Goal: Task Accomplishment & Management: Use online tool/utility

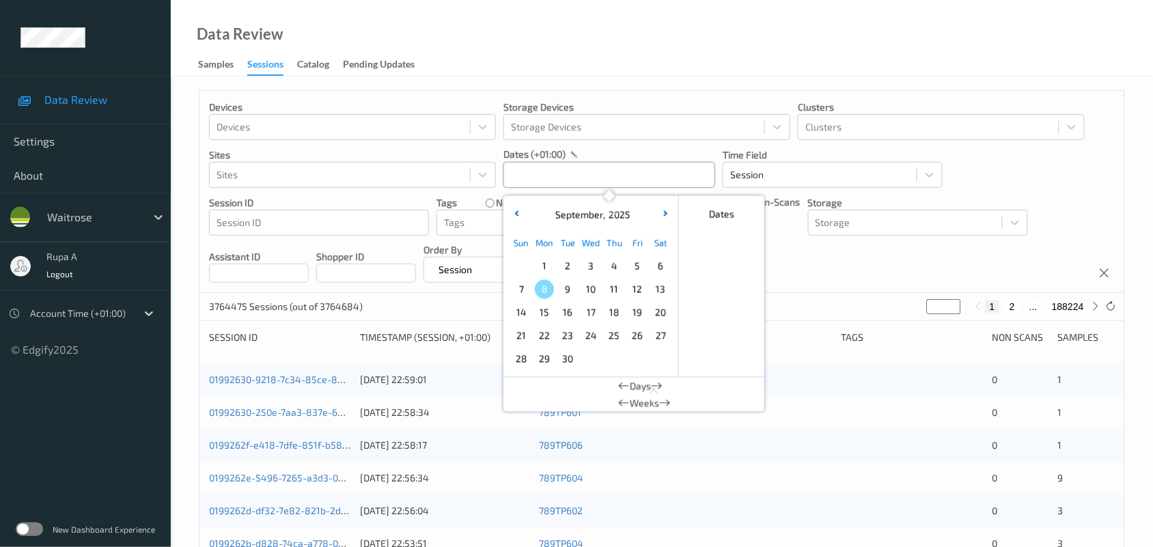
click at [606, 183] on input "text" at bounding box center [609, 175] width 212 height 26
click at [565, 295] on span "9" at bounding box center [567, 289] width 19 height 19
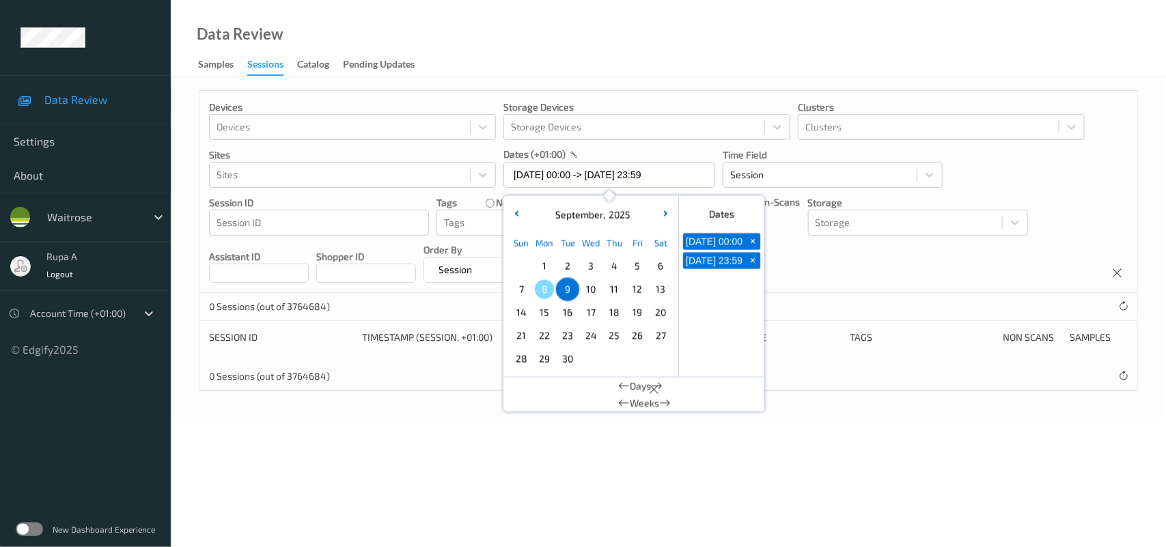
click at [637, 270] on span "5" at bounding box center [637, 266] width 19 height 19
type input "05/09/2025 00:00 -> 05/09/2025 23:59"
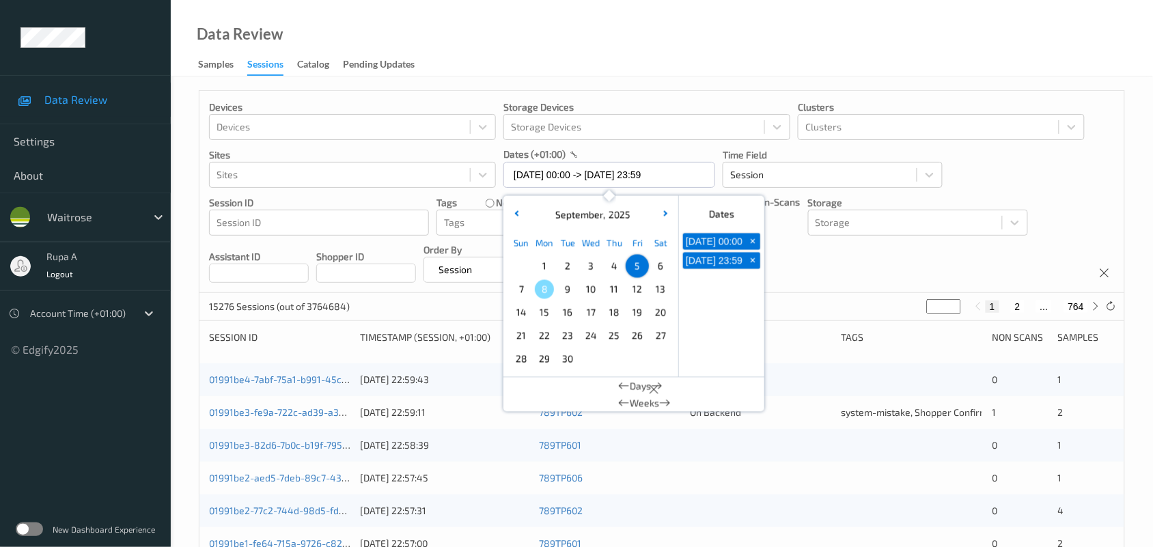
click at [837, 258] on div "Devices Devices Storage Devices Storage Devices Clusters Clusters Sites Sites d…" at bounding box center [661, 192] width 925 height 202
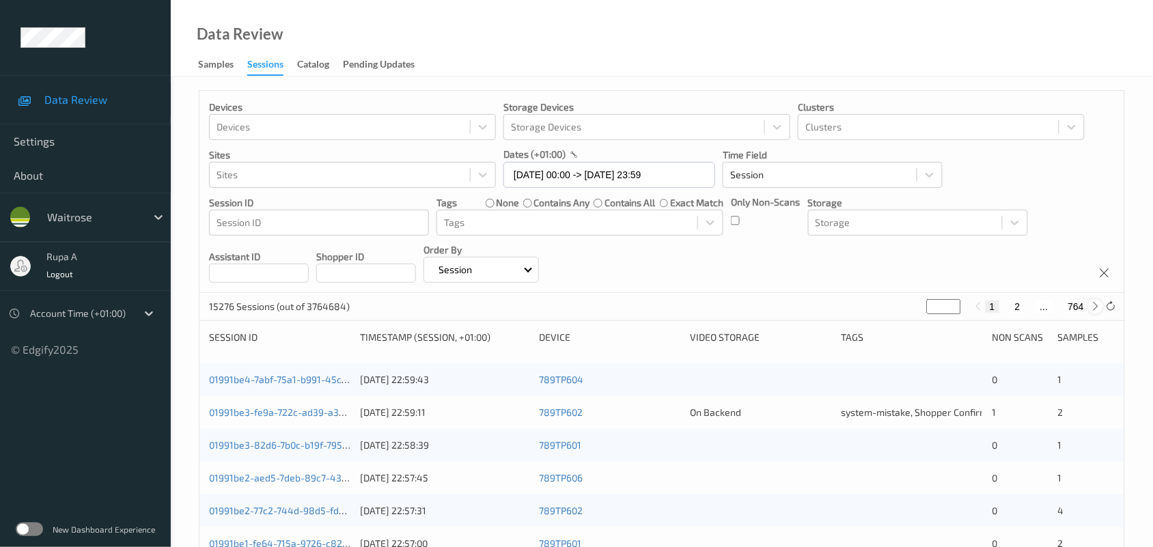
click at [1095, 306] on icon at bounding box center [1096, 306] width 10 height 10
type input "*"
click at [1095, 306] on icon at bounding box center [1096, 306] width 10 height 10
type input "*"
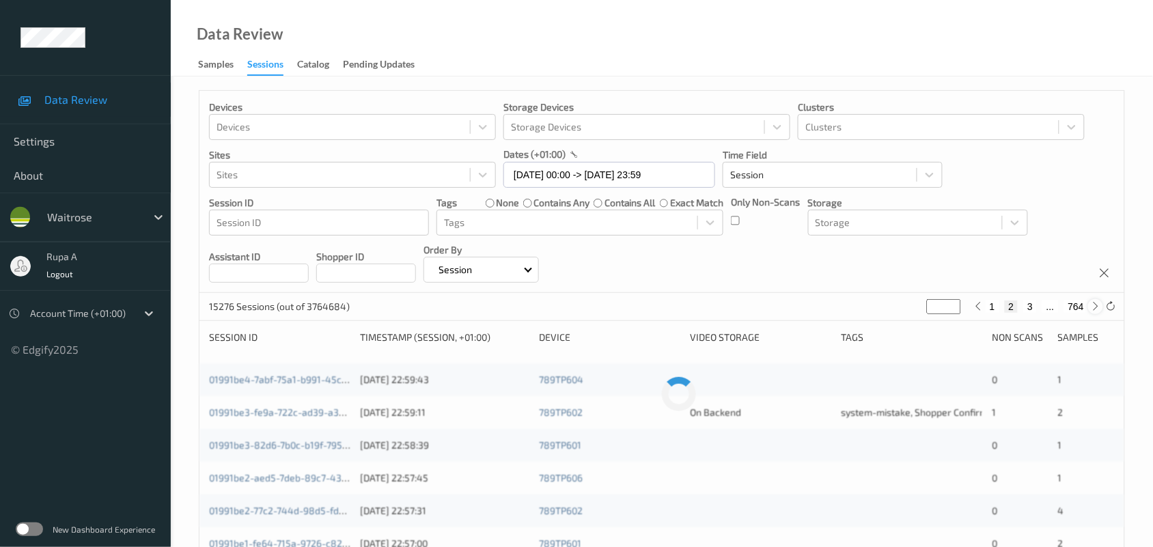
type input "*"
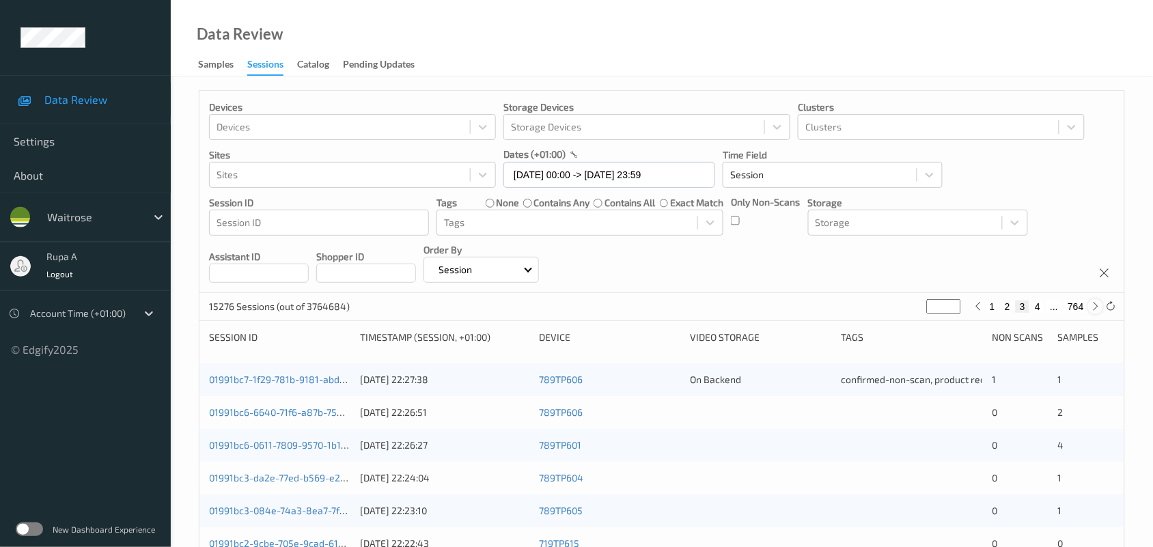
click at [1095, 306] on icon at bounding box center [1096, 306] width 10 height 10
type input "*"
click at [1095, 302] on icon at bounding box center [1096, 306] width 10 height 10
type input "*"
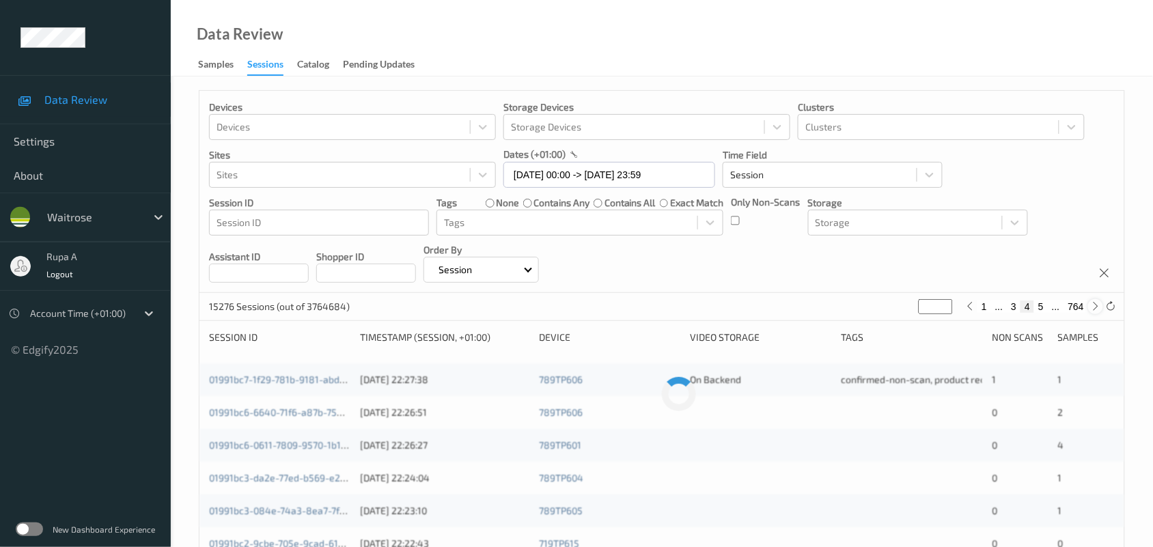
type input "*"
click at [1094, 304] on icon at bounding box center [1096, 306] width 10 height 10
type input "*"
click at [1093, 304] on icon at bounding box center [1096, 306] width 10 height 10
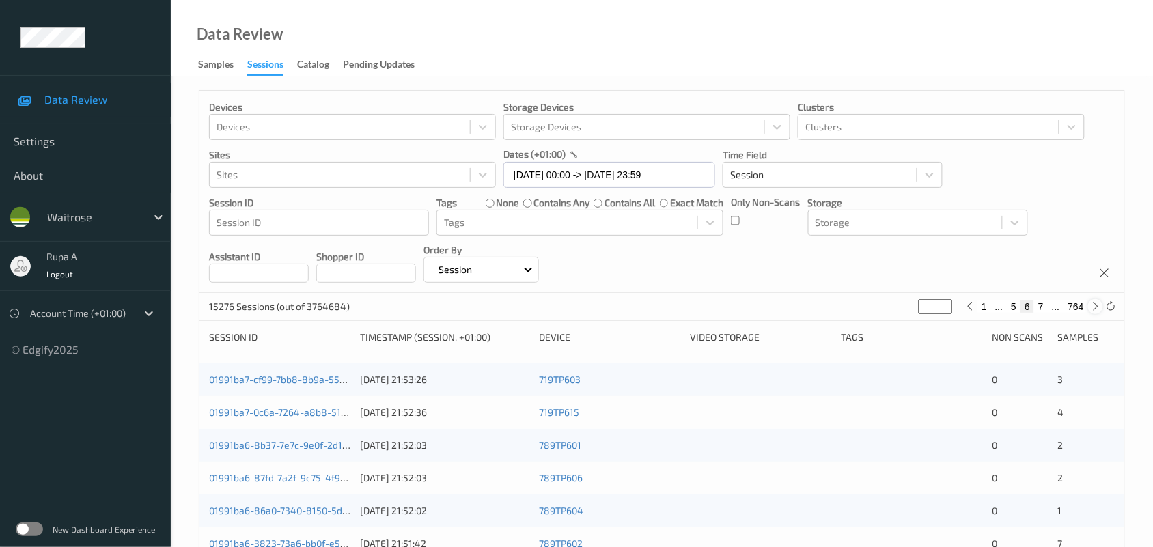
type input "*"
click at [1093, 304] on icon at bounding box center [1096, 306] width 10 height 10
type input "*"
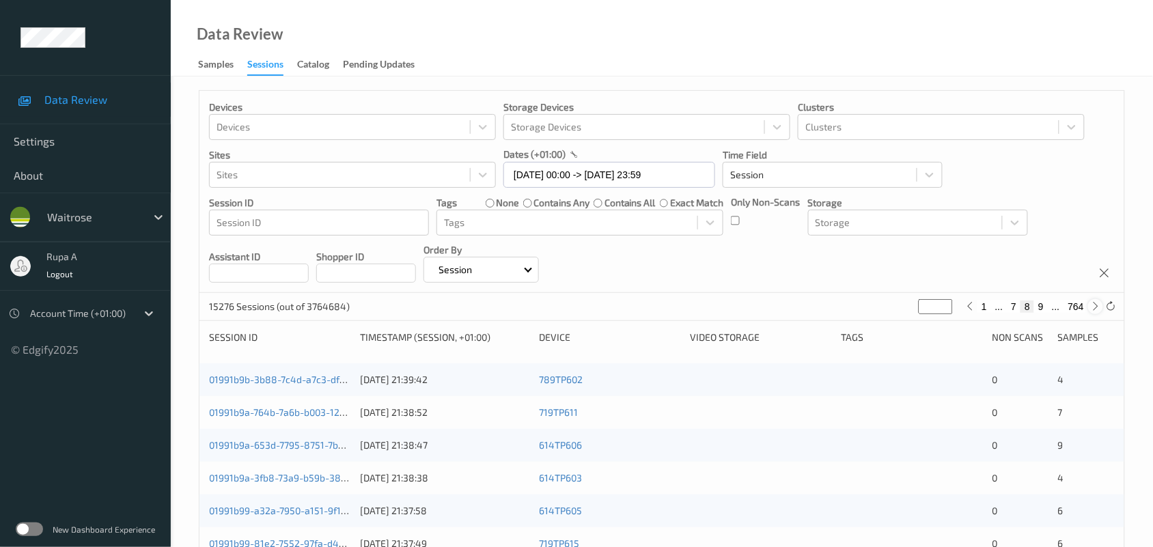
click at [1093, 304] on icon at bounding box center [1096, 306] width 10 height 10
type input "*"
click at [219, 311] on p "15276 Sessions (out of 3764684)" at bounding box center [279, 307] width 141 height 14
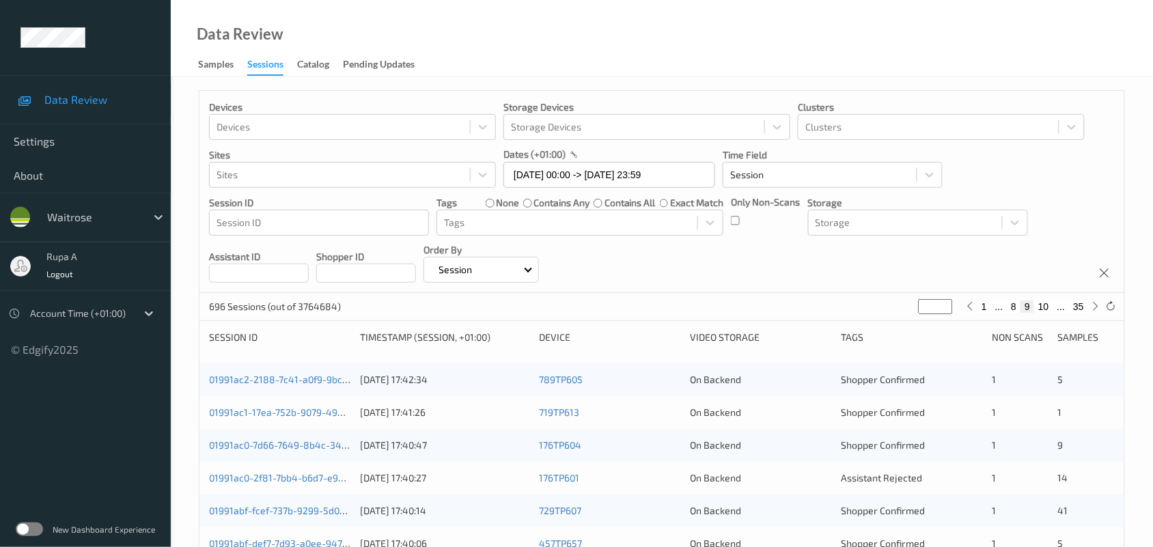
click at [212, 308] on p "696 Sessions (out of 3764684)" at bounding box center [275, 307] width 132 height 14
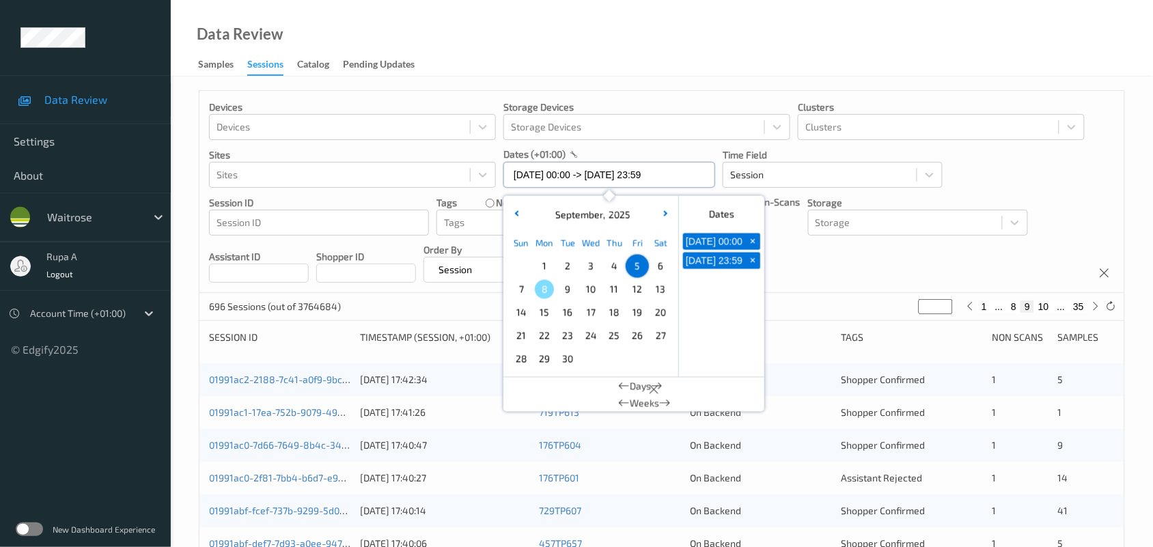
click at [587, 182] on input "05/09/2025 00:00 -> 05/09/2025 23:59" at bounding box center [609, 175] width 212 height 26
click at [813, 270] on div "Devices Devices Storage Devices Storage Devices Clusters Clusters Sites Sites d…" at bounding box center [661, 192] width 925 height 202
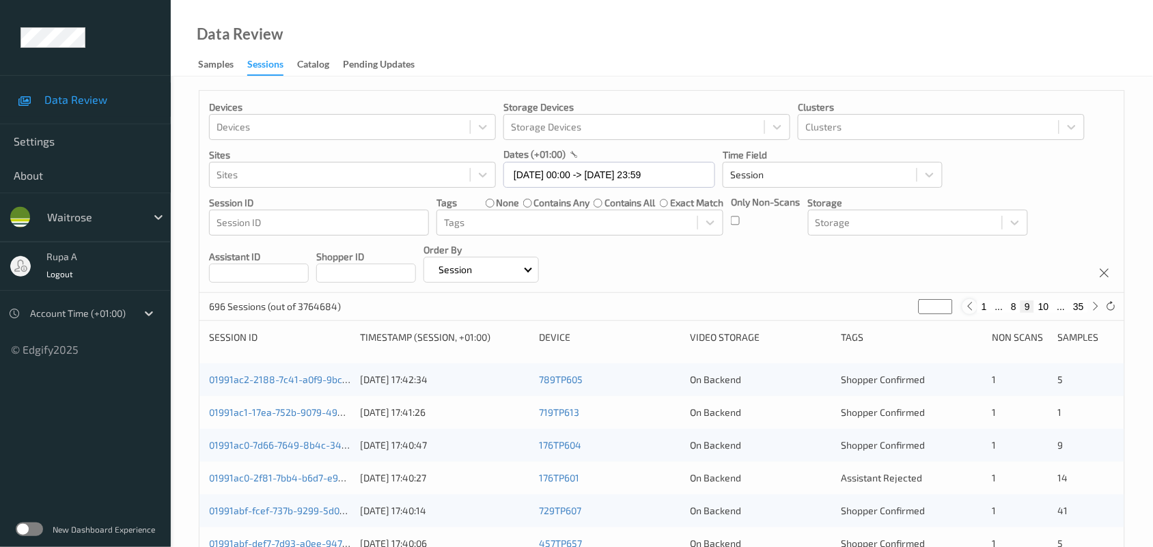
click at [968, 306] on icon at bounding box center [969, 306] width 10 height 10
type input "*"
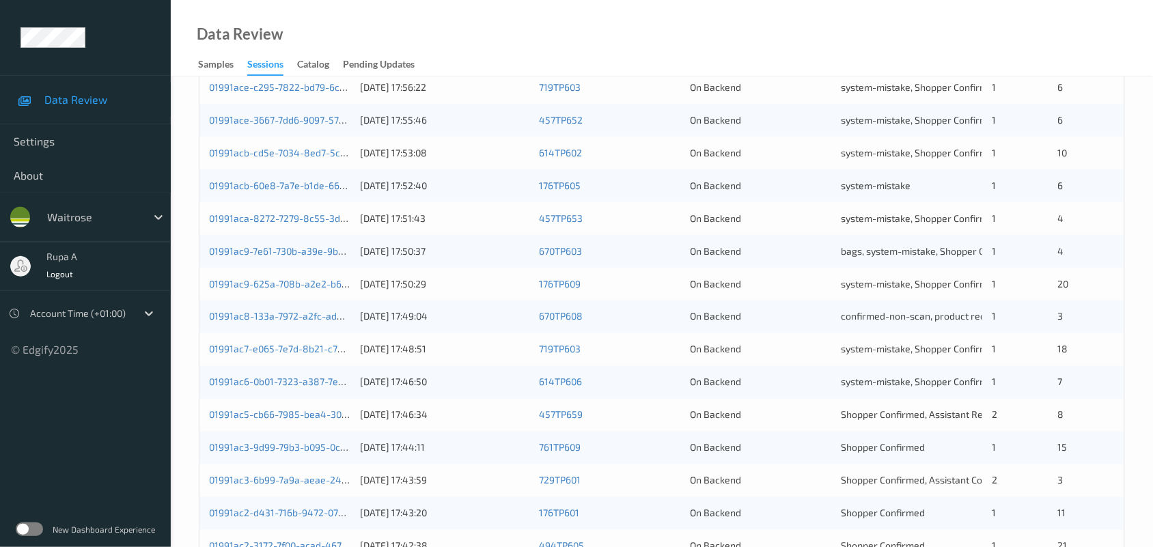
scroll to position [512, 0]
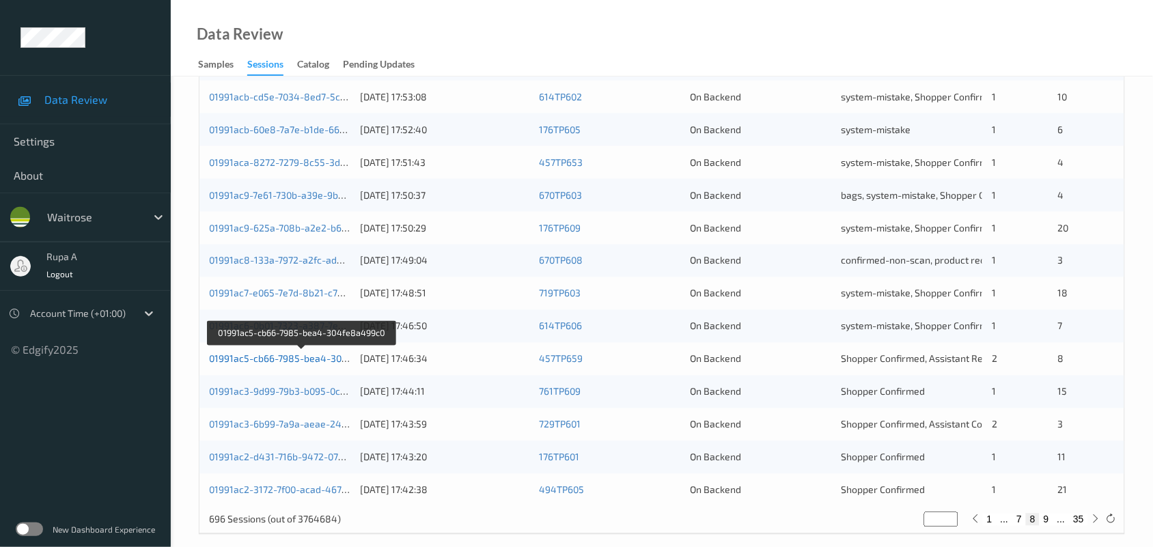
click at [348, 356] on link "01991ac5-cb66-7985-bea4-304fe8a499c0" at bounding box center [302, 359] width 186 height 12
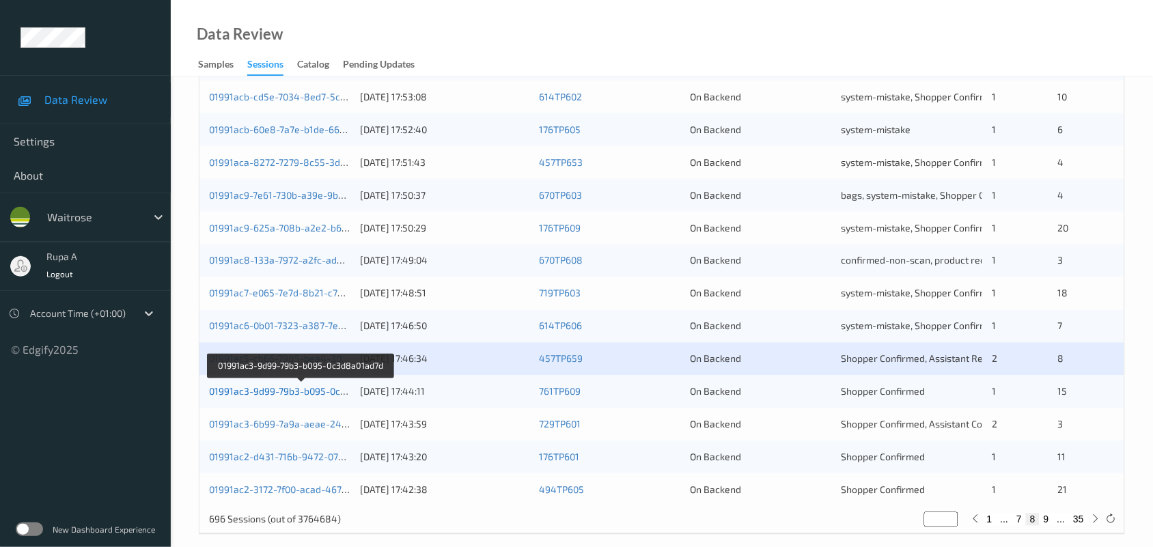
click at [306, 386] on link "01991ac3-9d99-79b3-b095-0c3d8a01ad7d" at bounding box center [301, 392] width 184 height 12
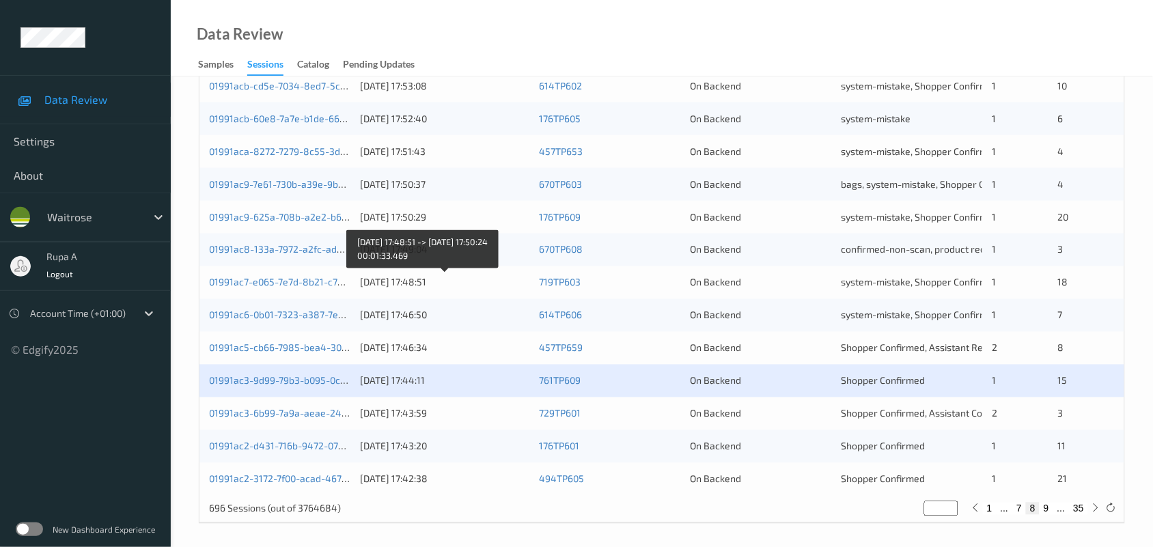
scroll to position [528, 0]
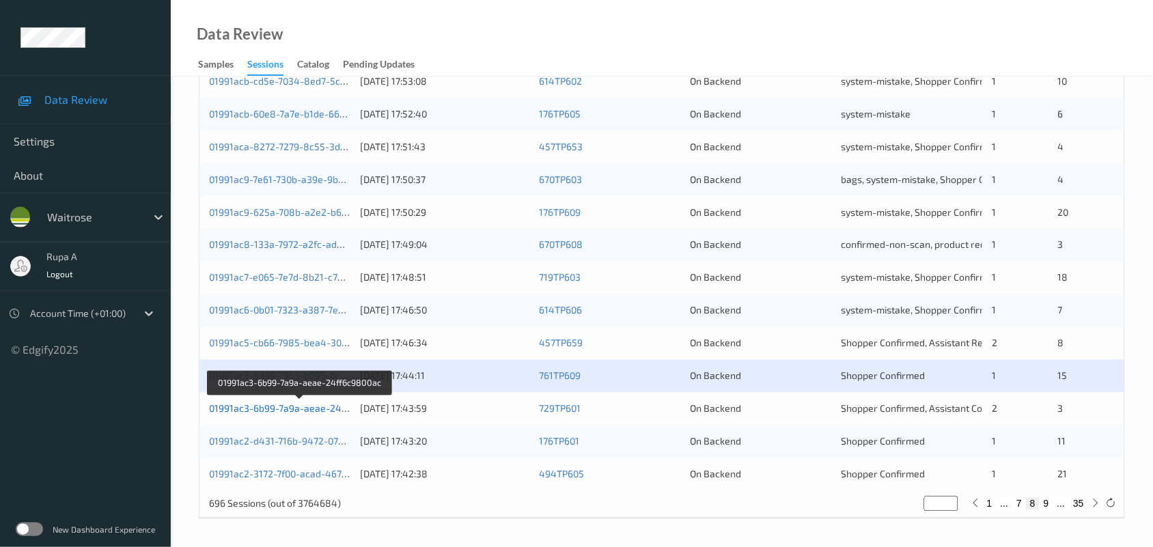
click at [241, 410] on link "01991ac3-6b99-7a9a-aeae-24ff6c9800ac" at bounding box center [300, 409] width 182 height 12
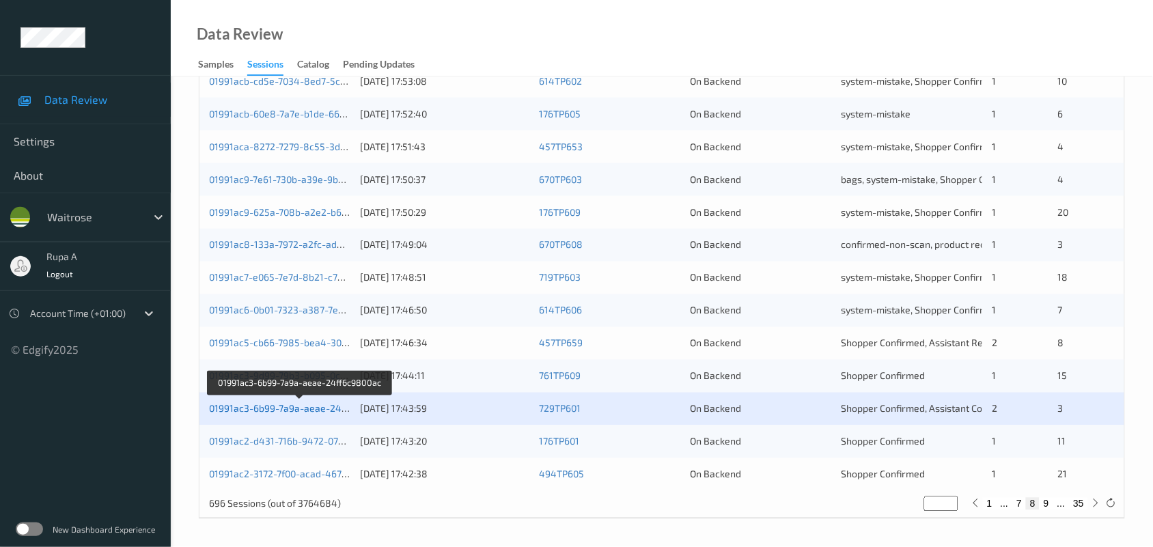
click at [315, 408] on link "01991ac3-6b99-7a9a-aeae-24ff6c9800ac" at bounding box center [300, 409] width 182 height 12
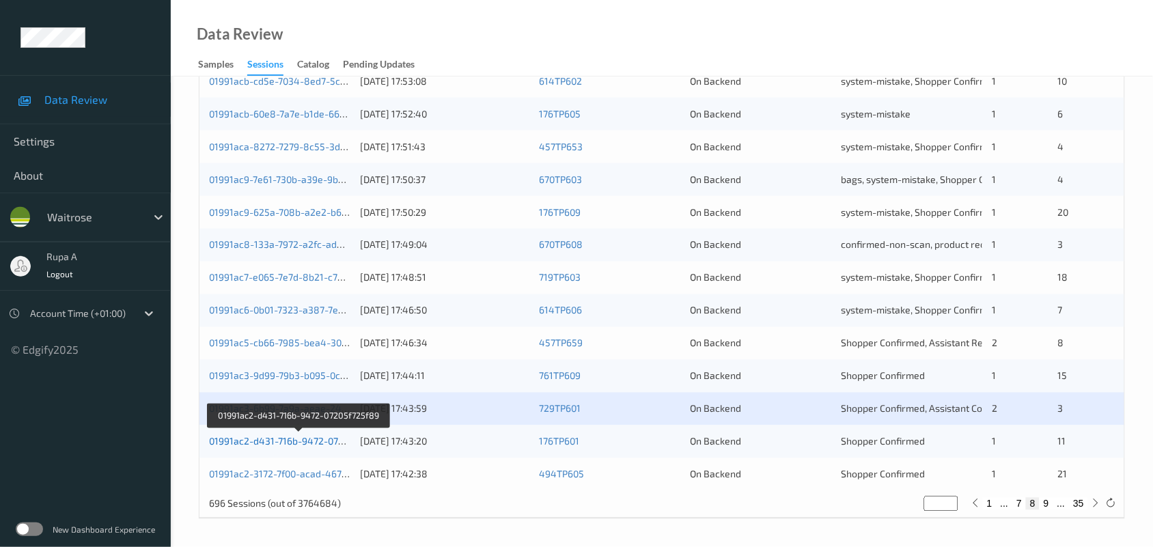
click at [298, 436] on link "01991ac2-d431-716b-9472-07205f725f89" at bounding box center [299, 442] width 180 height 12
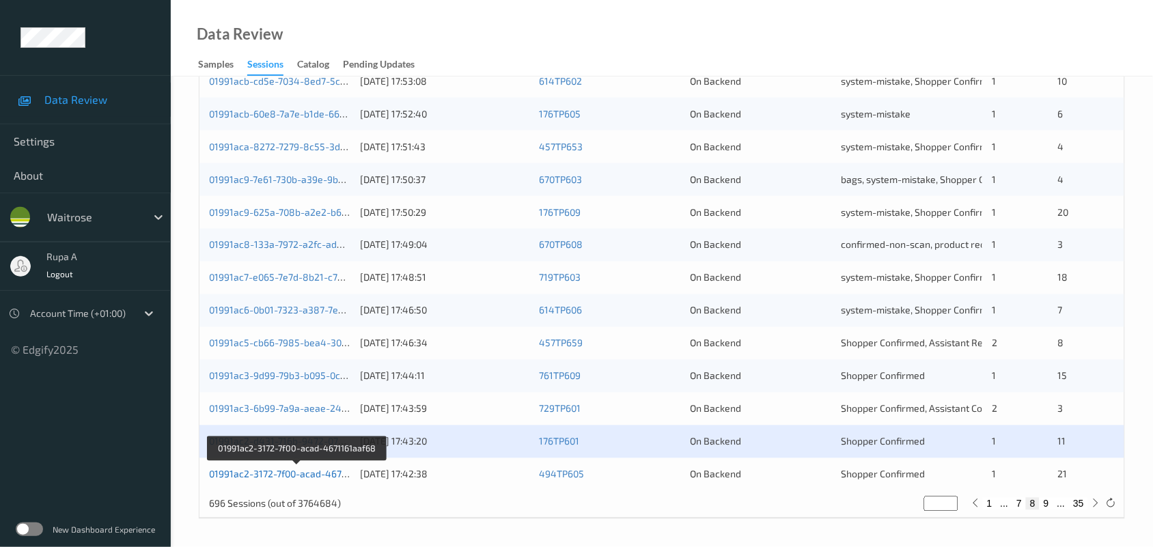
click at [335, 475] on link "01991ac2-3172-7f00-acad-4671161aaf68" at bounding box center [297, 475] width 176 height 12
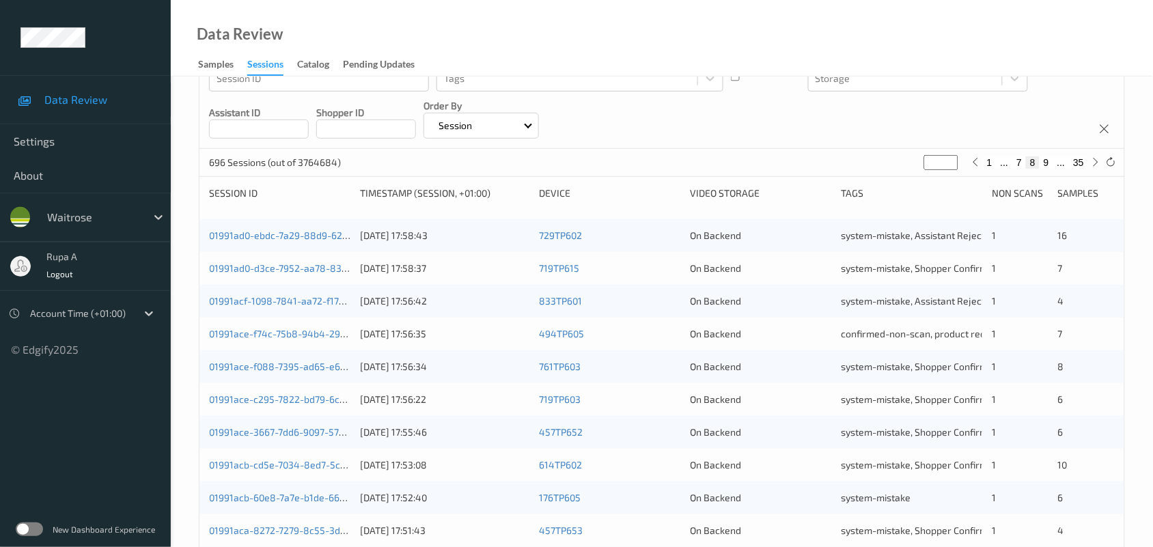
scroll to position [0, 0]
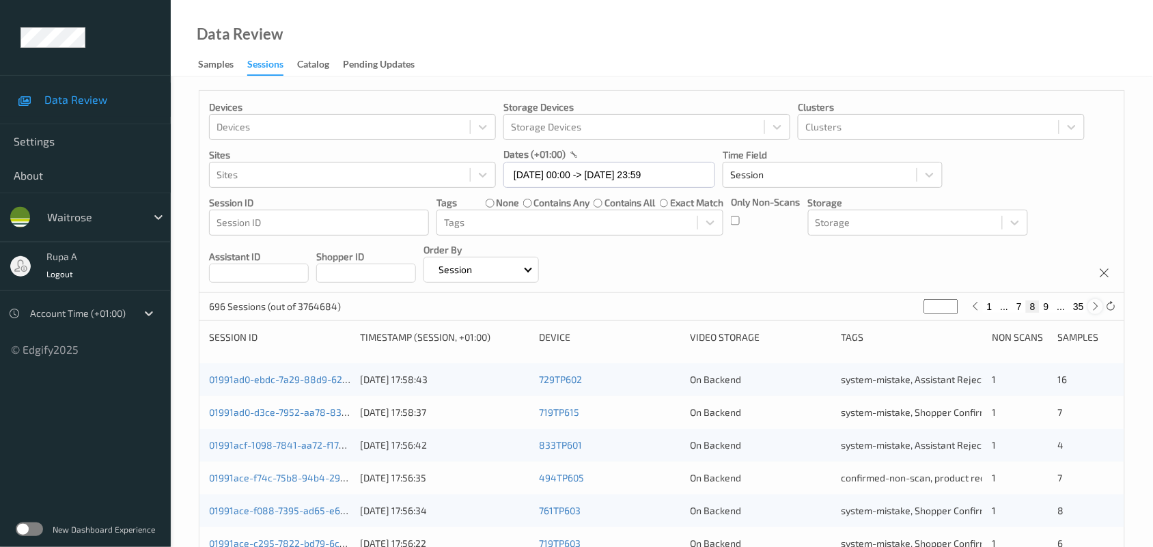
click at [1095, 306] on icon at bounding box center [1096, 306] width 10 height 10
type input "*"
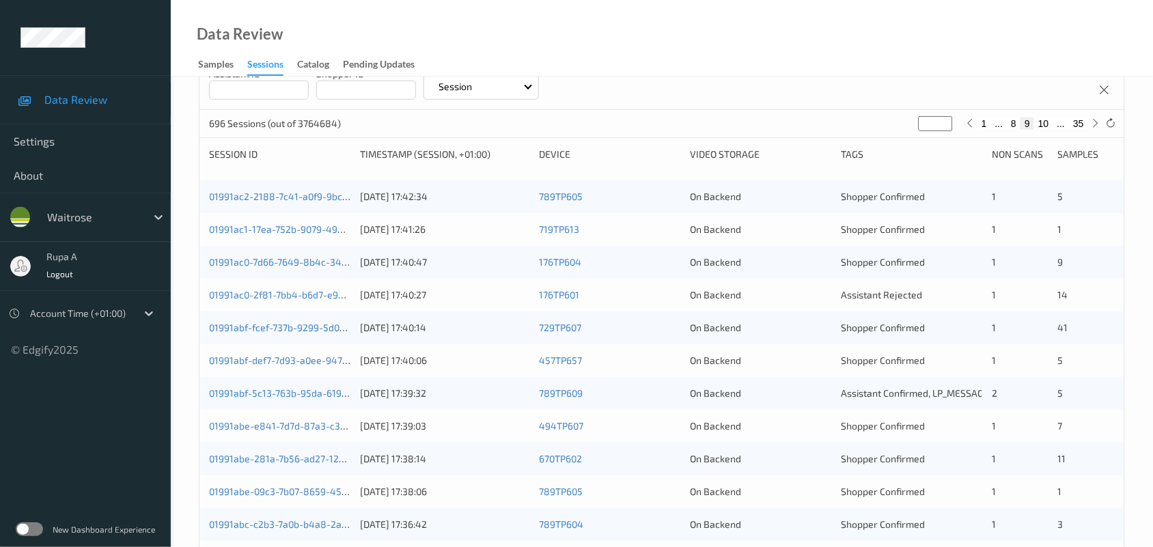
scroll to position [256, 0]
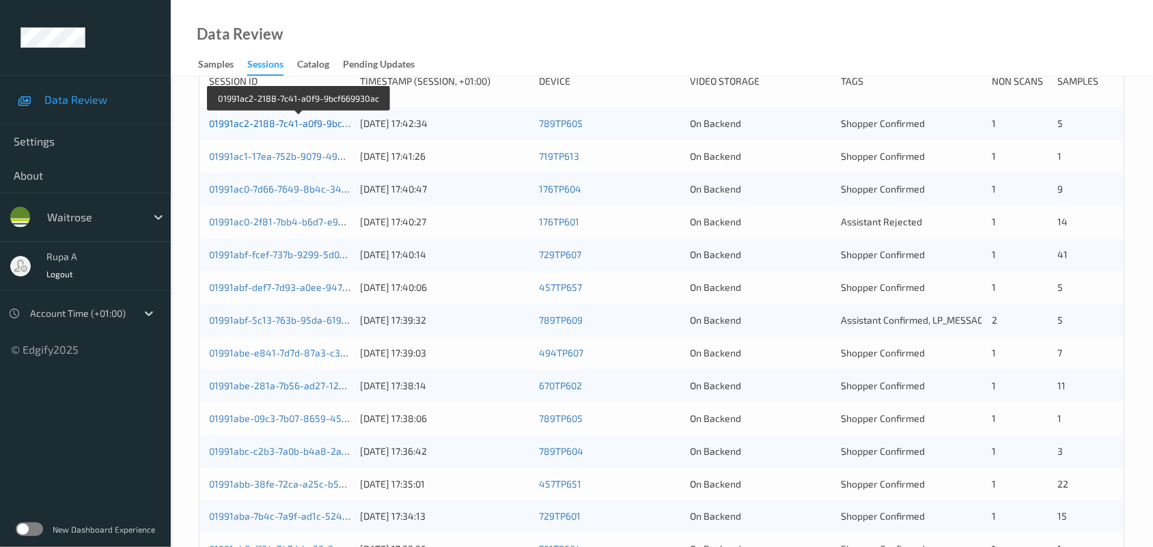
click at [308, 124] on link "01991ac2-2188-7c41-a0f9-9bcf669930ac" at bounding box center [299, 123] width 180 height 12
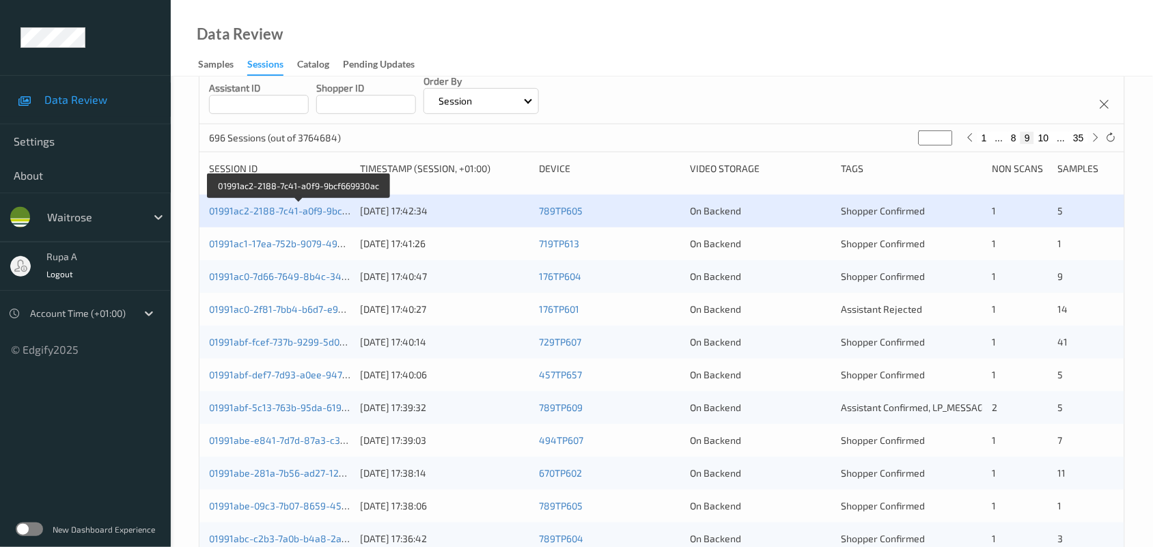
scroll to position [85, 0]
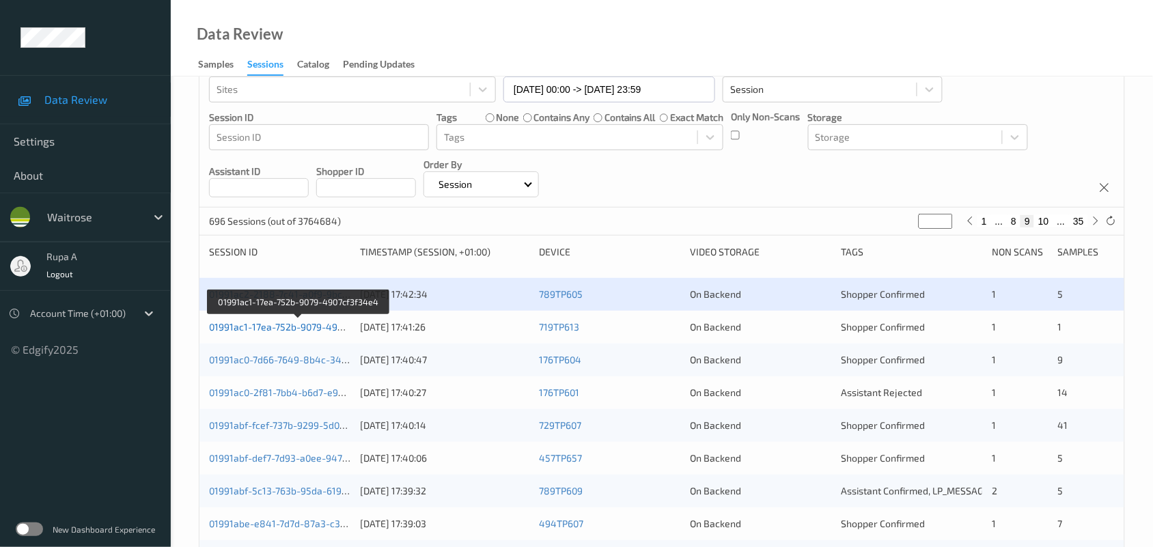
click at [305, 329] on link "01991ac1-17ea-752b-9079-4907cf3f34e4" at bounding box center [298, 327] width 179 height 12
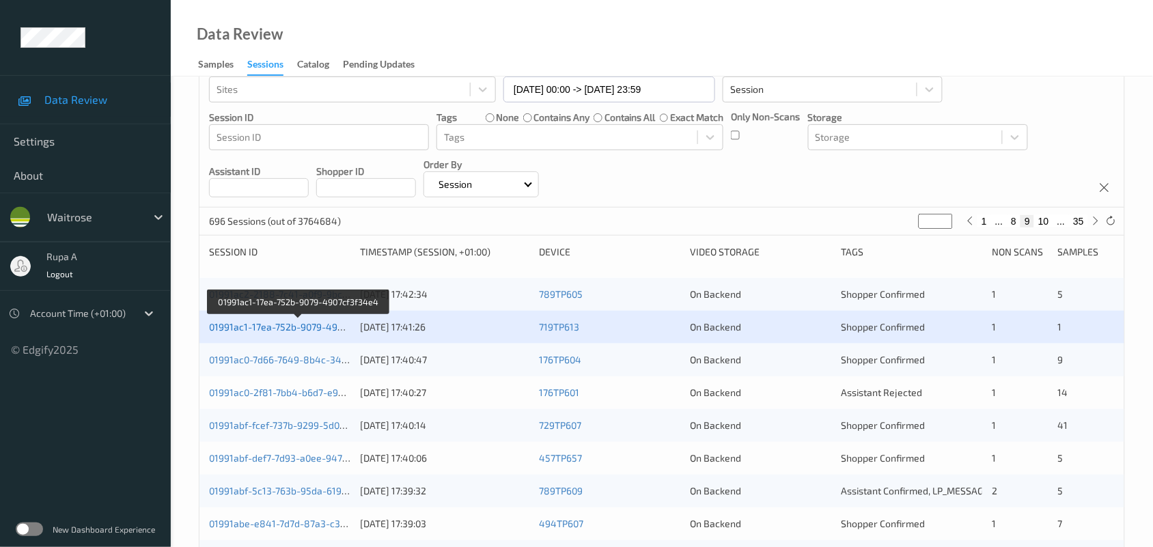
click at [318, 329] on link "01991ac1-17ea-752b-9079-4907cf3f34e4" at bounding box center [298, 327] width 179 height 12
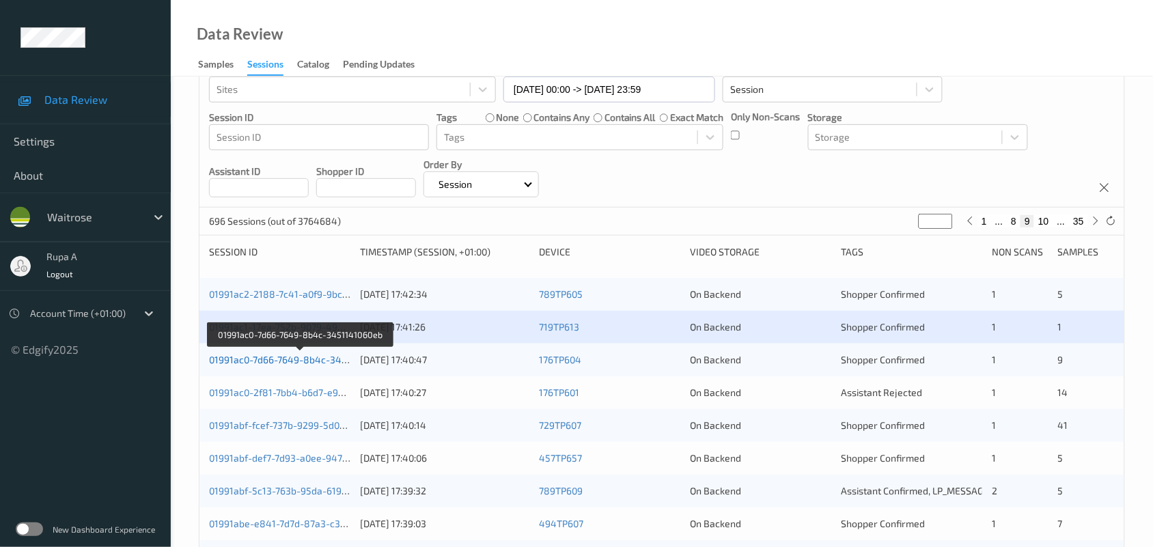
click at [326, 359] on link "01991ac0-7d66-7649-8b4c-3451141060eb" at bounding box center [301, 360] width 184 height 12
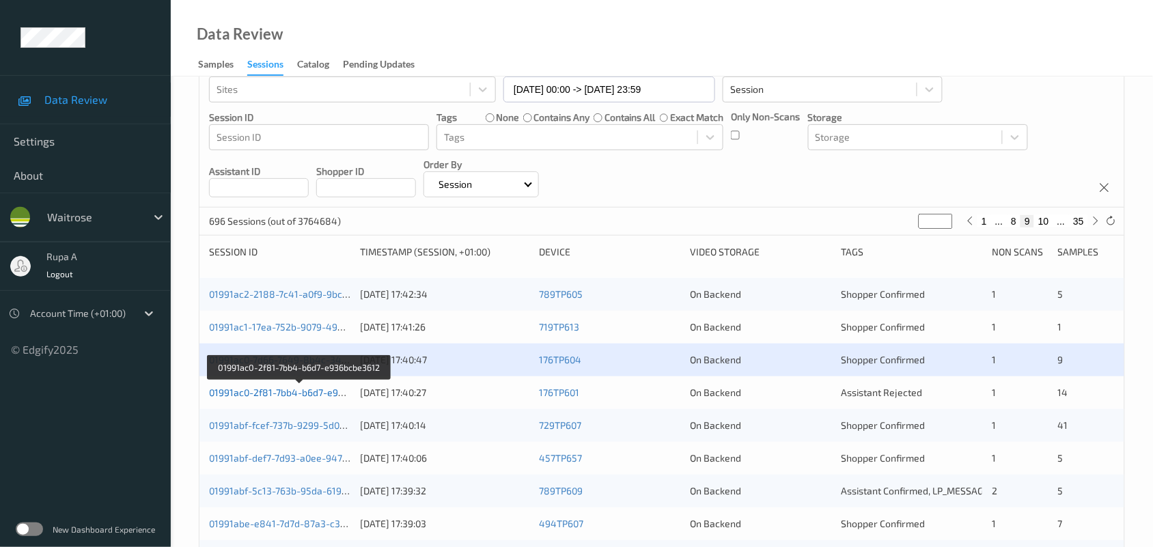
click at [335, 391] on link "01991ac0-2f81-7bb4-b6d7-e936bcbe3612" at bounding box center [300, 393] width 182 height 12
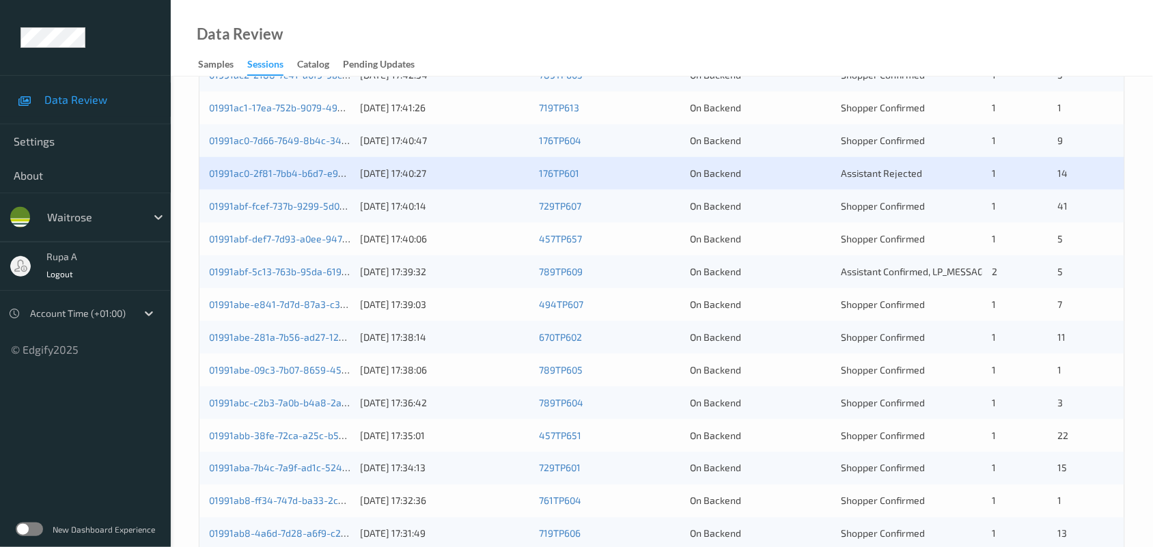
scroll to position [341, 0]
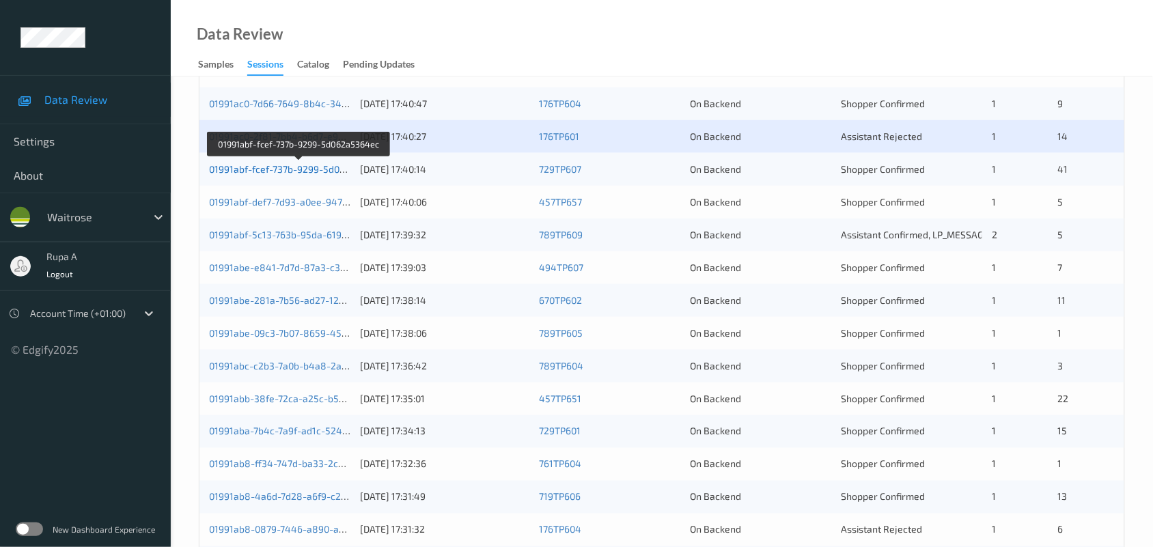
click at [330, 169] on link "01991abf-fcef-737b-9299-5d062a5364ec" at bounding box center [299, 169] width 180 height 12
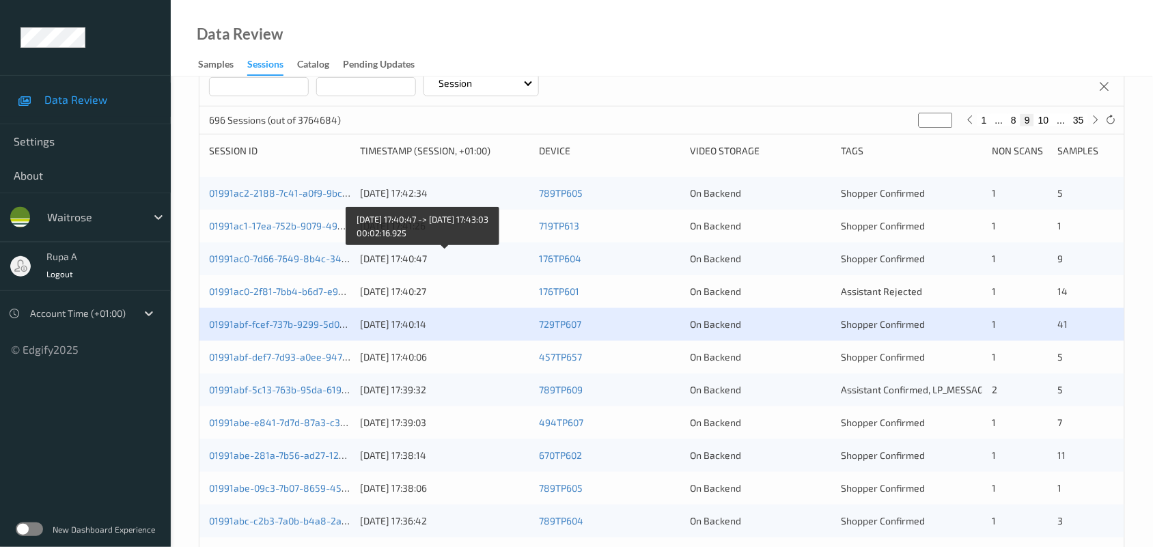
scroll to position [272, 0]
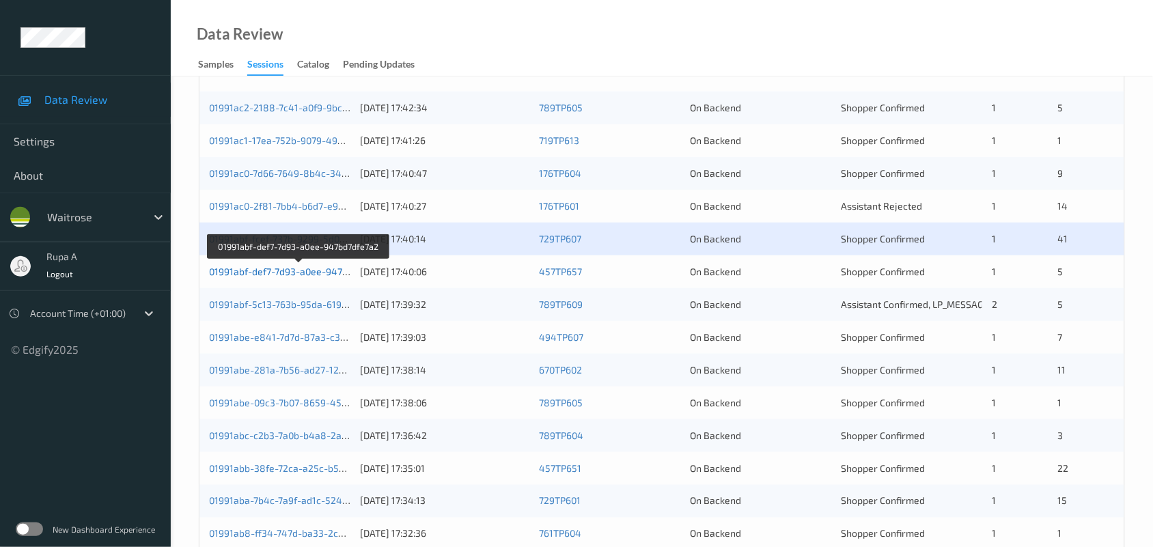
click at [285, 268] on link "01991abf-def7-7d93-a0ee-947bd7dfe7a2" at bounding box center [298, 272] width 179 height 12
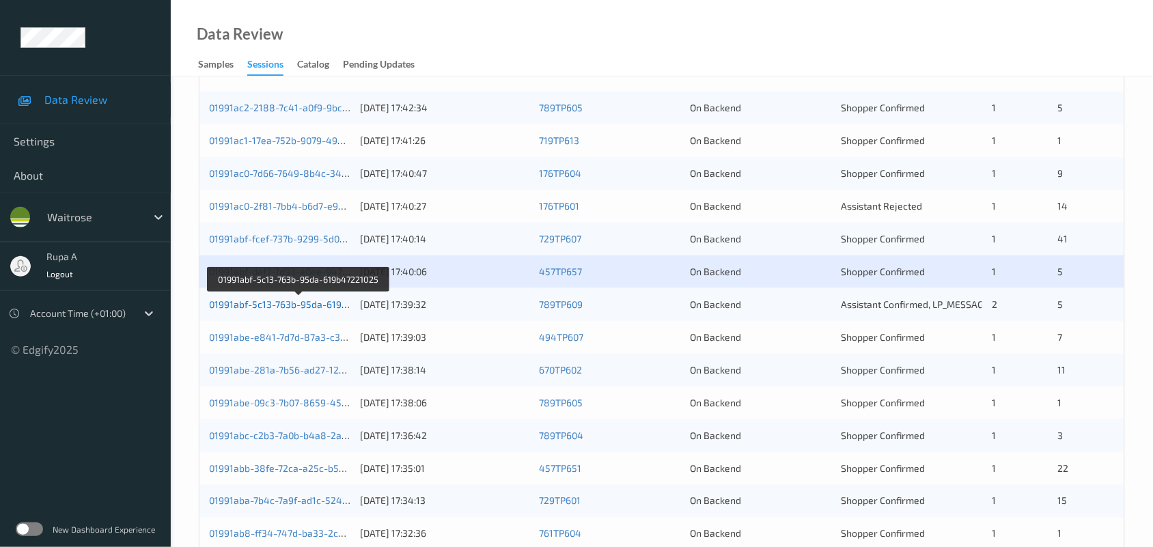
click at [301, 301] on link "01991abf-5c13-763b-95da-619b47221025" at bounding box center [299, 304] width 180 height 12
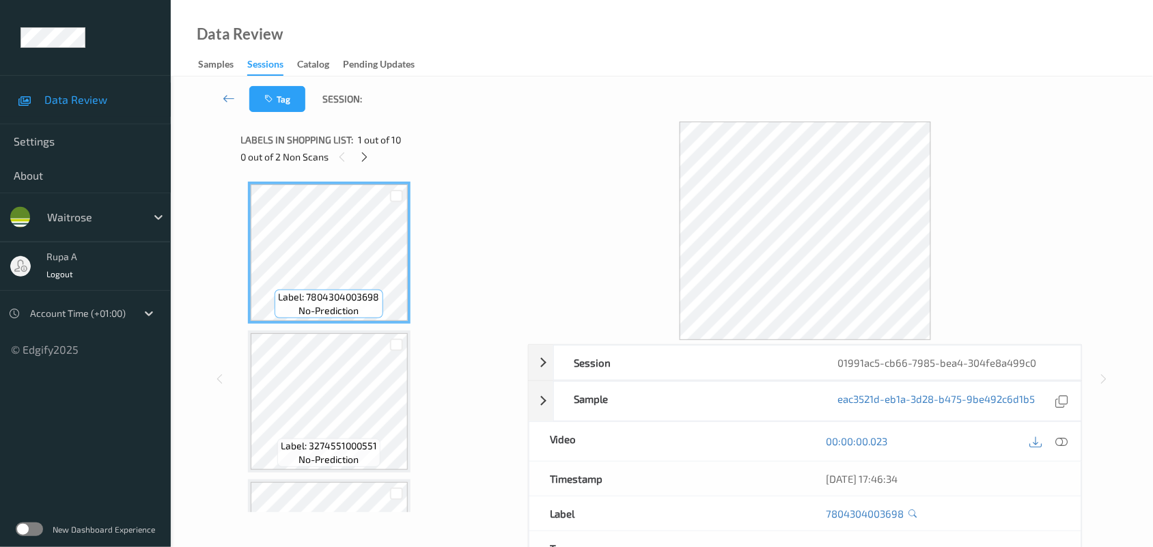
click at [435, 172] on div "Labels in shopping list: 1 out of 10 0 out of 2 Non Scans" at bounding box center [379, 148] width 277 height 53
click at [362, 155] on icon at bounding box center [365, 157] width 12 height 12
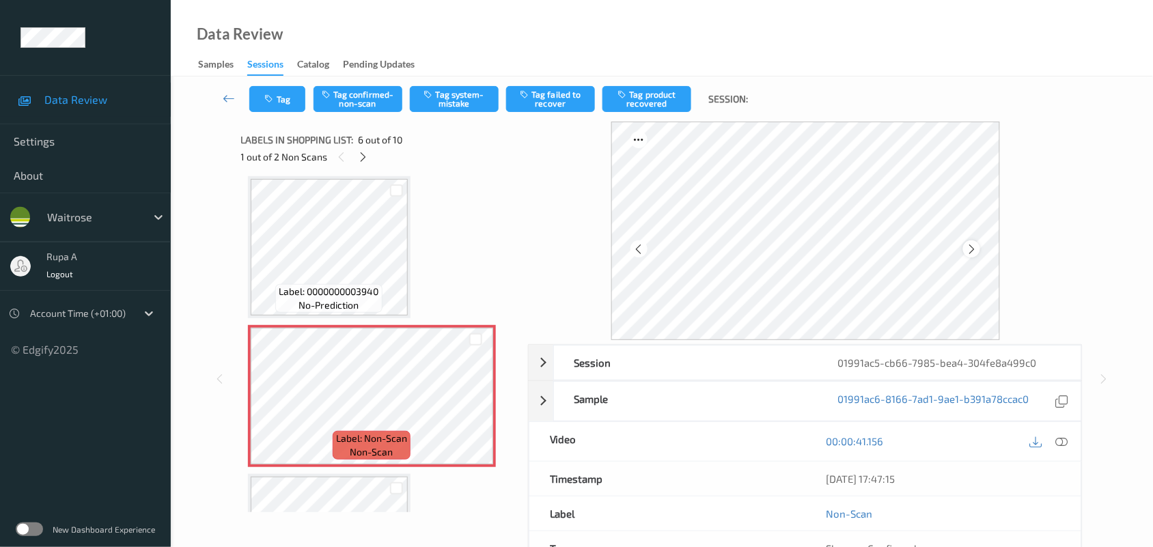
click at [974, 247] on icon at bounding box center [972, 249] width 12 height 12
click at [447, 101] on button "Tag system-mistake" at bounding box center [454, 99] width 89 height 26
click at [262, 108] on button "Tag" at bounding box center [277, 99] width 56 height 26
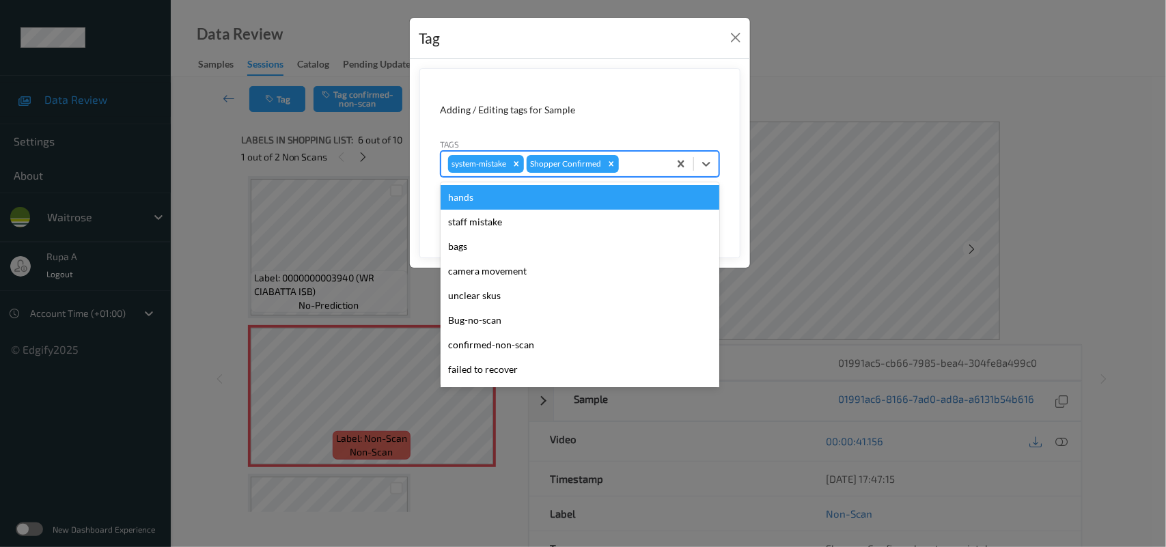
click at [637, 172] on div at bounding box center [641, 164] width 40 height 16
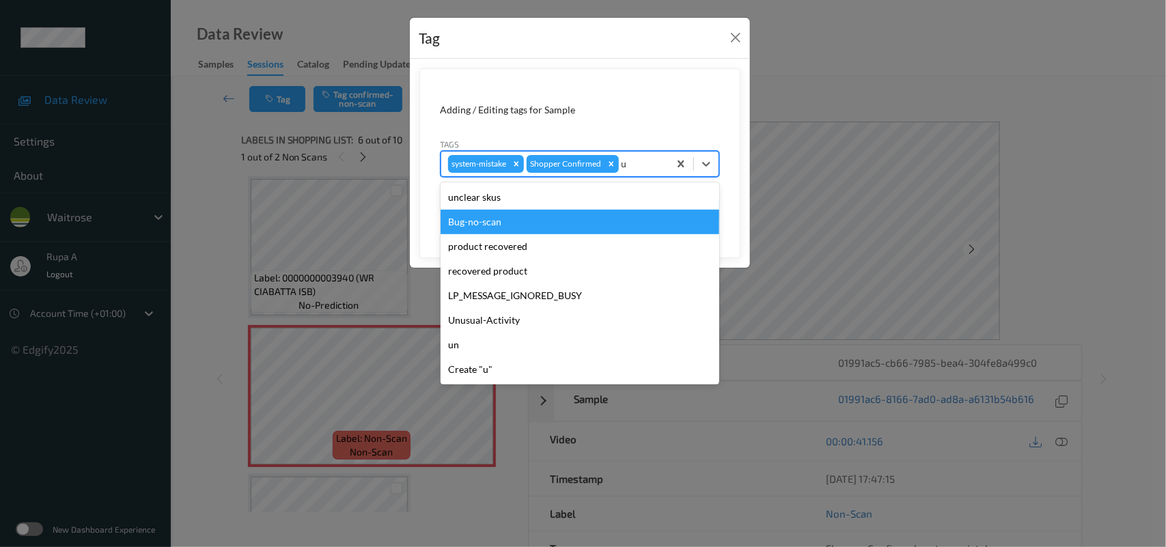
type input "un"
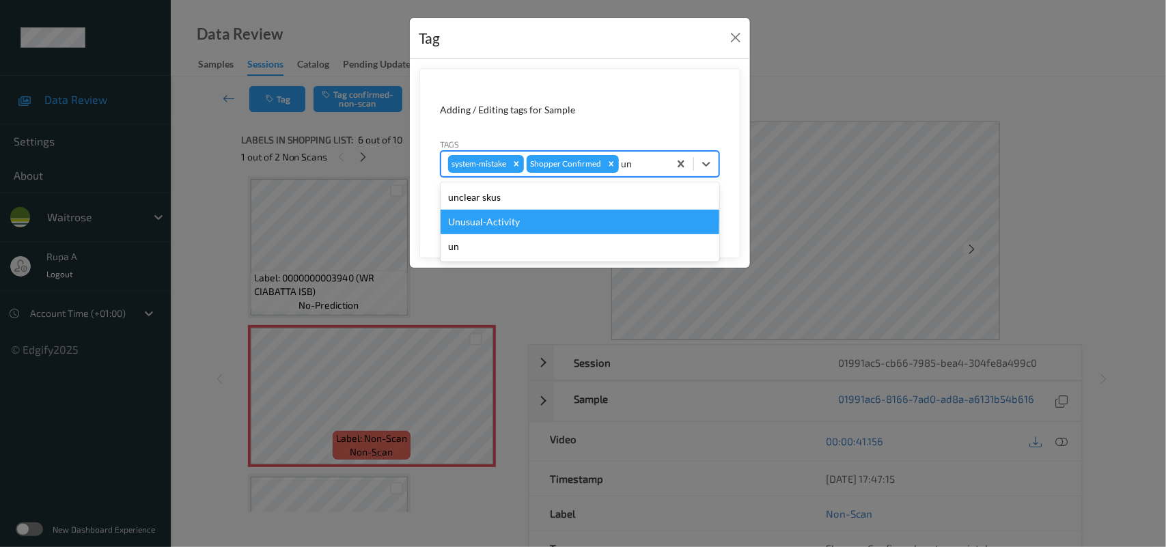
click at [514, 227] on div "Unusual-Activity" at bounding box center [580, 222] width 279 height 25
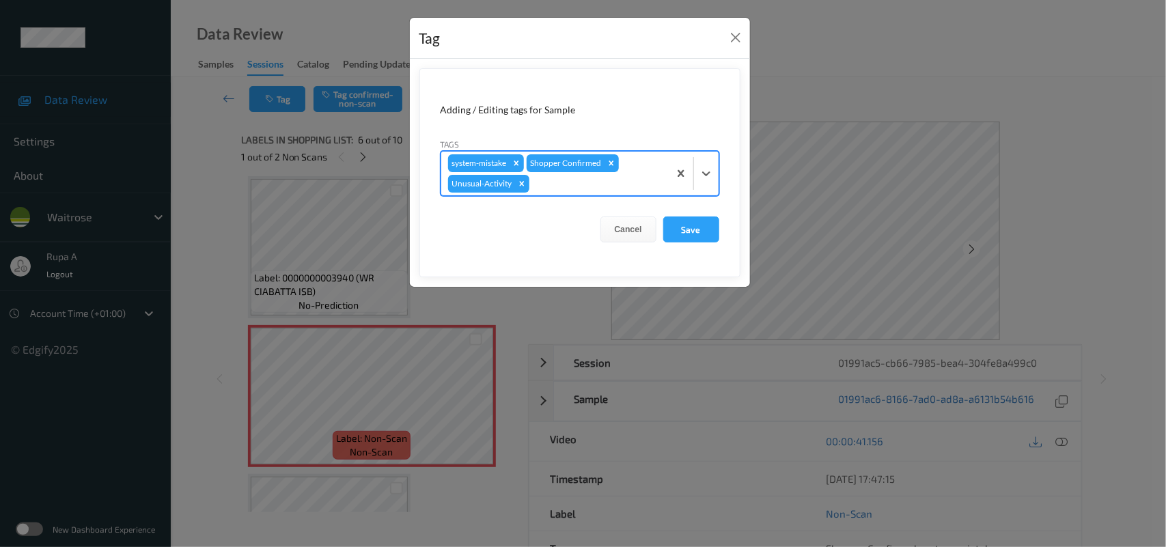
click at [586, 180] on div at bounding box center [597, 184] width 130 height 16
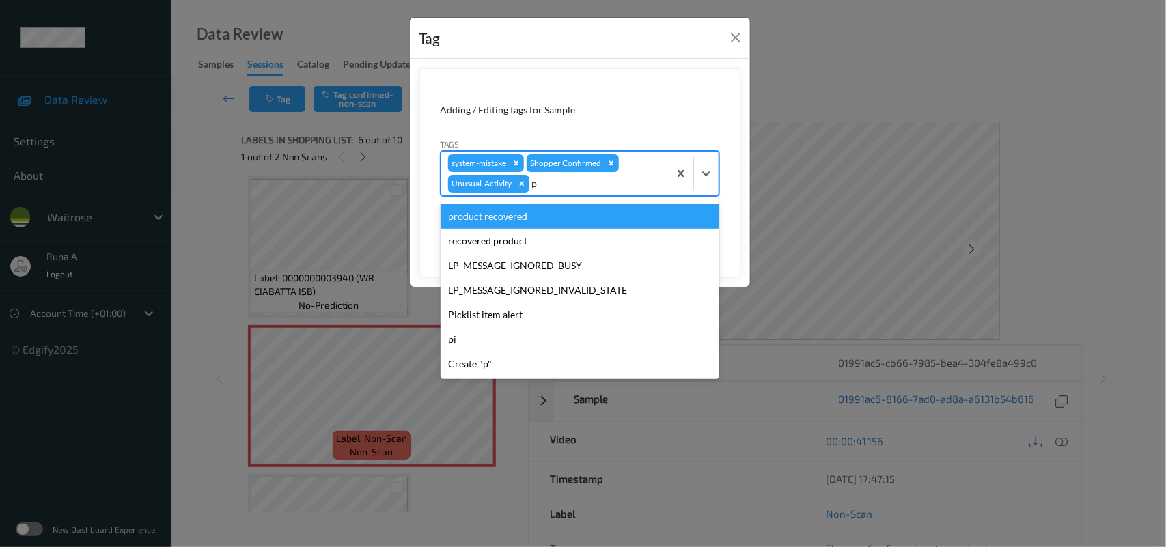
type input "pi"
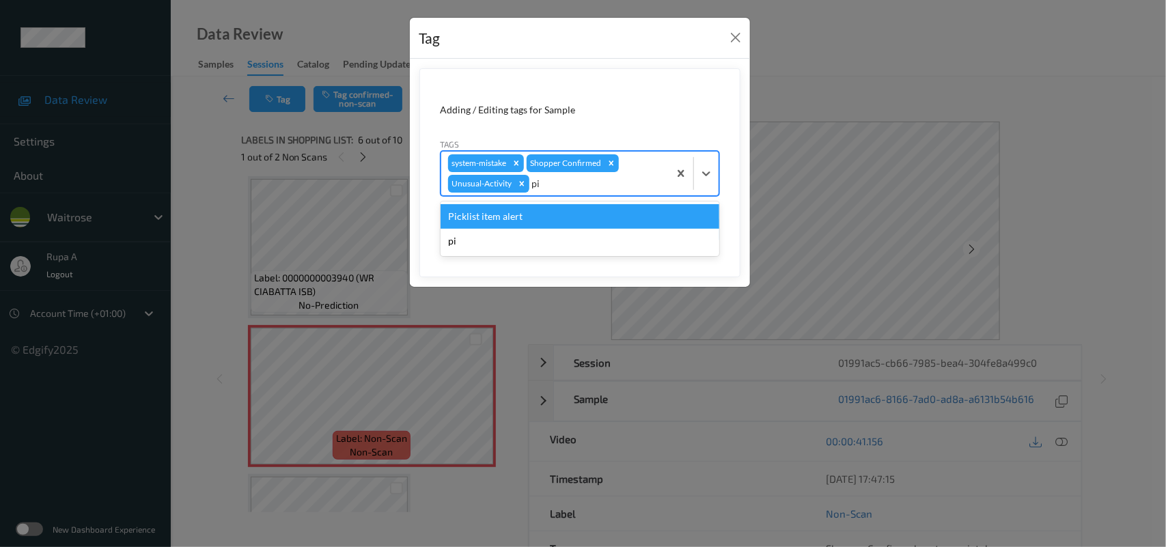
click at [568, 227] on div "Picklist item alert" at bounding box center [580, 216] width 279 height 25
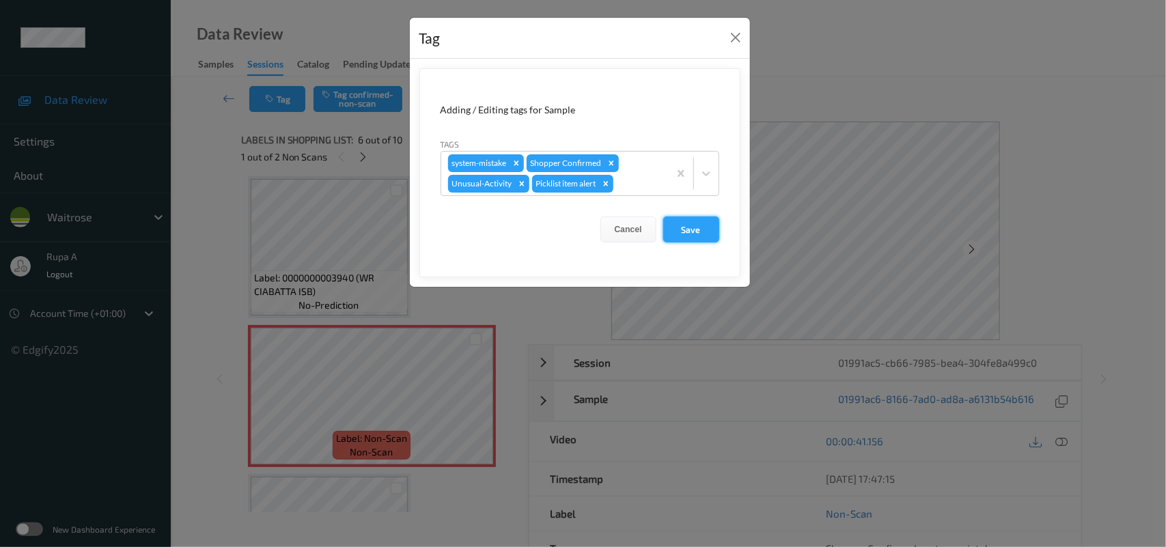
click at [693, 230] on button "Save" at bounding box center [691, 229] width 56 height 26
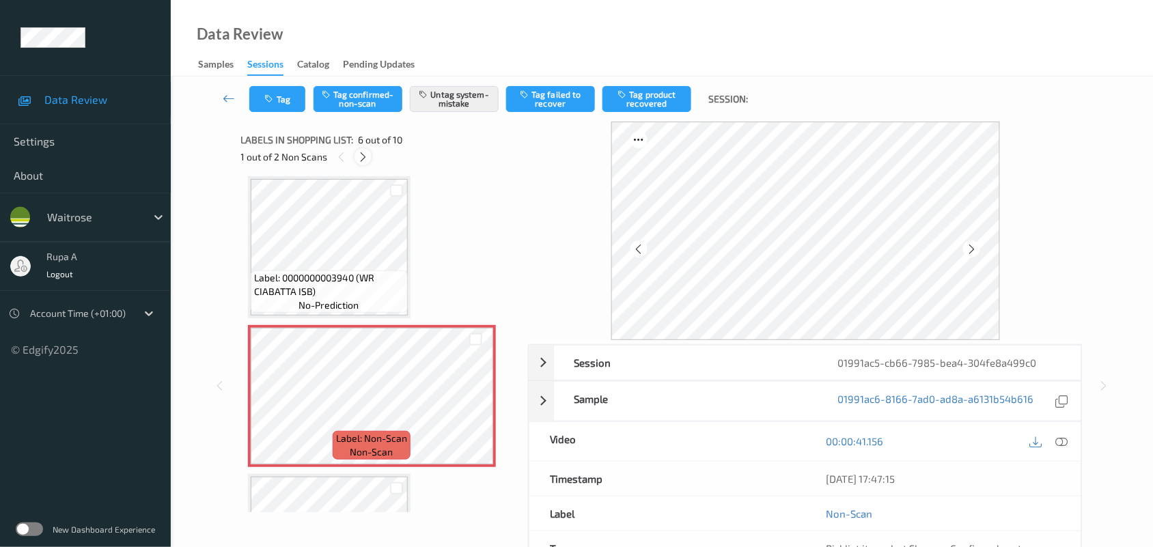
click at [363, 159] on icon at bounding box center [363, 157] width 12 height 12
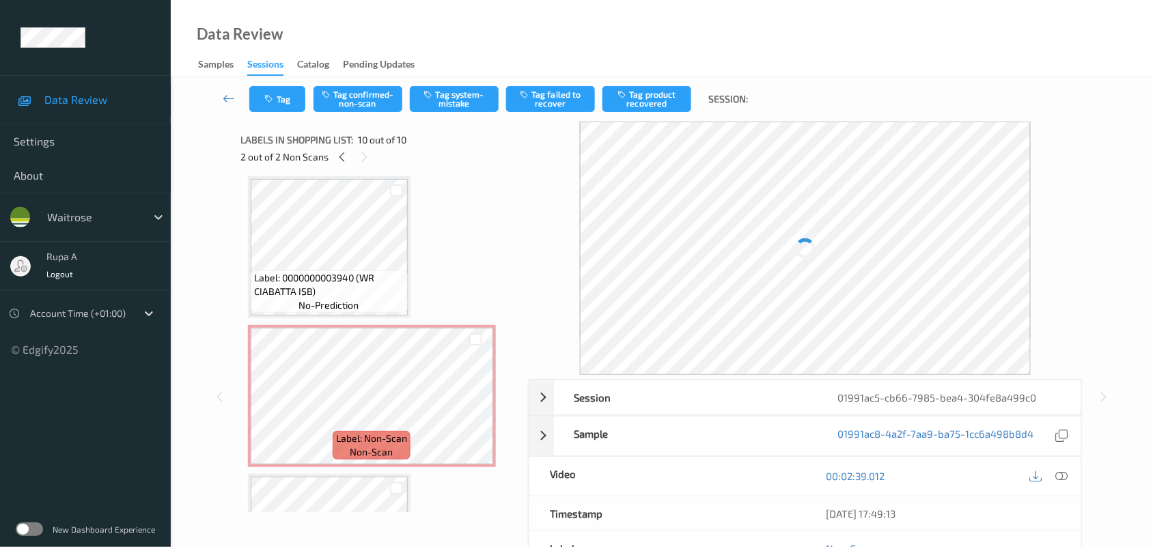
scroll to position [1155, 0]
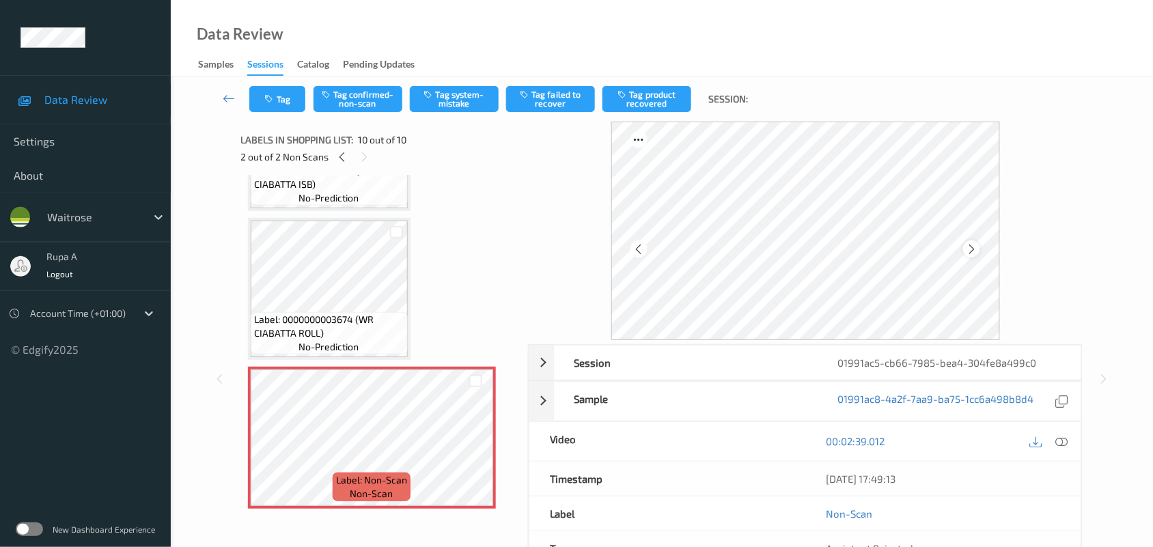
click at [968, 250] on icon at bounding box center [972, 249] width 12 height 12
click at [437, 102] on button "Tag system-mistake" at bounding box center [454, 99] width 89 height 26
click at [263, 103] on button "Tag" at bounding box center [277, 99] width 56 height 26
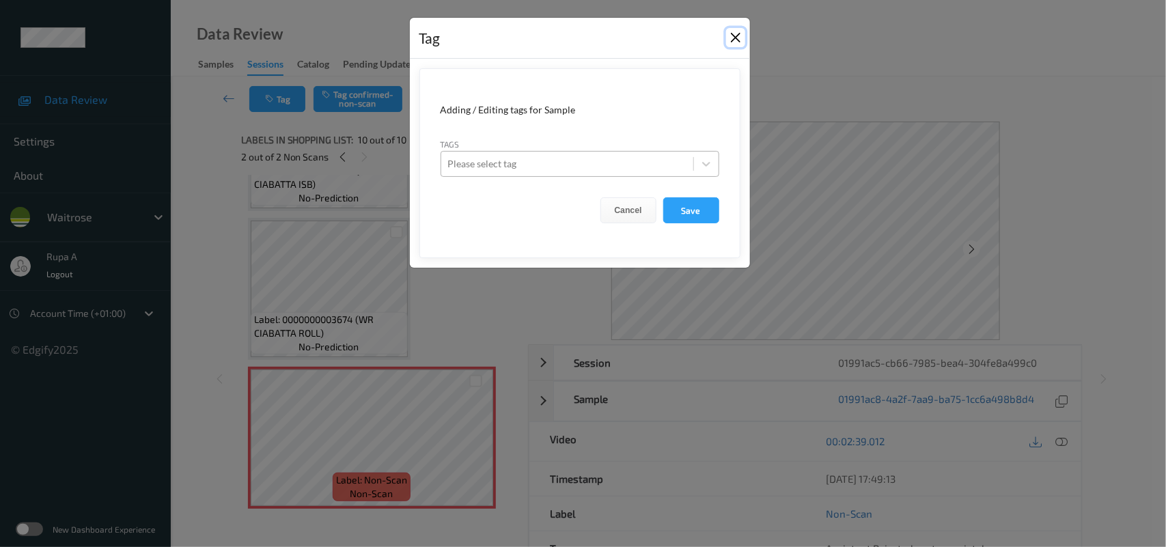
click at [741, 40] on button "Close" at bounding box center [735, 37] width 19 height 19
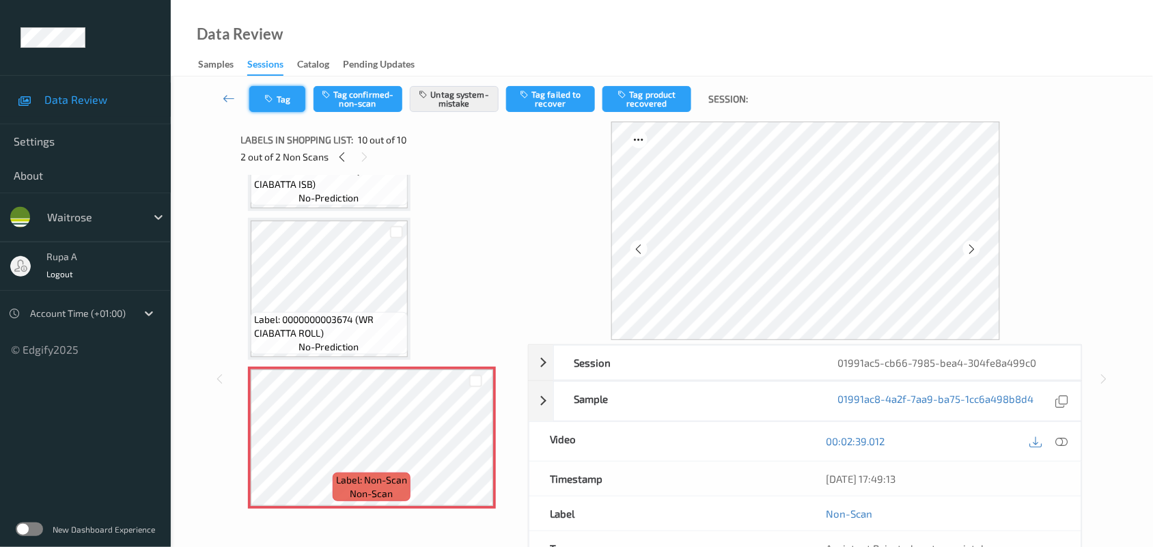
click at [280, 104] on button "Tag" at bounding box center [277, 99] width 56 height 26
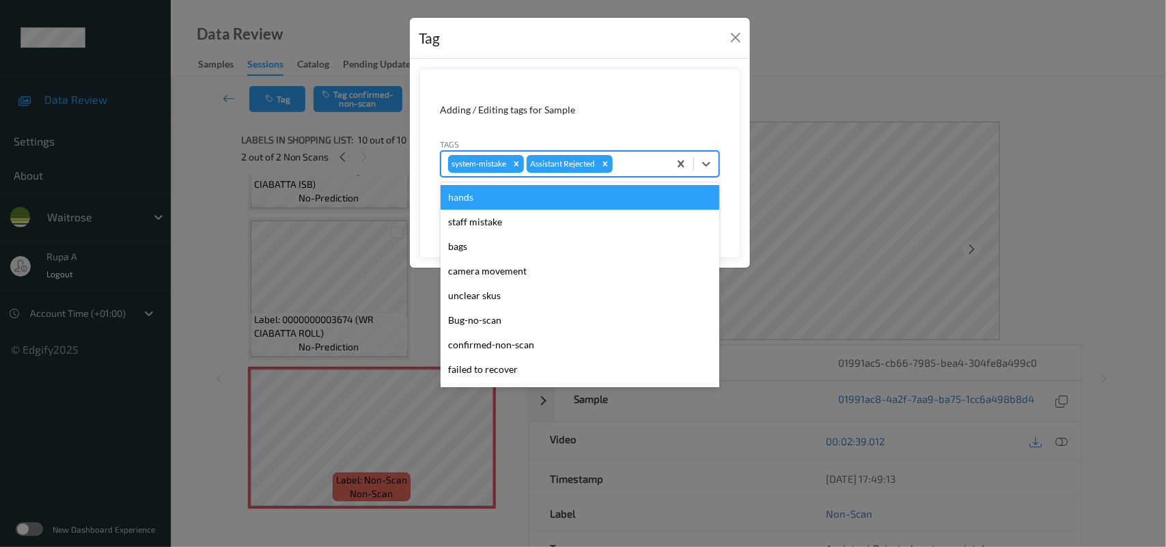
click at [630, 158] on div at bounding box center [638, 164] width 46 height 16
type input "un"
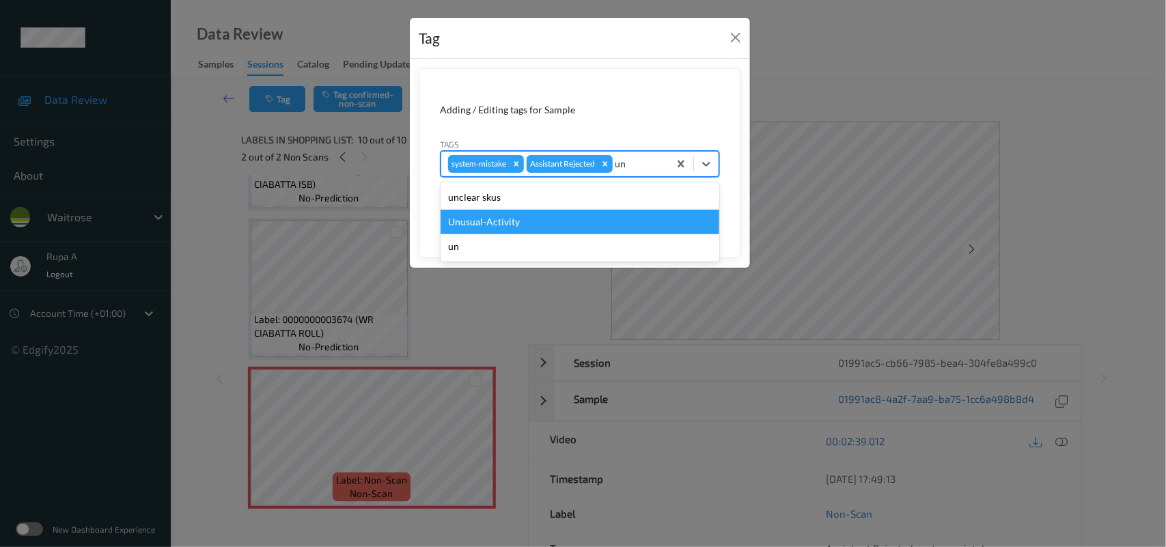
click at [512, 227] on div "Unusual-Activity" at bounding box center [580, 222] width 279 height 25
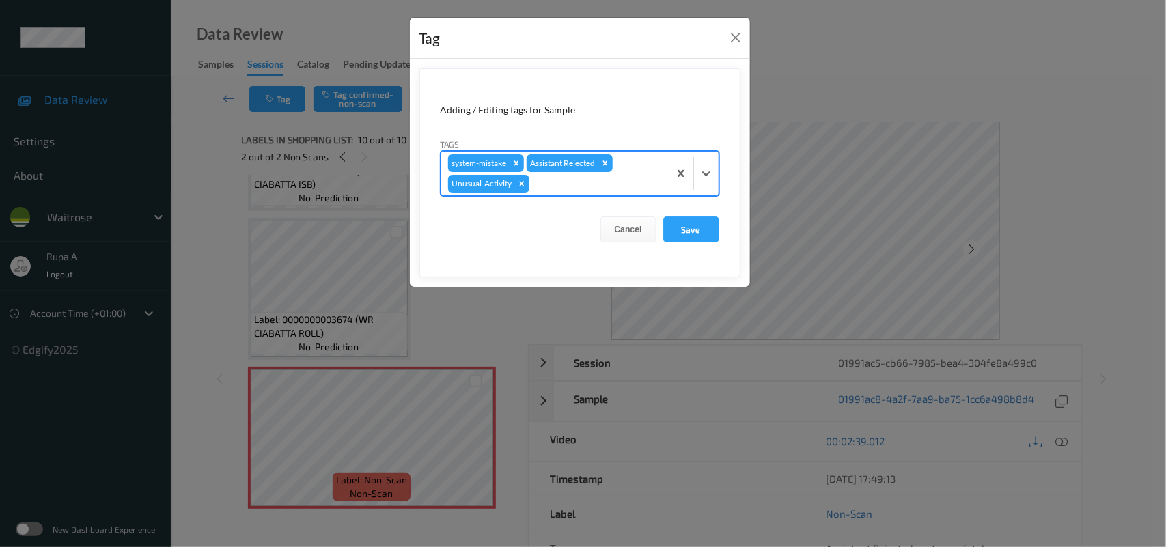
click at [570, 188] on div at bounding box center [597, 184] width 130 height 16
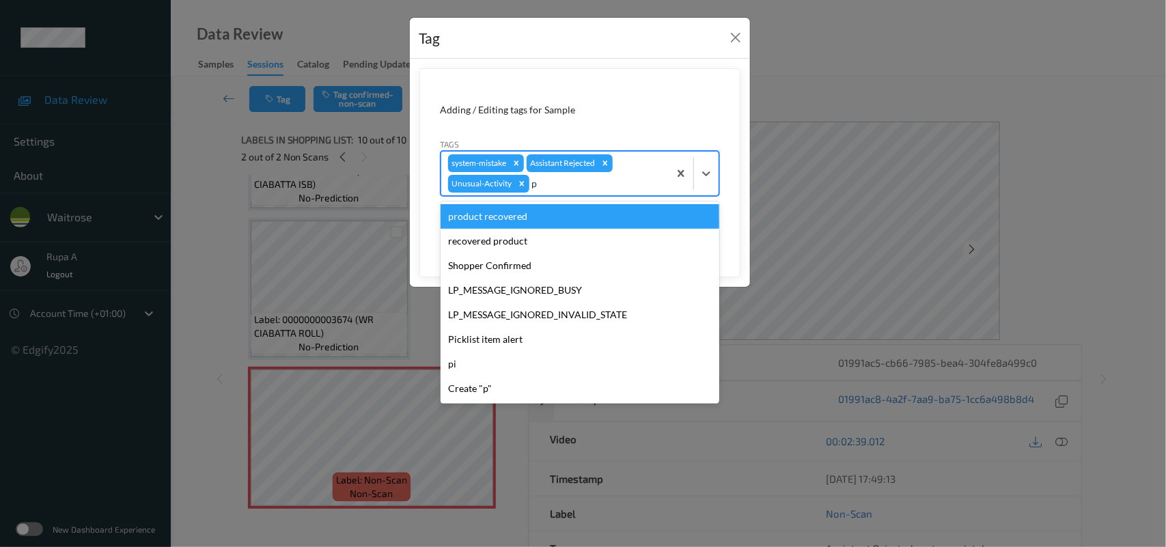
type input "pi"
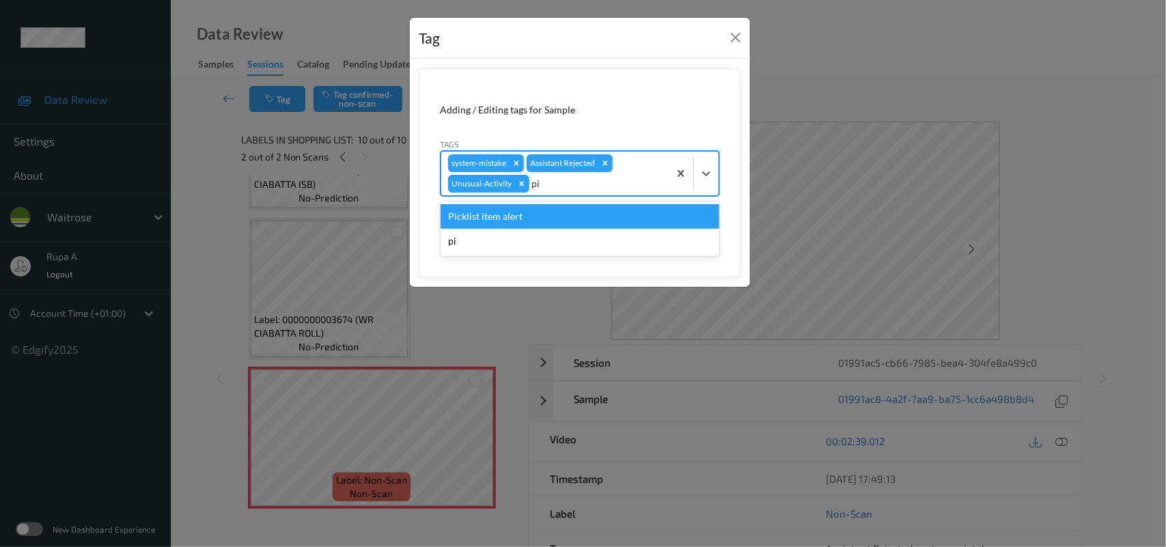
click at [550, 216] on div "Picklist item alert" at bounding box center [580, 216] width 279 height 25
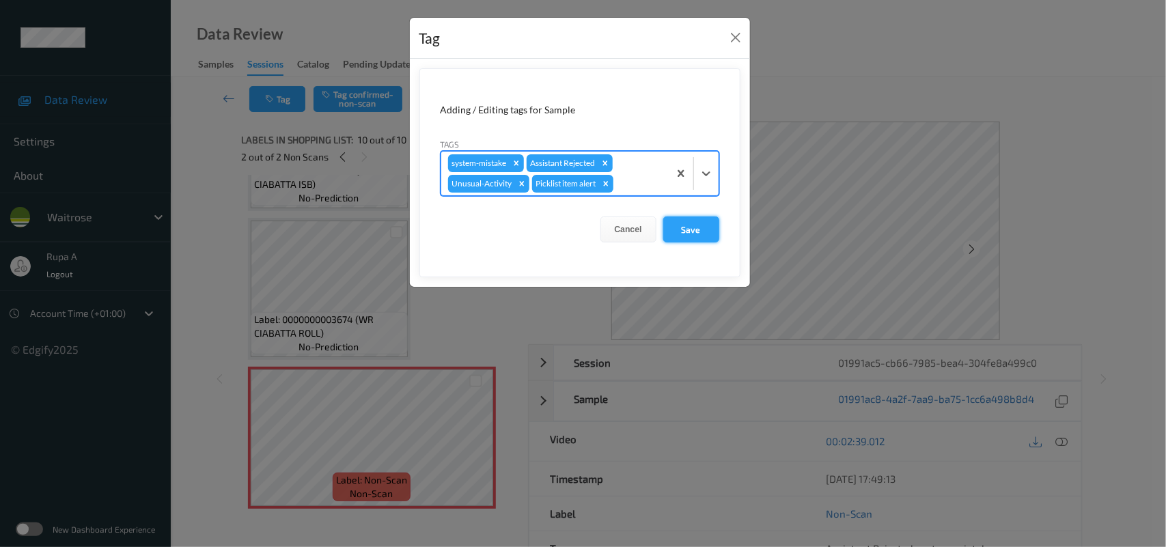
click at [690, 227] on button "Save" at bounding box center [691, 229] width 56 height 26
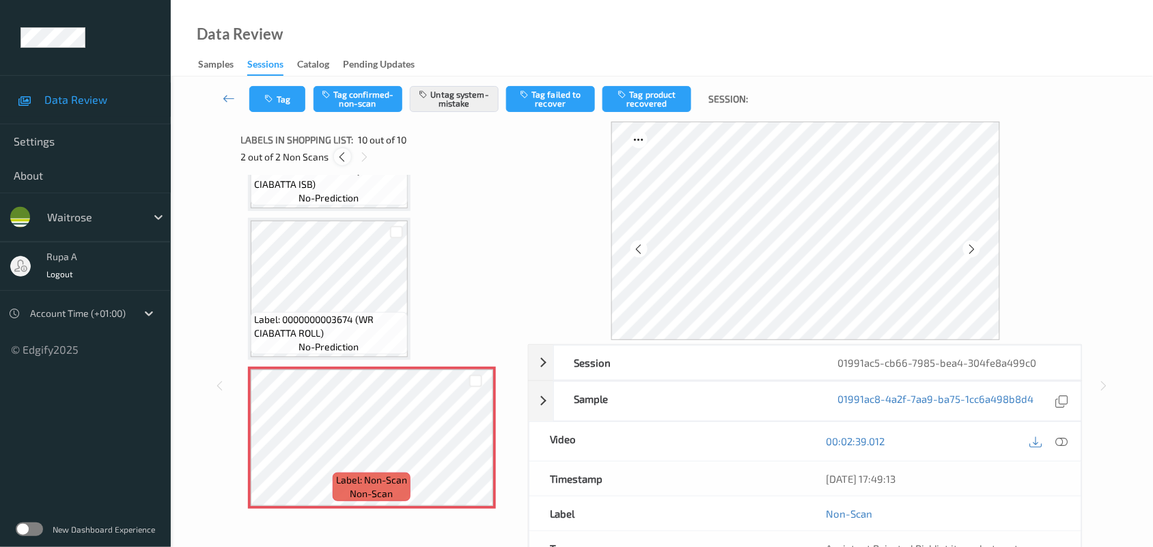
click at [338, 155] on icon at bounding box center [343, 157] width 12 height 12
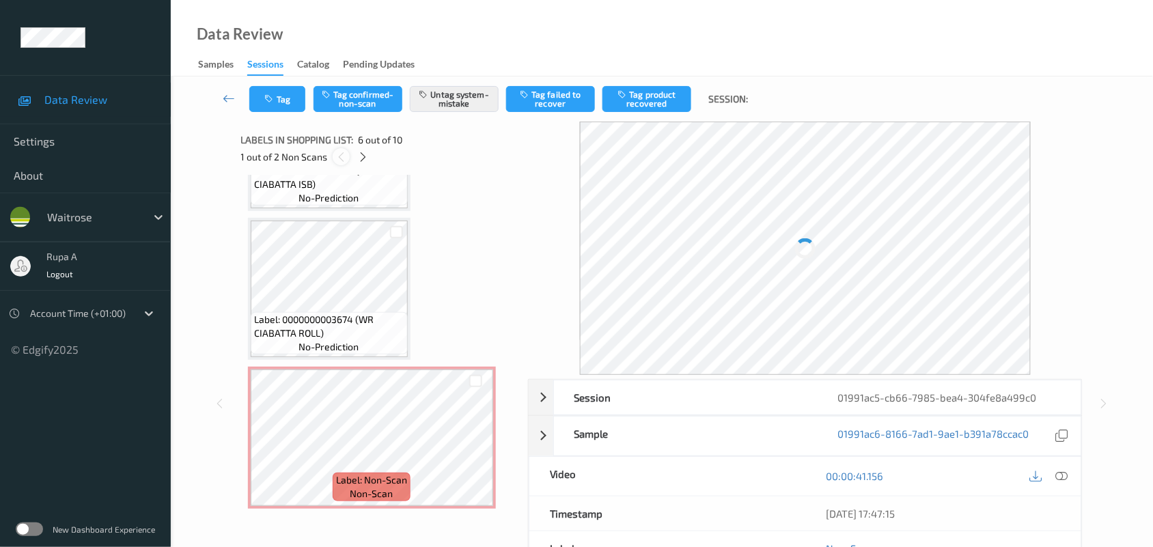
scroll to position [601, 0]
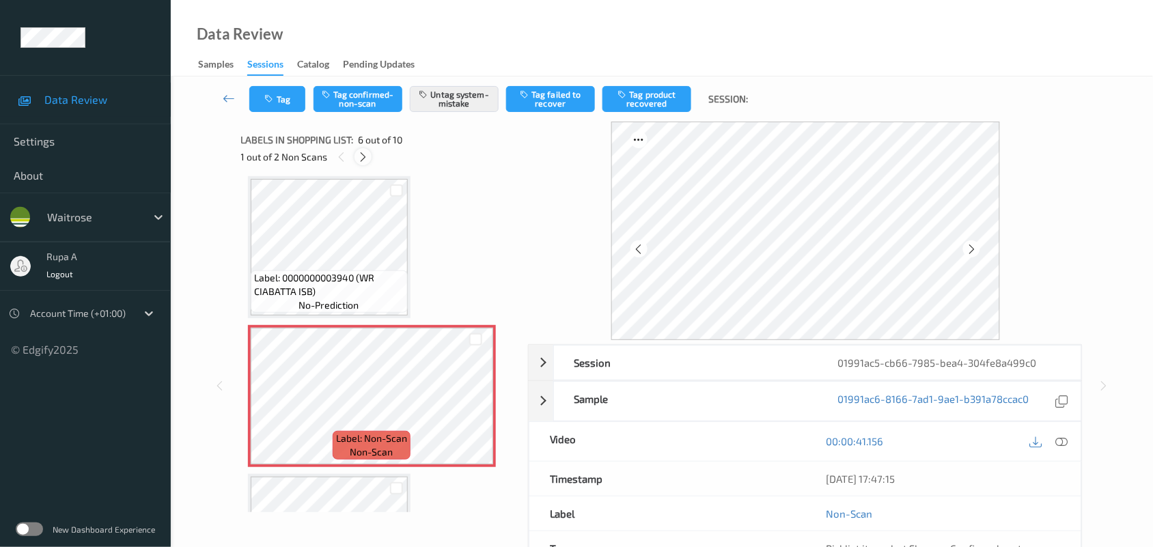
click at [359, 160] on icon at bounding box center [363, 157] width 12 height 12
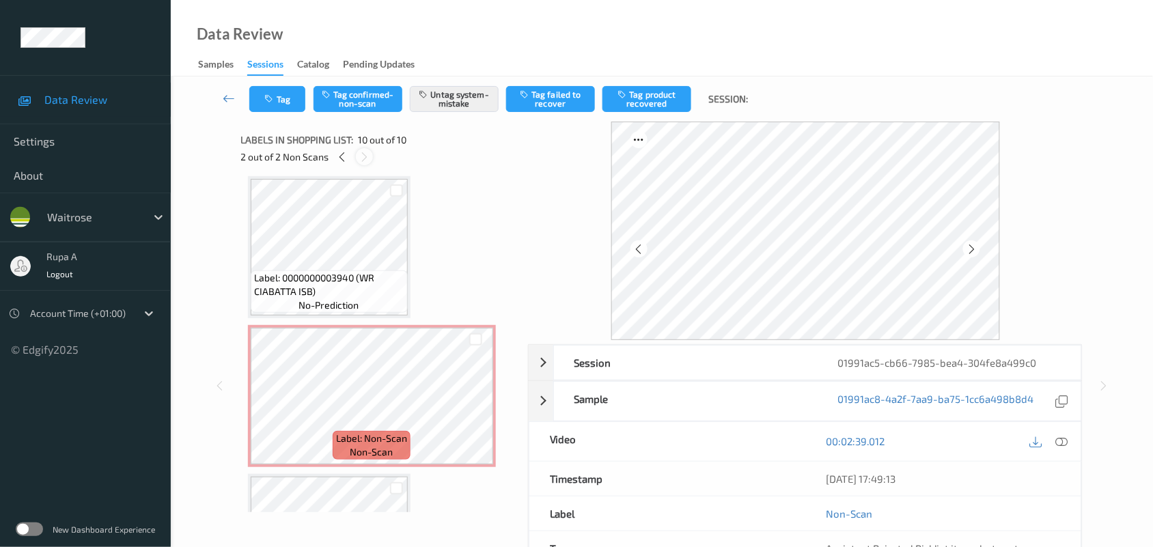
scroll to position [1155, 0]
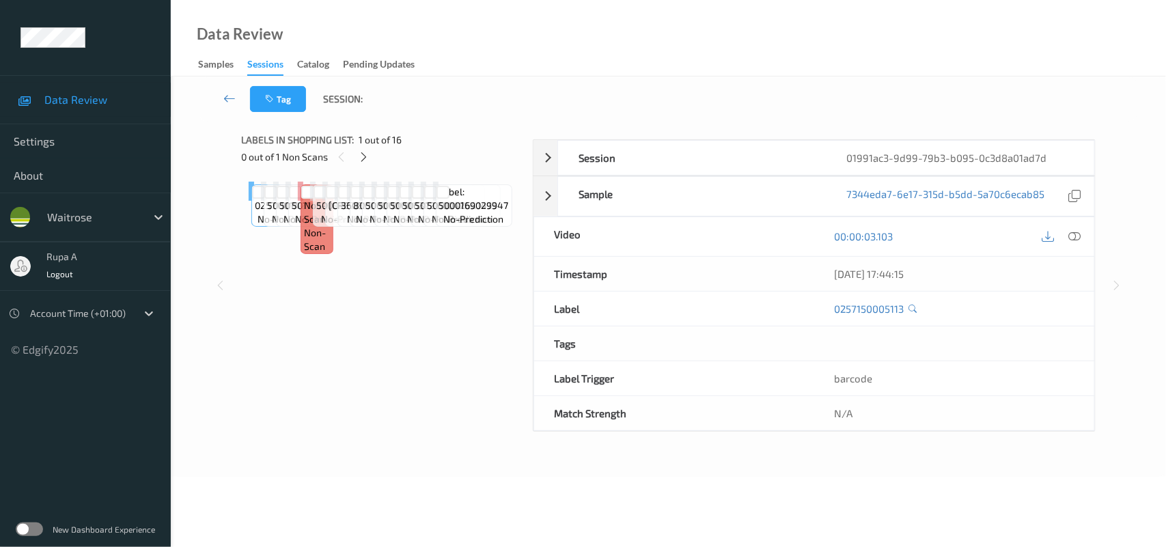
click at [415, 184] on div "Label: 0257150005113 no-prediction Label: 5000169049327 no-prediction Label: 50…" at bounding box center [383, 191] width 268 height 19
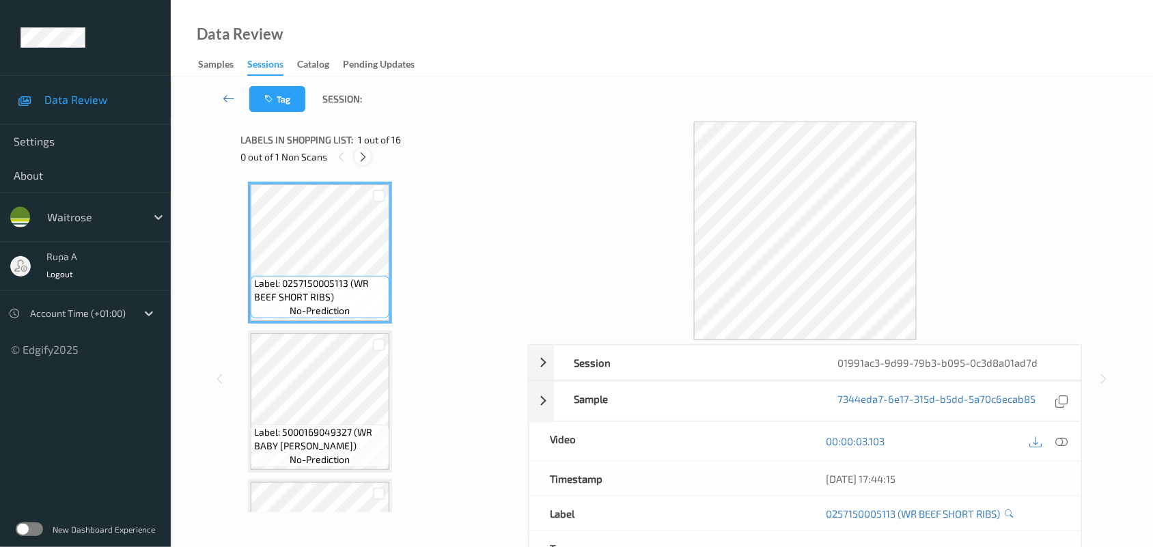
click at [370, 158] on div at bounding box center [362, 156] width 17 height 17
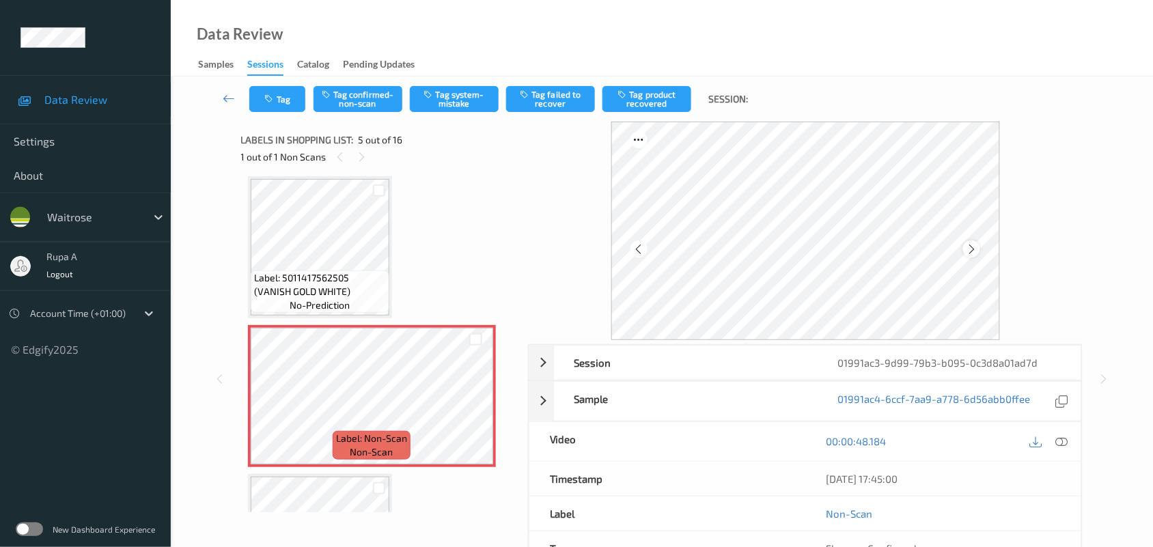
click at [966, 250] on icon at bounding box center [972, 249] width 12 height 12
click at [971, 253] on icon at bounding box center [972, 249] width 12 height 12
click at [970, 254] on icon at bounding box center [972, 249] width 12 height 12
click at [967, 253] on icon at bounding box center [972, 249] width 12 height 12
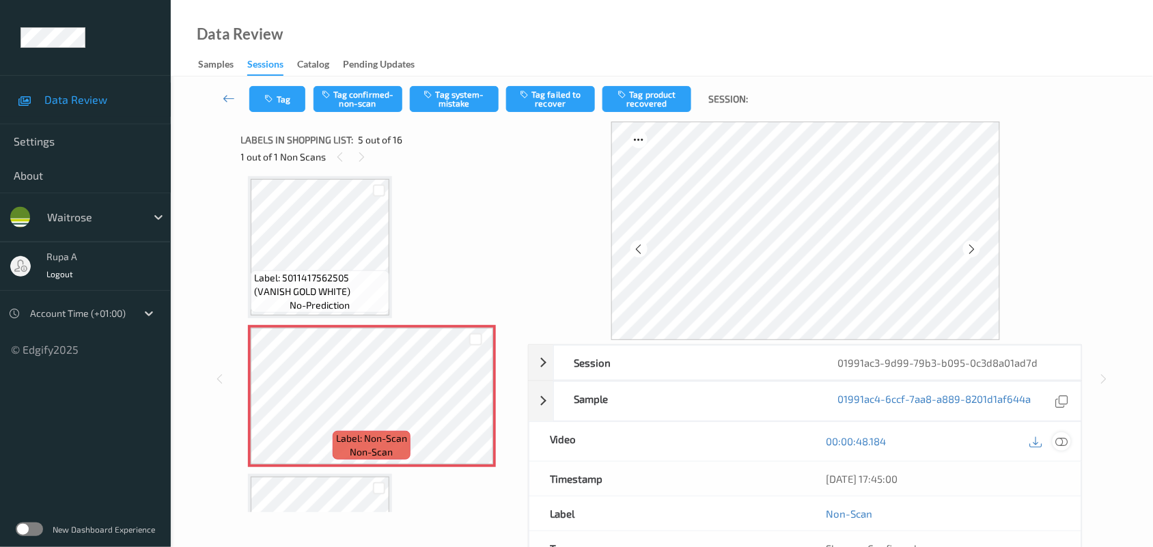
click at [1065, 442] on icon at bounding box center [1062, 441] width 12 height 12
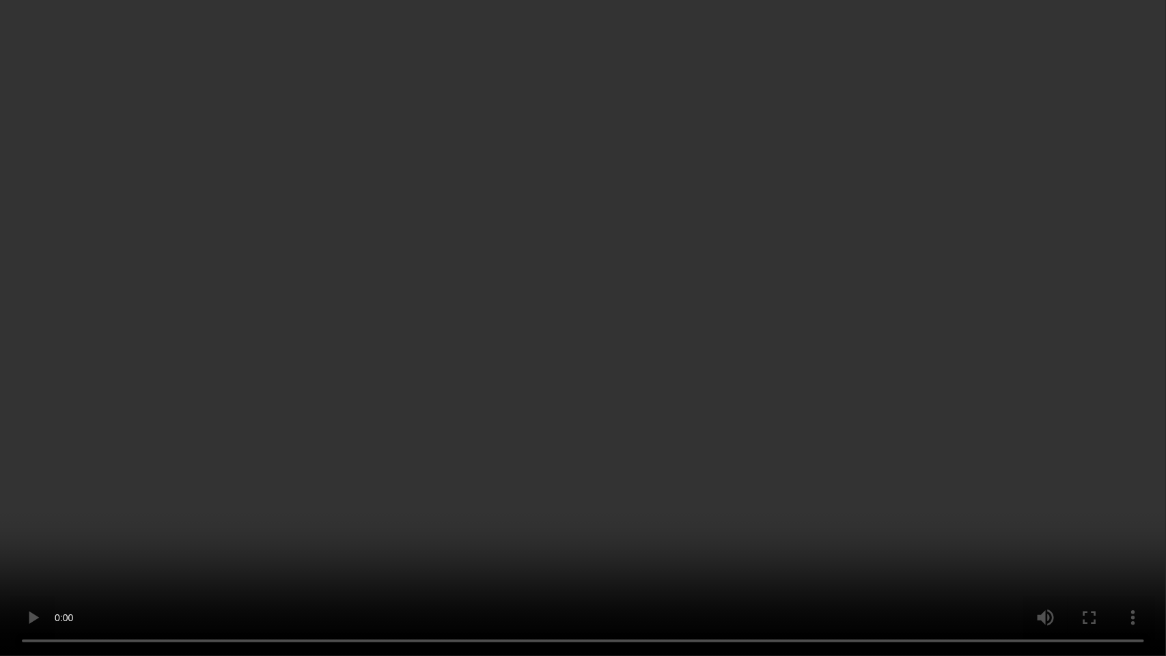
click at [1047, 471] on video at bounding box center [583, 328] width 1166 height 656
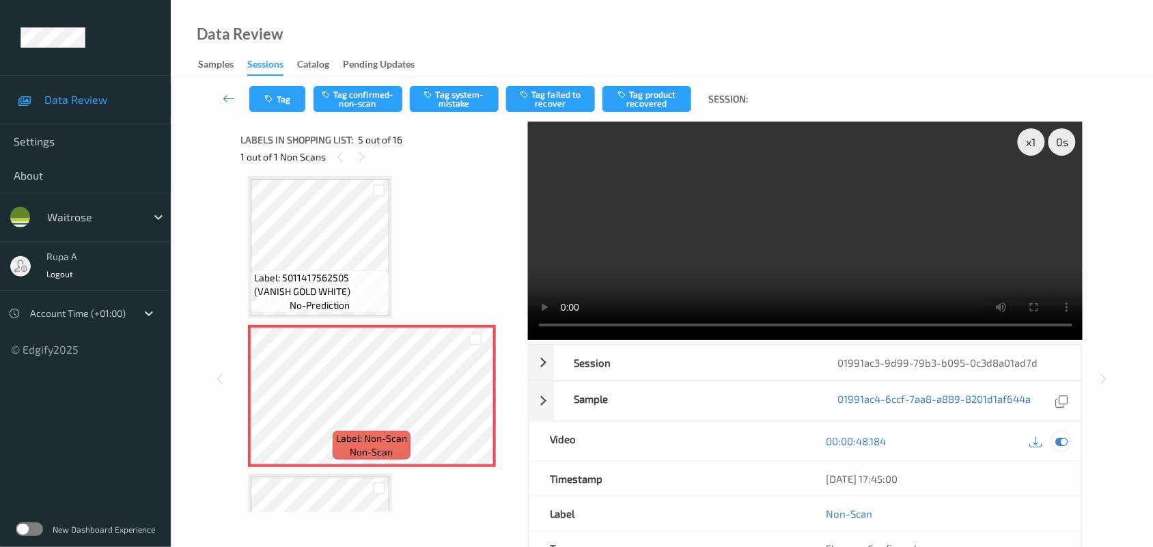
click at [1066, 441] on icon at bounding box center [1062, 441] width 12 height 12
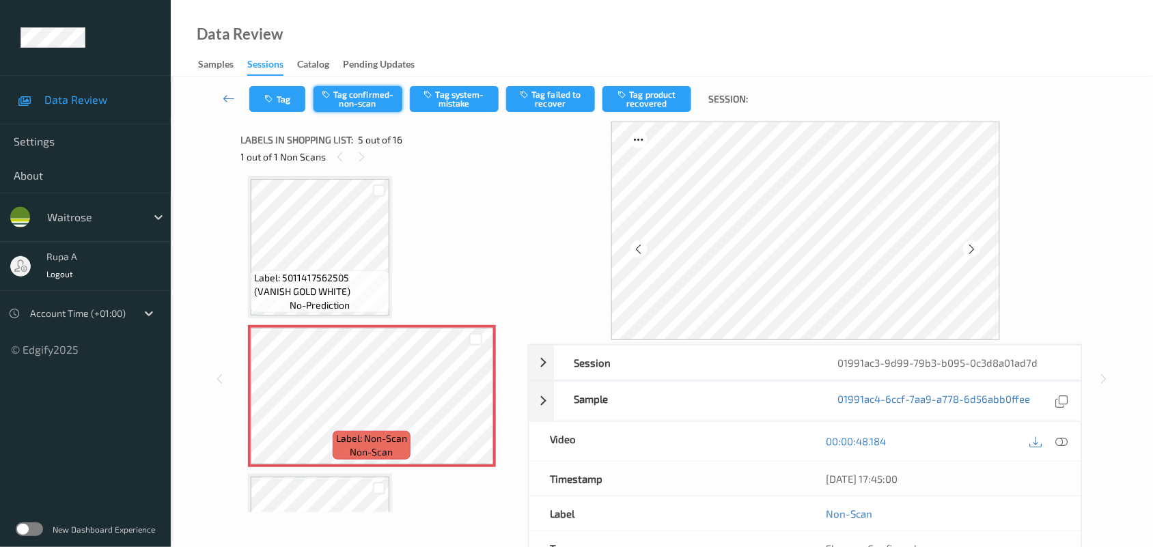
click at [340, 101] on button "Tag confirmed-non-scan" at bounding box center [357, 99] width 89 height 26
click at [630, 106] on button "Tag product recovered" at bounding box center [646, 99] width 89 height 26
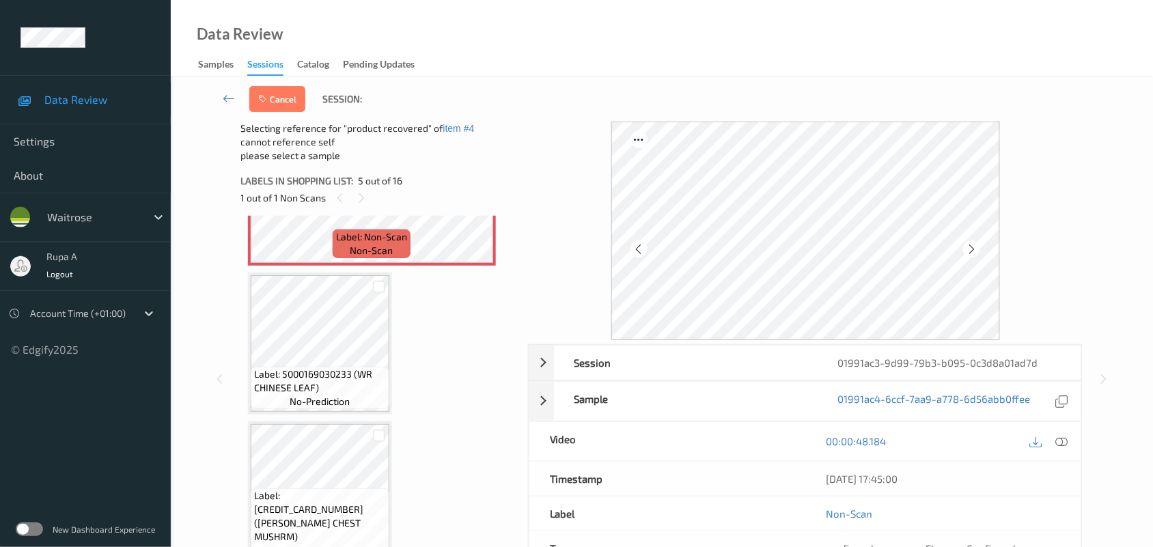
scroll to position [708, 0]
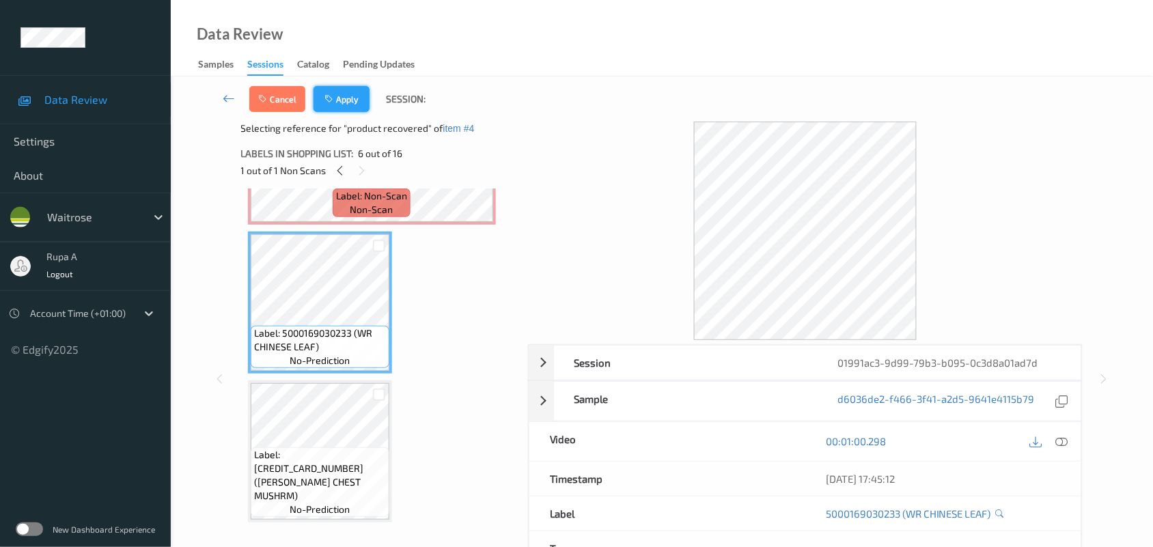
click at [352, 104] on button "Apply" at bounding box center [341, 99] width 56 height 26
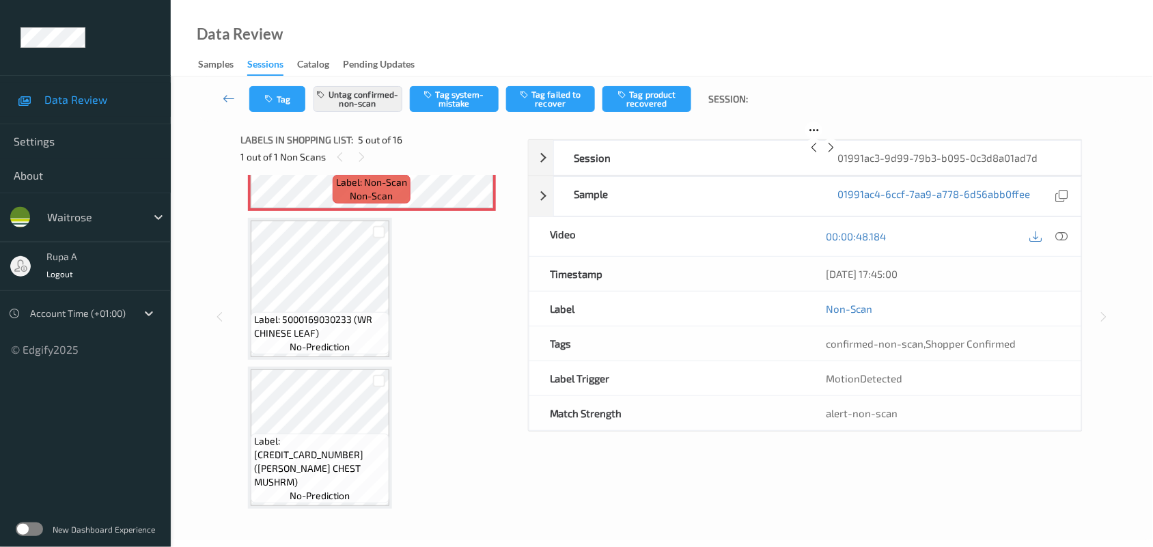
scroll to position [452, 0]
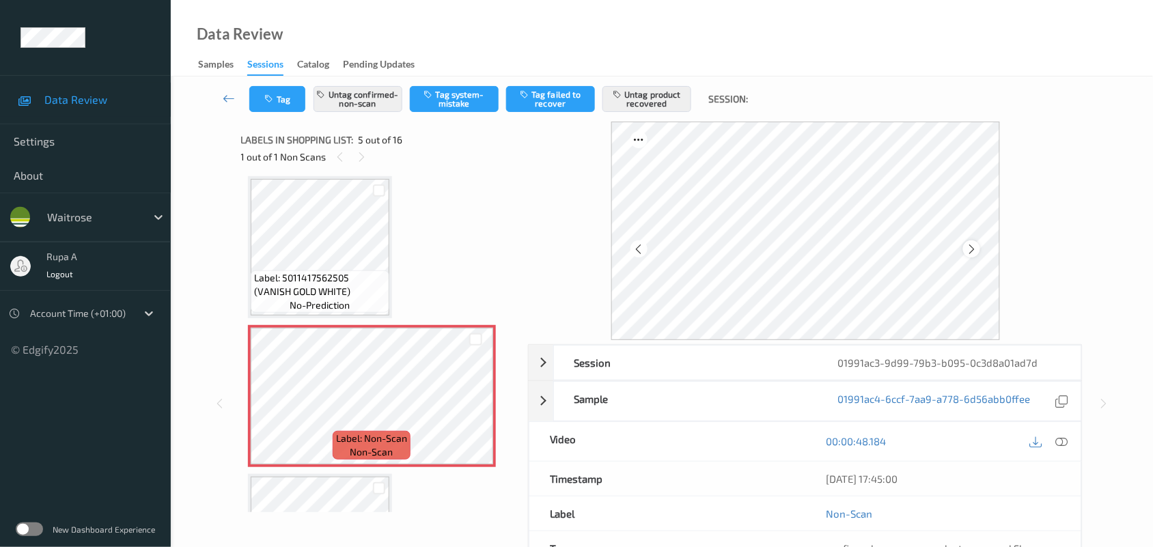
click at [971, 247] on icon at bounding box center [972, 249] width 12 height 12
click at [1056, 447] on icon at bounding box center [1062, 441] width 12 height 12
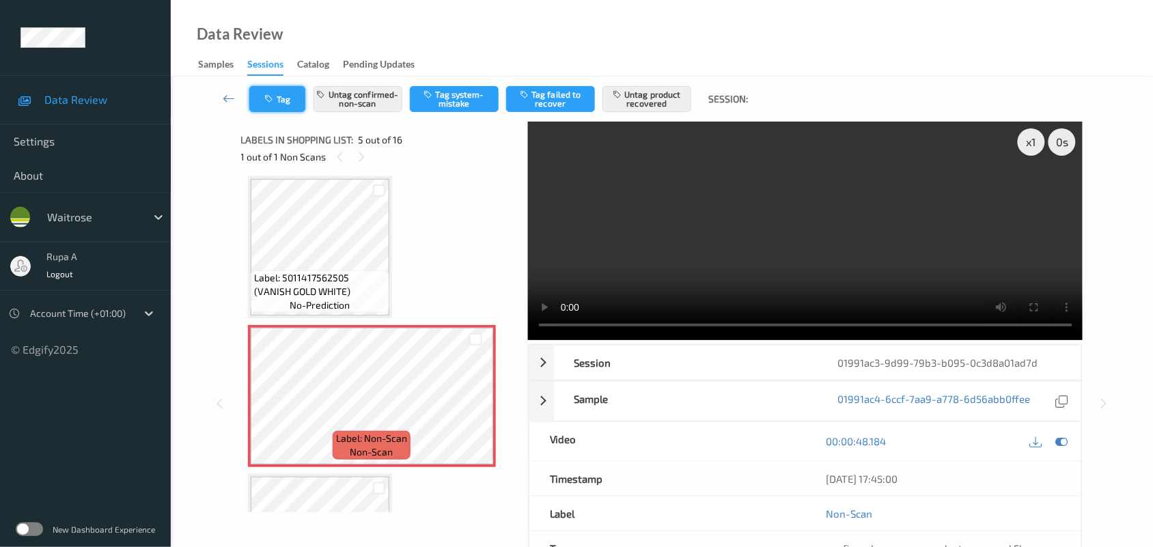
click at [275, 101] on icon "button" at bounding box center [271, 99] width 12 height 10
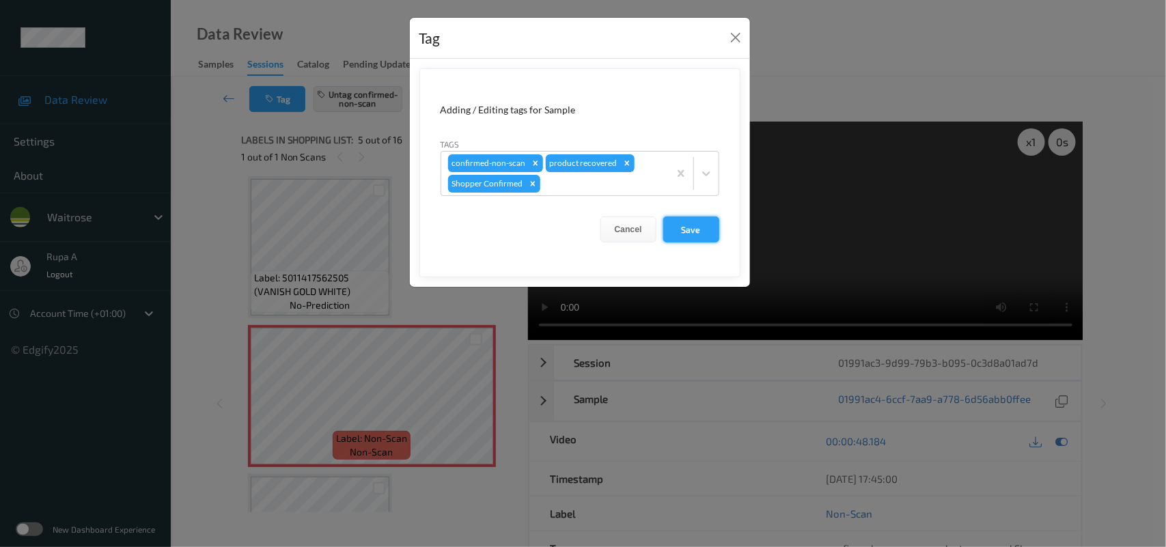
click at [712, 239] on button "Save" at bounding box center [691, 229] width 56 height 26
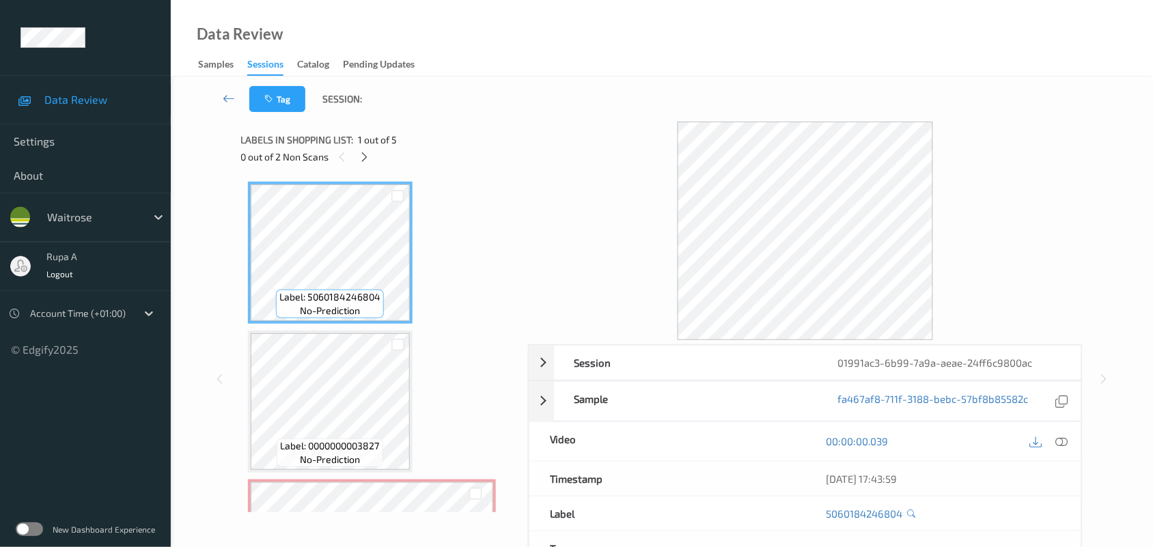
click at [425, 126] on div "Labels in shopping list: 1 out of 5 0 out of 2 Non Scans" at bounding box center [379, 148] width 277 height 53
click at [367, 158] on icon at bounding box center [365, 157] width 12 height 12
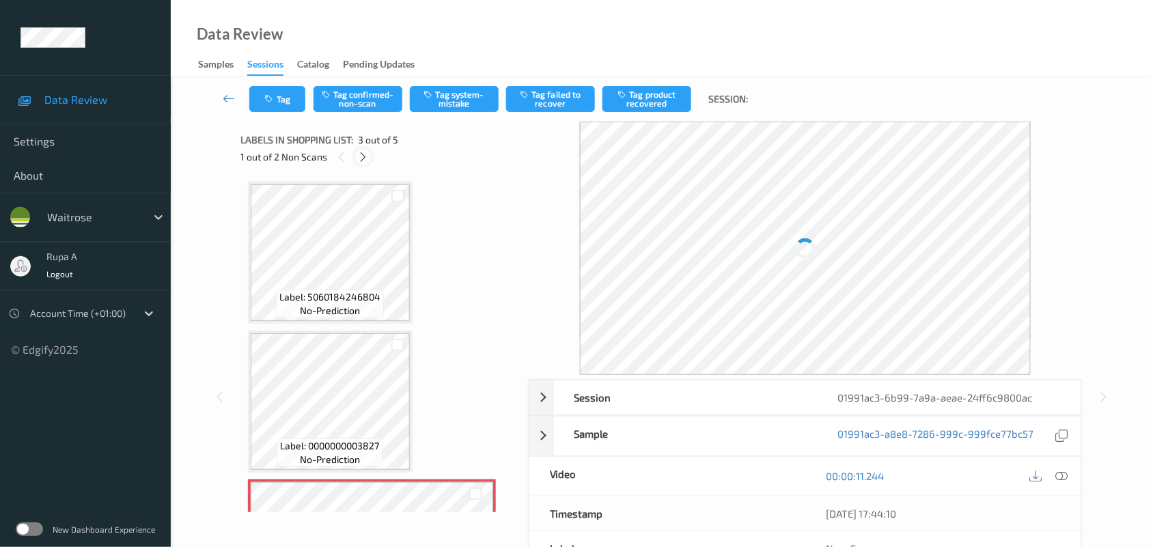
scroll to position [155, 0]
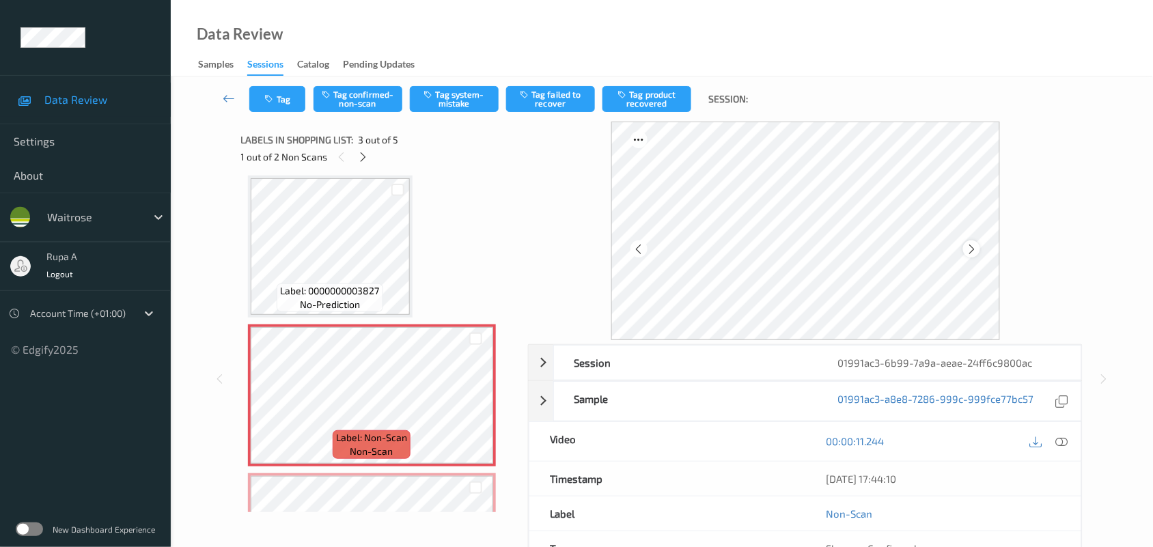
click at [970, 253] on icon at bounding box center [972, 249] width 12 height 12
click at [972, 253] on icon at bounding box center [972, 249] width 12 height 12
click at [356, 158] on div at bounding box center [362, 156] width 17 height 17
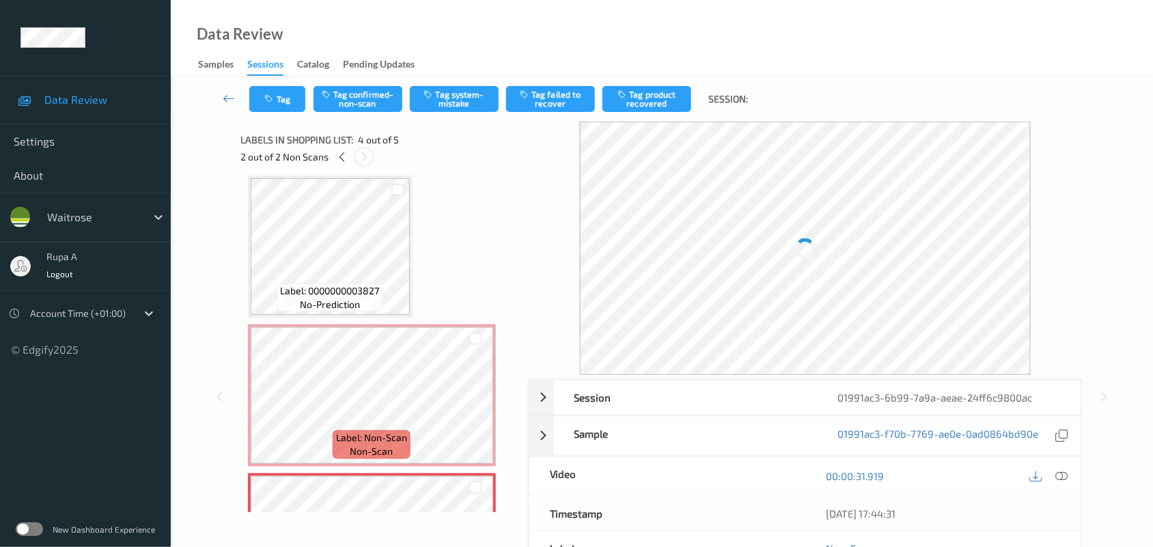
scroll to position [304, 0]
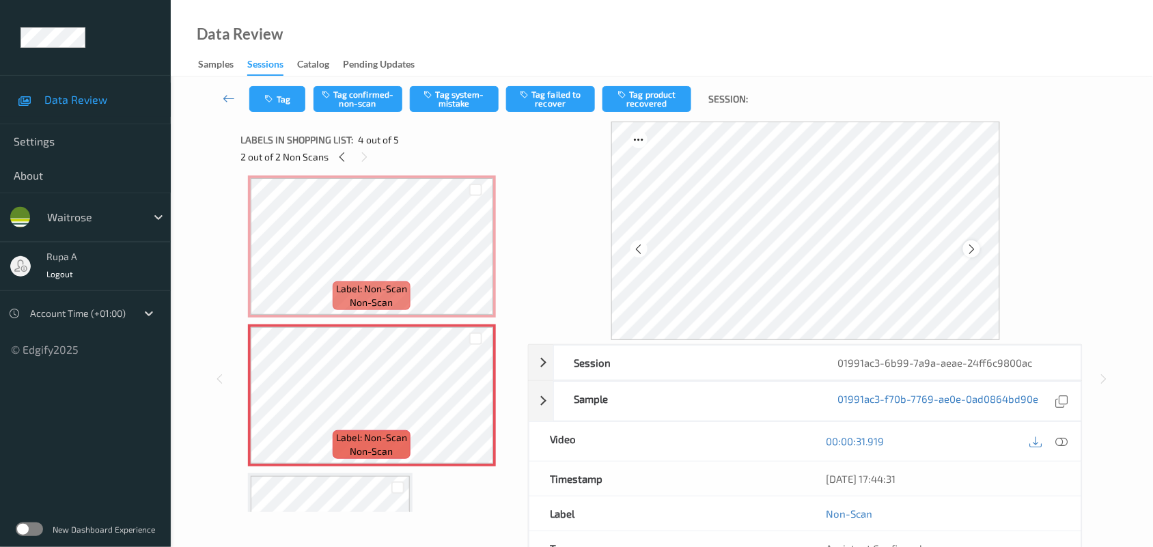
click at [964, 248] on div at bounding box center [805, 231] width 389 height 219
click at [968, 248] on icon at bounding box center [972, 249] width 12 height 12
click at [970, 248] on icon at bounding box center [972, 249] width 12 height 12
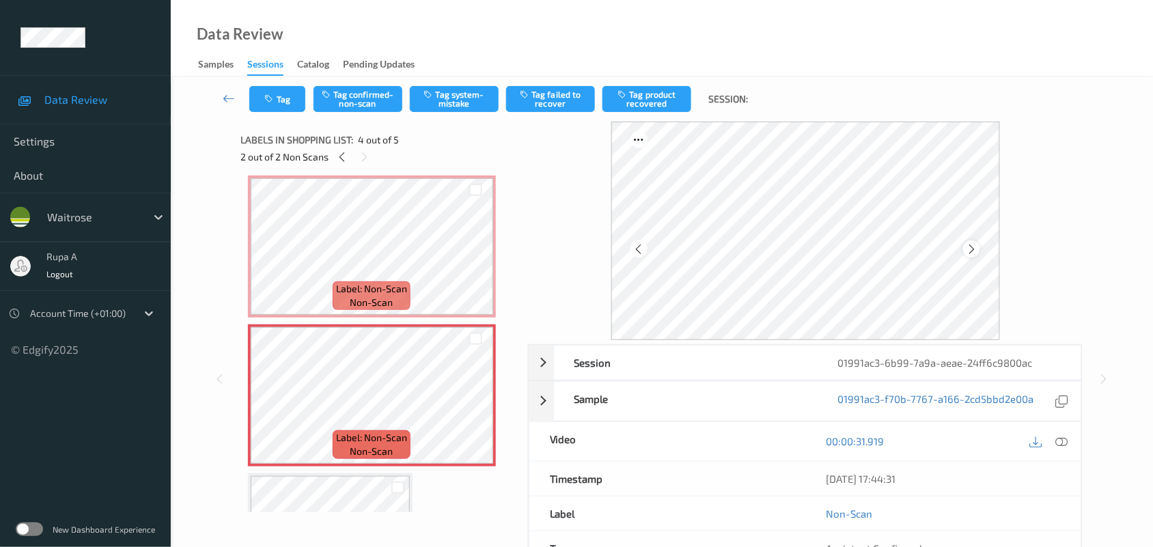
click at [970, 249] on icon at bounding box center [972, 249] width 12 height 12
click at [344, 157] on icon at bounding box center [343, 157] width 12 height 12
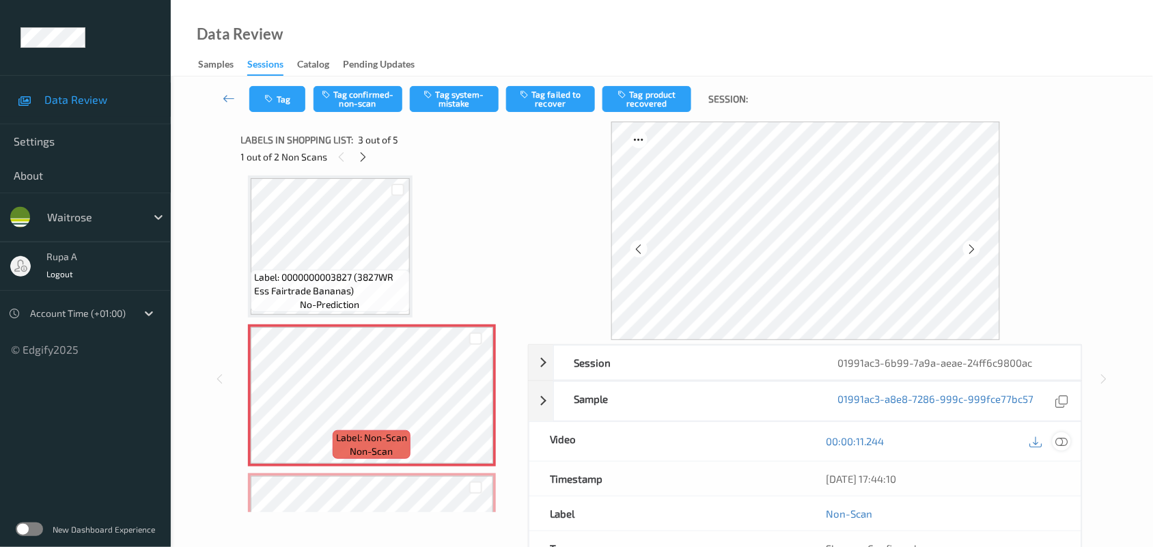
click at [1064, 441] on icon at bounding box center [1062, 441] width 12 height 12
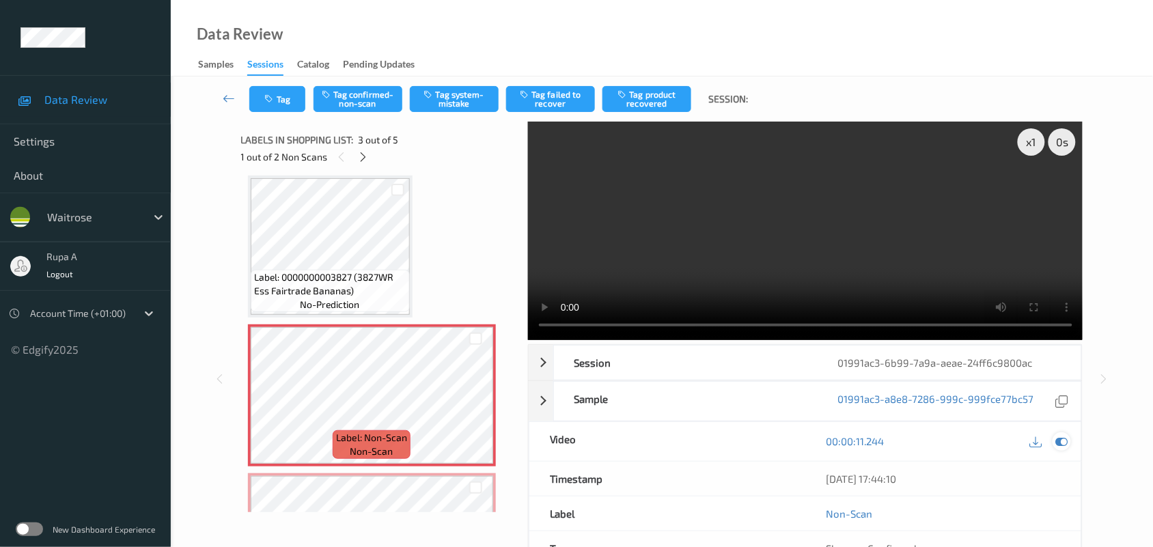
click at [1061, 441] on icon at bounding box center [1062, 441] width 12 height 12
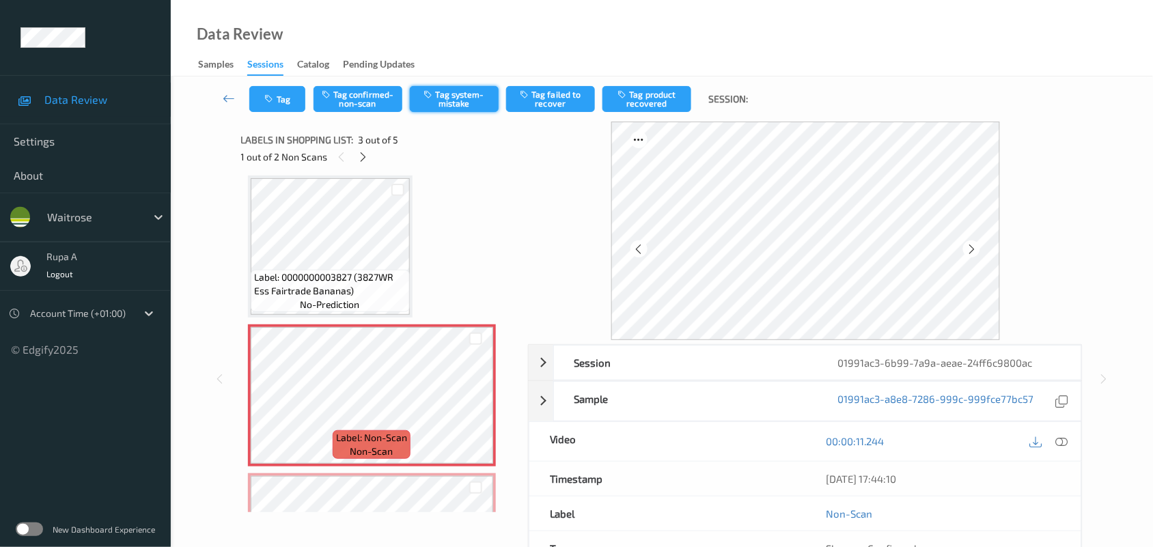
click at [452, 108] on button "Tag system-mistake" at bounding box center [454, 99] width 89 height 26
click at [288, 100] on button "Tag" at bounding box center [277, 99] width 56 height 26
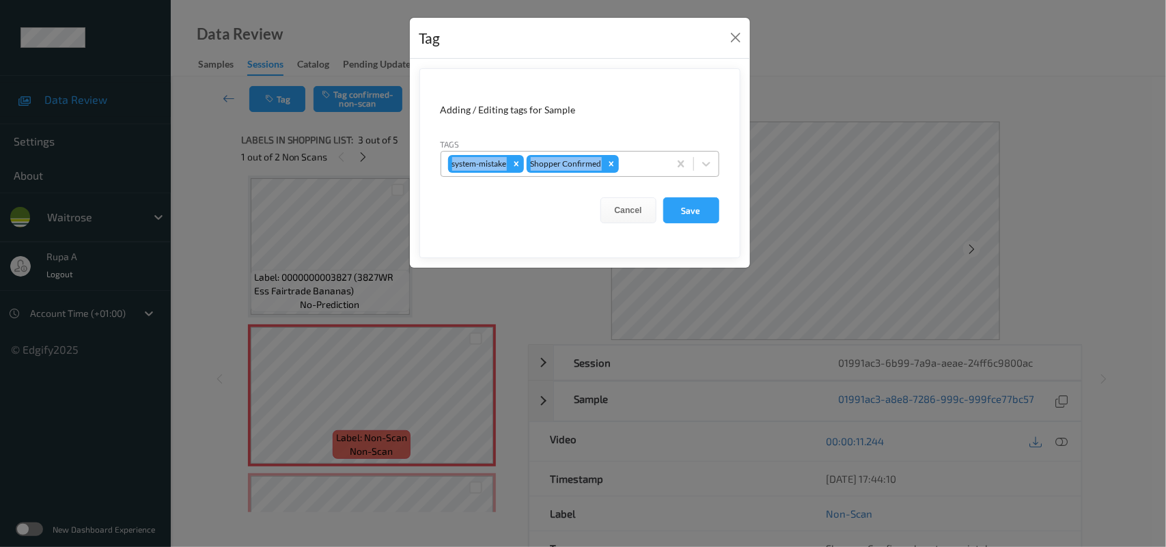
click at [642, 151] on div "Tags system-mistake Shopper Confirmed" at bounding box center [580, 157] width 279 height 40
click at [637, 166] on div at bounding box center [641, 164] width 40 height 16
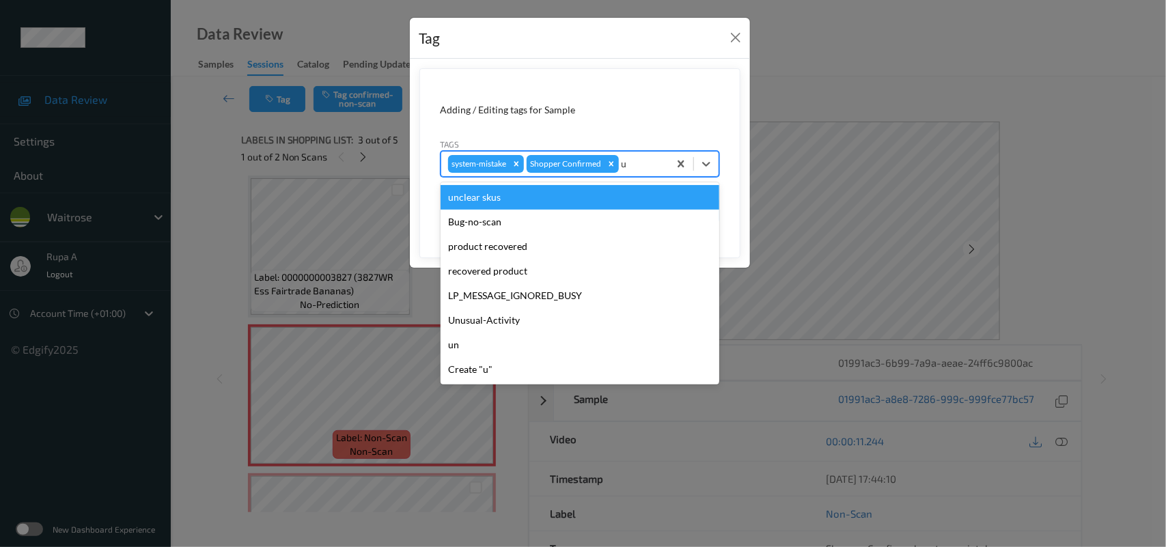
type input "un"
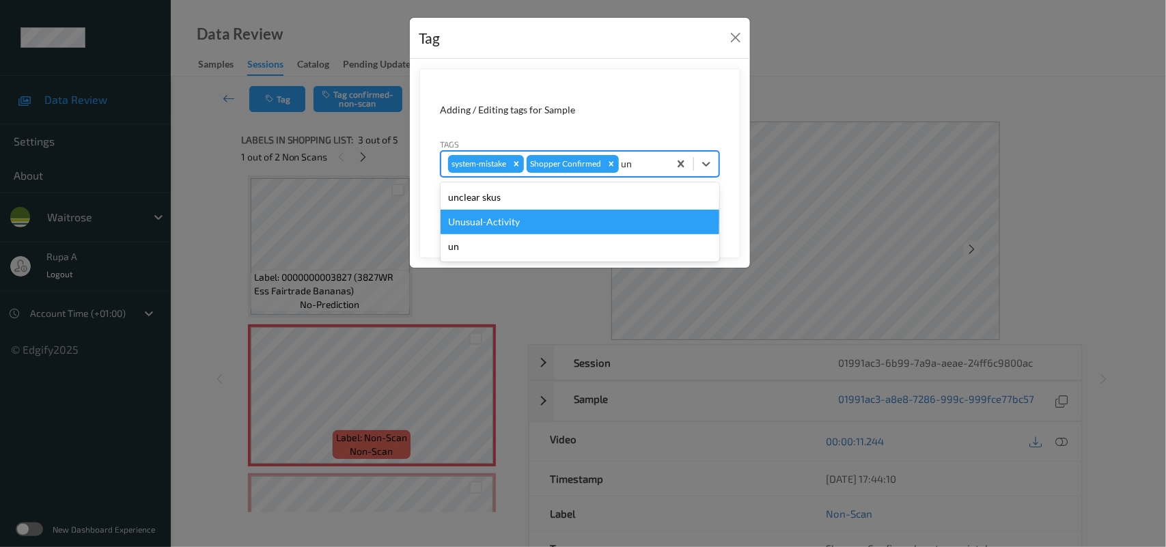
click at [548, 220] on div "Unusual-Activity" at bounding box center [580, 222] width 279 height 25
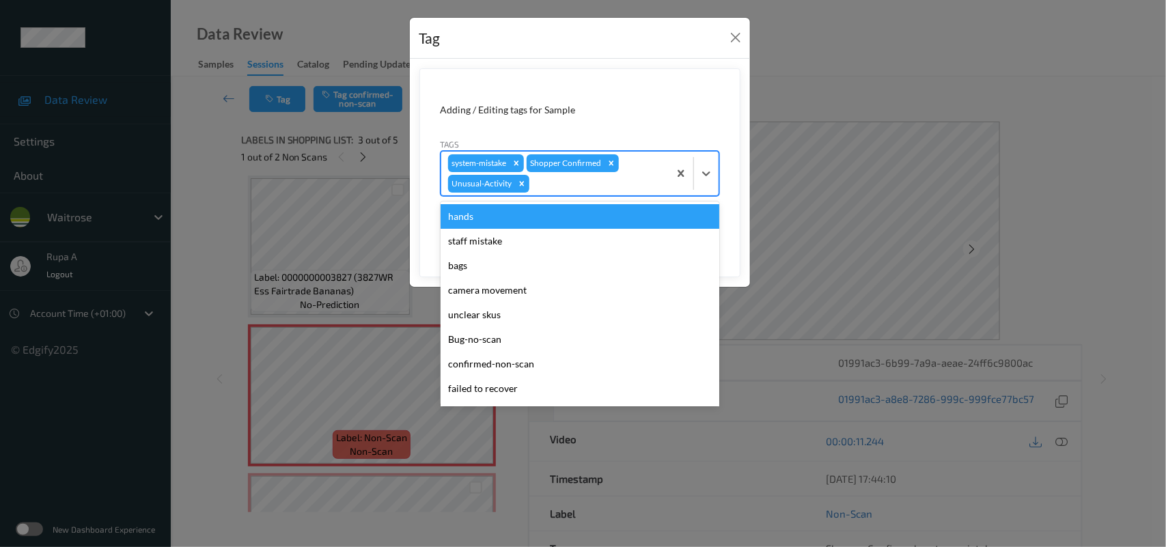
click at [585, 190] on div at bounding box center [597, 184] width 130 height 16
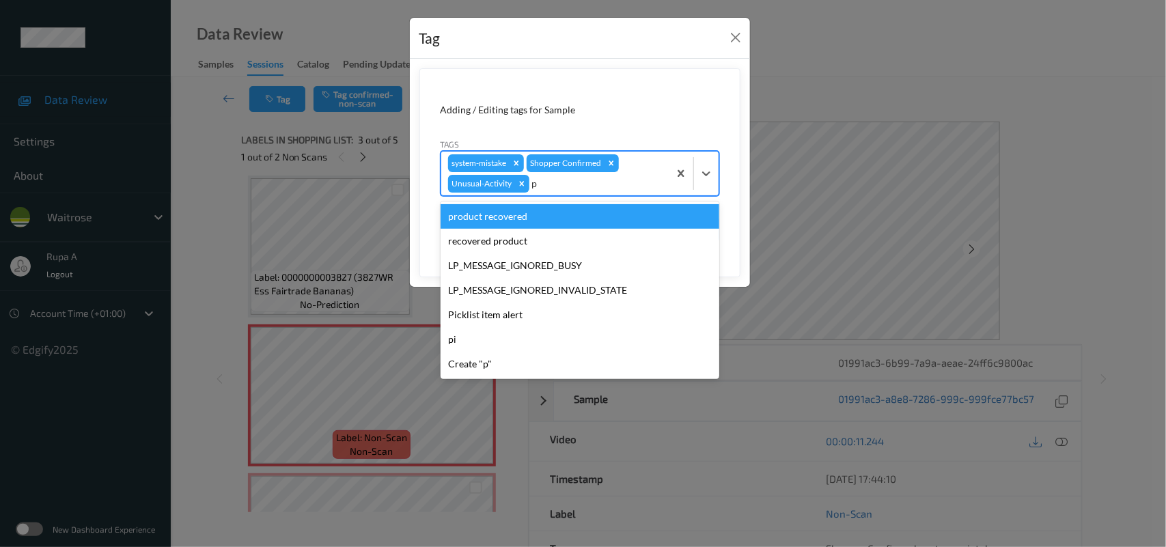
type input "pi"
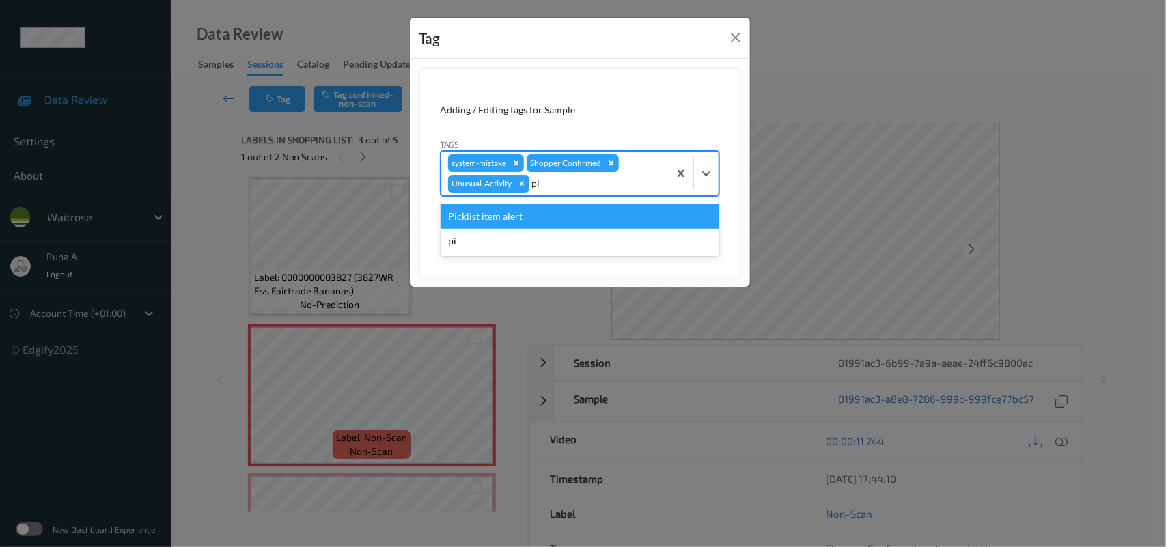
click at [561, 213] on div "Picklist item alert" at bounding box center [580, 216] width 279 height 25
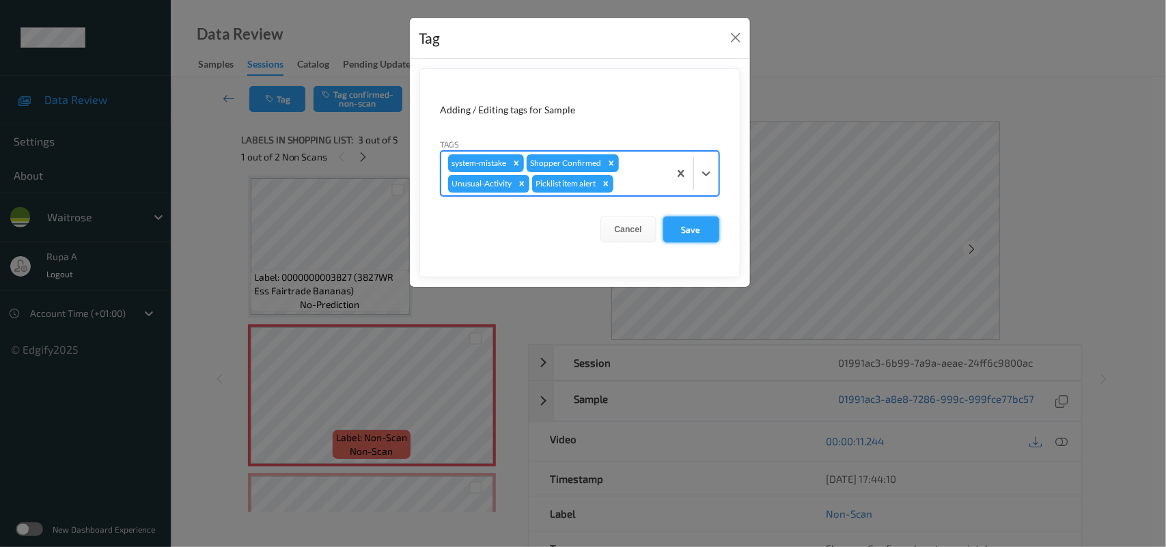
click at [707, 234] on button "Save" at bounding box center [691, 229] width 56 height 26
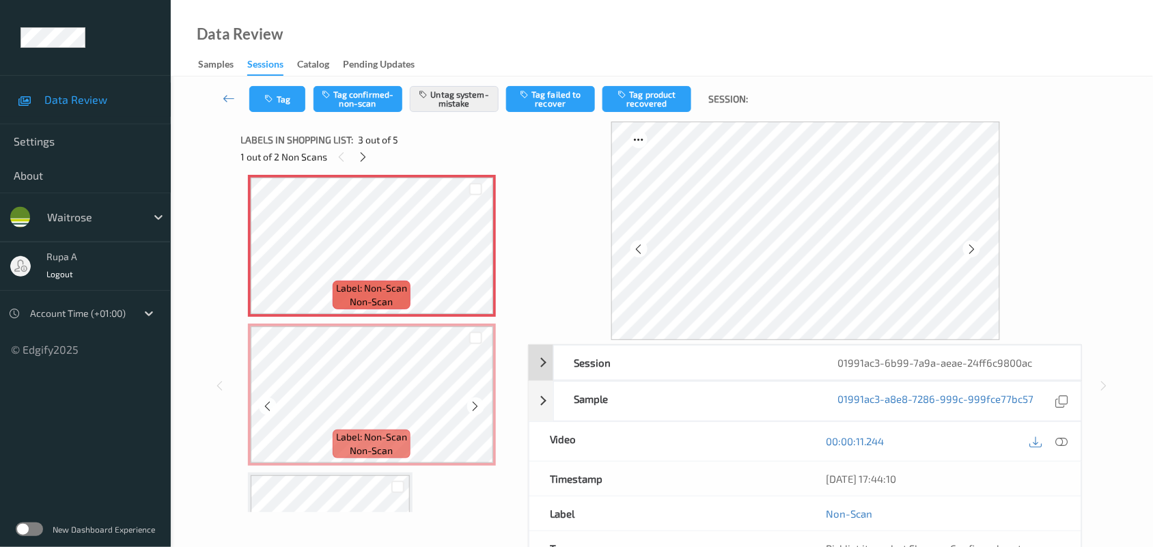
scroll to position [326, 0]
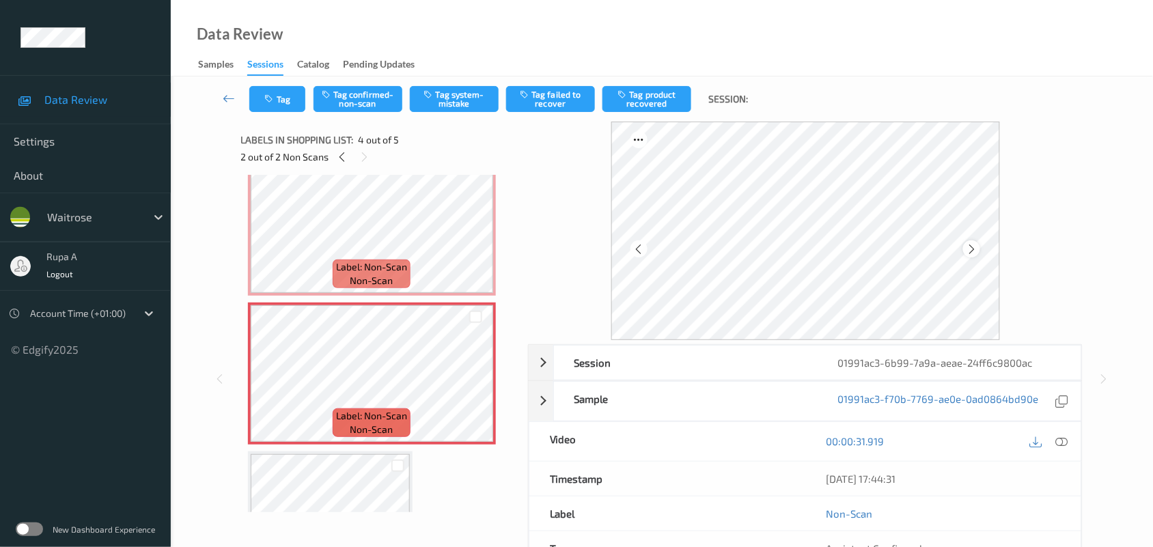
click at [973, 246] on icon at bounding box center [972, 249] width 12 height 12
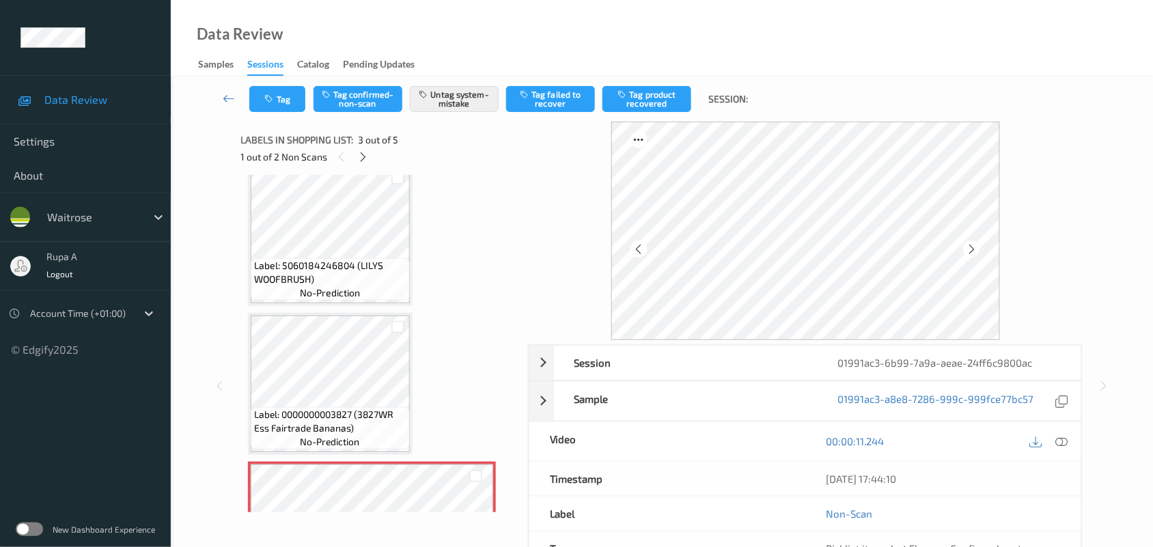
scroll to position [0, 0]
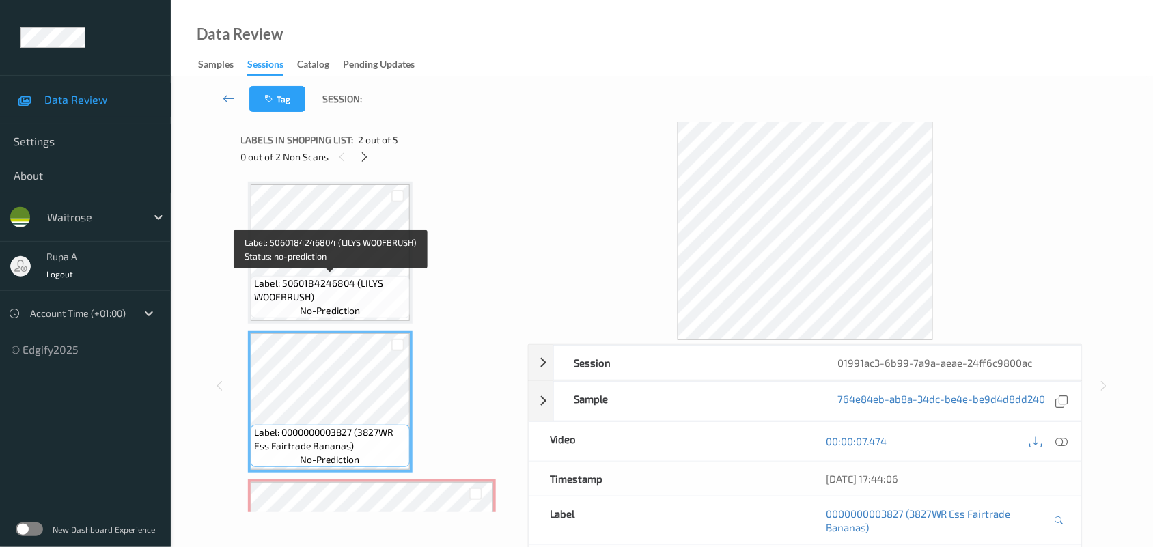
click at [329, 292] on span "Label: 5060184246804 (LILYS WOOFBRUSH)" at bounding box center [330, 290] width 152 height 27
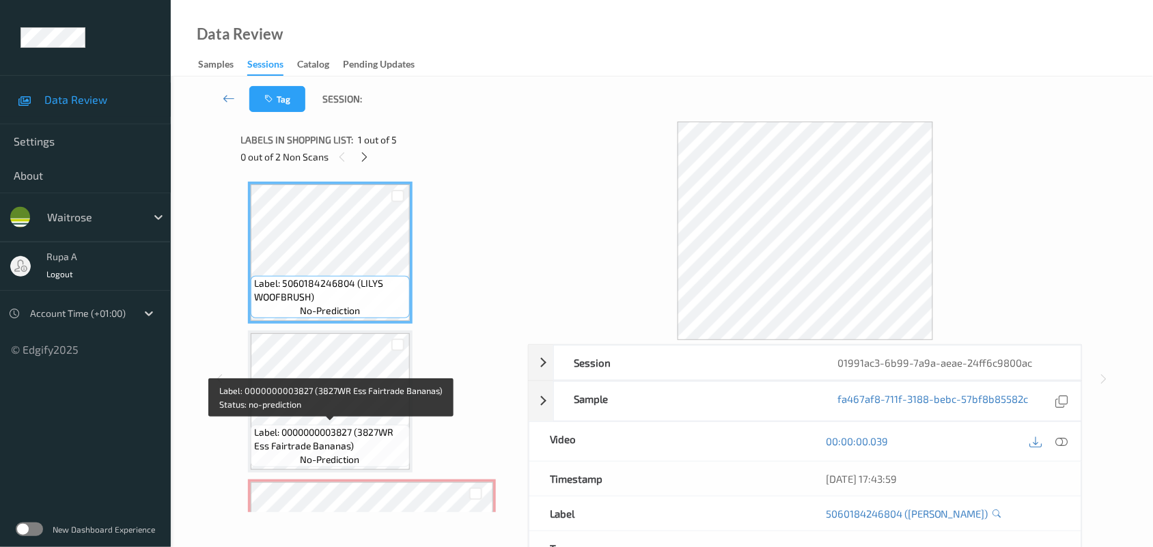
click at [343, 438] on span "Label: 0000000003827 (3827WR Ess Fairtrade Bananas)" at bounding box center [330, 438] width 152 height 27
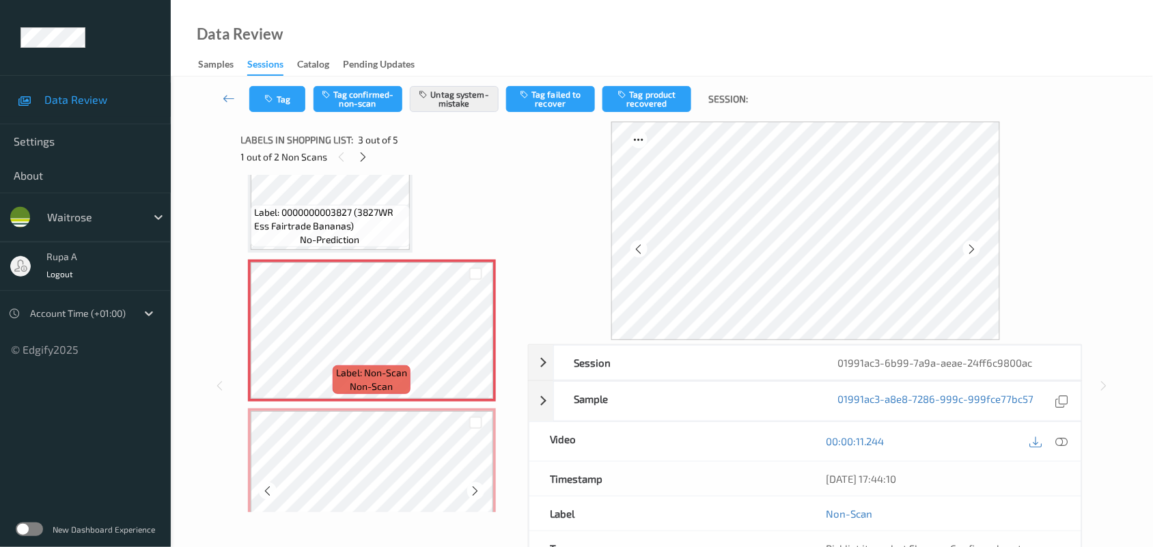
scroll to position [256, 0]
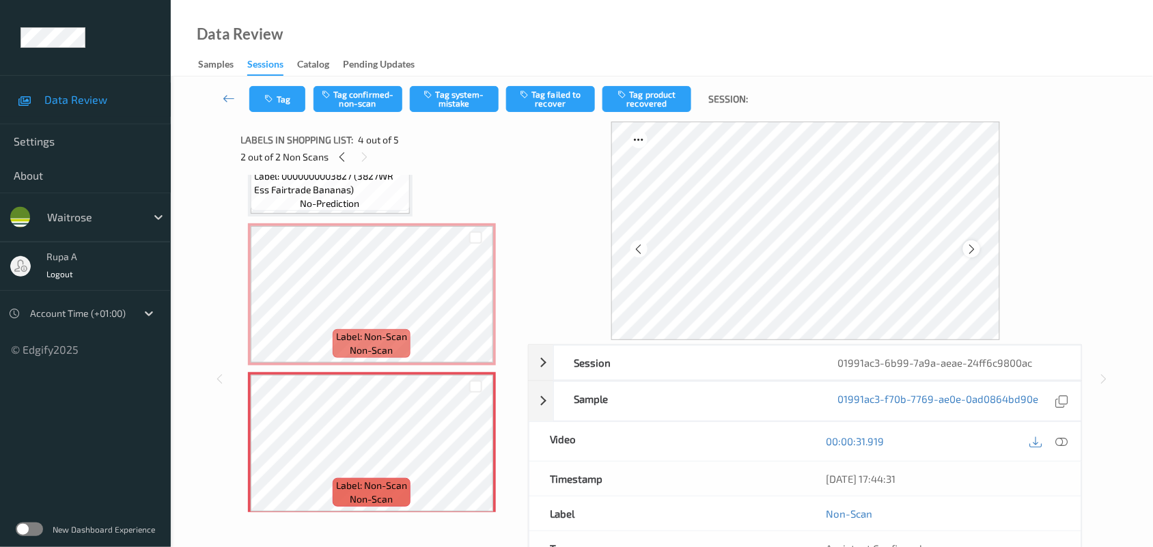
click at [966, 248] on icon at bounding box center [972, 249] width 12 height 12
click at [1062, 442] on icon at bounding box center [1062, 441] width 12 height 12
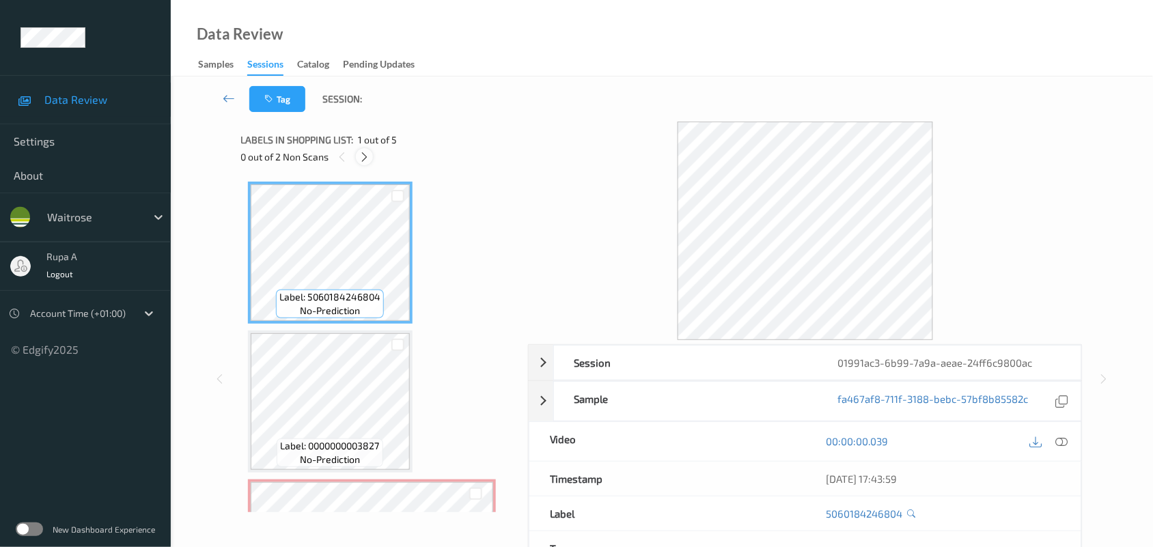
click at [367, 155] on icon at bounding box center [365, 157] width 12 height 12
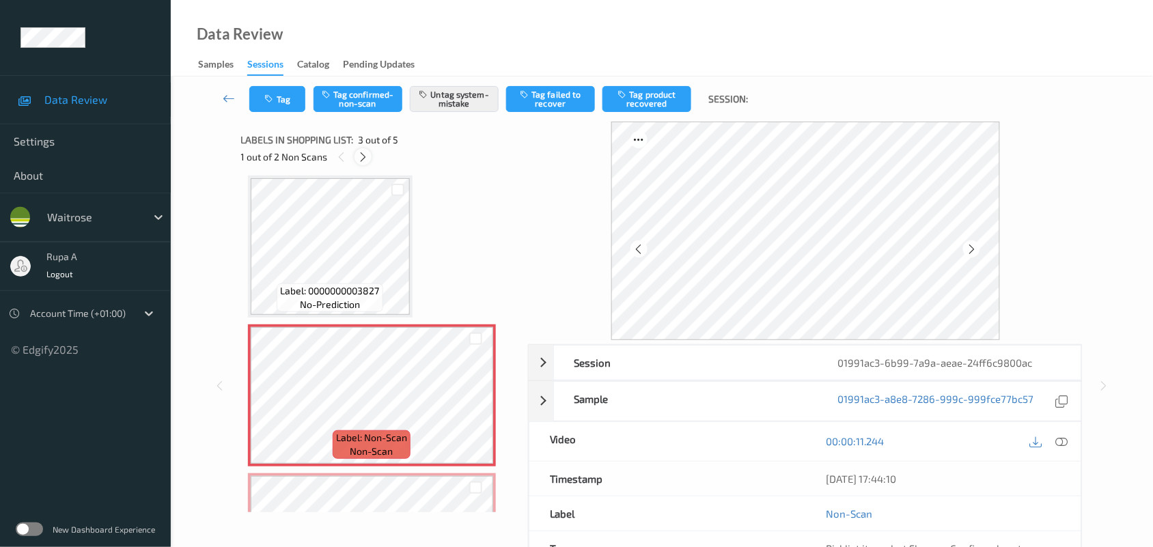
click at [365, 160] on icon at bounding box center [363, 157] width 12 height 12
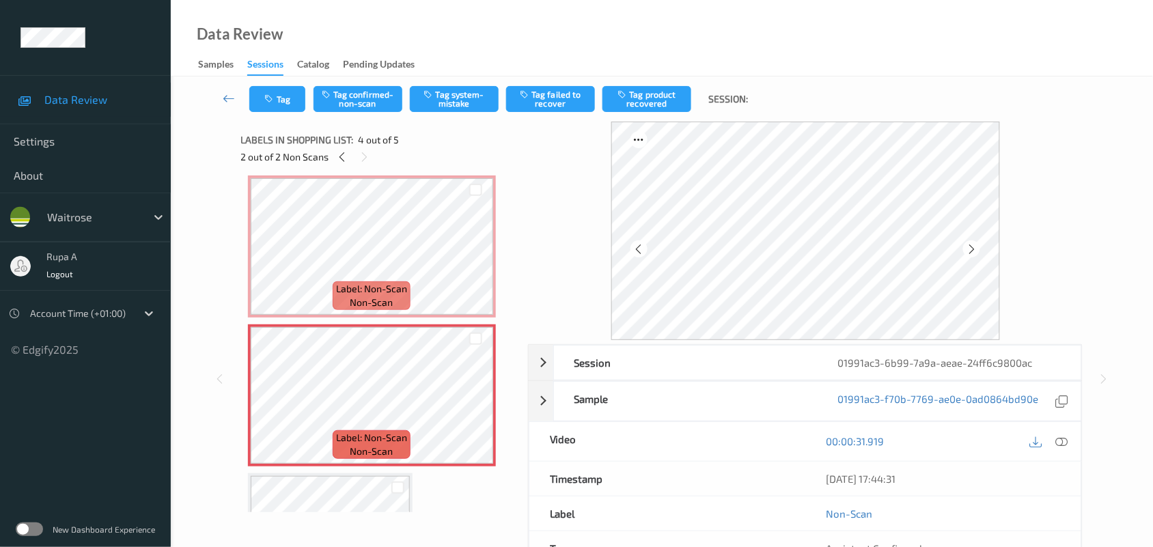
click at [1067, 446] on div at bounding box center [1061, 441] width 18 height 18
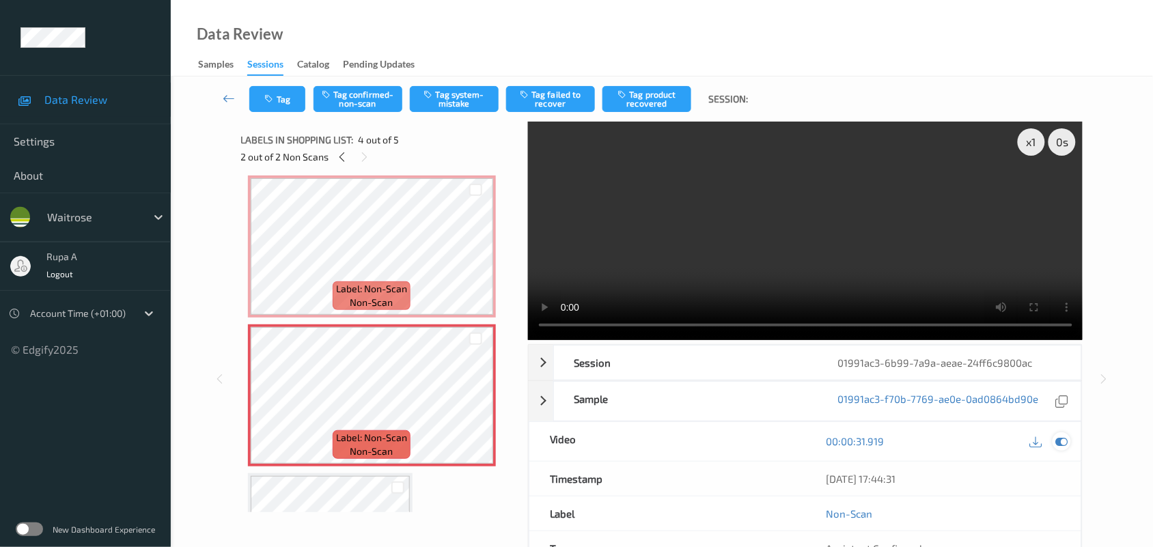
click at [1067, 441] on icon at bounding box center [1062, 441] width 12 height 12
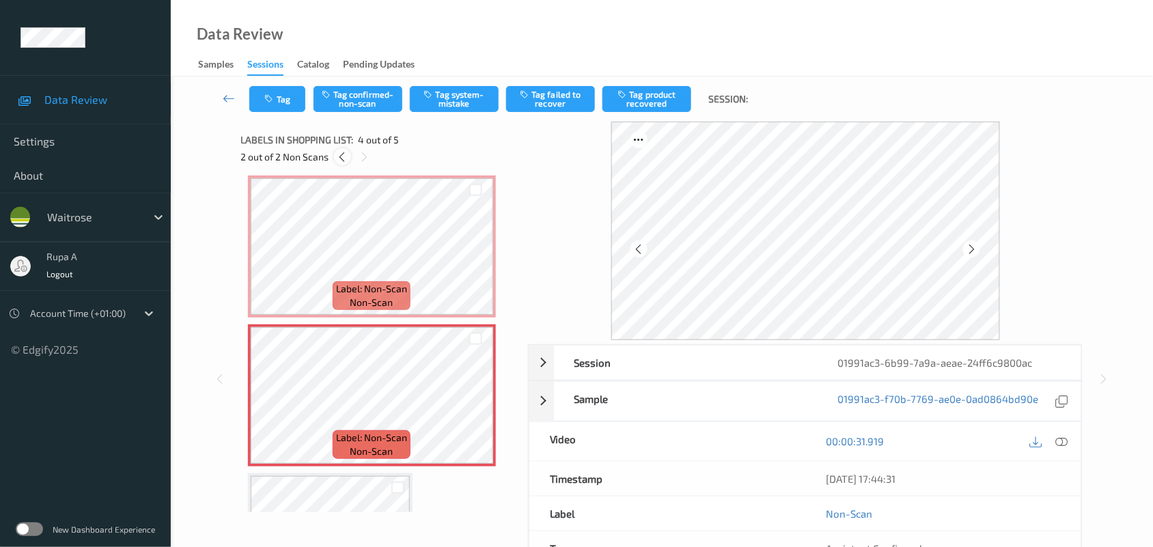
click at [343, 159] on icon at bounding box center [343, 157] width 12 height 12
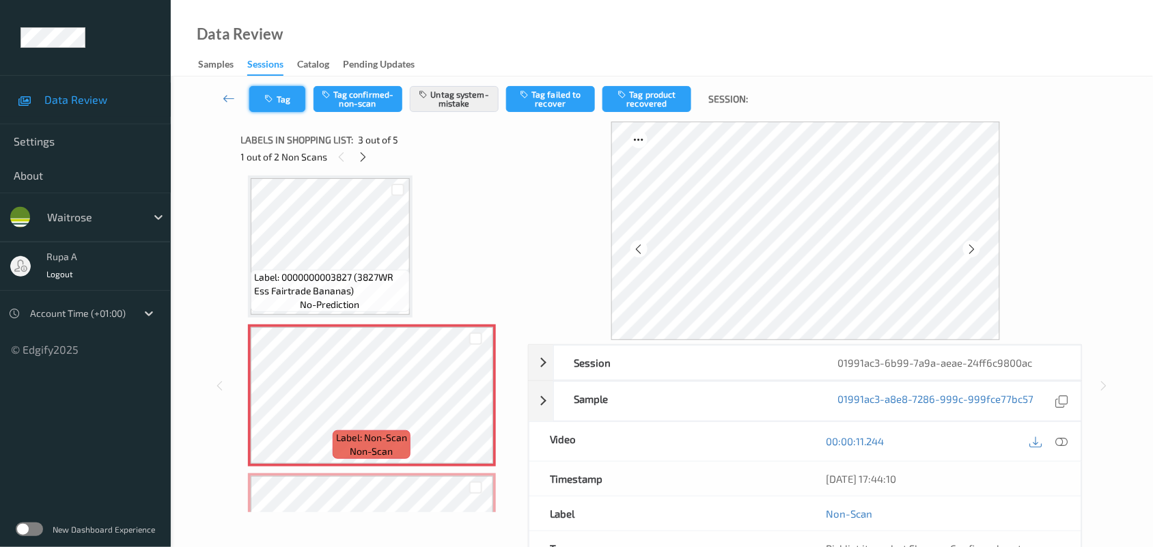
click at [280, 100] on button "Tag" at bounding box center [277, 99] width 56 height 26
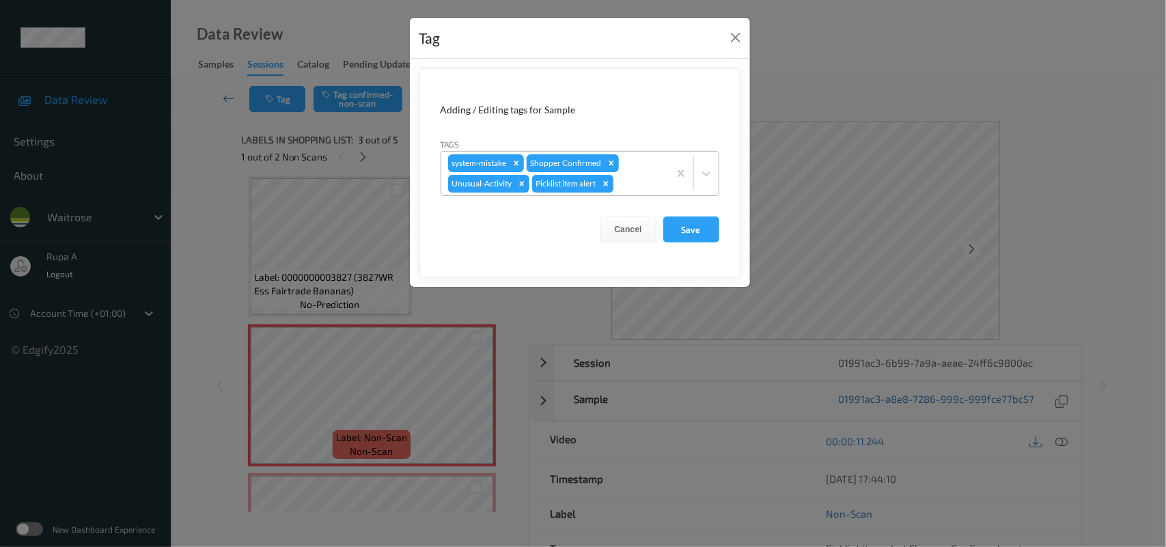
click at [612, 188] on div "Remove Picklist item alert" at bounding box center [605, 184] width 15 height 18
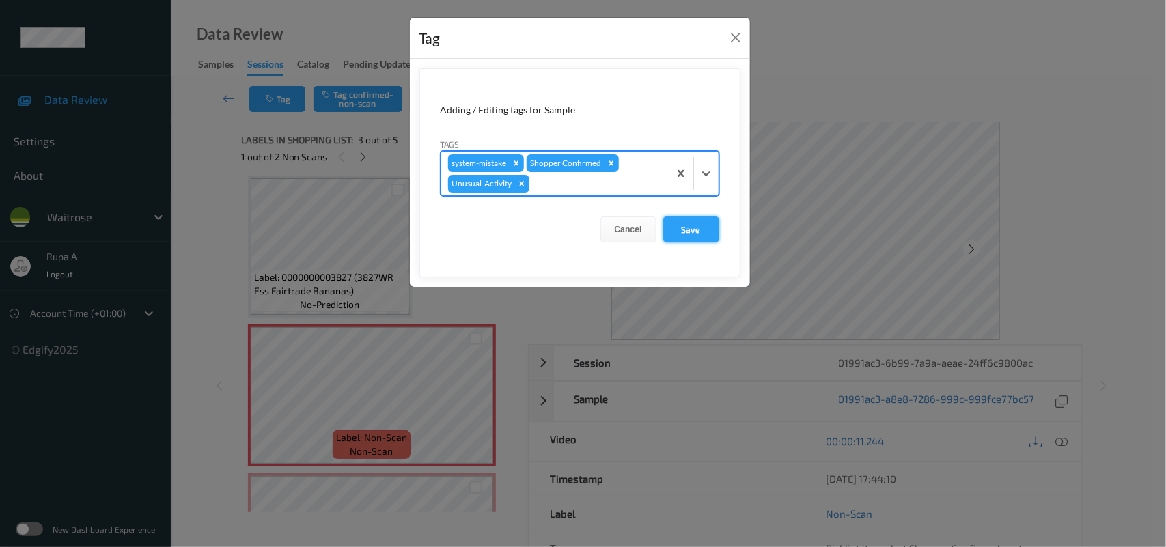
click at [692, 227] on button "Save" at bounding box center [691, 229] width 56 height 26
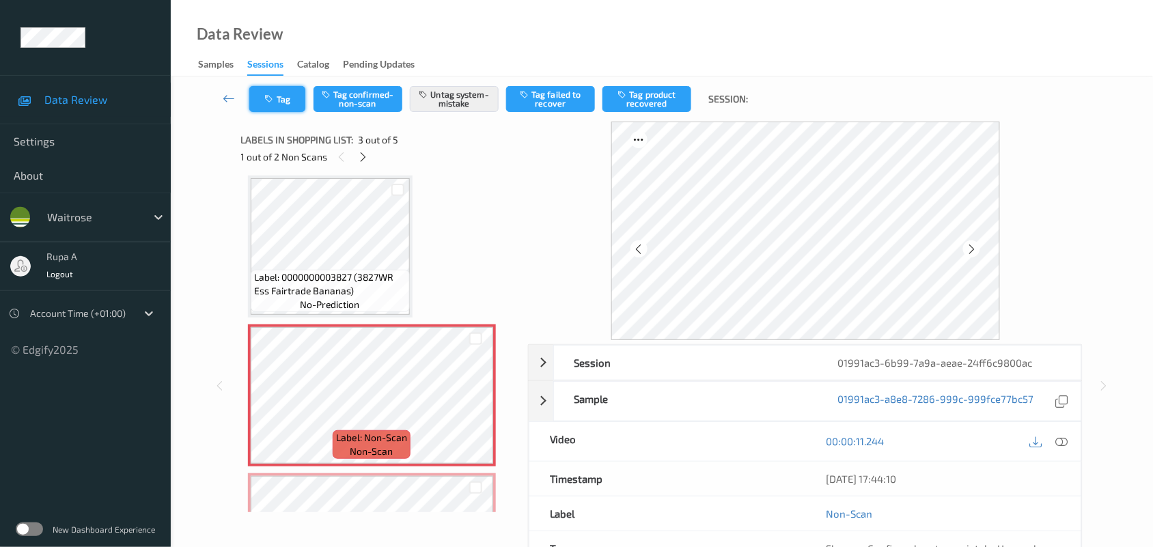
click at [278, 111] on button "Tag" at bounding box center [277, 99] width 56 height 26
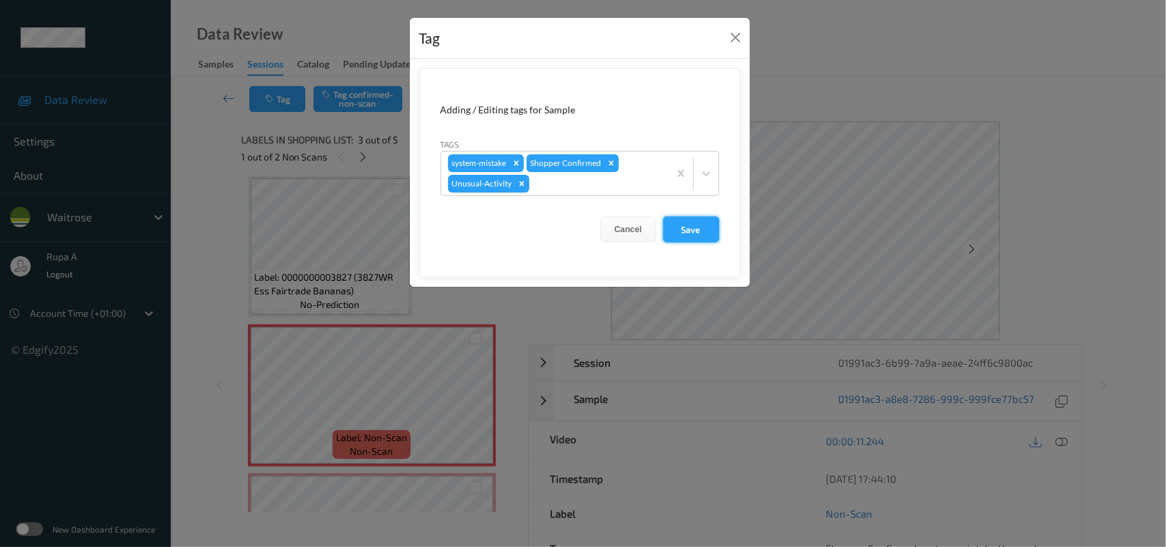
click at [705, 242] on button "Save" at bounding box center [691, 229] width 56 height 26
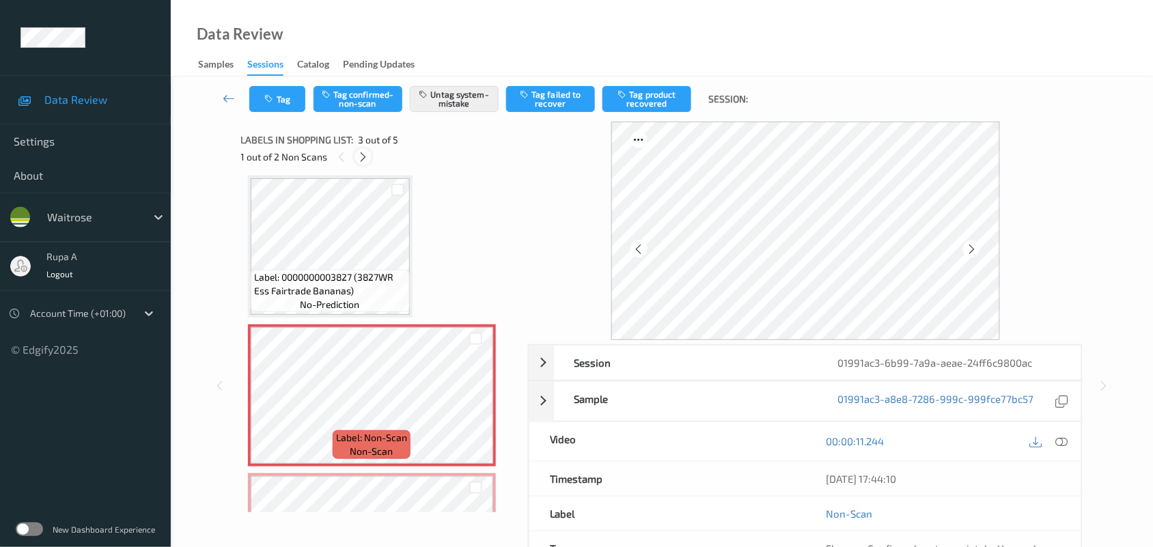
click at [367, 158] on icon at bounding box center [363, 157] width 12 height 12
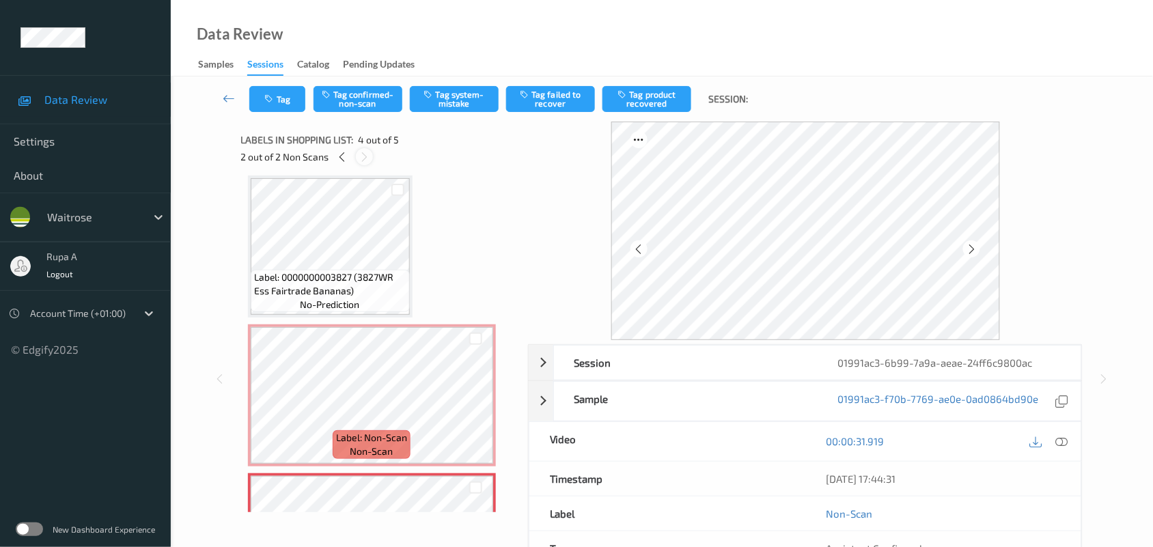
scroll to position [304, 0]
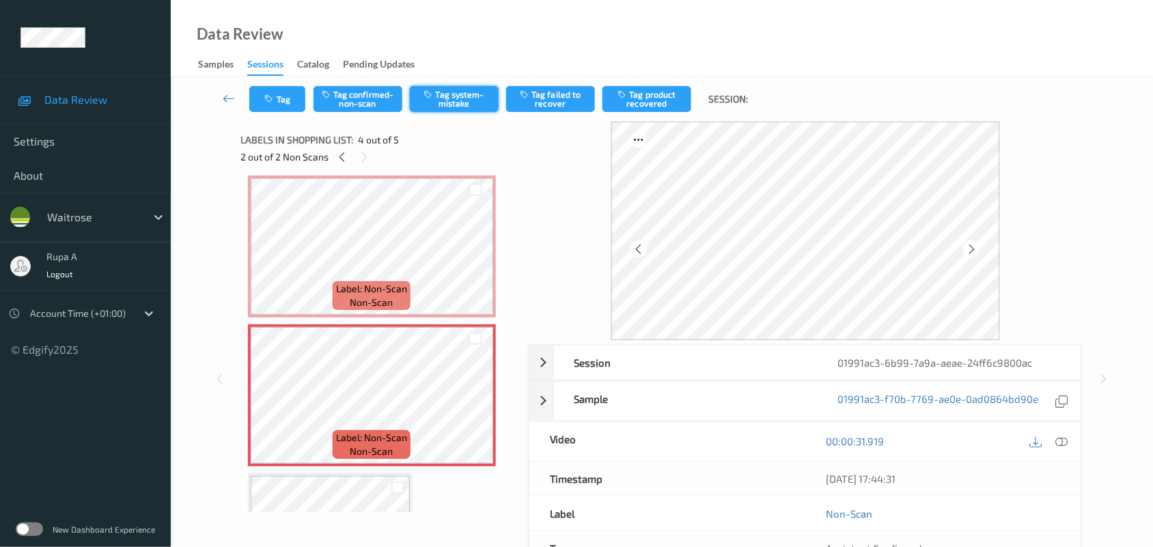
click at [483, 108] on button "Tag system-mistake" at bounding box center [454, 99] width 89 height 26
click at [1060, 444] on icon at bounding box center [1062, 441] width 12 height 12
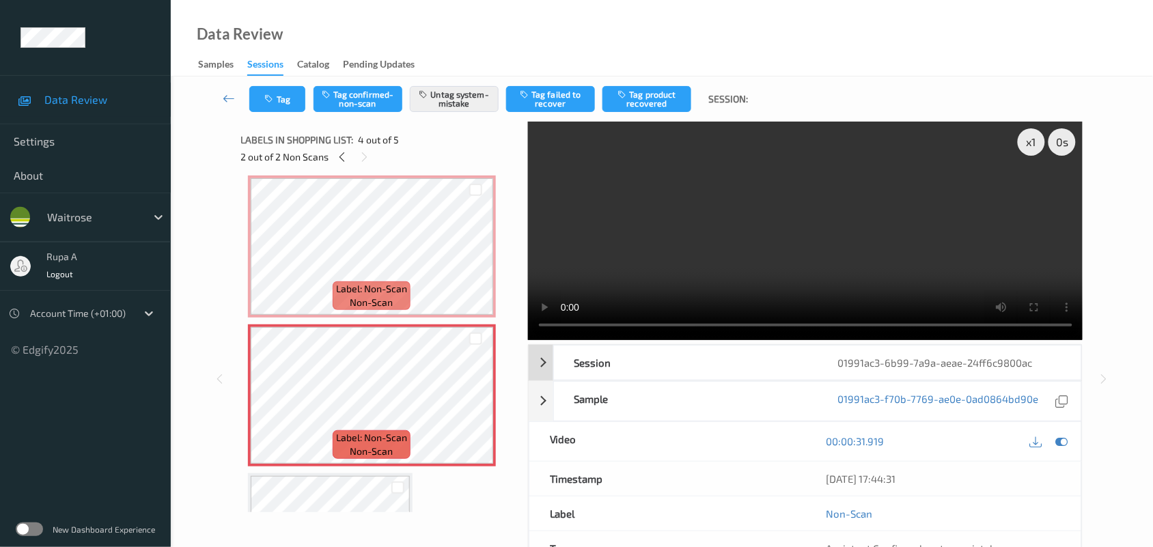
drag, startPoint x: 1062, startPoint y: 442, endPoint x: 861, endPoint y: 348, distance: 221.5
click at [1063, 443] on icon at bounding box center [1062, 441] width 12 height 12
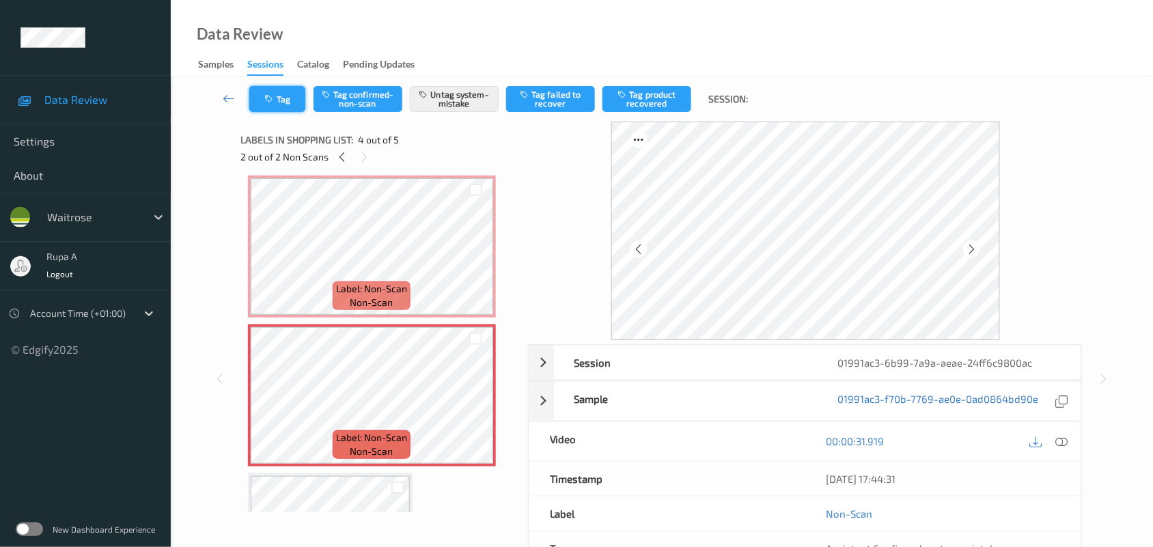
click at [282, 100] on button "Tag" at bounding box center [277, 99] width 56 height 26
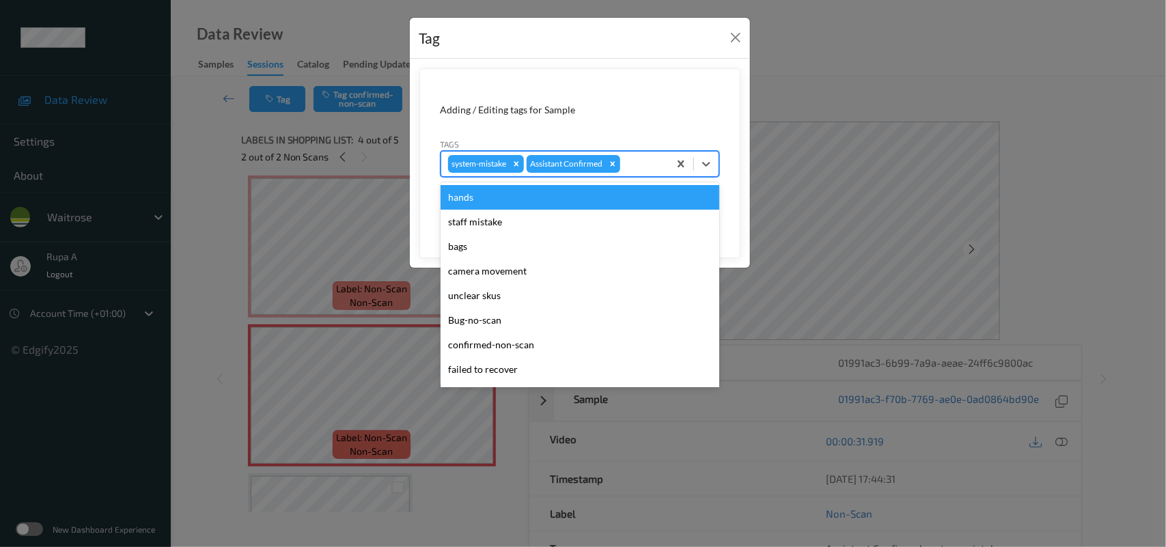
click at [660, 158] on div at bounding box center [642, 164] width 39 height 16
type input "un"
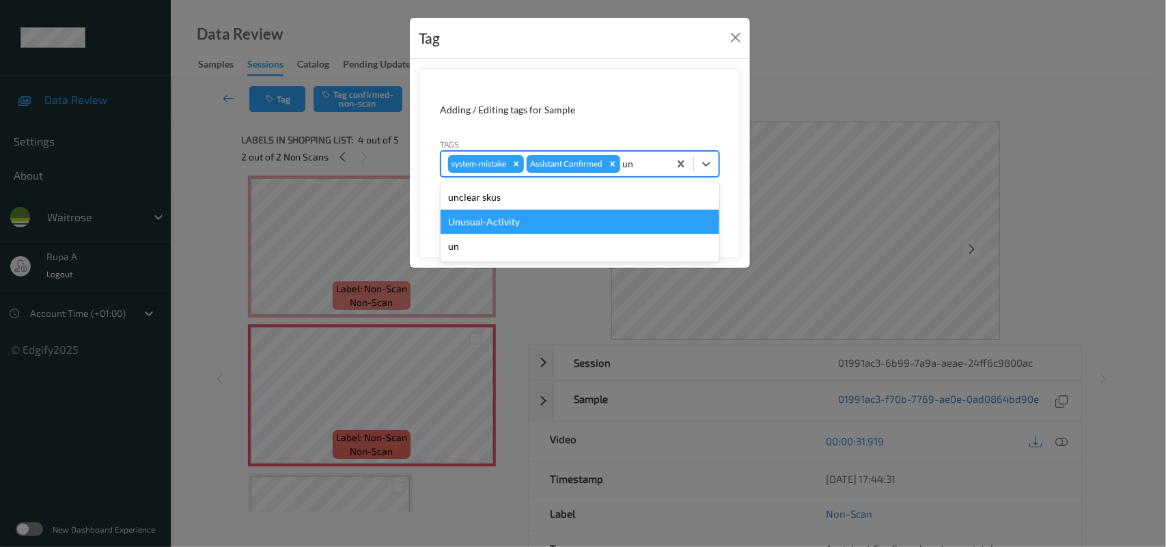
click at [479, 222] on div "Unusual-Activity" at bounding box center [580, 222] width 279 height 25
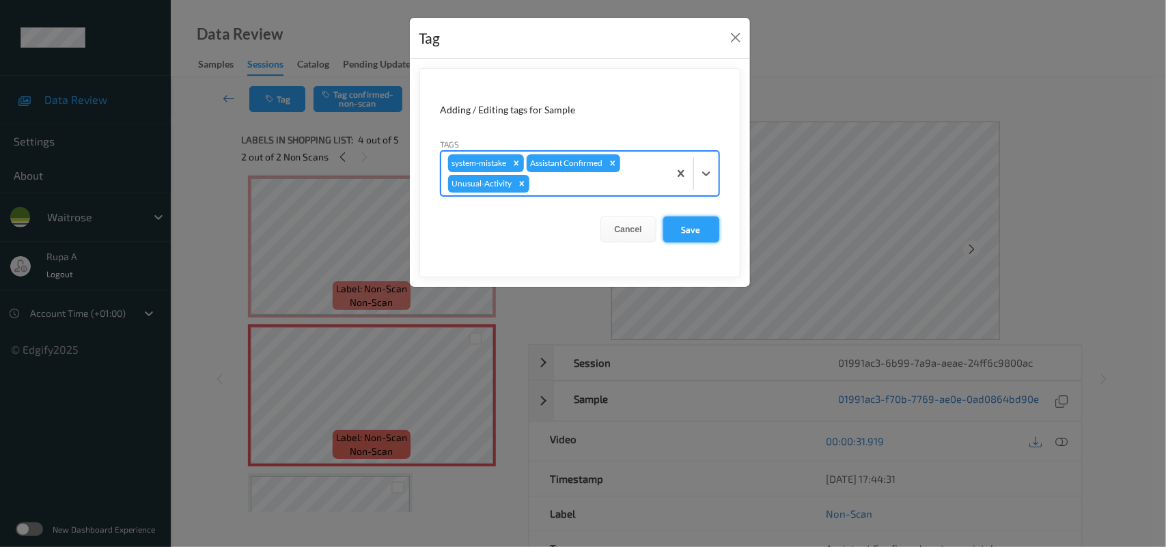
click at [714, 229] on button "Save" at bounding box center [691, 229] width 56 height 26
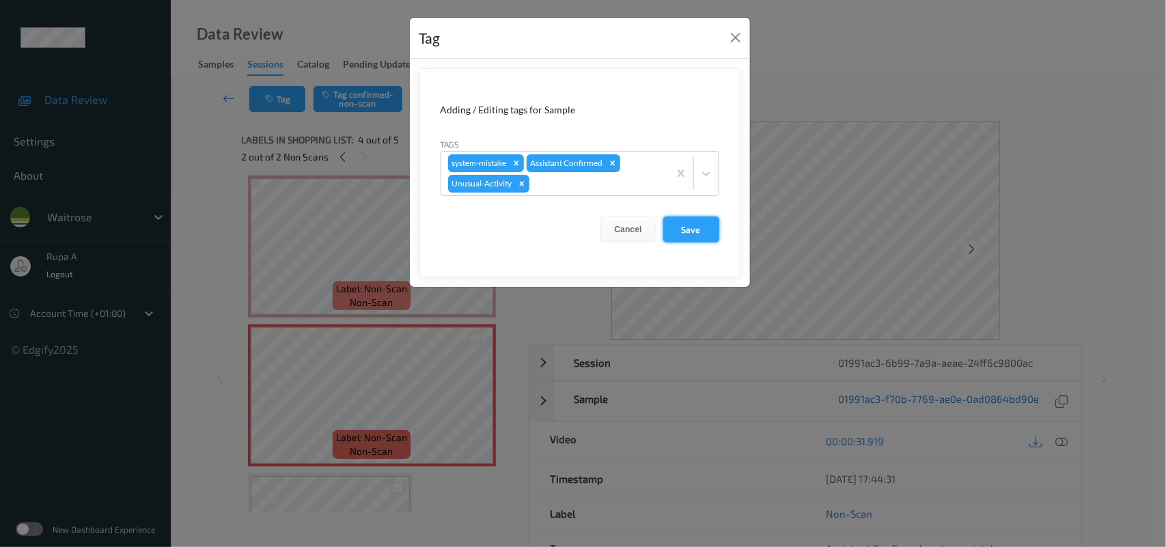
click at [695, 224] on button "Save" at bounding box center [691, 229] width 56 height 26
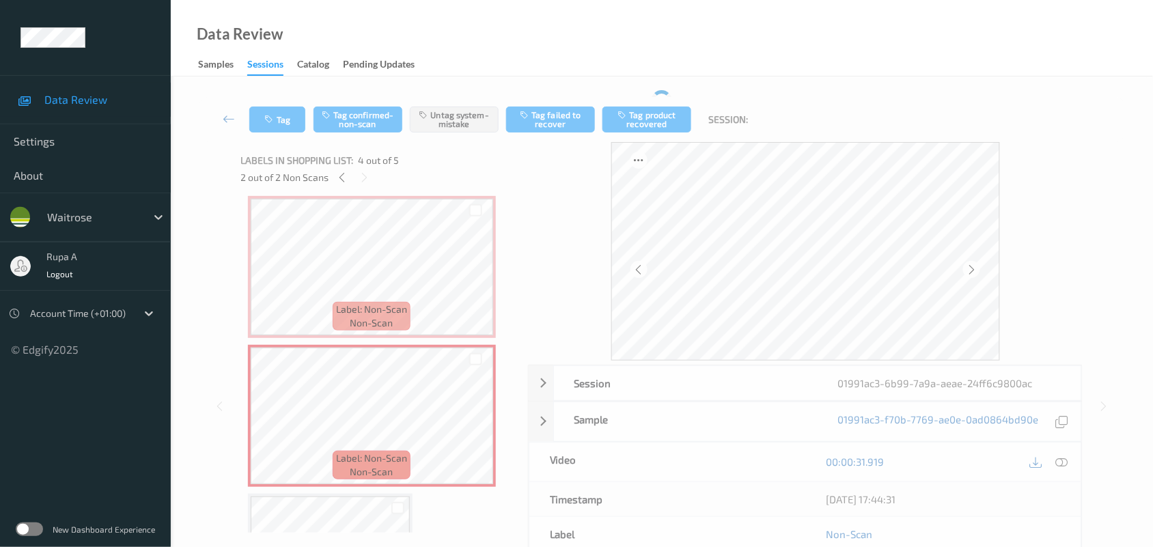
click at [288, 97] on div "Tag Tag confirmed-non-scan Untag system-mistake Tag failed to recover Tag produ…" at bounding box center [662, 119] width 926 height 45
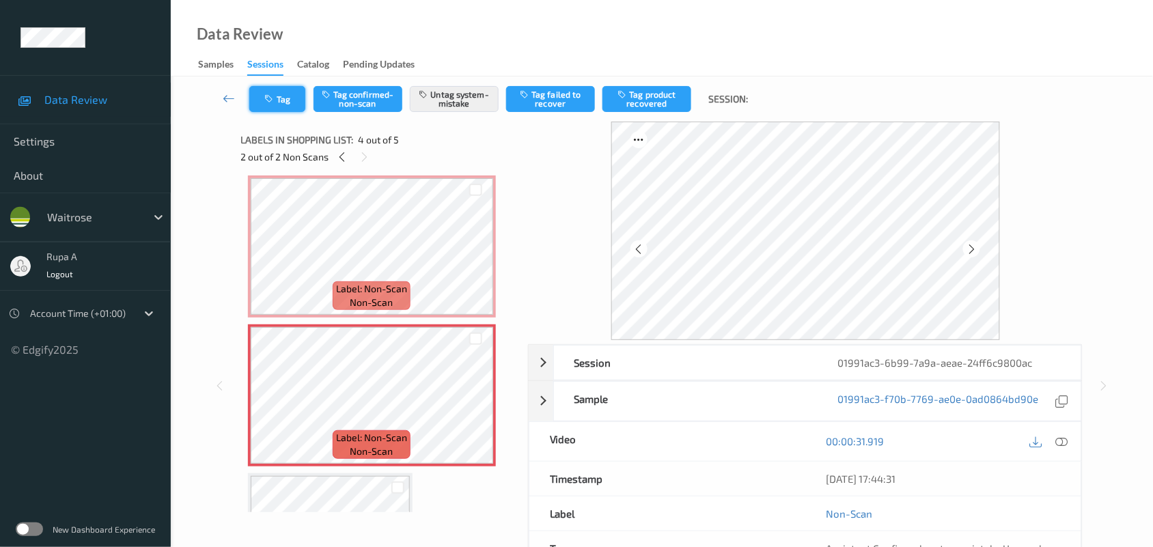
click at [287, 99] on button "Tag" at bounding box center [277, 99] width 56 height 26
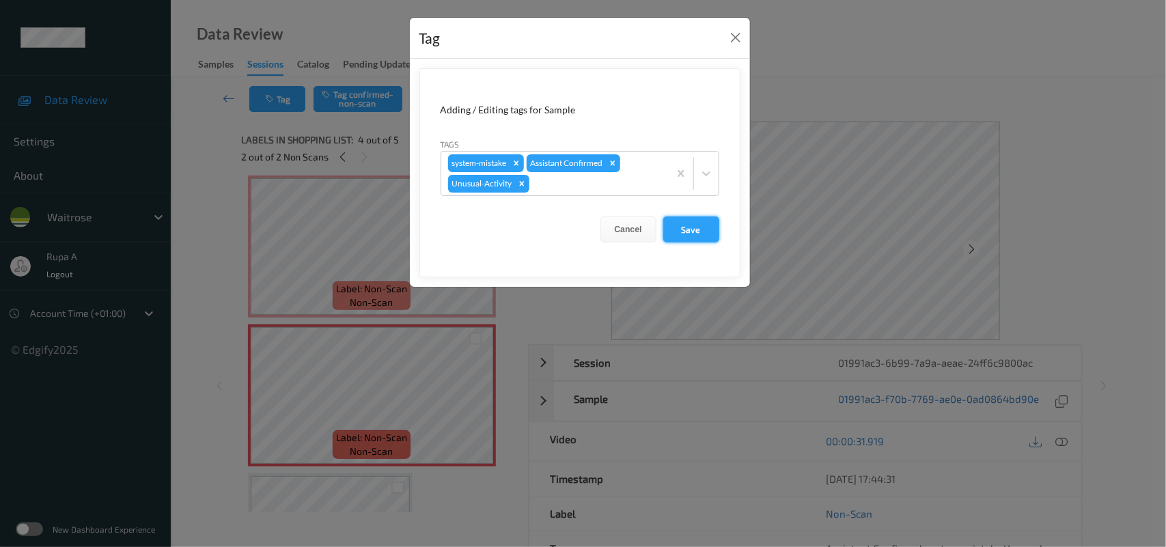
click at [695, 236] on button "Save" at bounding box center [691, 229] width 56 height 26
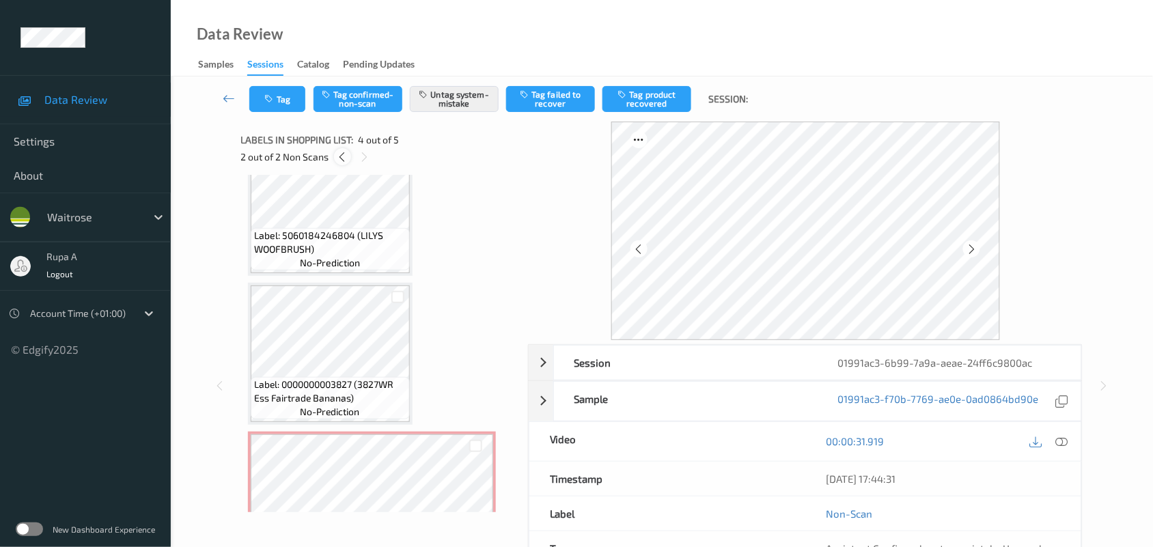
click at [337, 162] on icon at bounding box center [343, 157] width 12 height 12
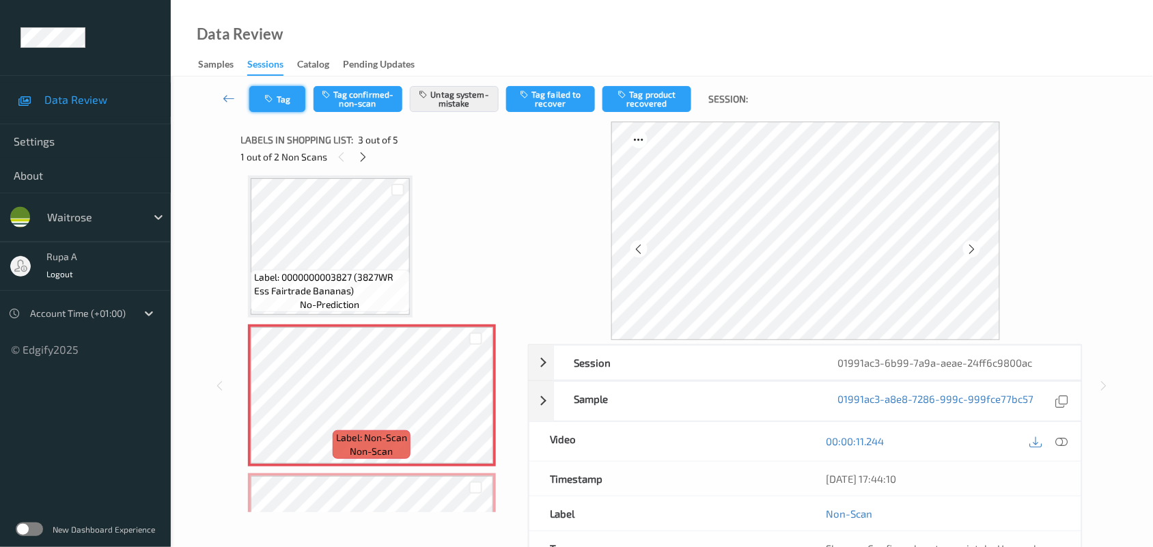
click at [274, 102] on icon "button" at bounding box center [271, 99] width 12 height 10
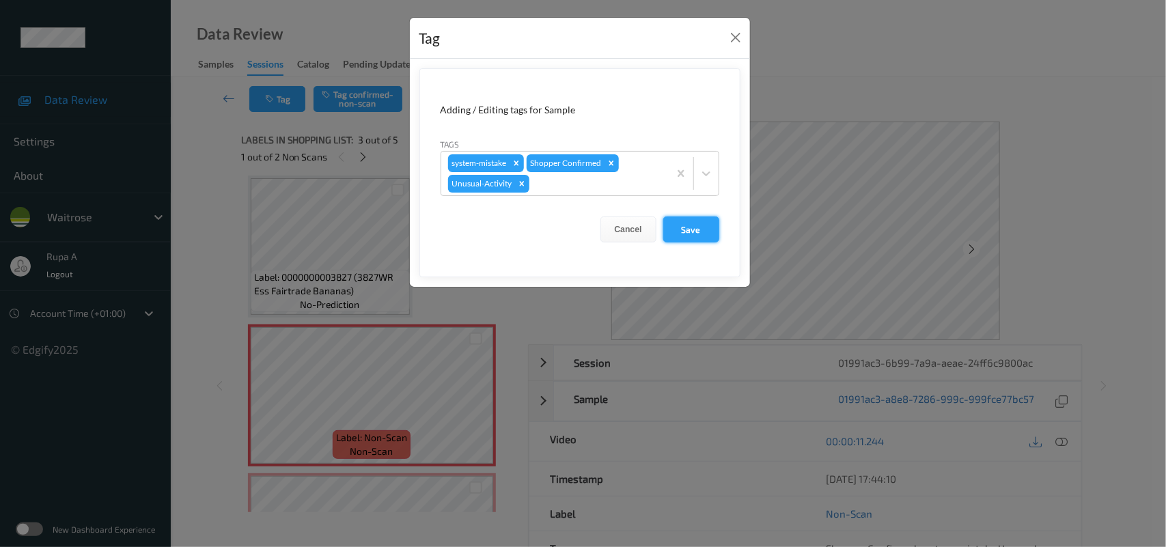
click at [686, 232] on button "Save" at bounding box center [691, 229] width 56 height 26
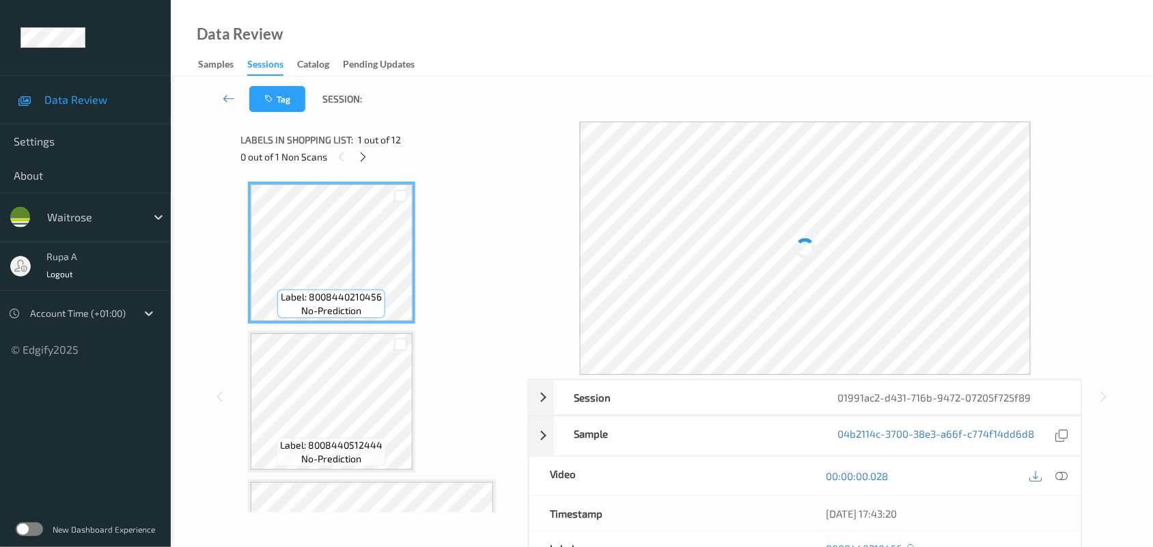
drag, startPoint x: 495, startPoint y: 223, endPoint x: 484, endPoint y: 223, distance: 11.6
click at [361, 155] on icon at bounding box center [363, 157] width 12 height 12
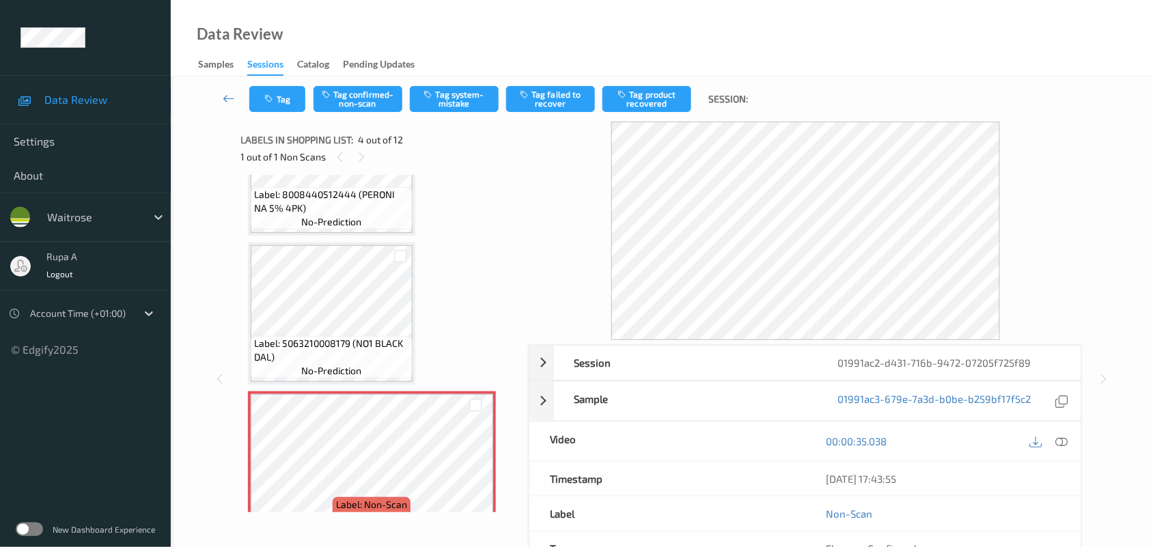
scroll to position [219, 0]
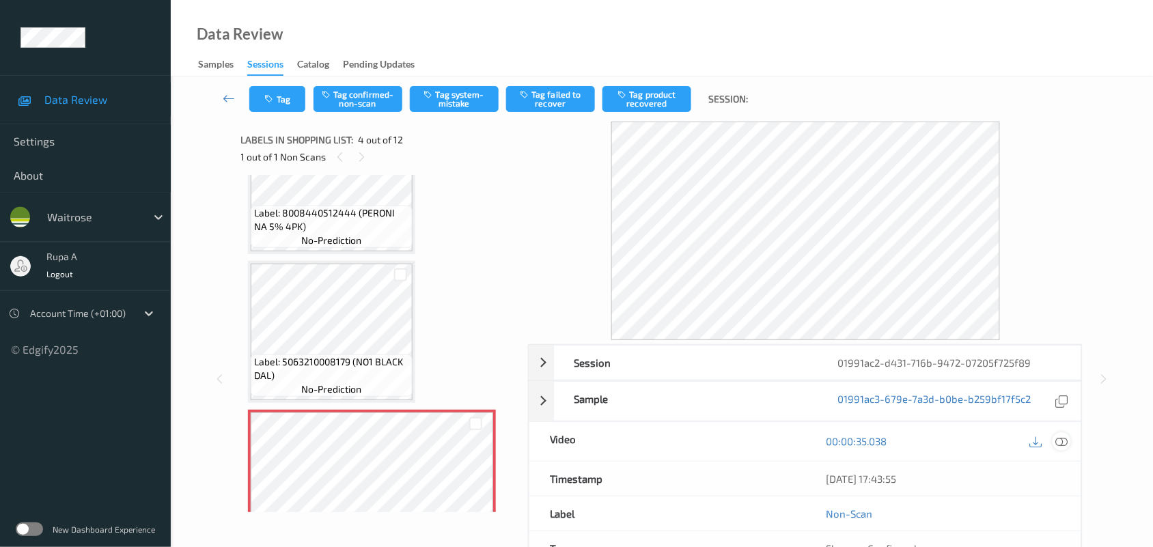
click at [1065, 443] on icon at bounding box center [1062, 441] width 12 height 12
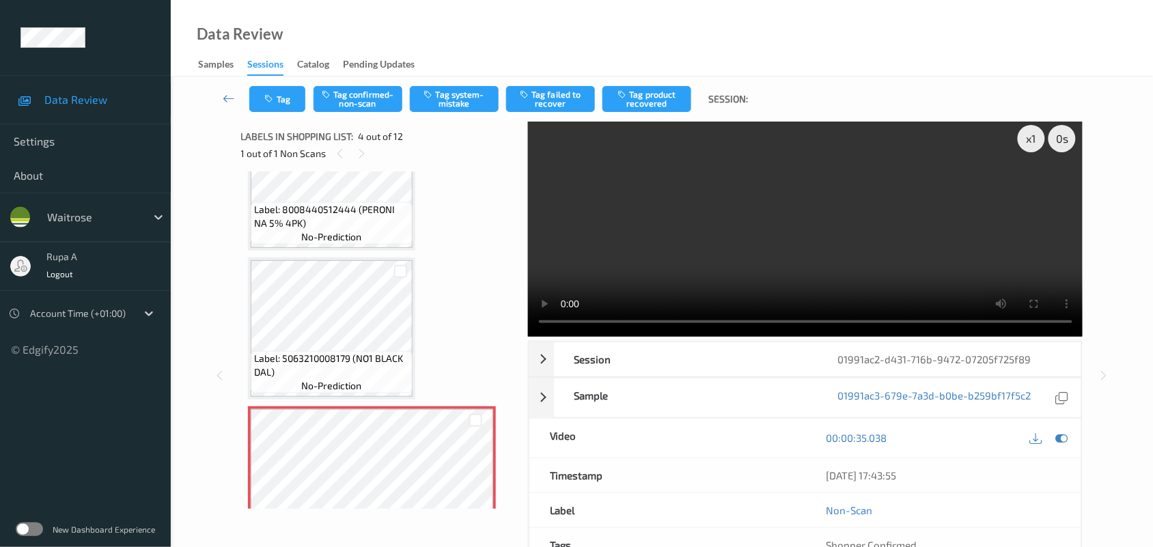
scroll to position [0, 0]
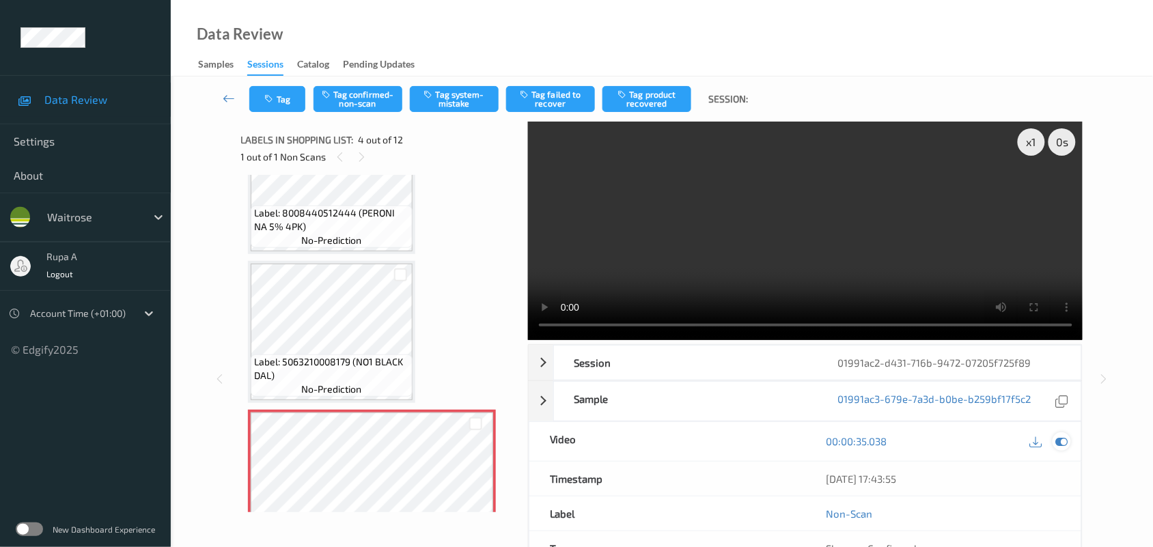
click at [1064, 438] on icon at bounding box center [1062, 441] width 12 height 12
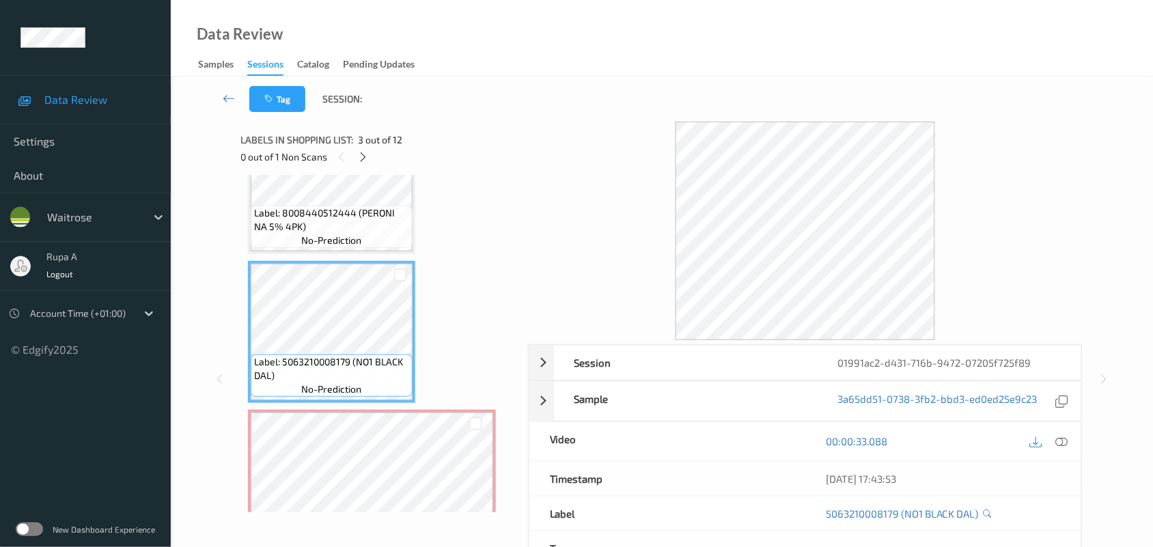
click at [254, 371] on span "Label: 5063210008179 (NO1 BLACK DAL)" at bounding box center [331, 368] width 155 height 27
copy span "Label: 5063210008179 (NO1 BLACK DAL)"
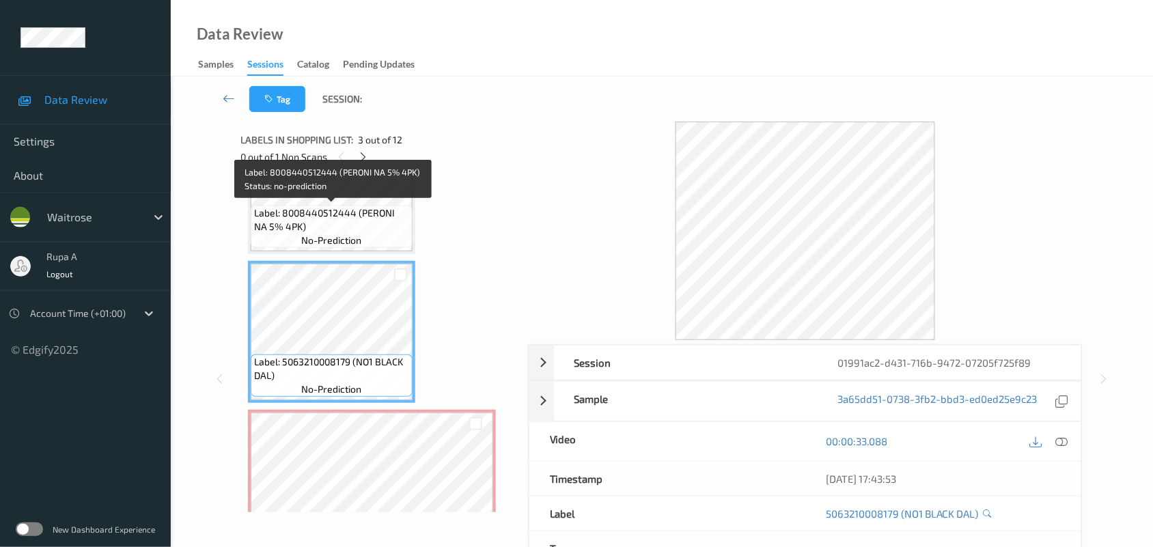
click at [330, 207] on span "Label: 8008440512444 (PERONI NA 5% 4PK)" at bounding box center [331, 219] width 155 height 27
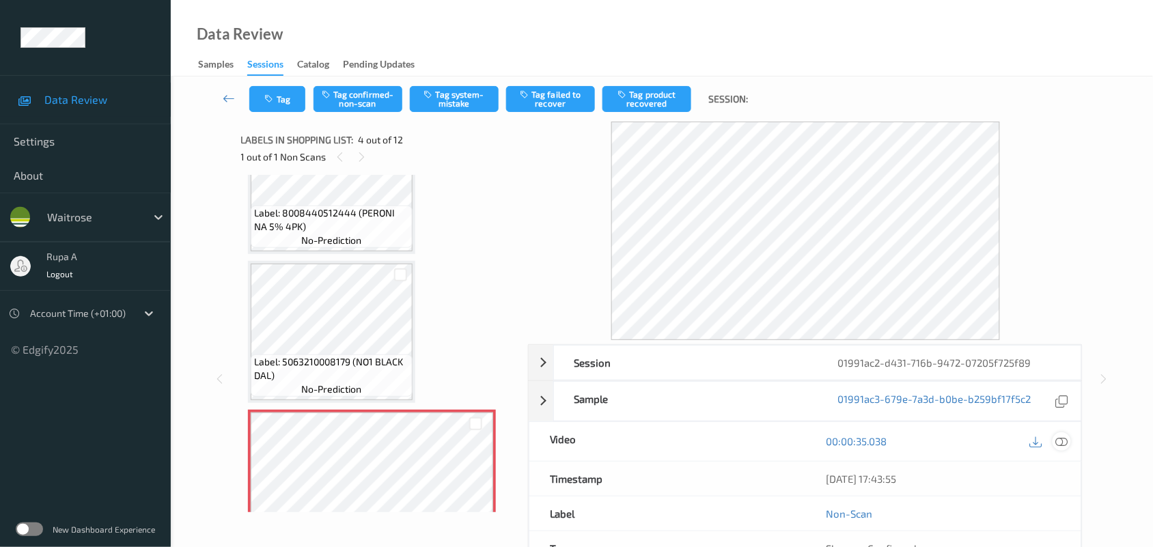
click at [1057, 442] on icon at bounding box center [1062, 441] width 12 height 12
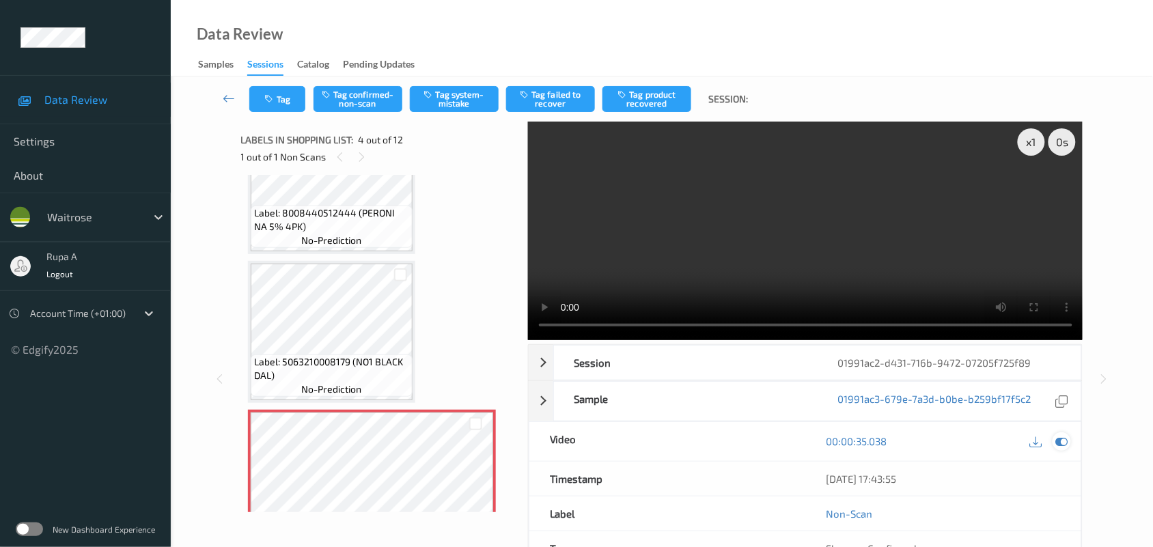
click at [1063, 441] on icon at bounding box center [1062, 441] width 12 height 12
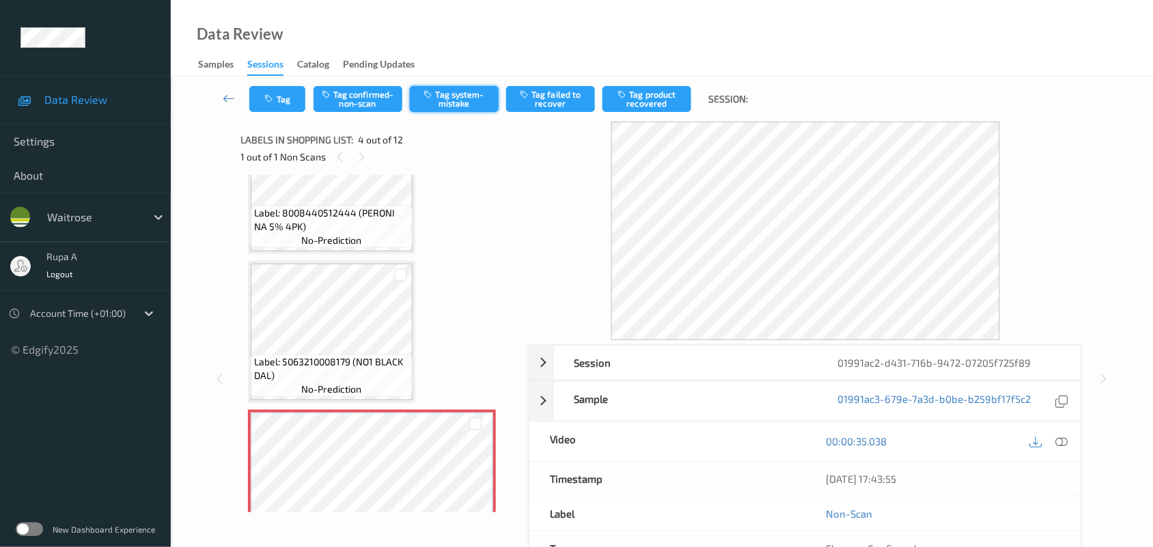
click at [455, 102] on button "Tag system-mistake" at bounding box center [454, 99] width 89 height 26
click at [264, 113] on div "Tag Tag confirmed-non-scan Untag system-mistake Tag failed to recover Tag produ…" at bounding box center [662, 98] width 926 height 45
click at [265, 100] on icon "button" at bounding box center [271, 99] width 12 height 10
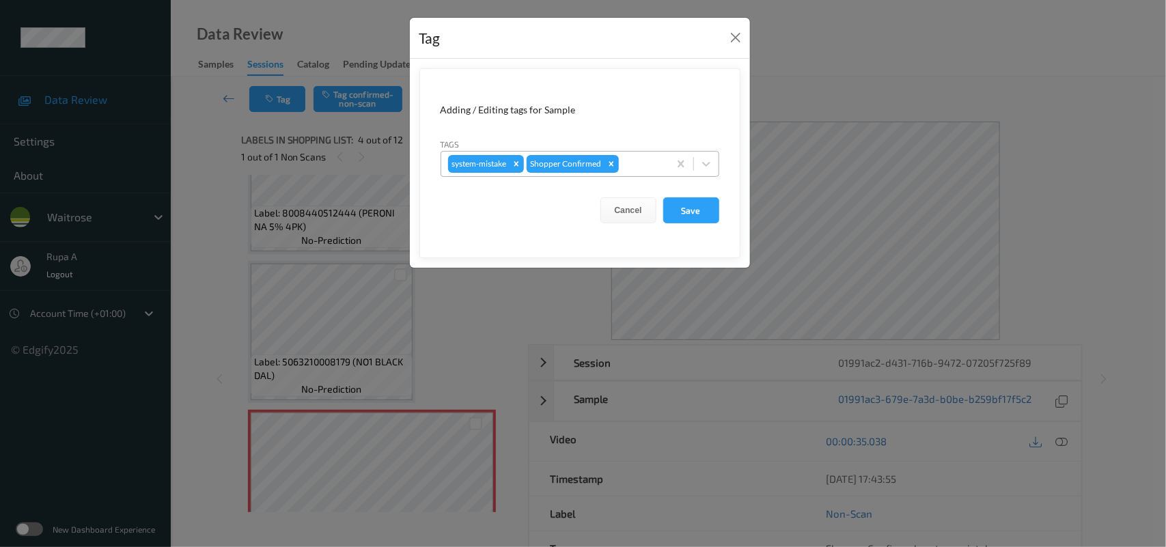
click at [644, 159] on div at bounding box center [641, 164] width 40 height 16
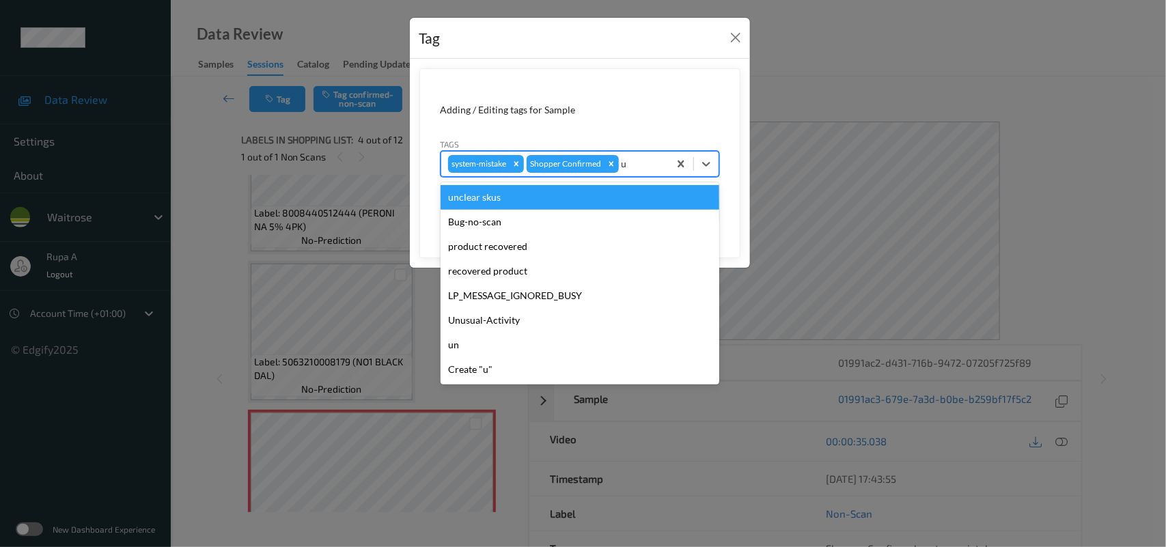
type input "un"
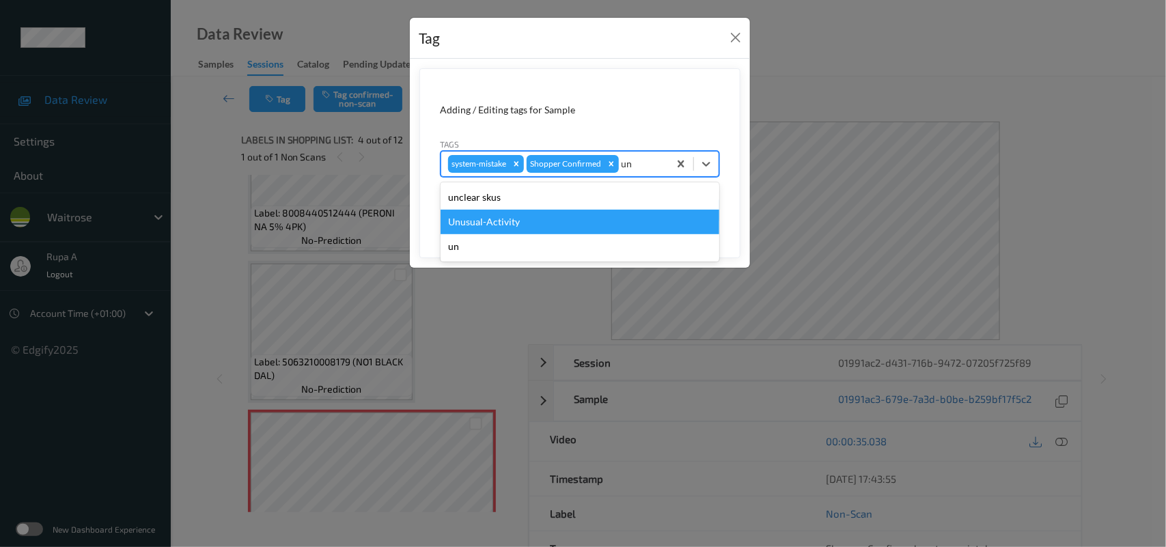
click at [530, 216] on div "Unusual-Activity" at bounding box center [580, 222] width 279 height 25
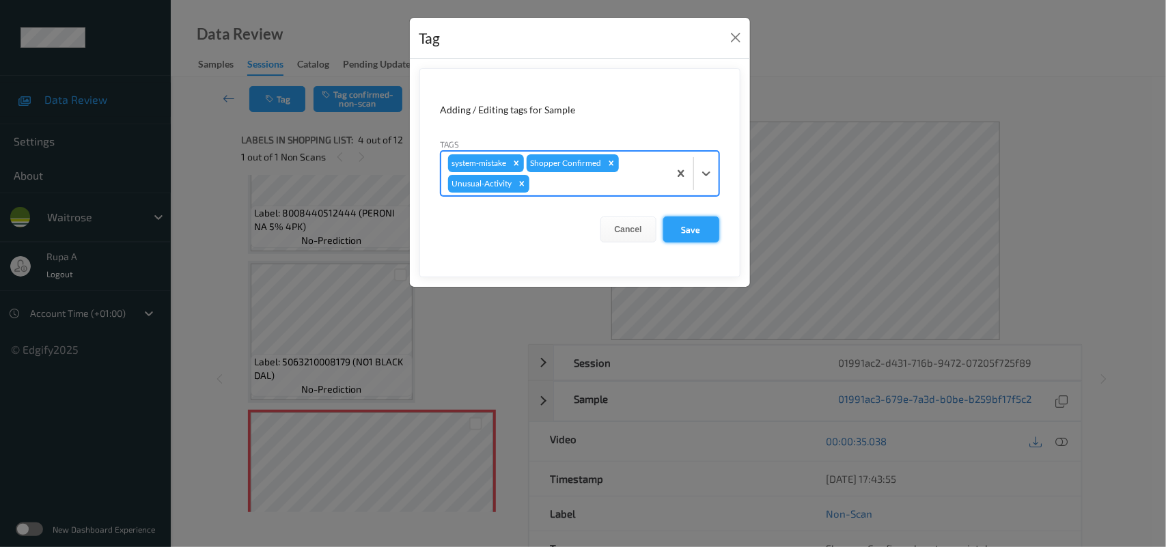
click at [684, 230] on button "Save" at bounding box center [691, 229] width 56 height 26
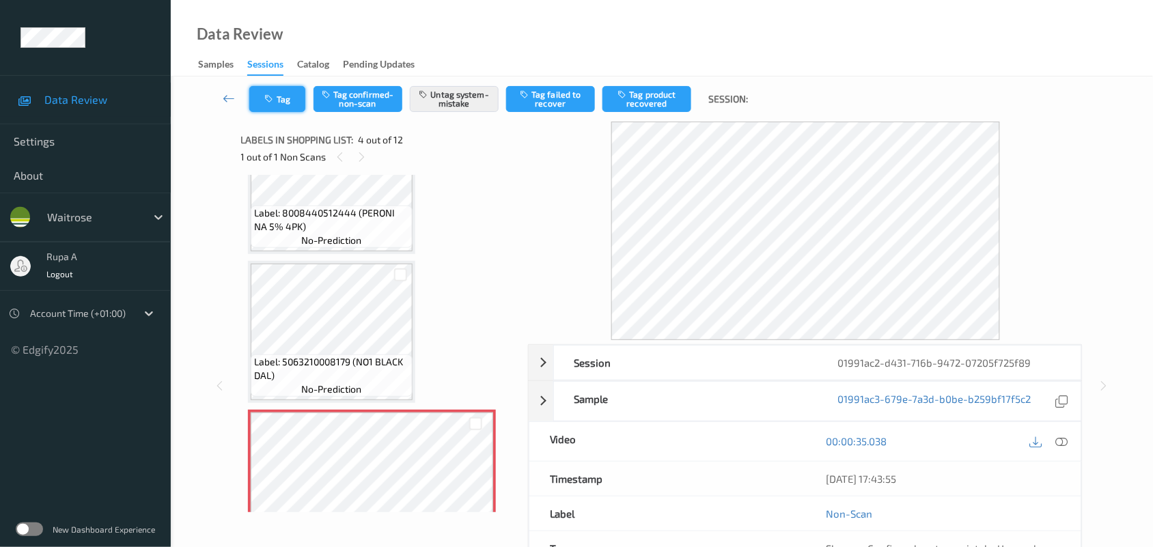
click at [285, 94] on button "Tag" at bounding box center [277, 99] width 56 height 26
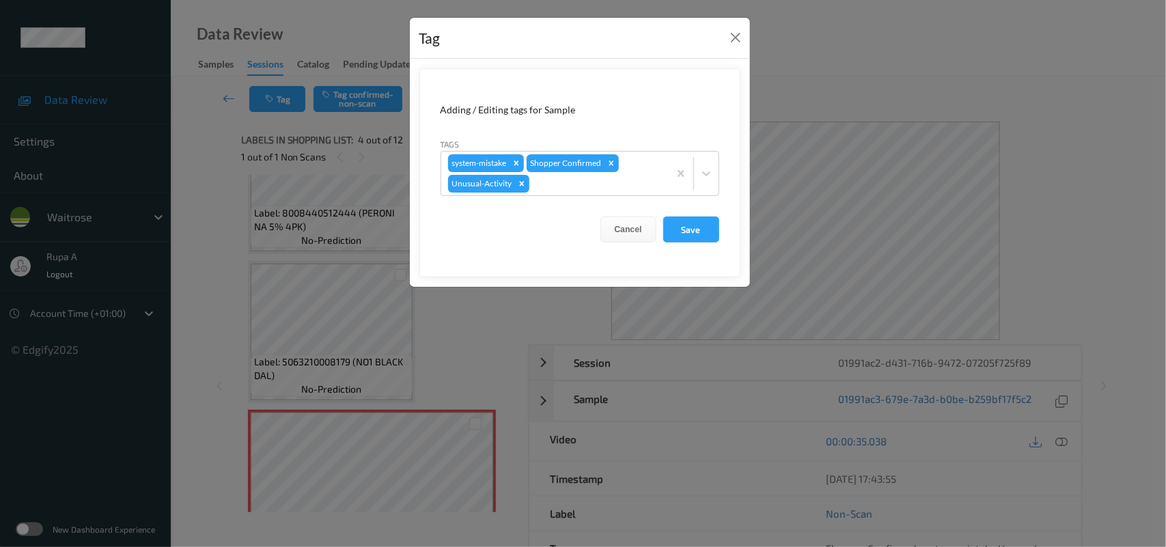
click at [686, 234] on button "Save" at bounding box center [691, 229] width 56 height 26
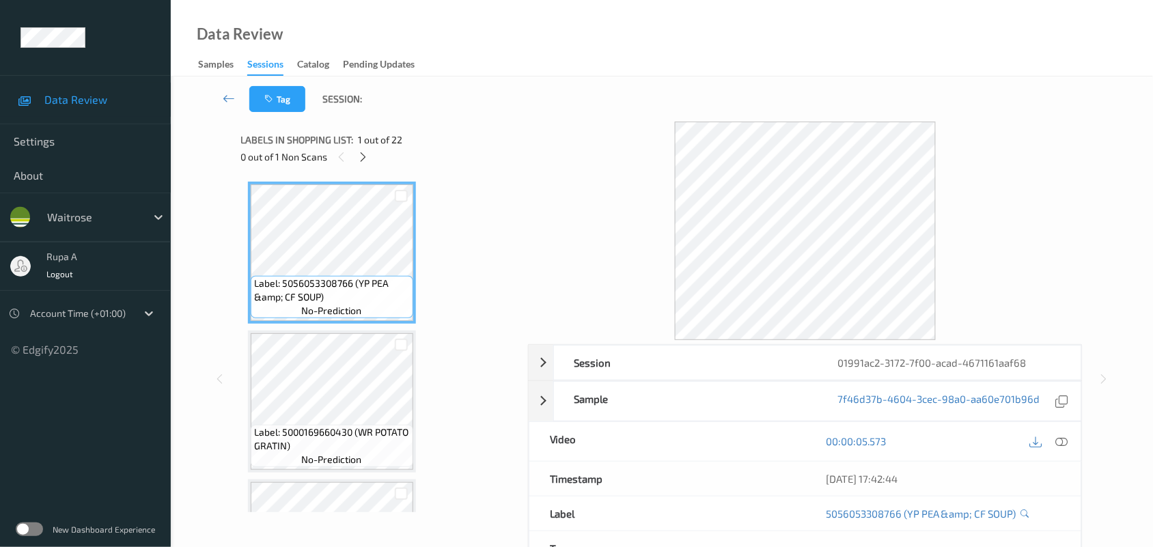
drag, startPoint x: 436, startPoint y: 124, endPoint x: 363, endPoint y: 134, distance: 73.1
click at [436, 124] on div "Labels in shopping list: 1 out of 22 0 out of 1 Non Scans" at bounding box center [379, 148] width 277 height 53
click at [359, 160] on icon at bounding box center [363, 157] width 12 height 12
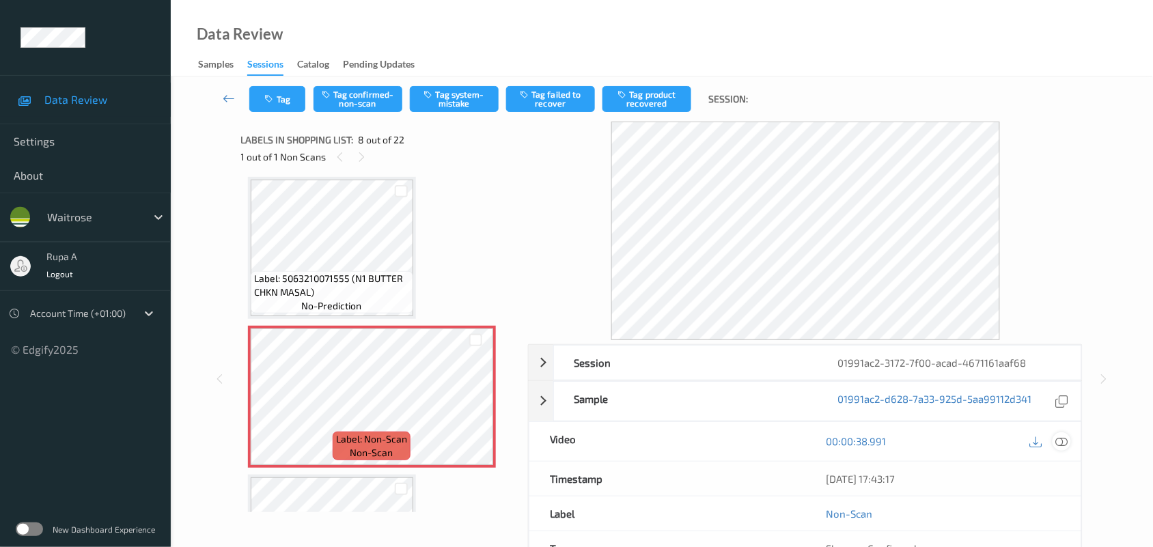
click at [1064, 444] on icon at bounding box center [1062, 441] width 12 height 12
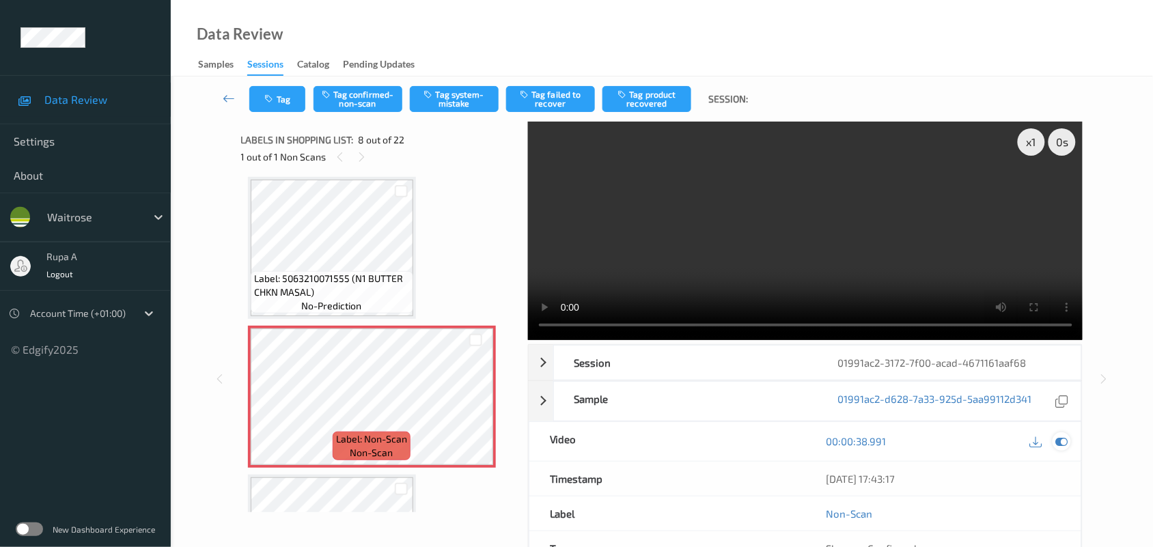
click at [1070, 441] on div at bounding box center [1061, 441] width 18 height 18
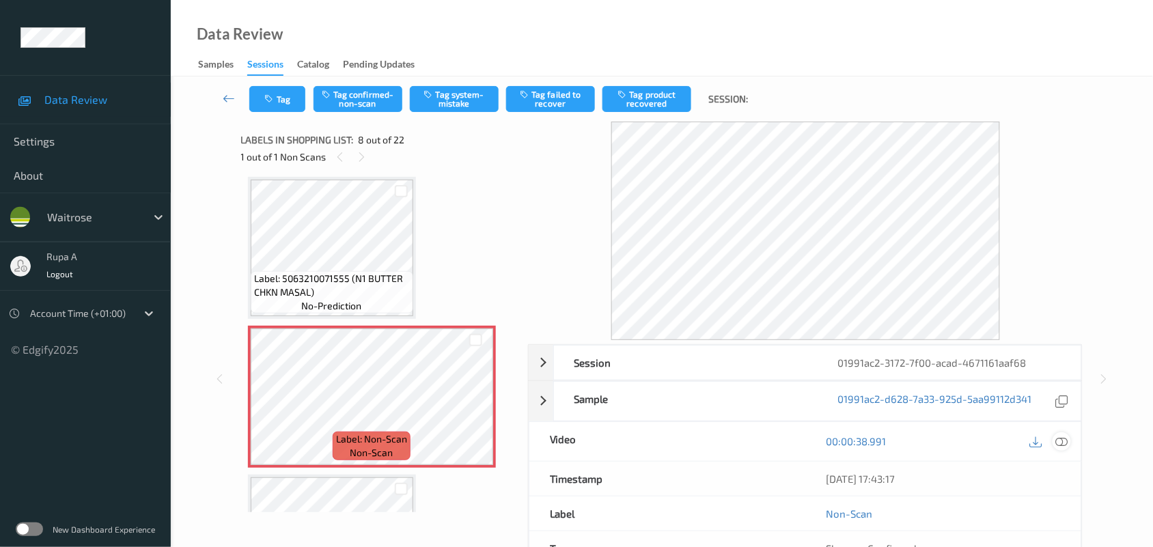
click at [1062, 445] on icon at bounding box center [1062, 441] width 12 height 12
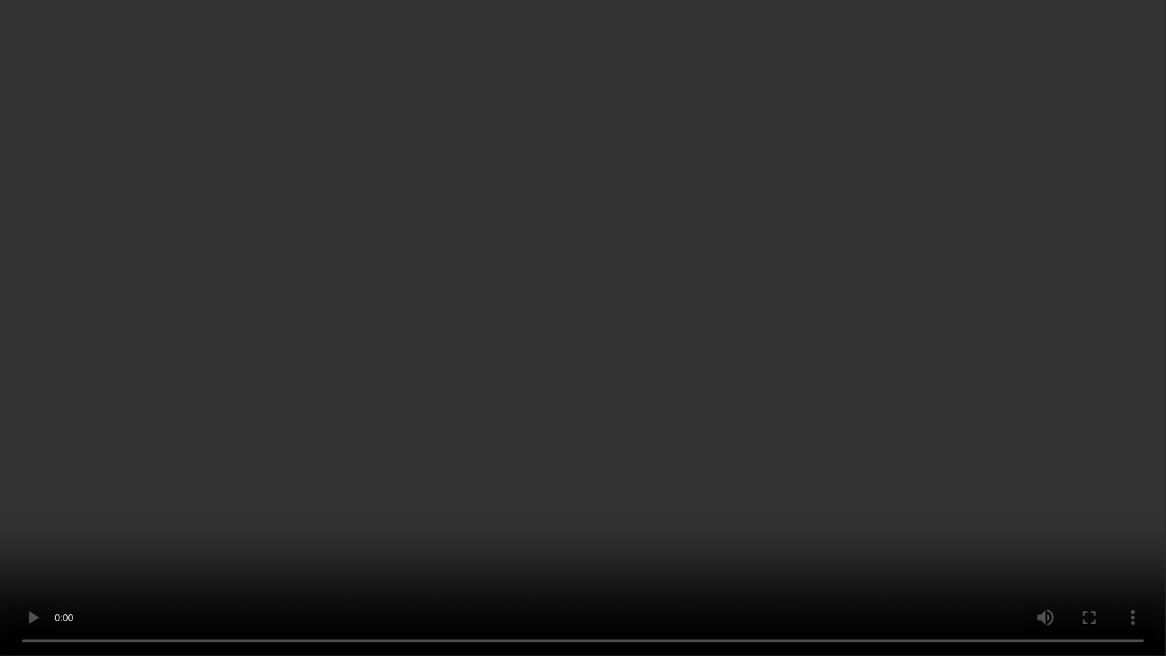
click at [849, 297] on video at bounding box center [583, 328] width 1166 height 656
click at [818, 163] on video at bounding box center [583, 328] width 1166 height 656
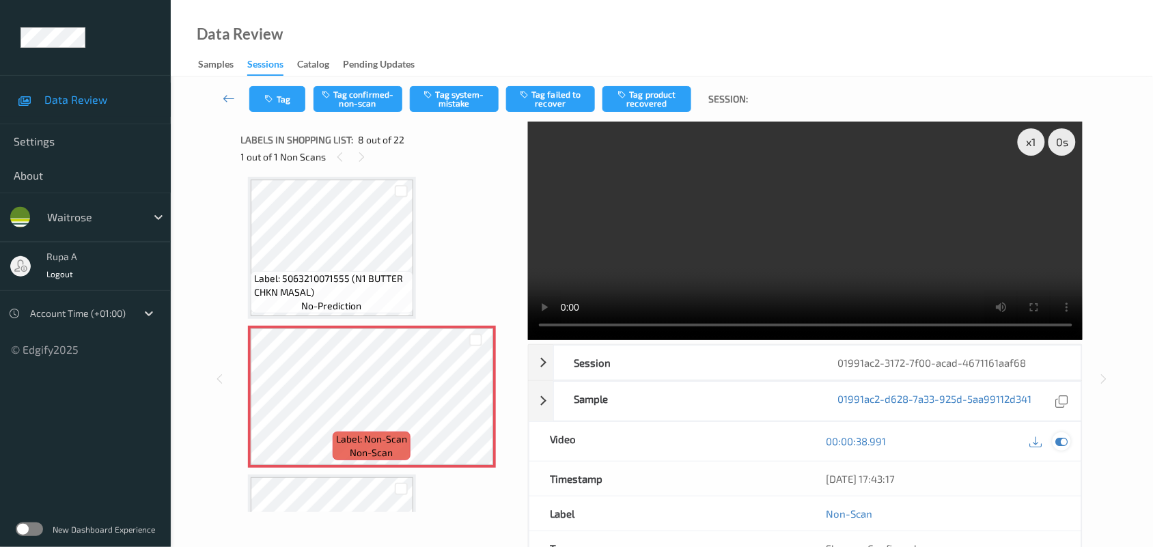
click at [1060, 444] on icon at bounding box center [1062, 441] width 12 height 12
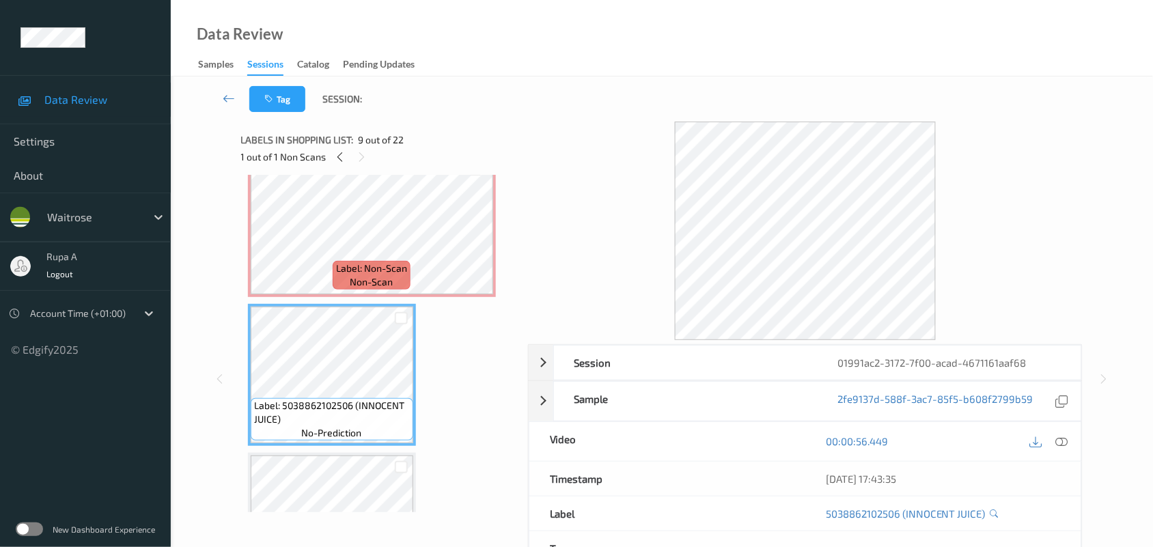
scroll to position [983, 0]
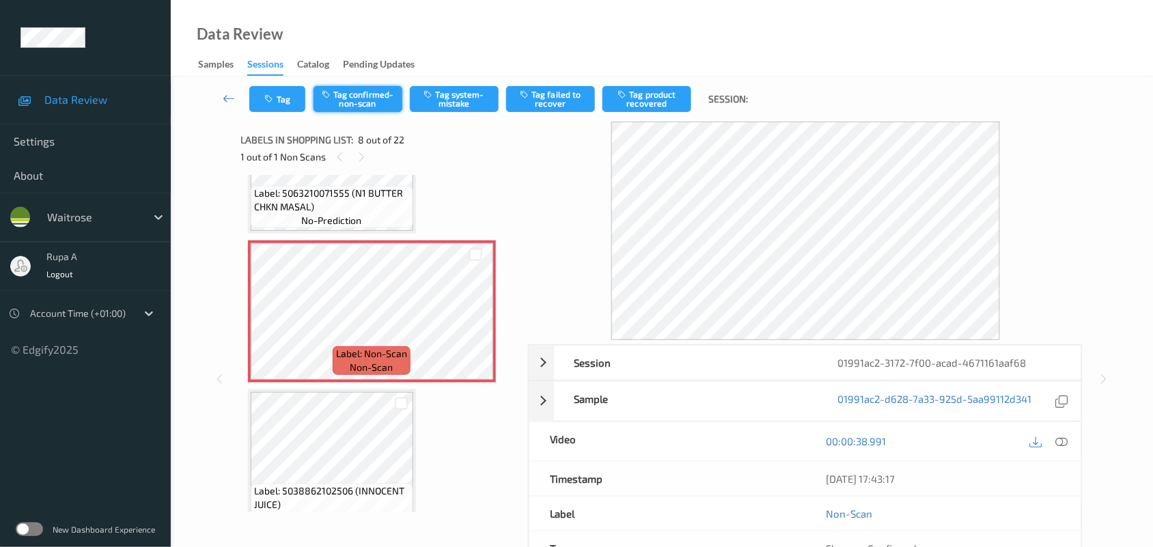
click at [367, 101] on button "Tag confirmed-non-scan" at bounding box center [357, 99] width 89 height 26
click at [645, 86] on button "Tag product recovered" at bounding box center [646, 99] width 89 height 26
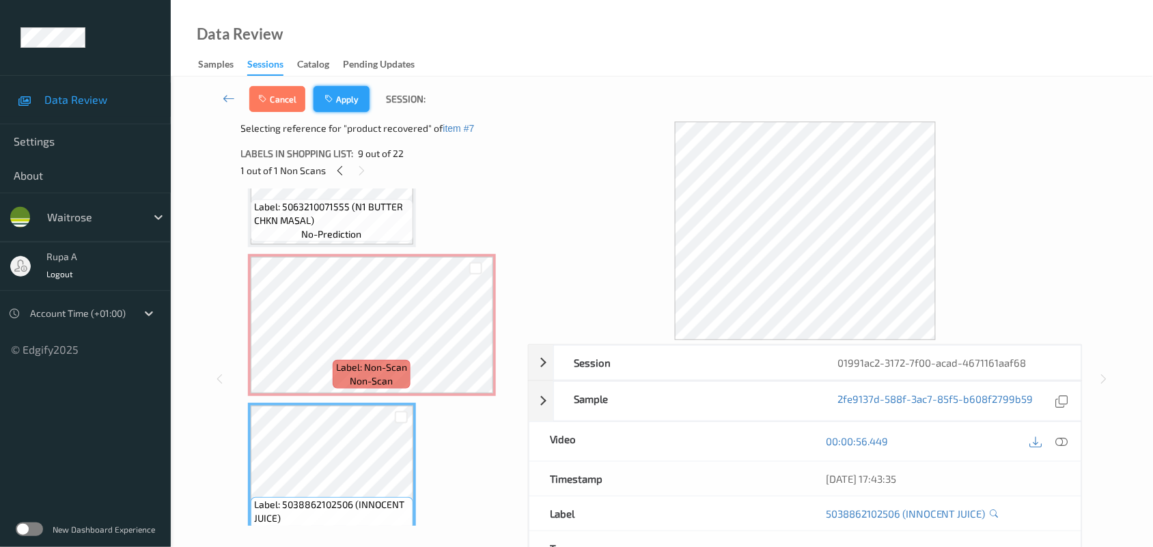
click at [356, 107] on button "Apply" at bounding box center [341, 99] width 56 height 26
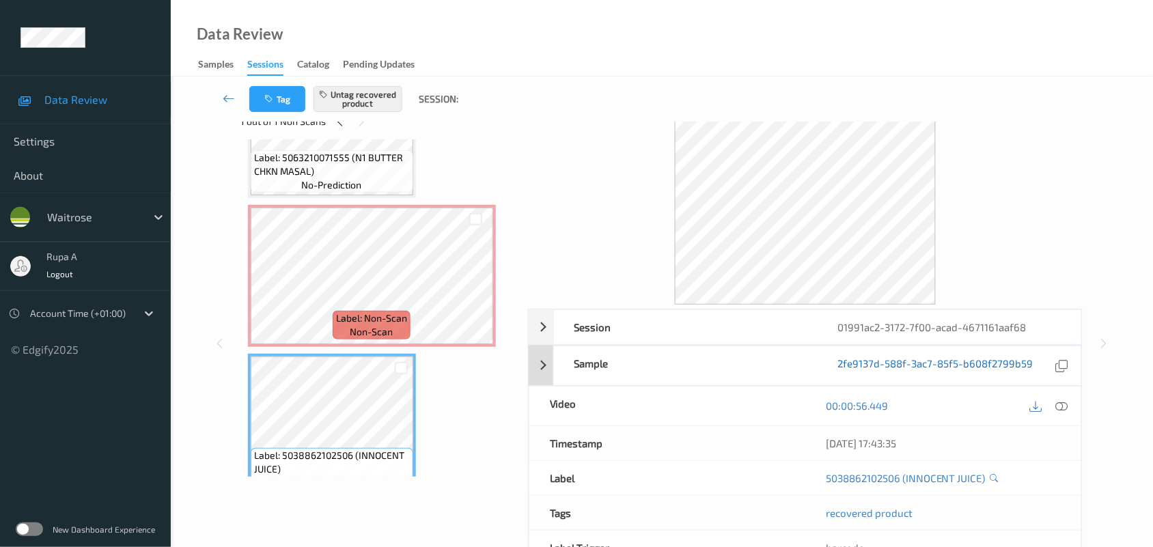
scroll to position [0, 0]
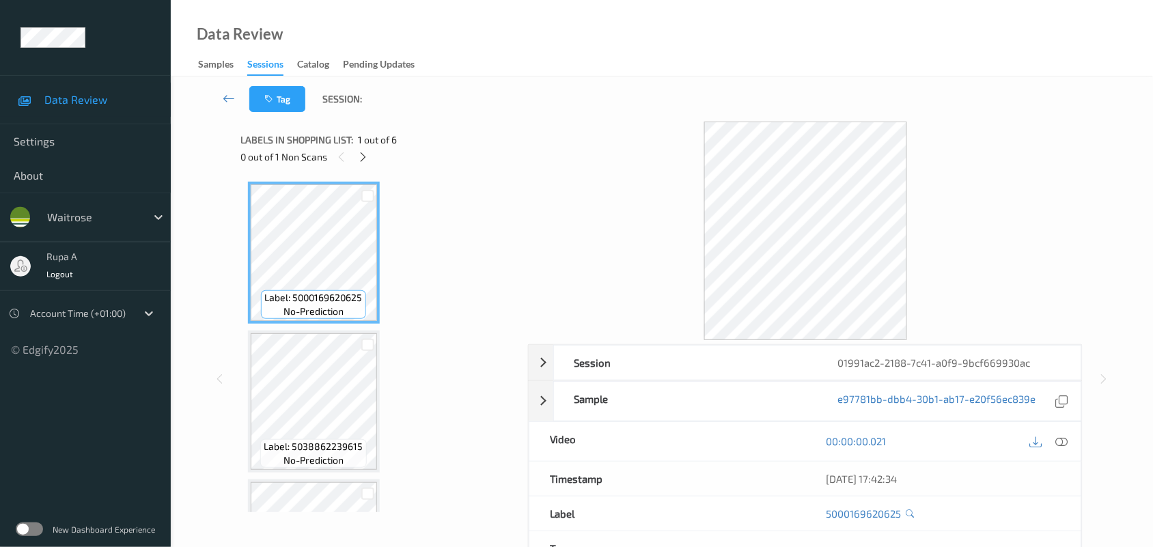
click at [363, 157] on icon at bounding box center [363, 157] width 12 height 12
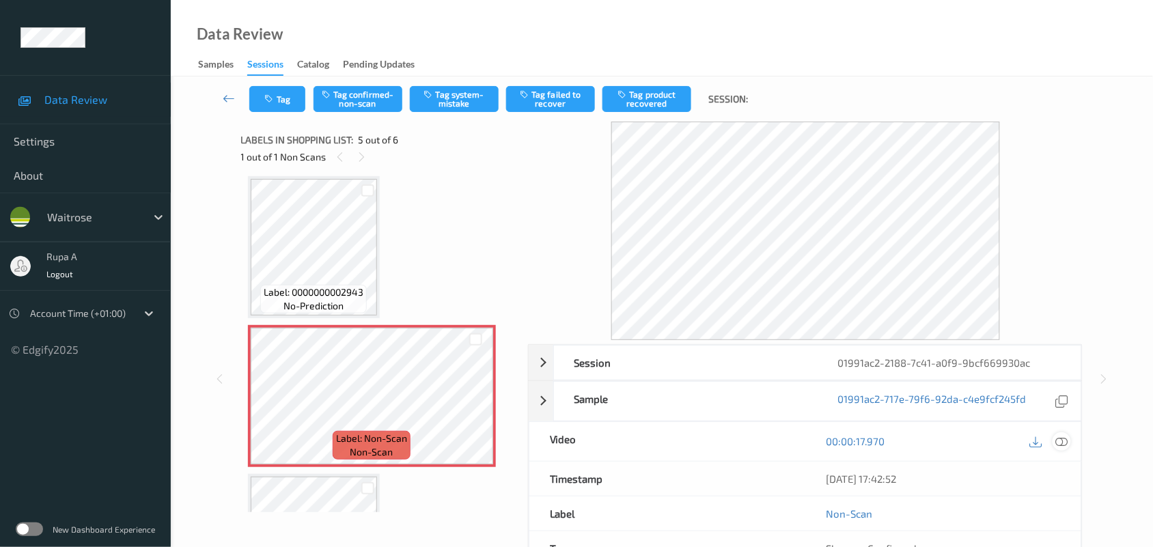
click at [1065, 444] on icon at bounding box center [1062, 441] width 12 height 12
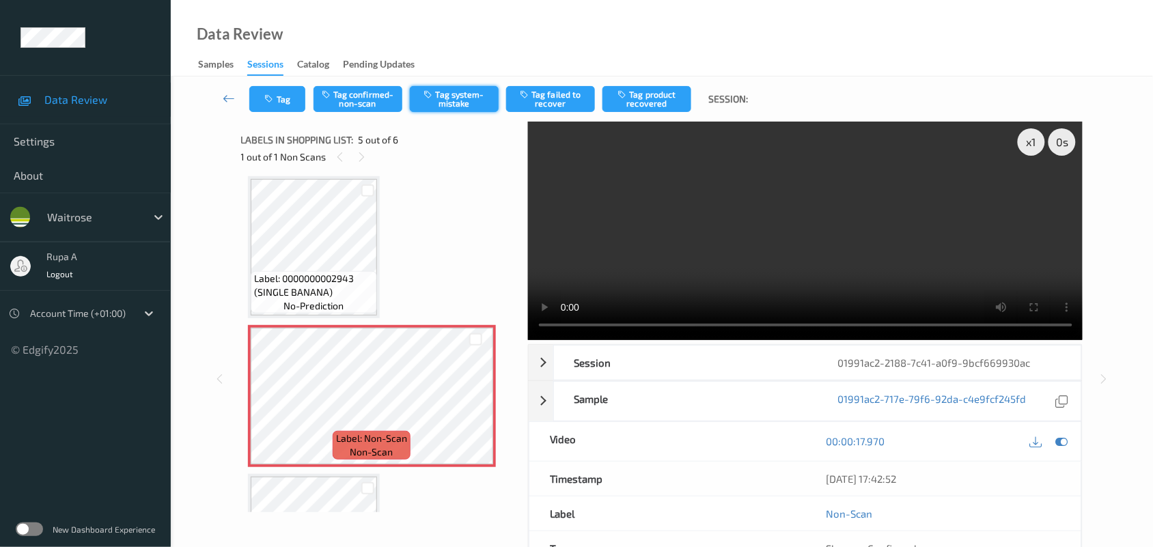
click at [434, 101] on button "Tag system-mistake" at bounding box center [454, 99] width 89 height 26
click at [265, 99] on icon "button" at bounding box center [271, 99] width 12 height 10
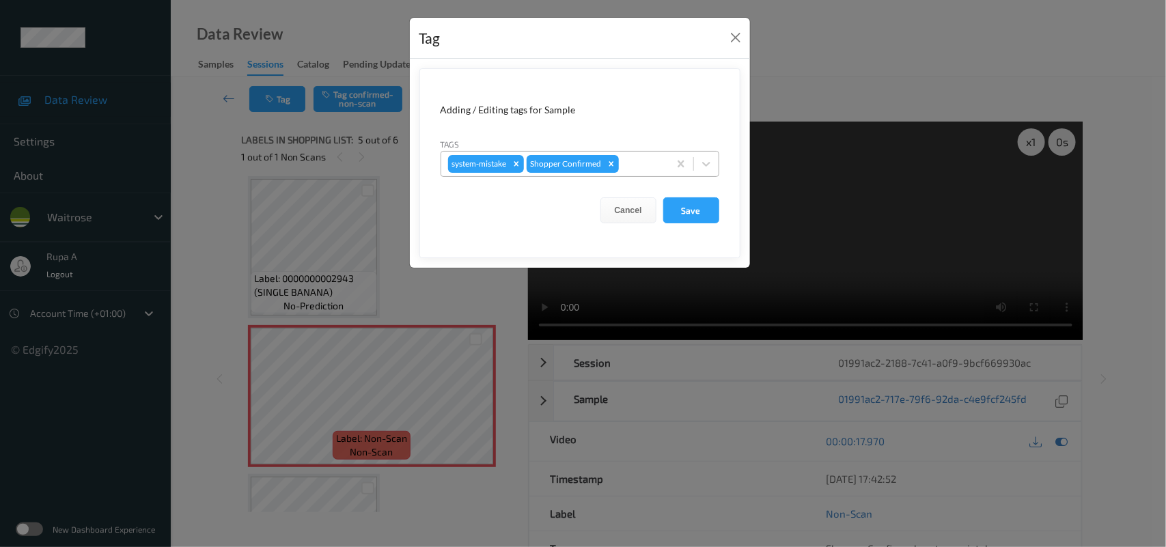
click at [635, 162] on div at bounding box center [641, 164] width 40 height 16
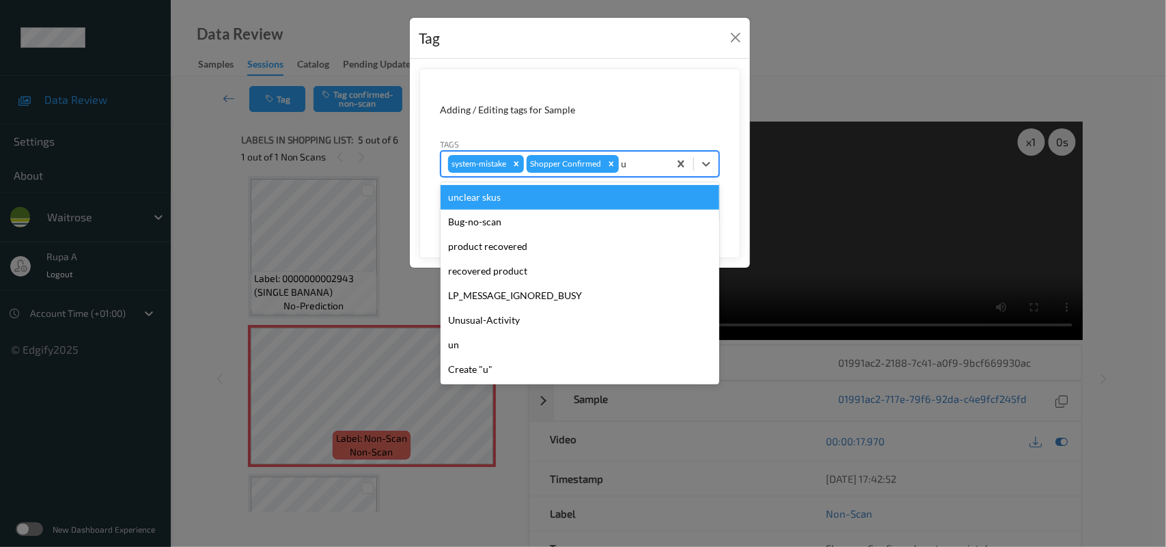
type input "un"
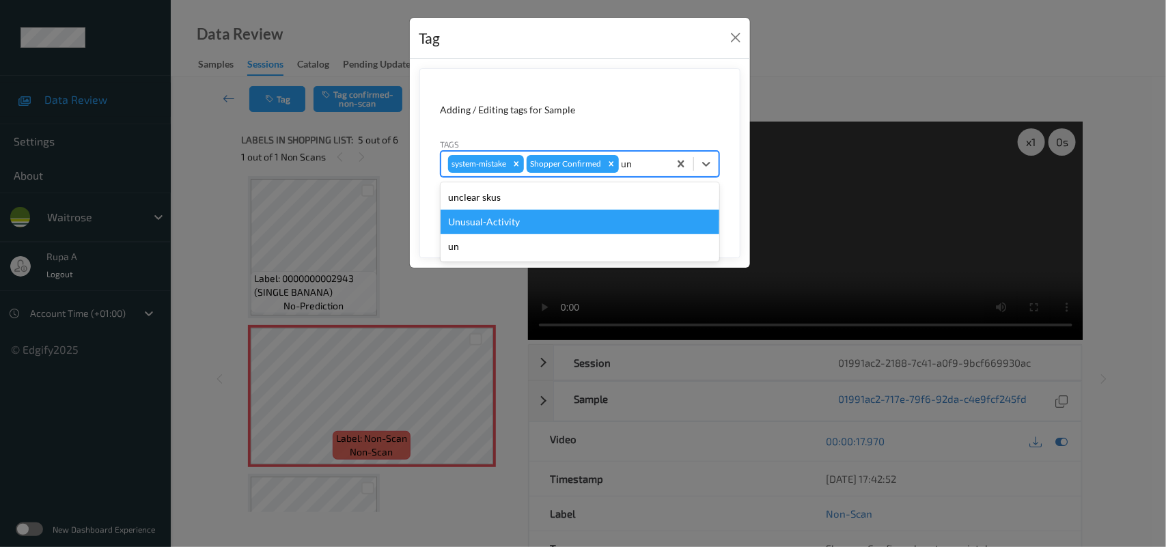
click at [487, 216] on div "Unusual-Activity" at bounding box center [580, 222] width 279 height 25
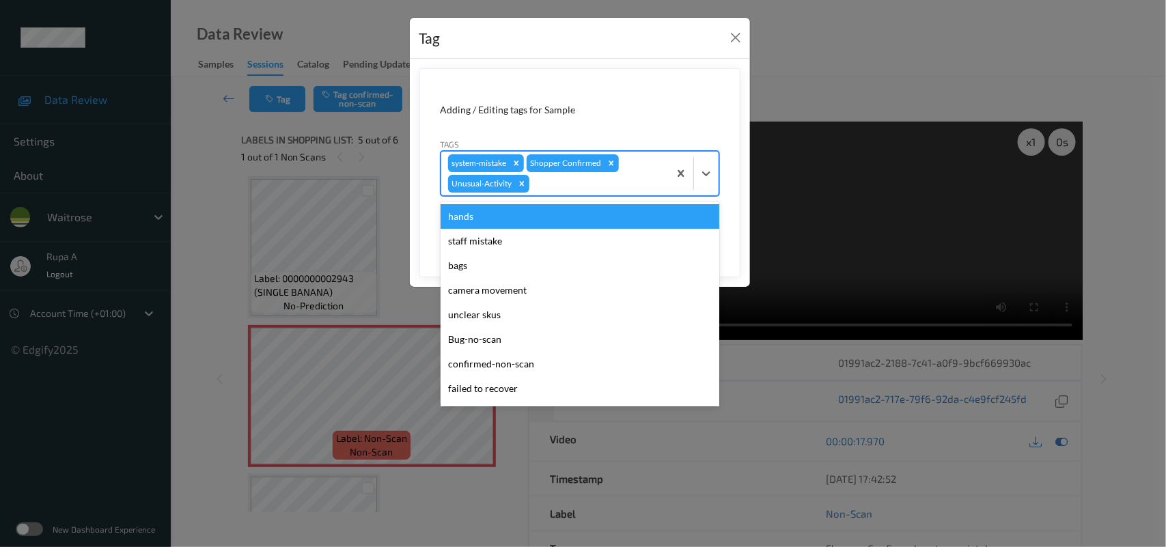
click at [618, 186] on div at bounding box center [597, 184] width 130 height 16
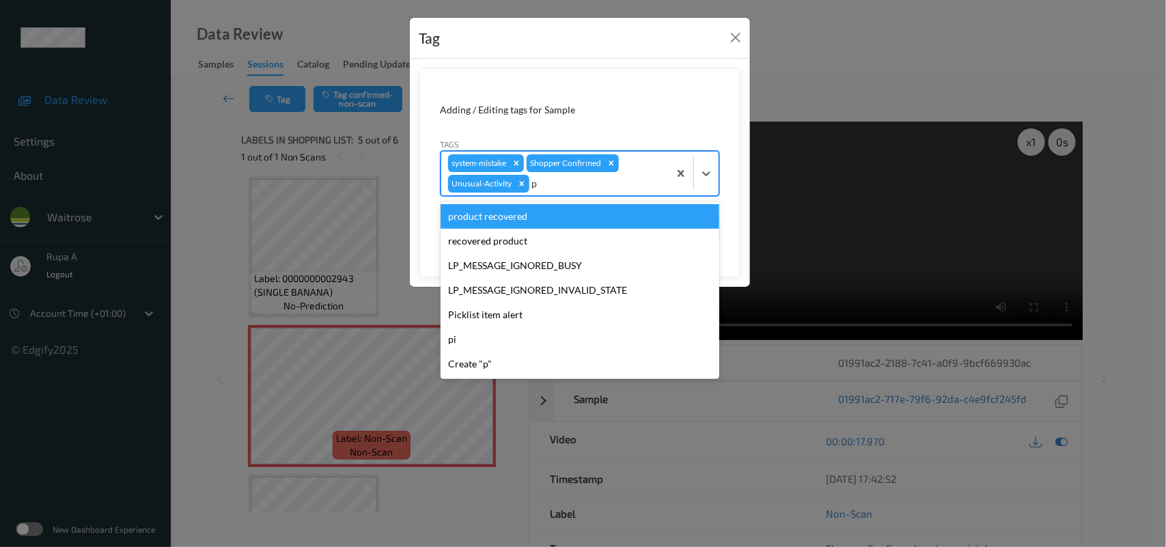
type input "pi"
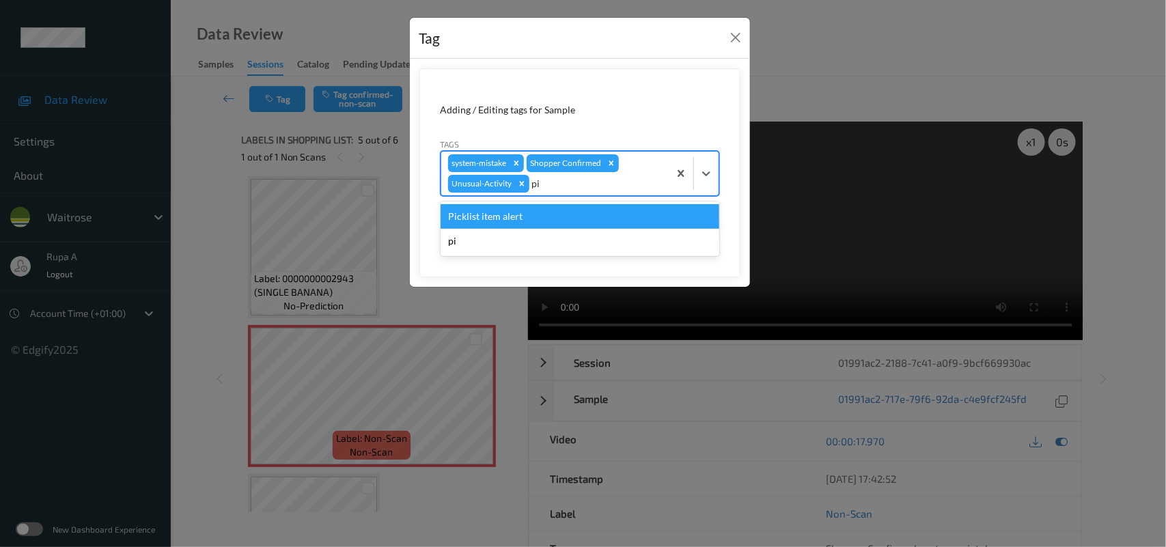
click at [565, 210] on div "Picklist item alert" at bounding box center [580, 216] width 279 height 25
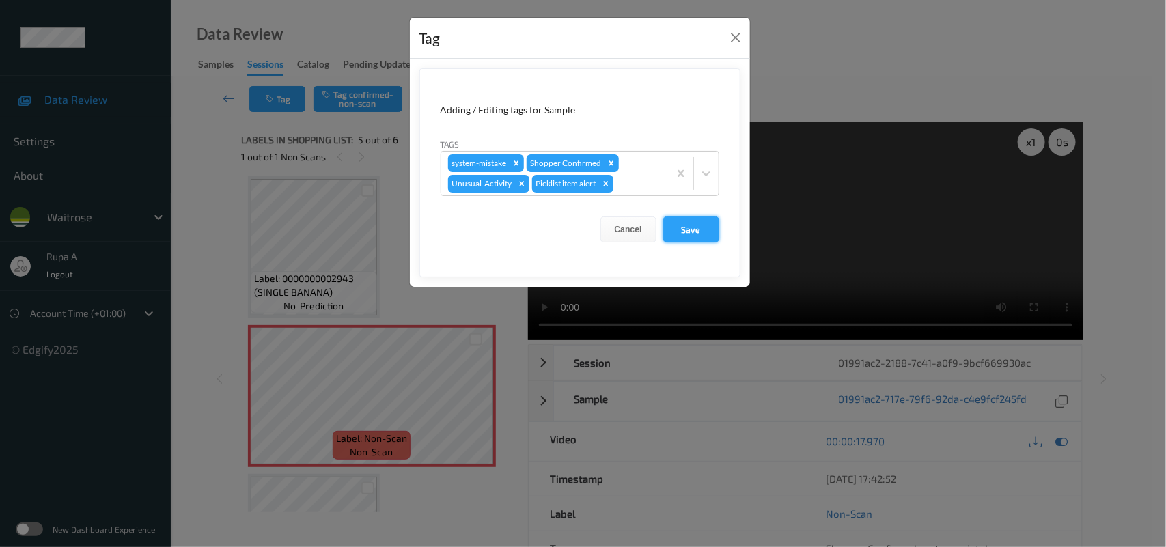
click at [683, 234] on button "Save" at bounding box center [691, 229] width 56 height 26
click at [694, 236] on button "Save" at bounding box center [691, 229] width 56 height 26
click at [699, 227] on button "Save" at bounding box center [691, 229] width 56 height 26
click at [695, 227] on button "Save" at bounding box center [691, 229] width 56 height 26
click at [693, 229] on button "Save" at bounding box center [691, 229] width 56 height 26
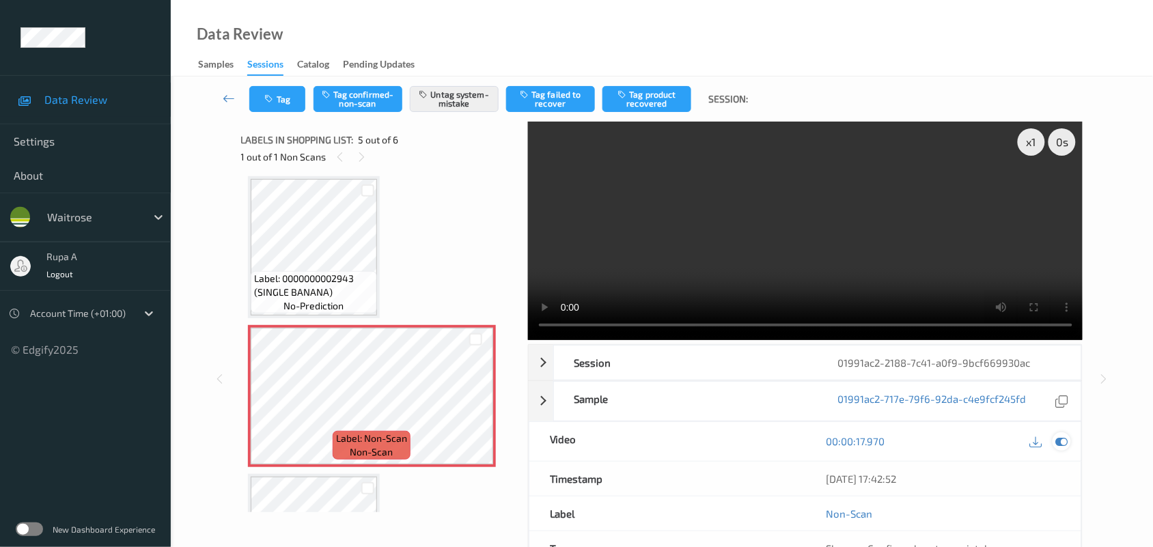
click at [1059, 438] on icon at bounding box center [1062, 441] width 12 height 12
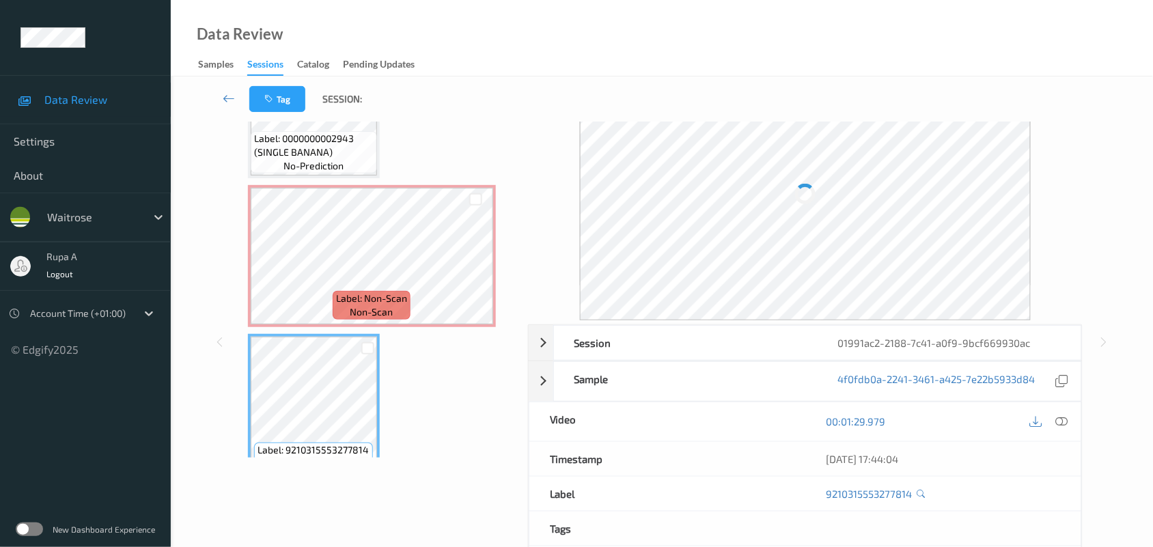
scroll to position [0, 0]
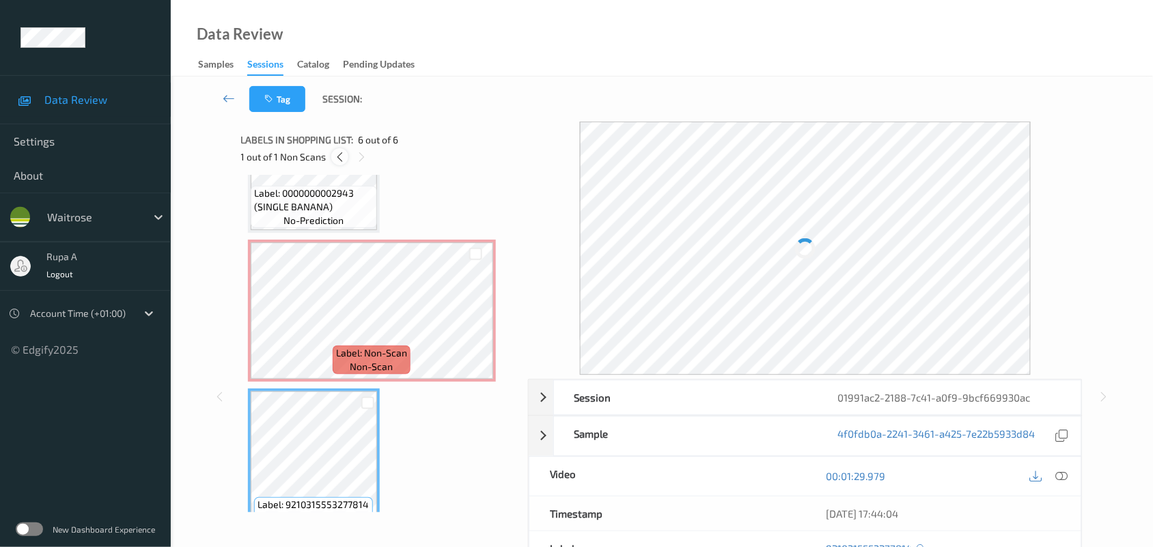
click at [335, 155] on icon at bounding box center [340, 157] width 12 height 12
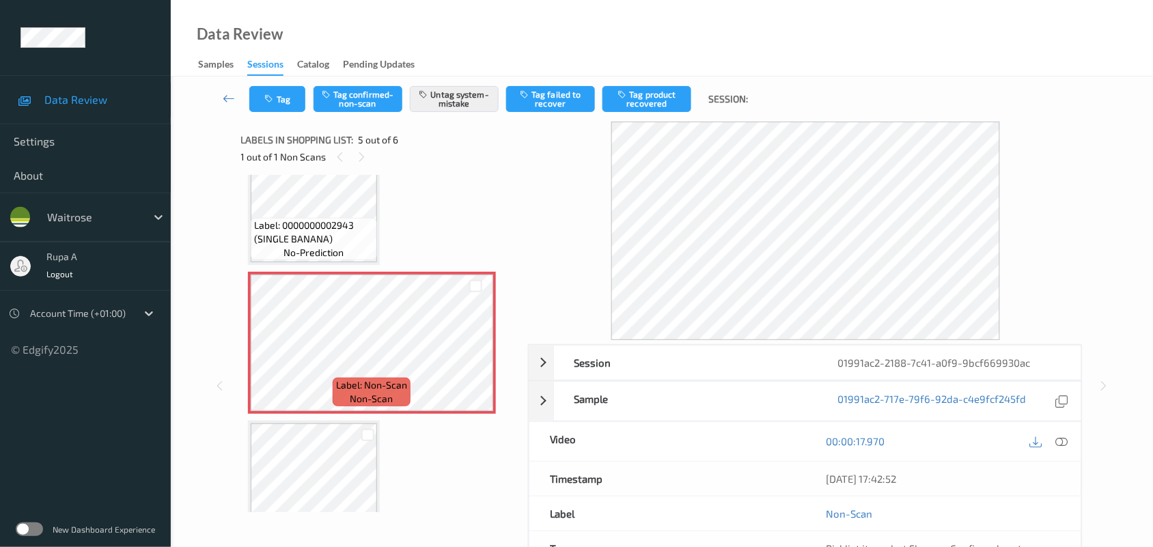
scroll to position [537, 0]
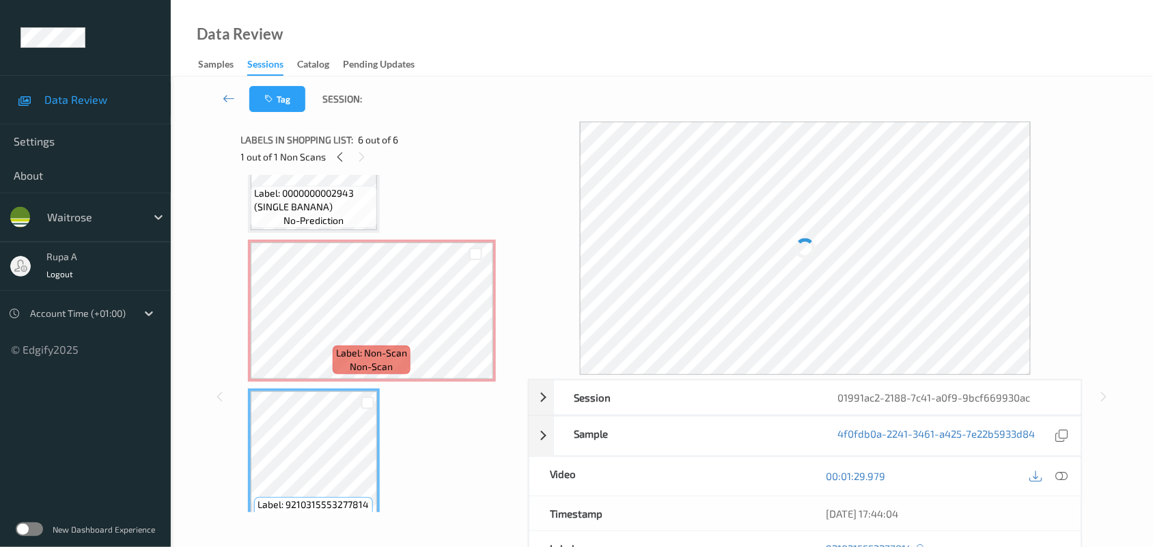
click at [424, 165] on div "Labels in shopping list: 6 out of 6 1 out of 1 Non Scans" at bounding box center [379, 148] width 277 height 53
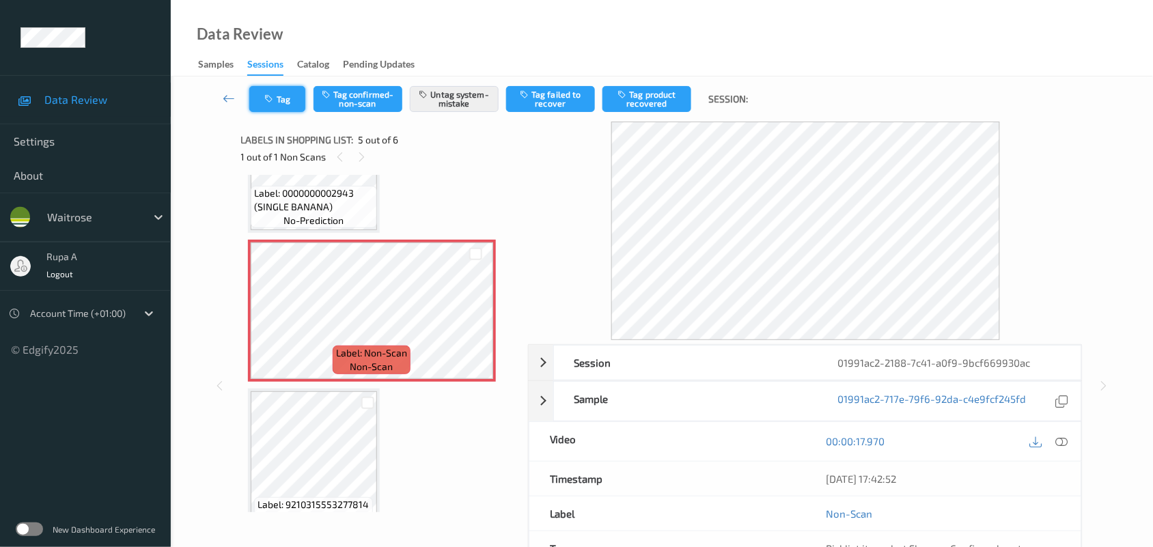
click at [271, 106] on button "Tag" at bounding box center [277, 99] width 56 height 26
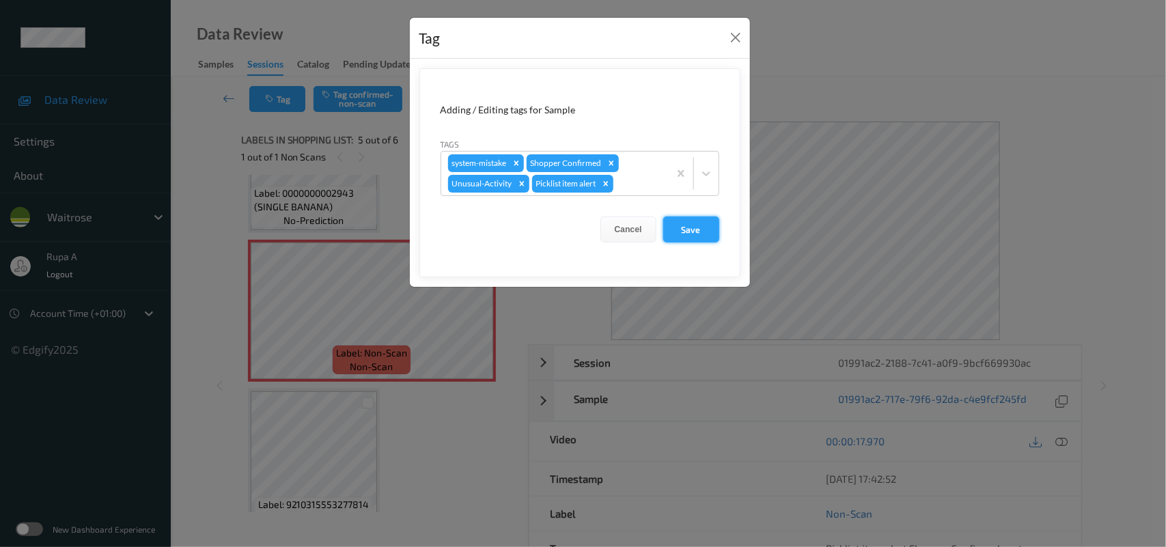
click at [701, 229] on button "Save" at bounding box center [691, 229] width 56 height 26
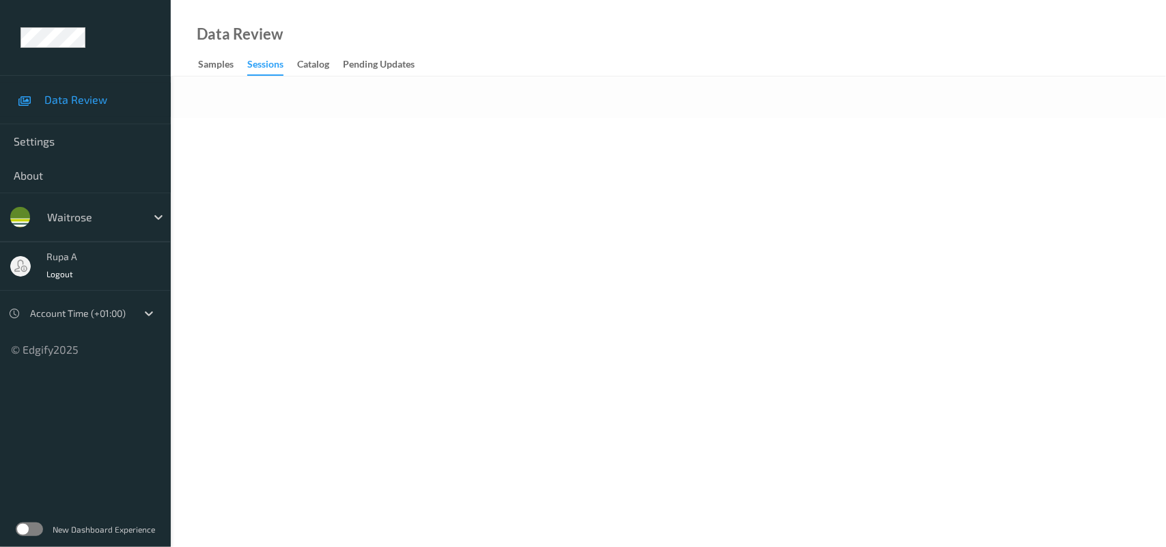
click at [432, 212] on body "Data Review Settings About waitrose rupa a Logout Account Time (+01:00) © Edgif…" at bounding box center [583, 273] width 1166 height 547
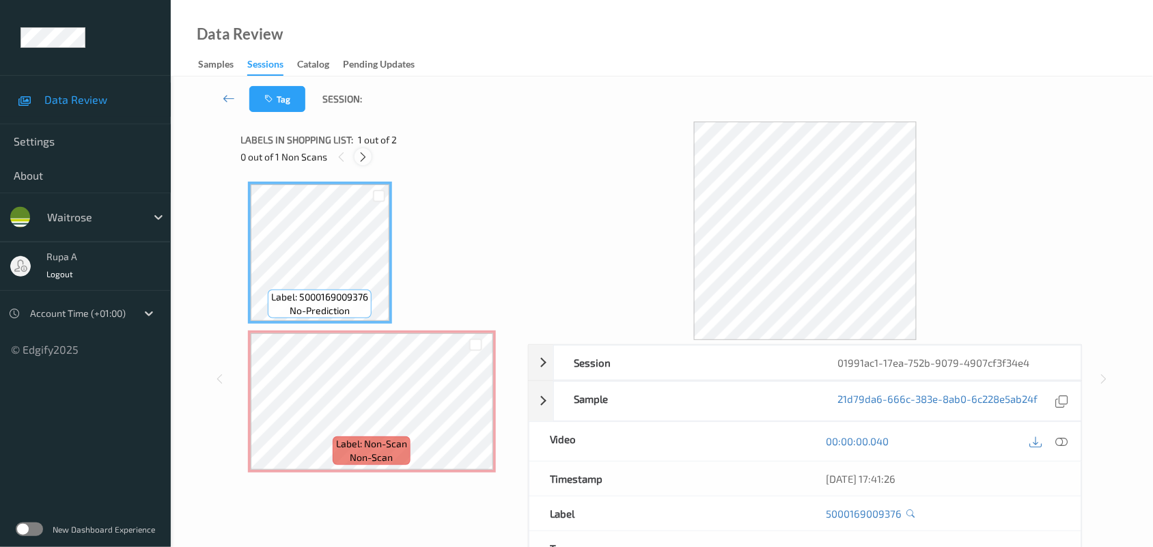
click at [359, 158] on icon at bounding box center [363, 157] width 12 height 12
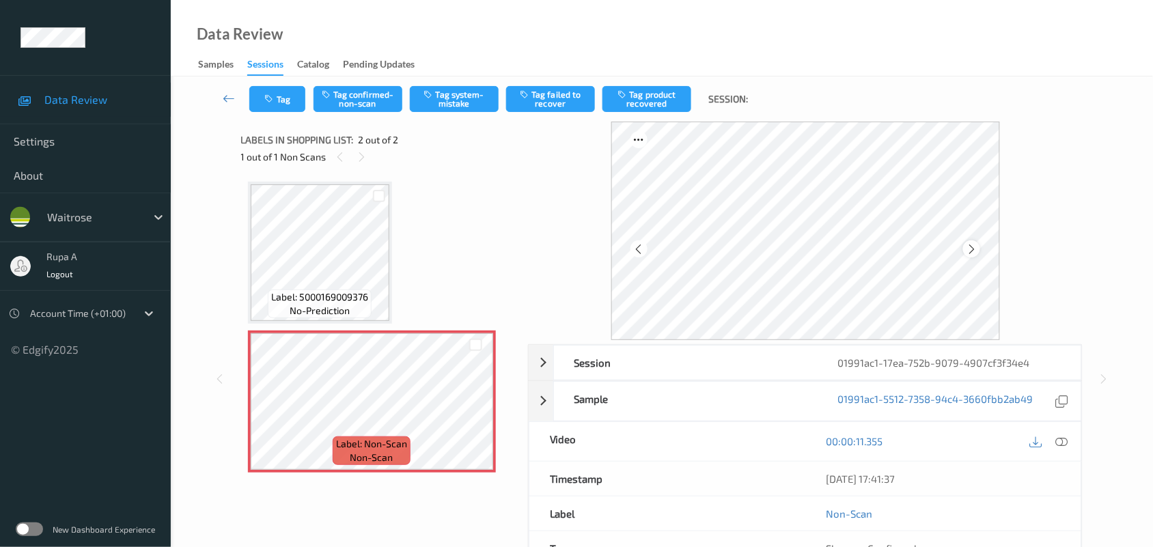
click at [968, 247] on icon at bounding box center [972, 249] width 12 height 12
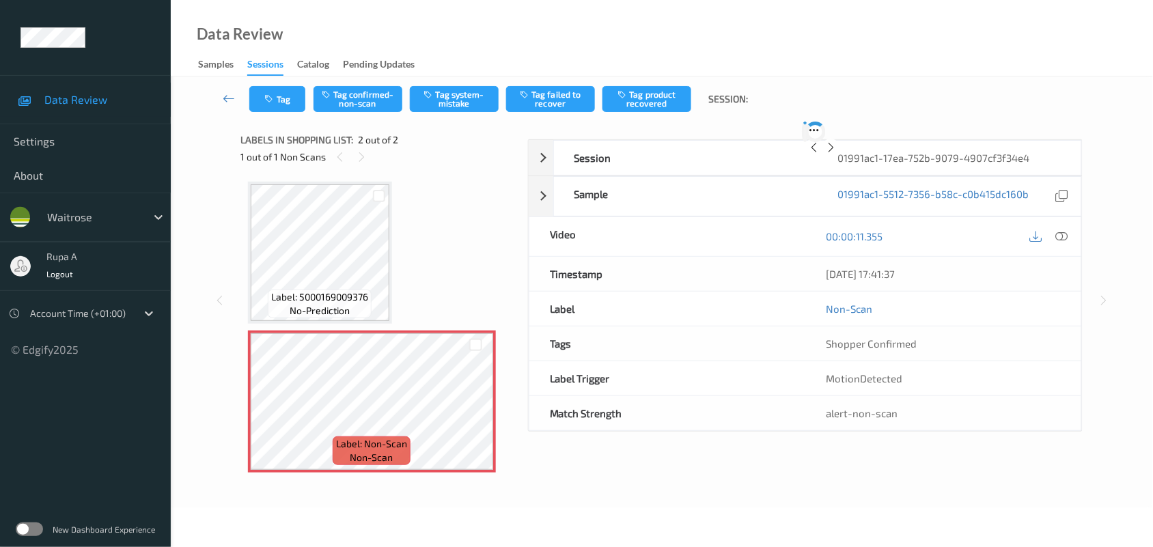
click at [805, 142] on div at bounding box center [805, 132] width 0 height 20
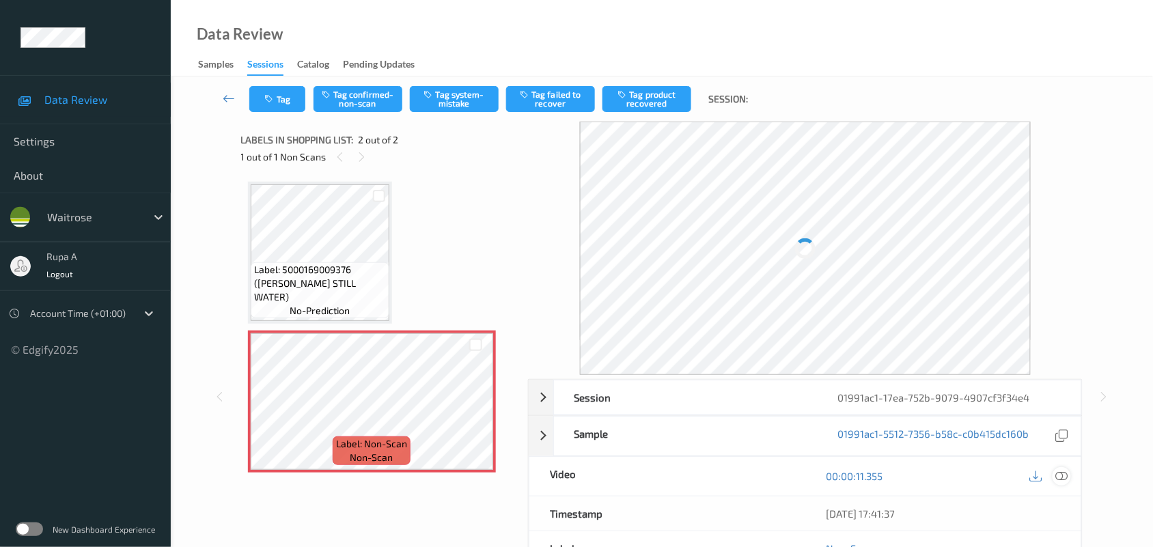
click at [1064, 477] on icon at bounding box center [1062, 476] width 12 height 12
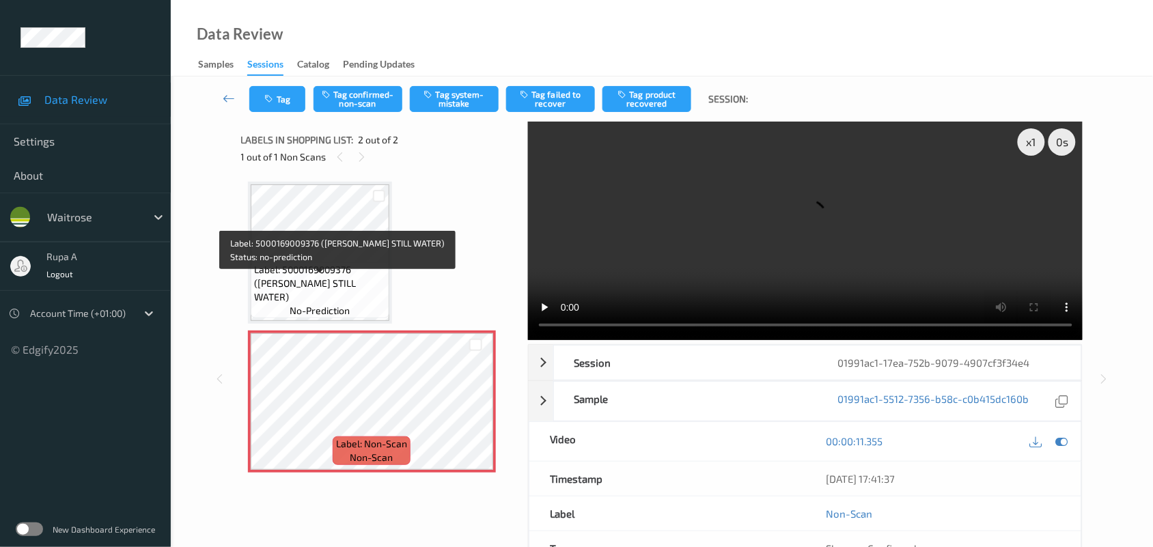
scroll to position [3, 0]
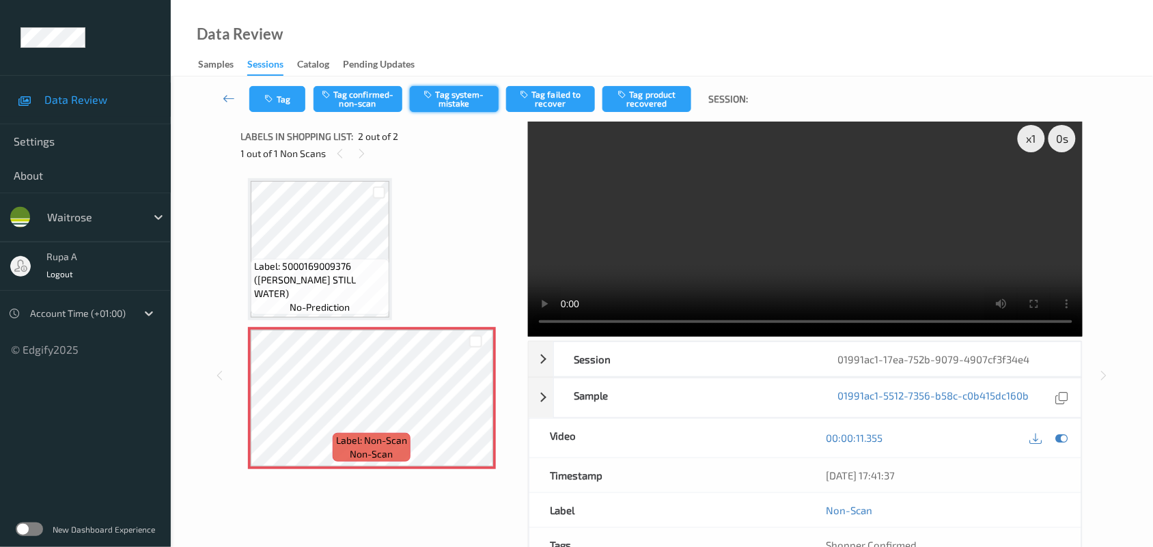
click at [448, 101] on button "Tag system-mistake" at bounding box center [454, 99] width 89 height 26
click at [1062, 432] on icon at bounding box center [1062, 438] width 12 height 12
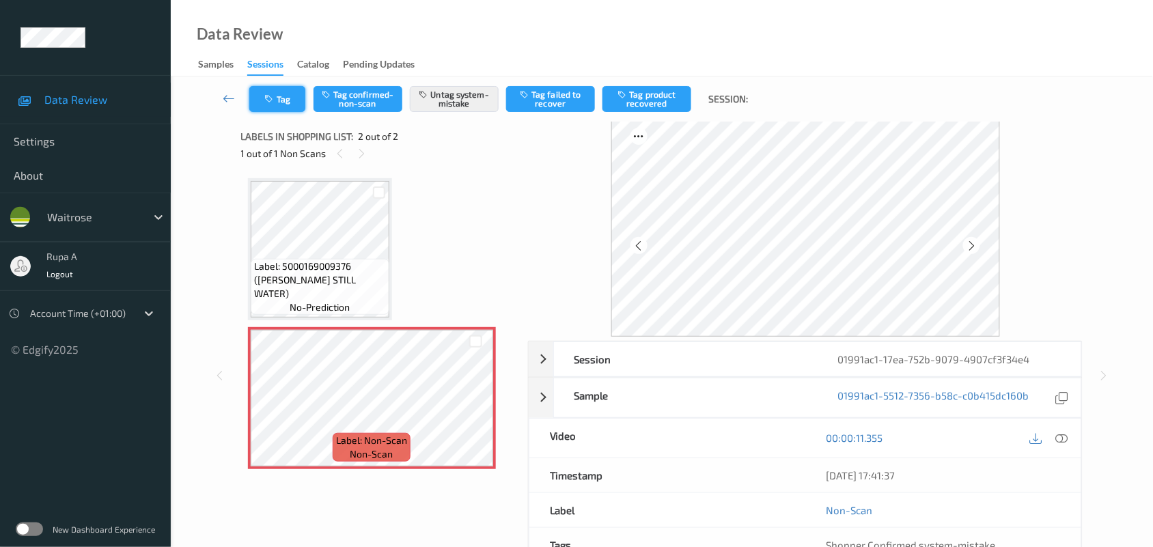
click at [280, 98] on button "Tag" at bounding box center [277, 99] width 56 height 26
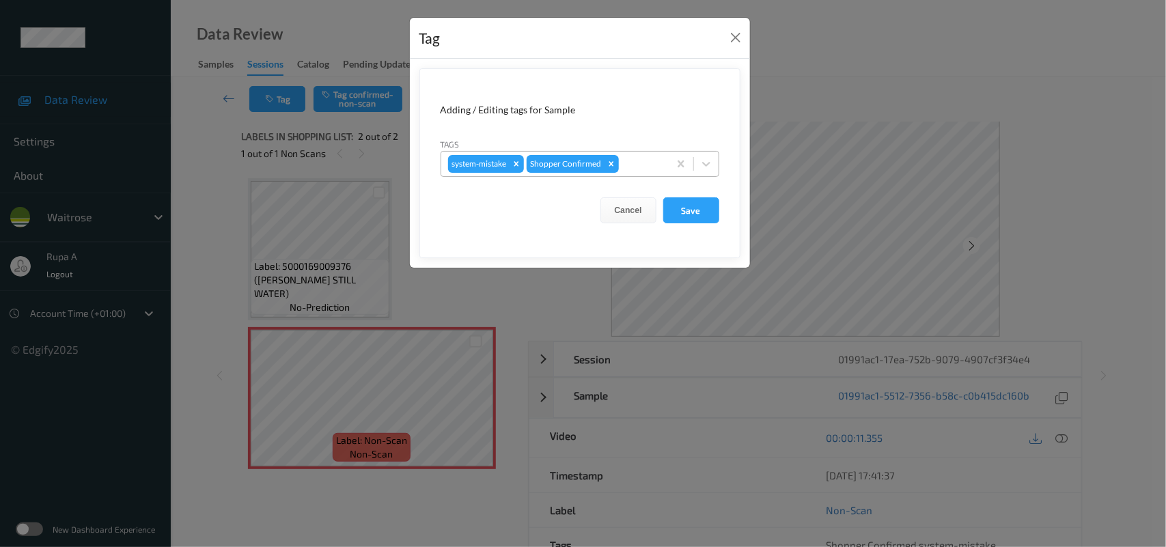
click at [643, 165] on div at bounding box center [641, 164] width 40 height 16
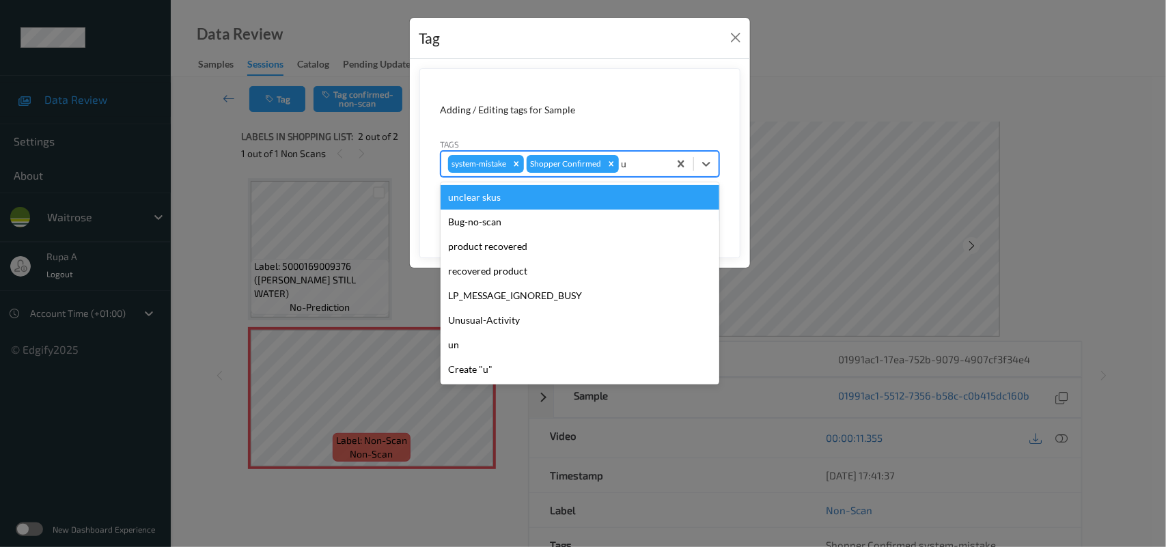
type input "un"
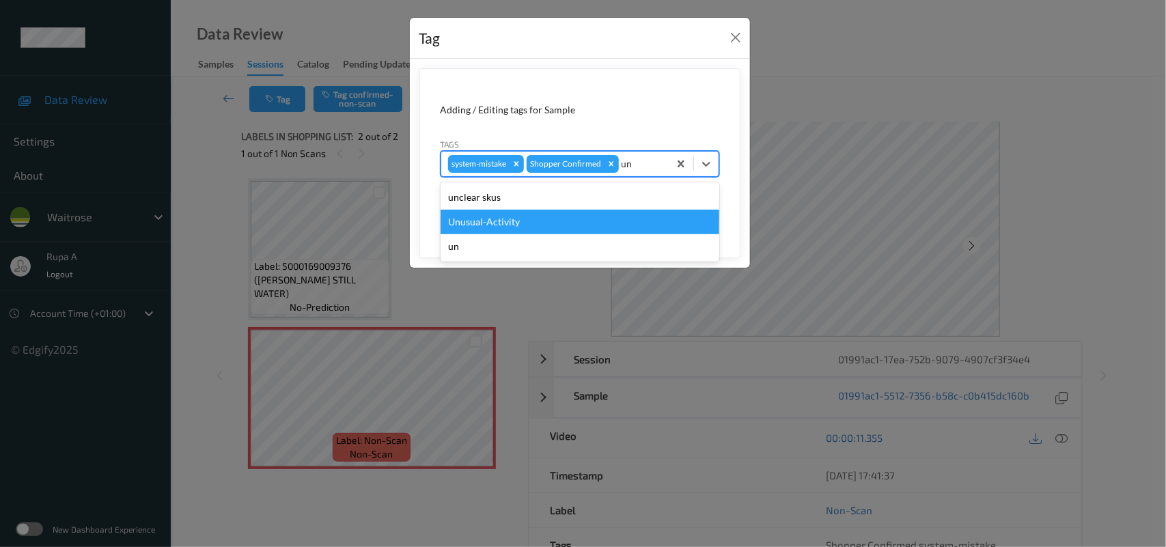
click at [576, 221] on div "Unusual-Activity" at bounding box center [580, 222] width 279 height 25
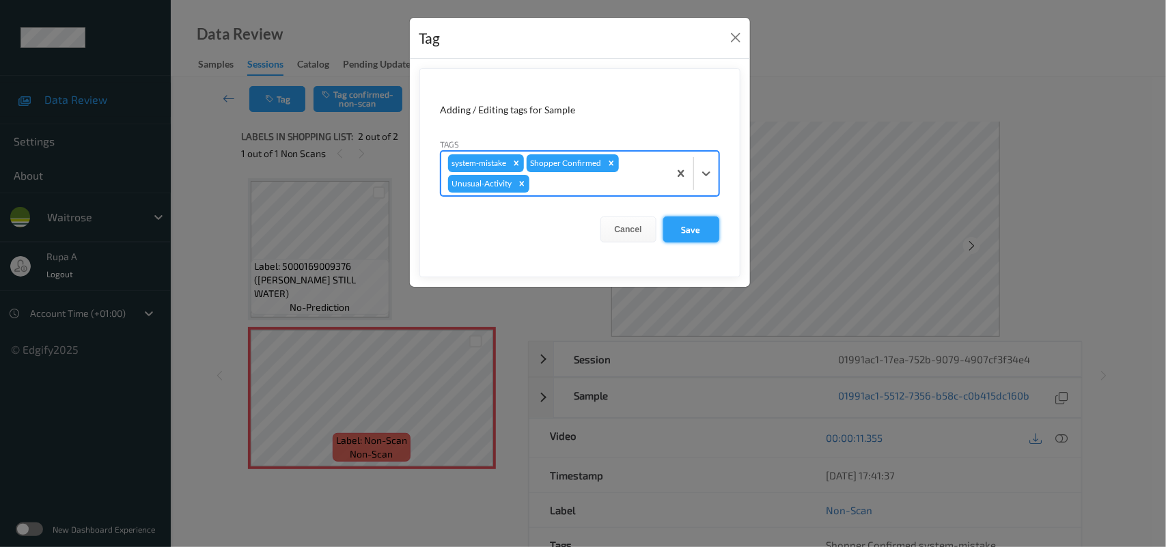
click at [704, 234] on button "Save" at bounding box center [691, 229] width 56 height 26
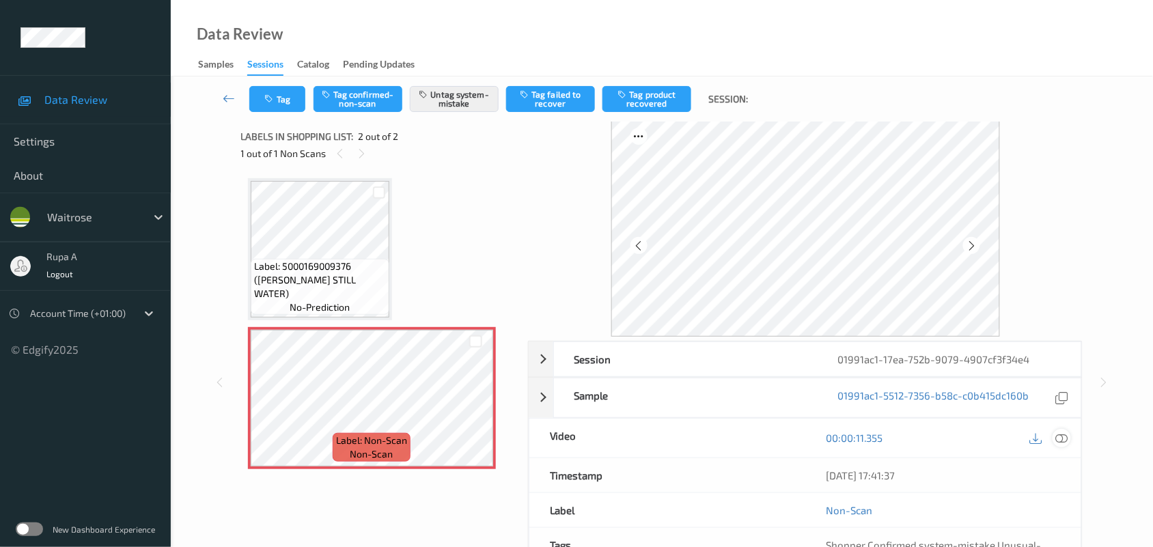
click at [1064, 444] on icon at bounding box center [1062, 438] width 12 height 12
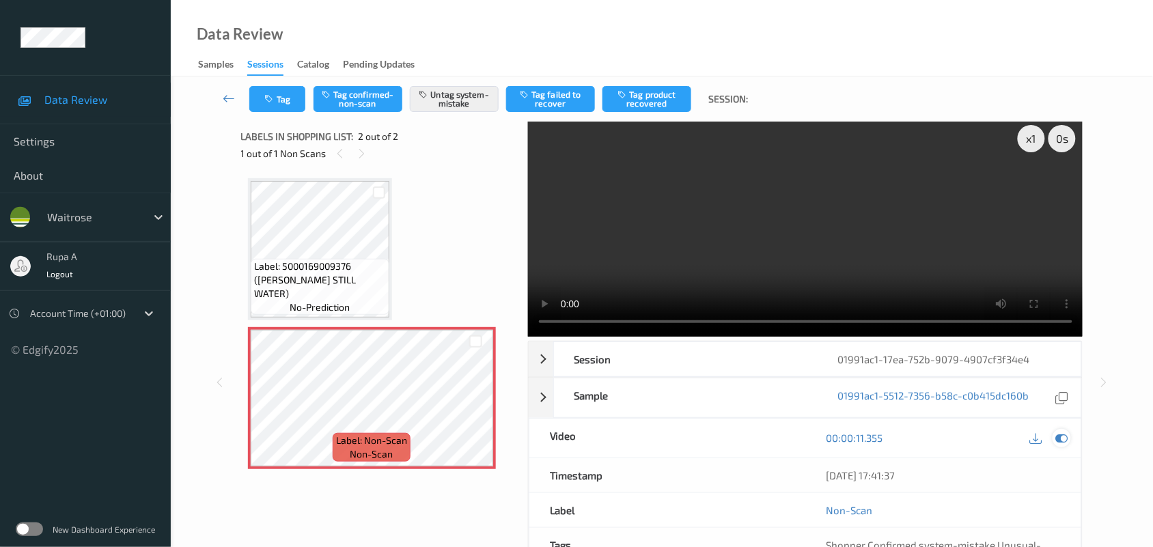
click at [1061, 435] on icon at bounding box center [1062, 438] width 12 height 12
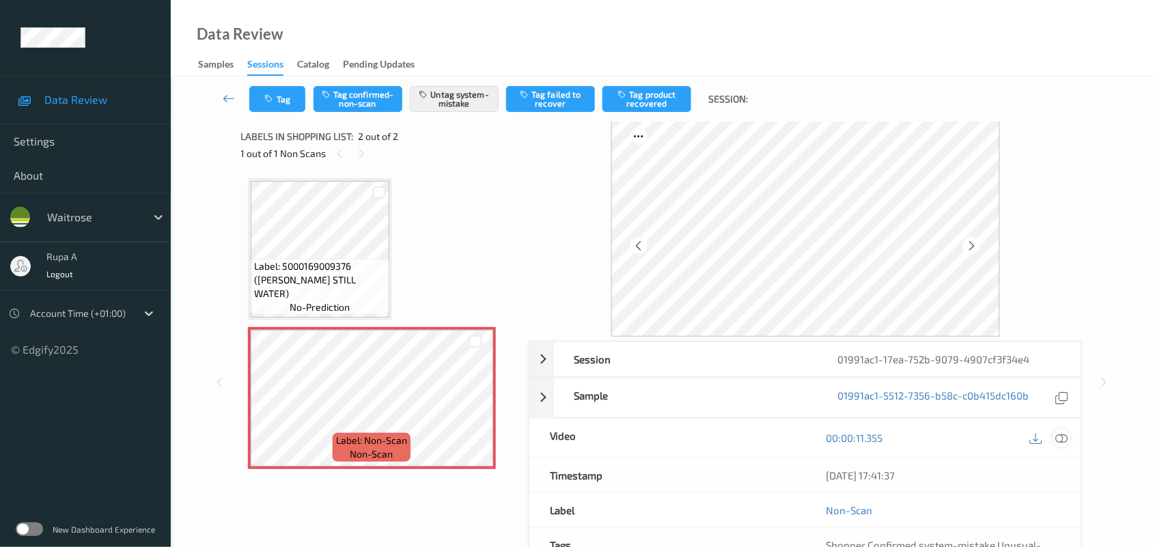
click at [1061, 435] on icon at bounding box center [1062, 438] width 12 height 12
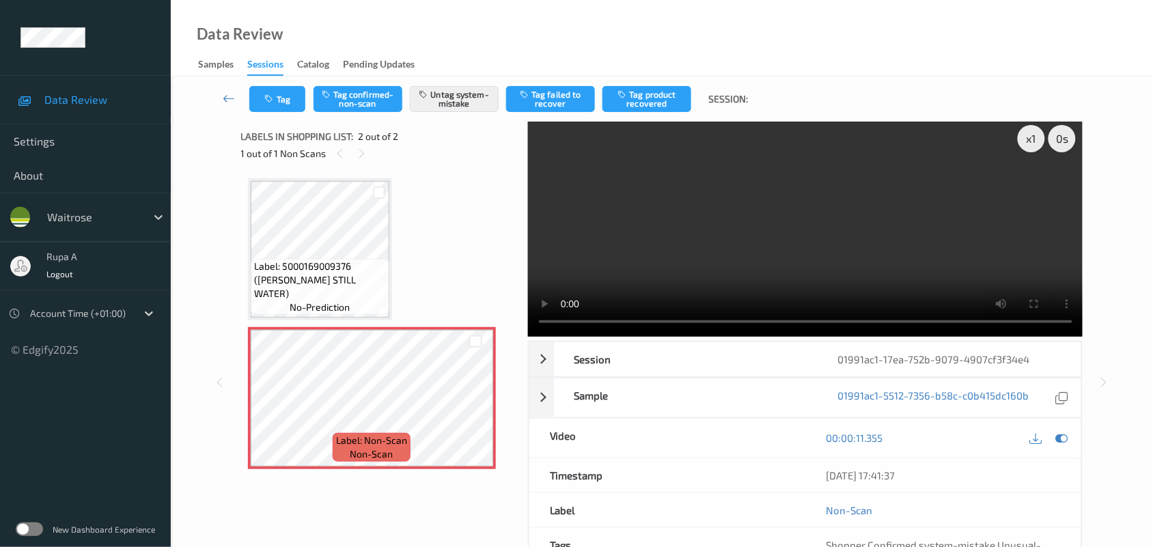
click at [576, 21] on div "Data Review Samples Sessions Catalog Pending Updates" at bounding box center [662, 38] width 982 height 76
click at [260, 93] on button "Tag" at bounding box center [277, 99] width 56 height 26
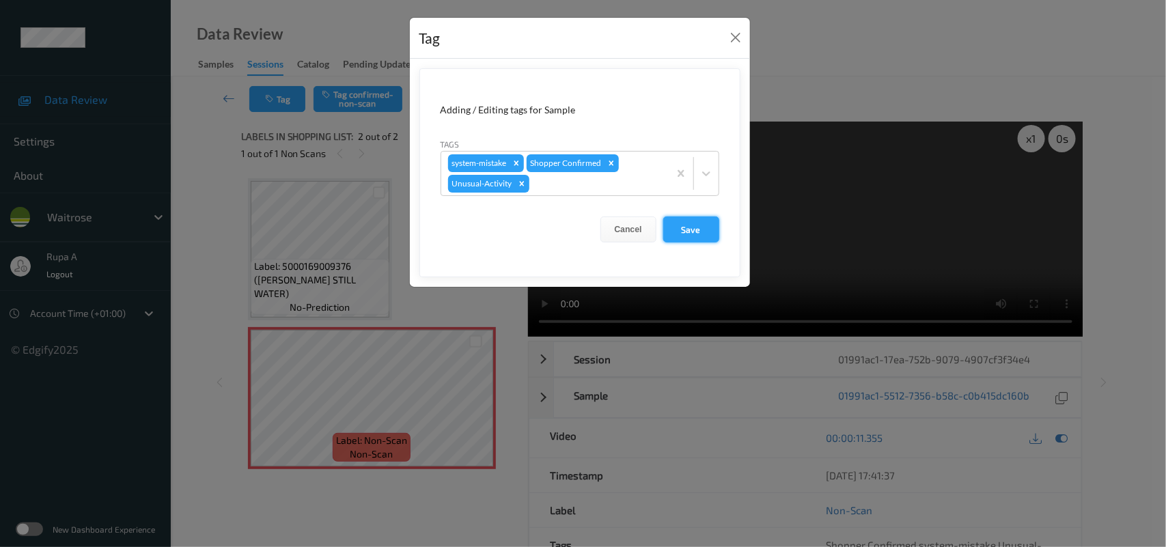
click at [718, 230] on button "Save" at bounding box center [691, 229] width 56 height 26
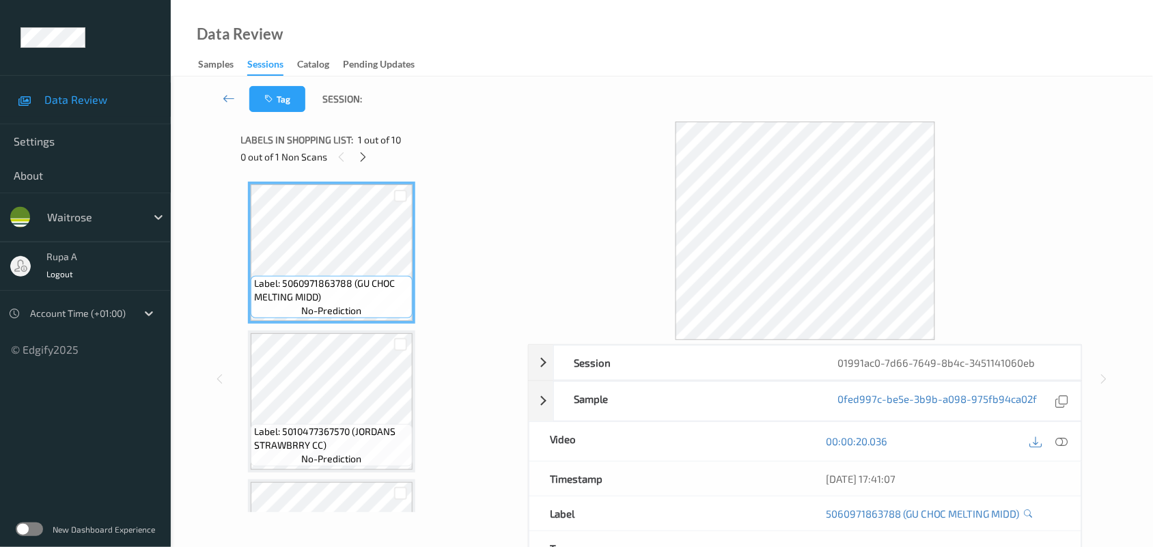
click at [456, 164] on div "0 out of 1 Non Scans" at bounding box center [379, 156] width 277 height 17
click at [363, 154] on icon at bounding box center [363, 157] width 12 height 12
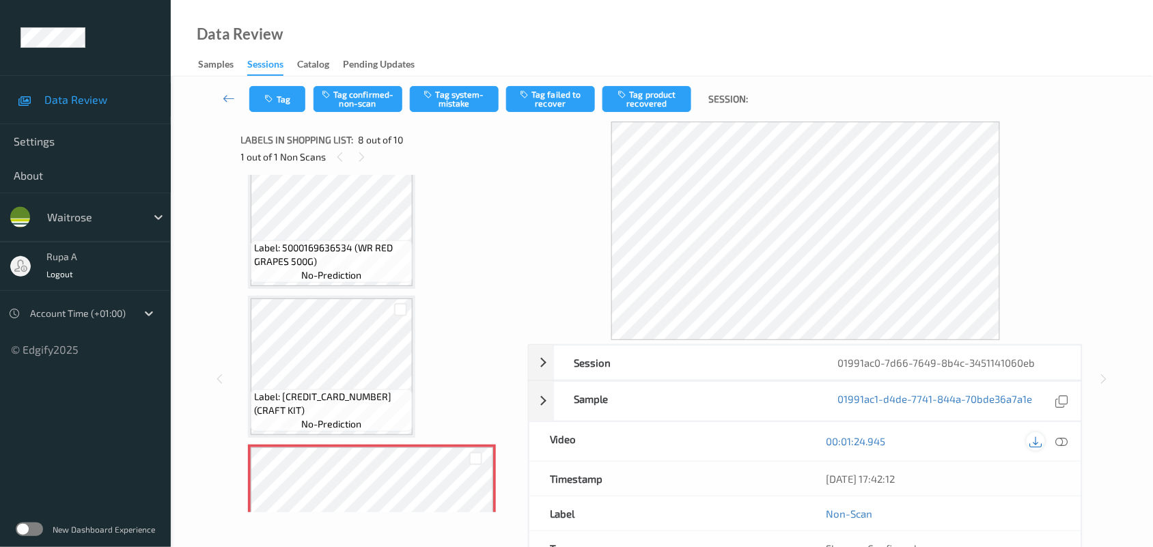
scroll to position [813, 0]
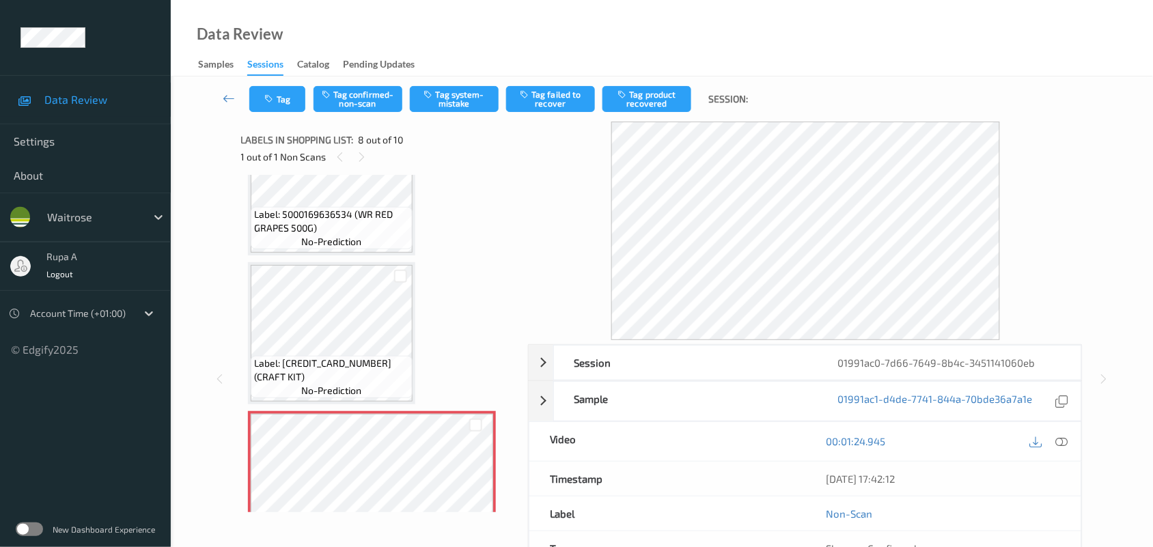
click at [1057, 446] on icon at bounding box center [1062, 441] width 12 height 12
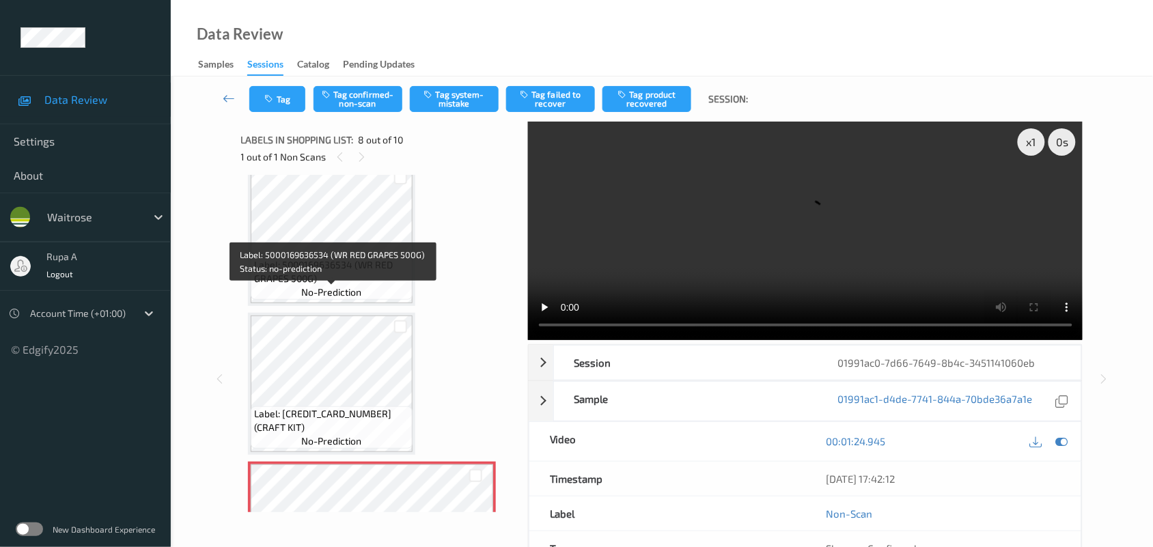
scroll to position [727, 0]
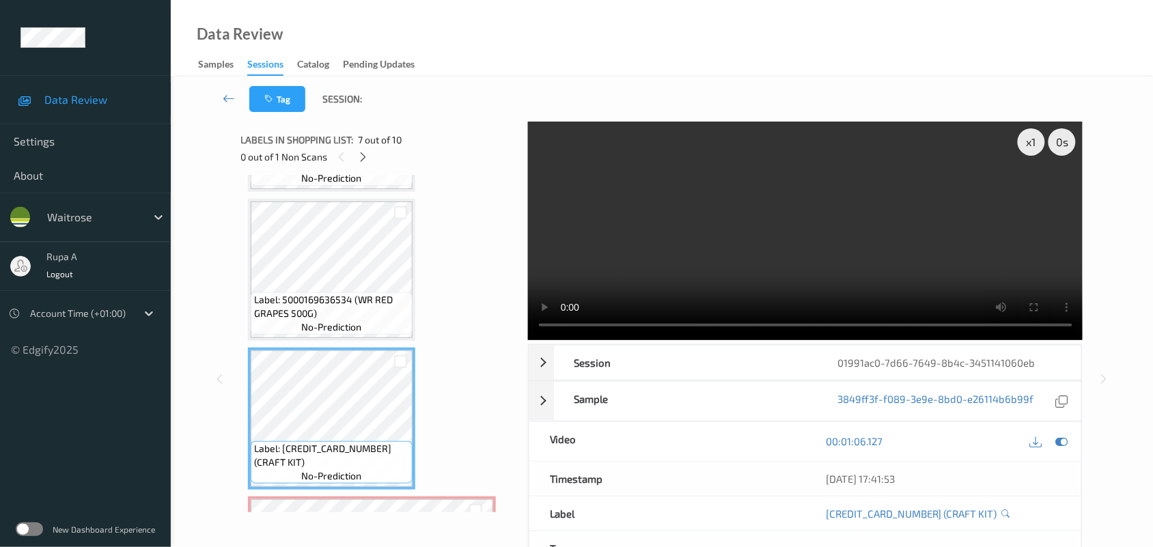
click at [1073, 438] on div "00:01:06.127" at bounding box center [943, 441] width 276 height 39
click at [1069, 443] on div at bounding box center [1061, 441] width 18 height 18
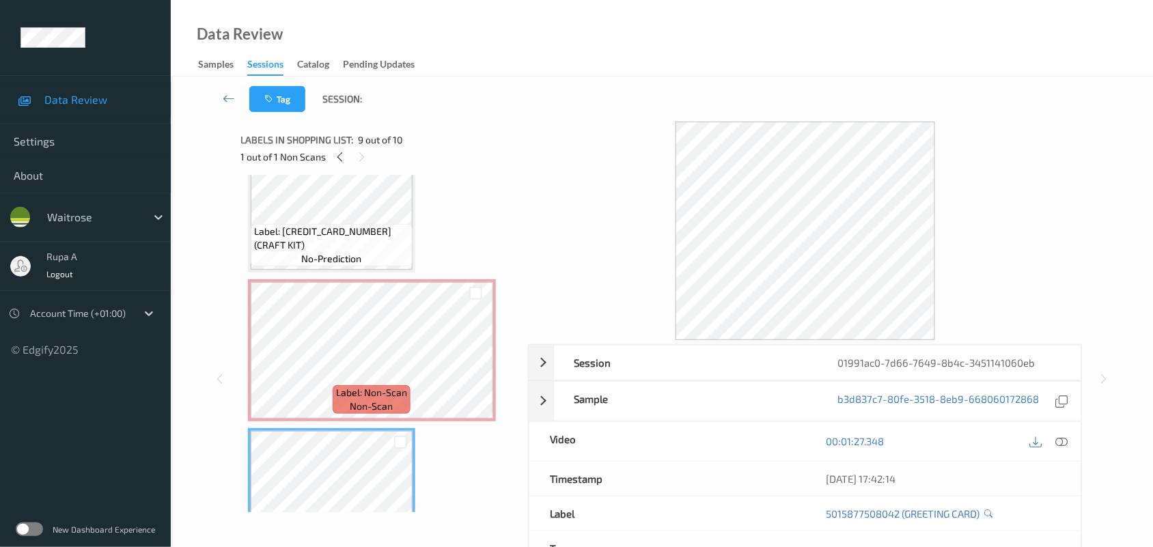
scroll to position [898, 0]
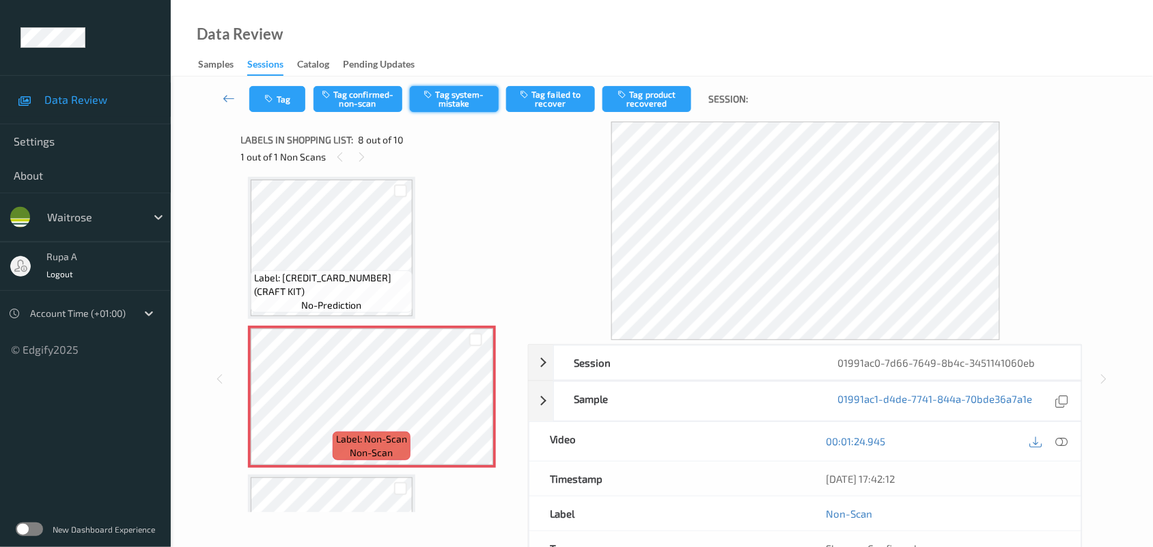
click at [464, 108] on button "Tag system-mistake" at bounding box center [454, 99] width 89 height 26
click at [287, 100] on button "Tag" at bounding box center [277, 99] width 56 height 26
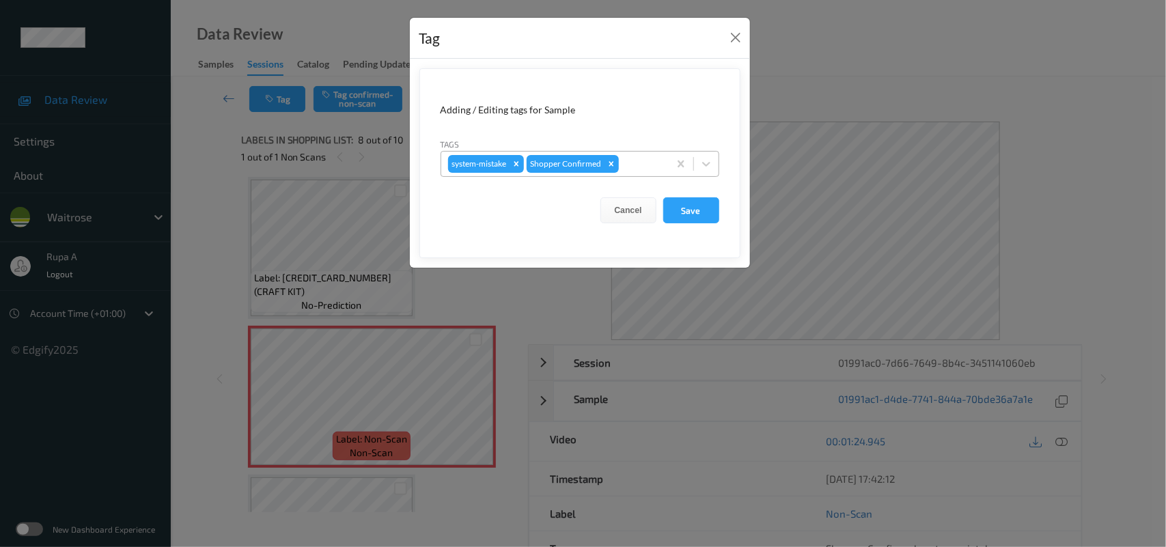
click at [624, 160] on div at bounding box center [641, 164] width 40 height 16
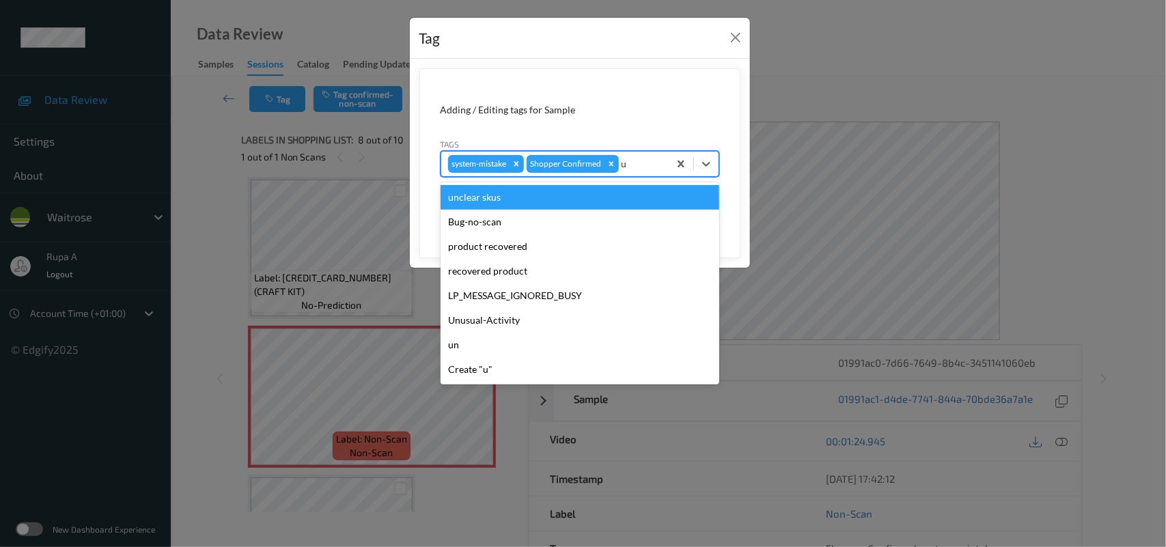
type input "un"
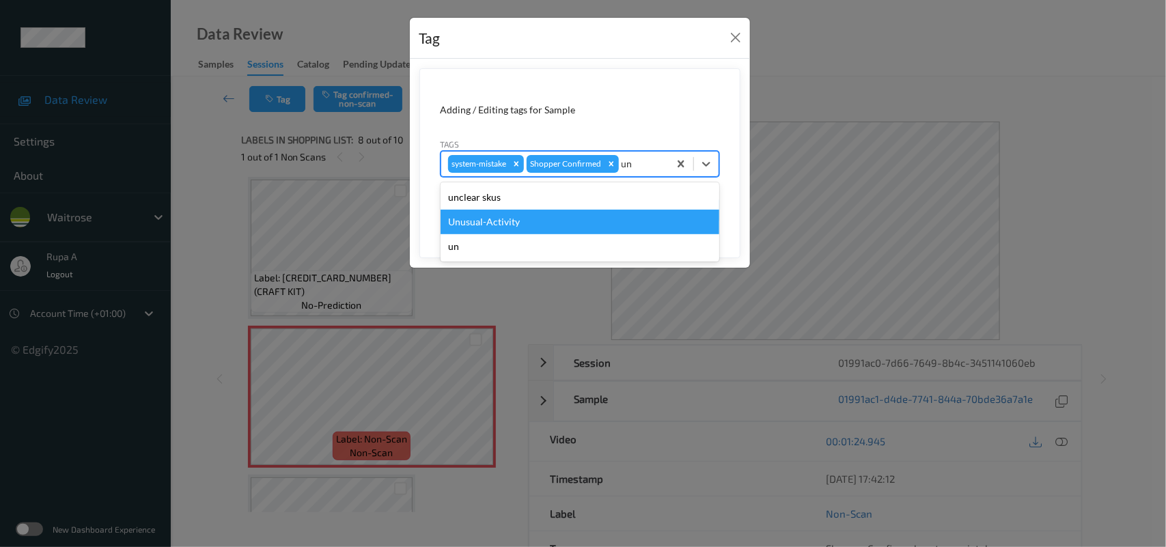
click at [521, 216] on div "Unusual-Activity" at bounding box center [580, 222] width 279 height 25
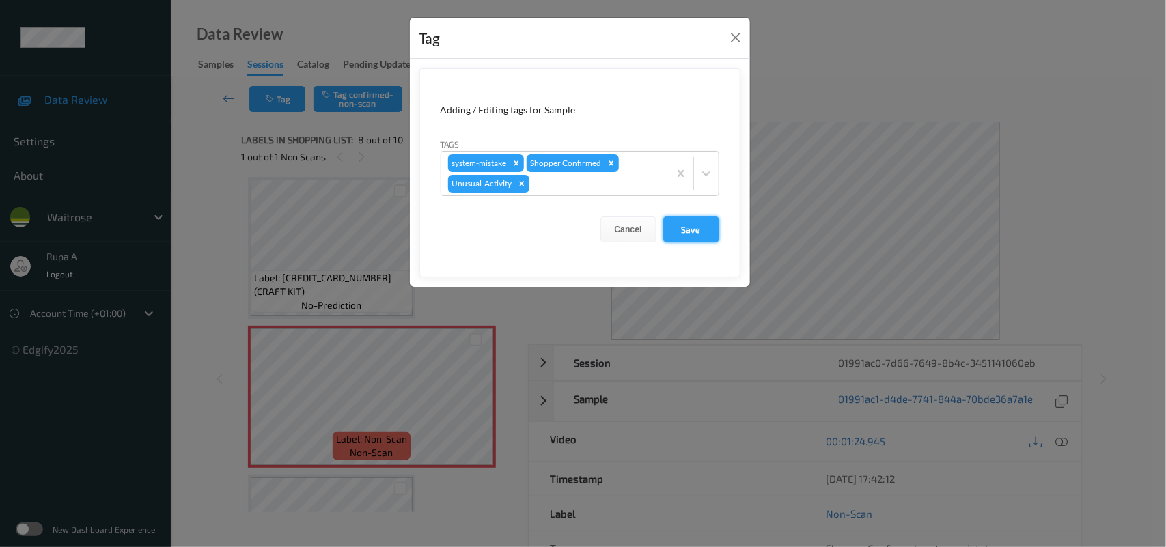
click at [707, 227] on button "Save" at bounding box center [691, 229] width 56 height 26
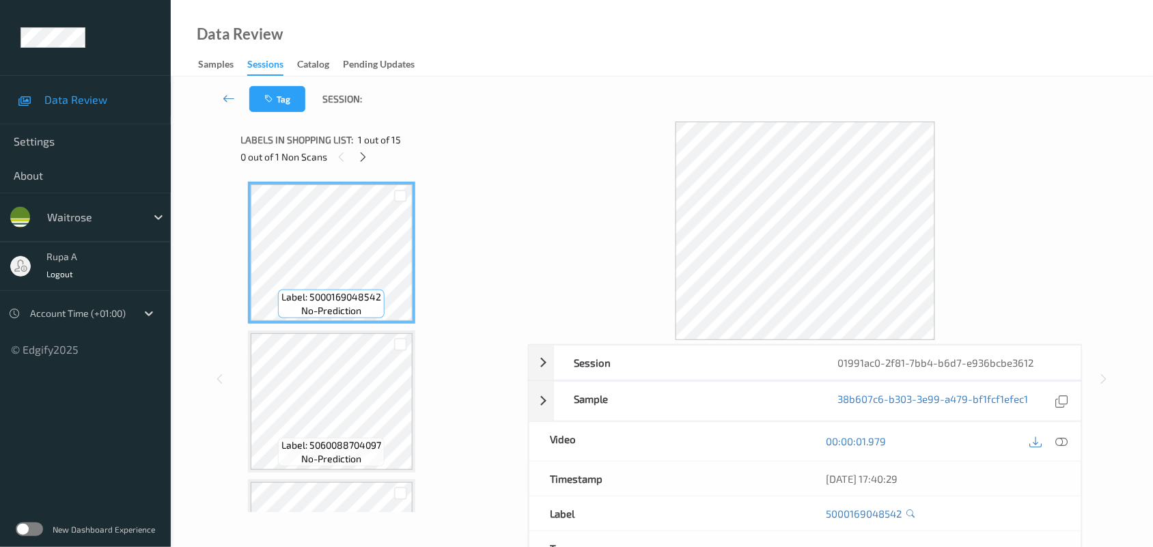
drag, startPoint x: 466, startPoint y: 93, endPoint x: 404, endPoint y: 121, distance: 67.5
click at [466, 94] on div "Tag Session:" at bounding box center [662, 98] width 926 height 45
click at [361, 158] on icon at bounding box center [363, 157] width 12 height 12
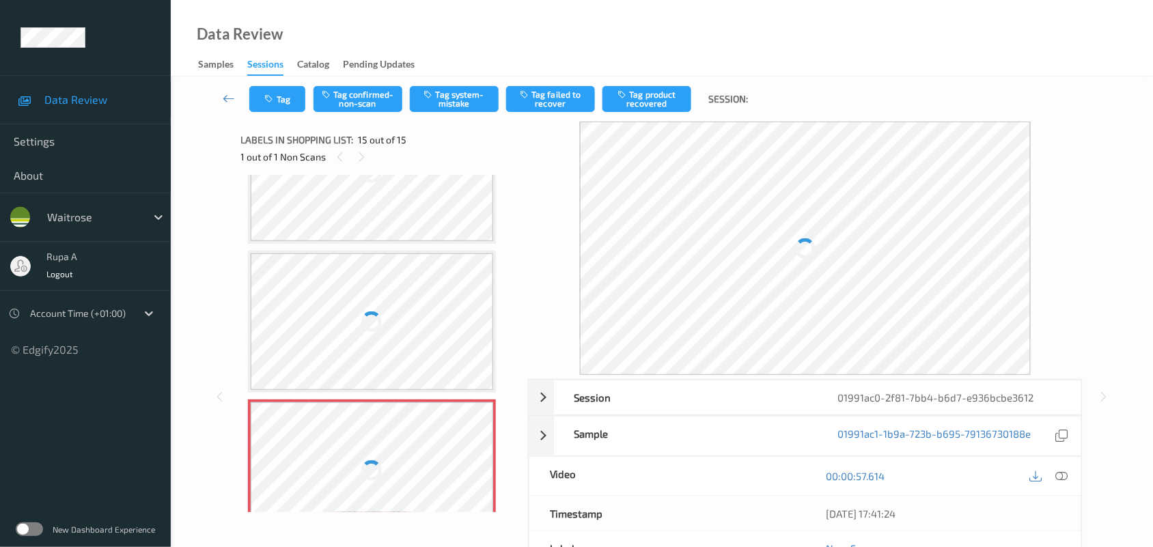
scroll to position [1897, 0]
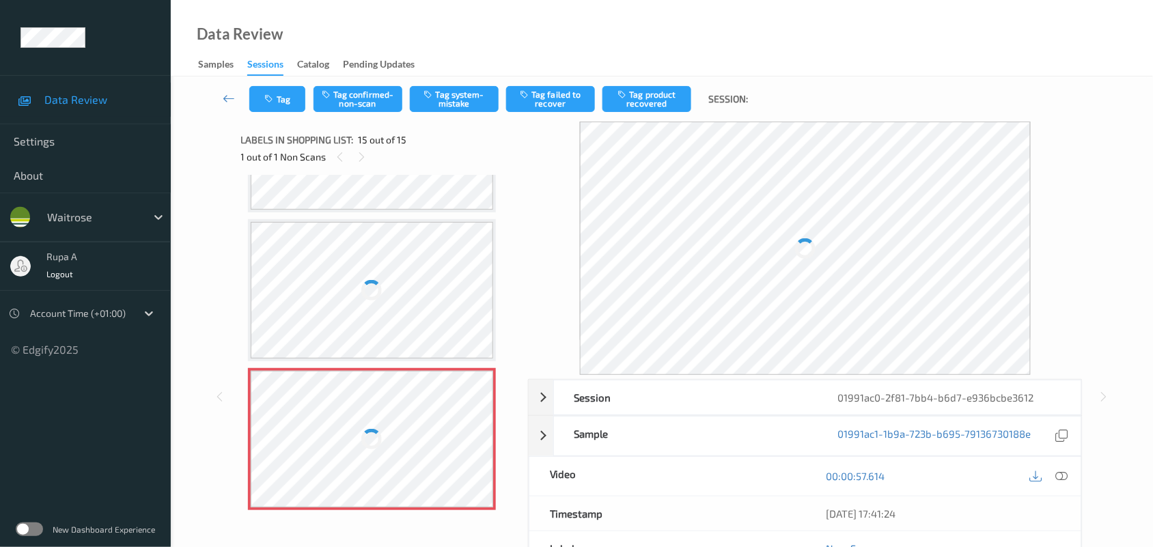
click at [451, 188] on div at bounding box center [372, 141] width 243 height 137
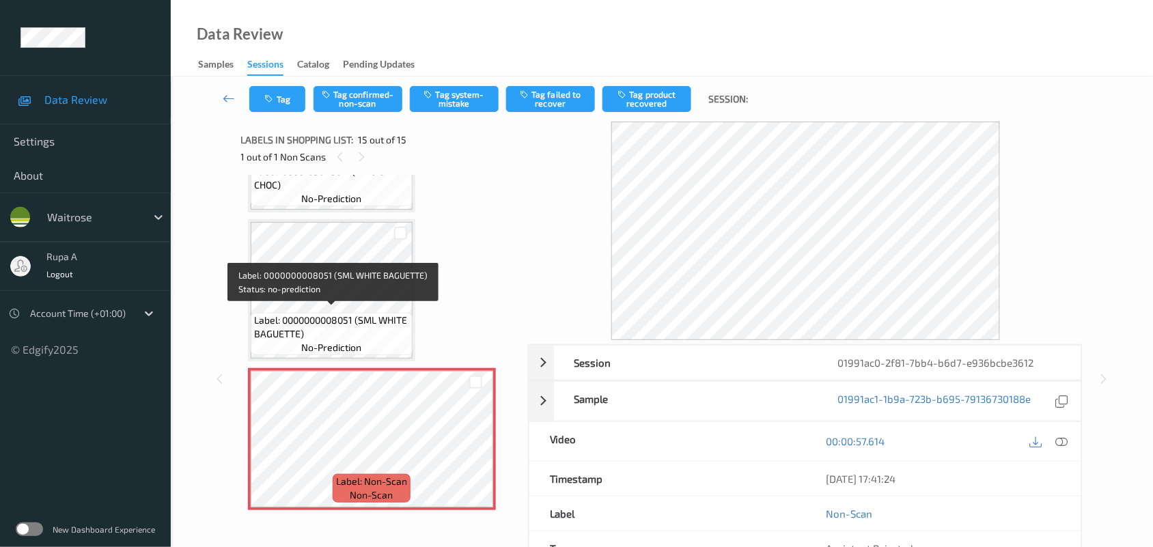
click at [339, 313] on span "Label: 0000000008051 (SML WHITE BAGUETTE)" at bounding box center [331, 326] width 155 height 27
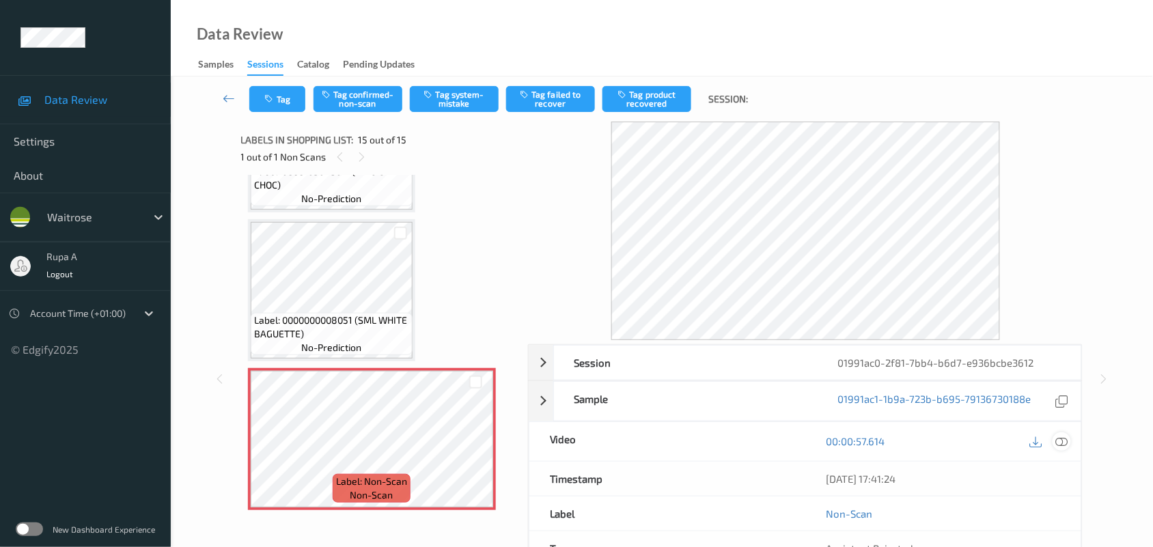
click at [1062, 443] on icon at bounding box center [1062, 441] width 12 height 12
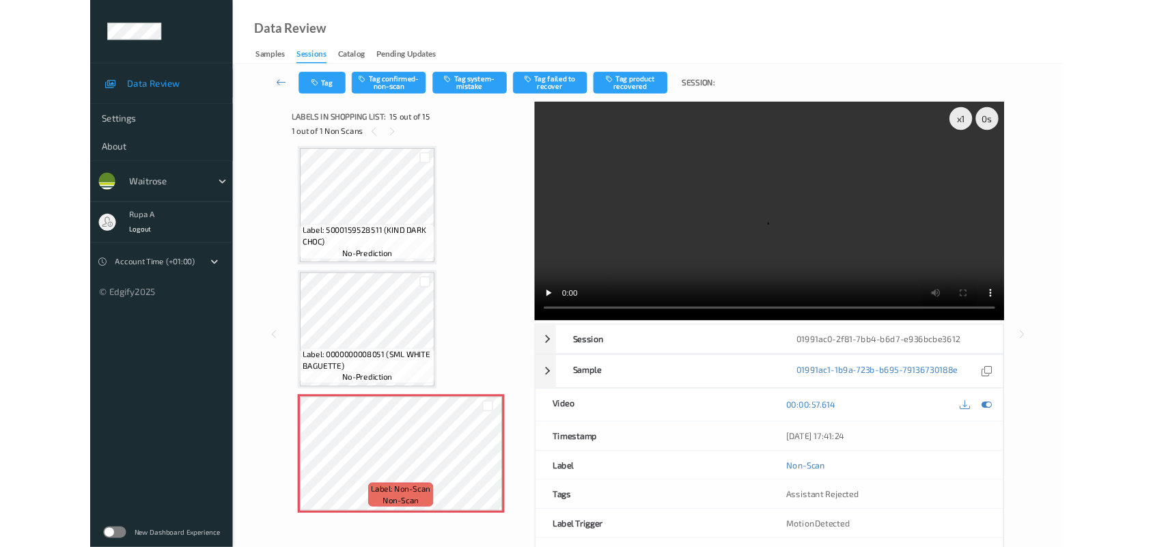
scroll to position [1789, 0]
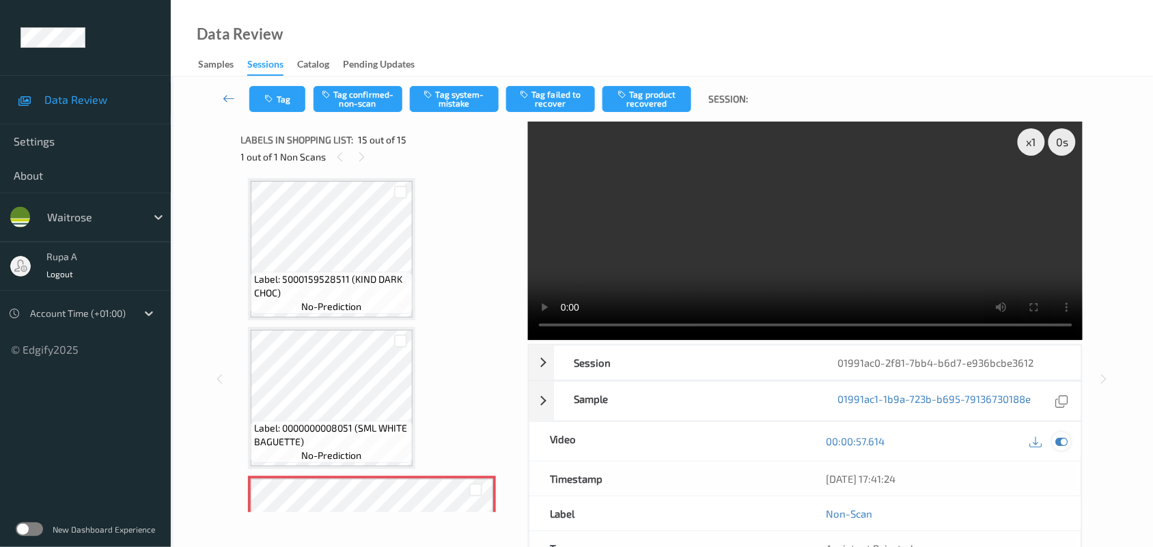
click at [1069, 443] on div at bounding box center [1061, 441] width 18 height 18
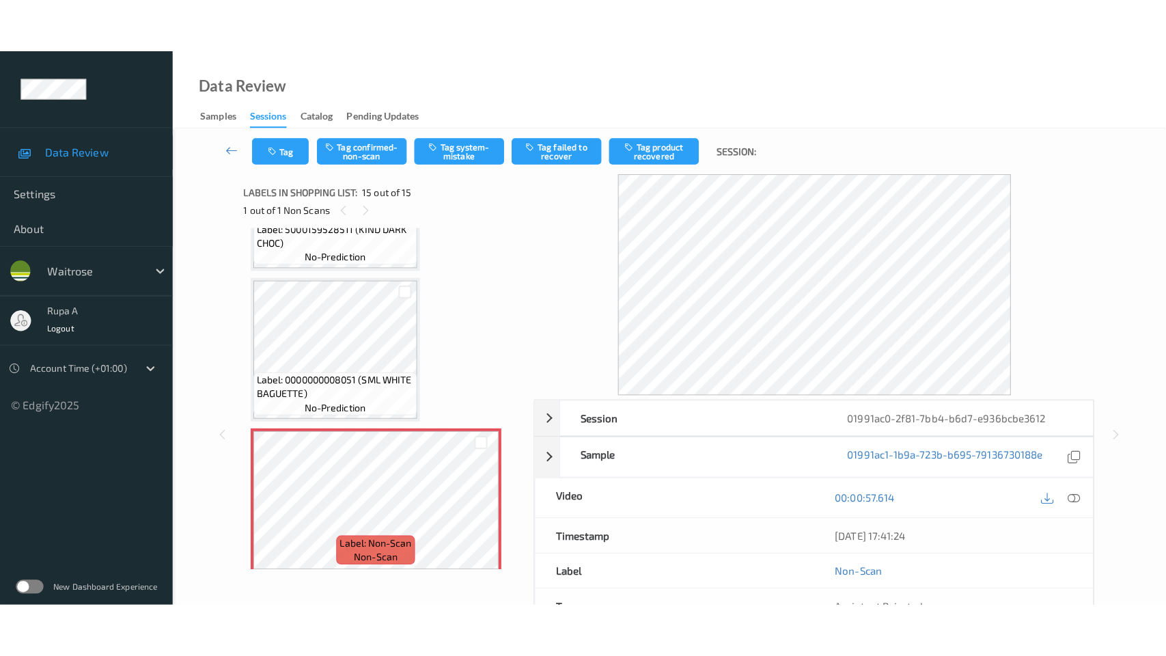
scroll to position [1897, 0]
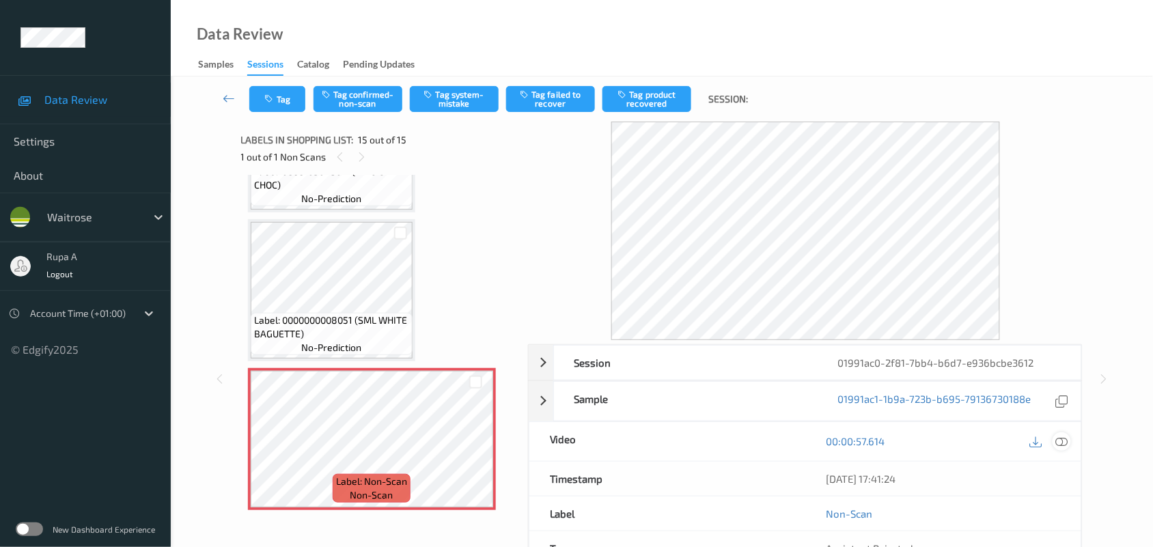
click at [1057, 443] on icon at bounding box center [1062, 441] width 12 height 12
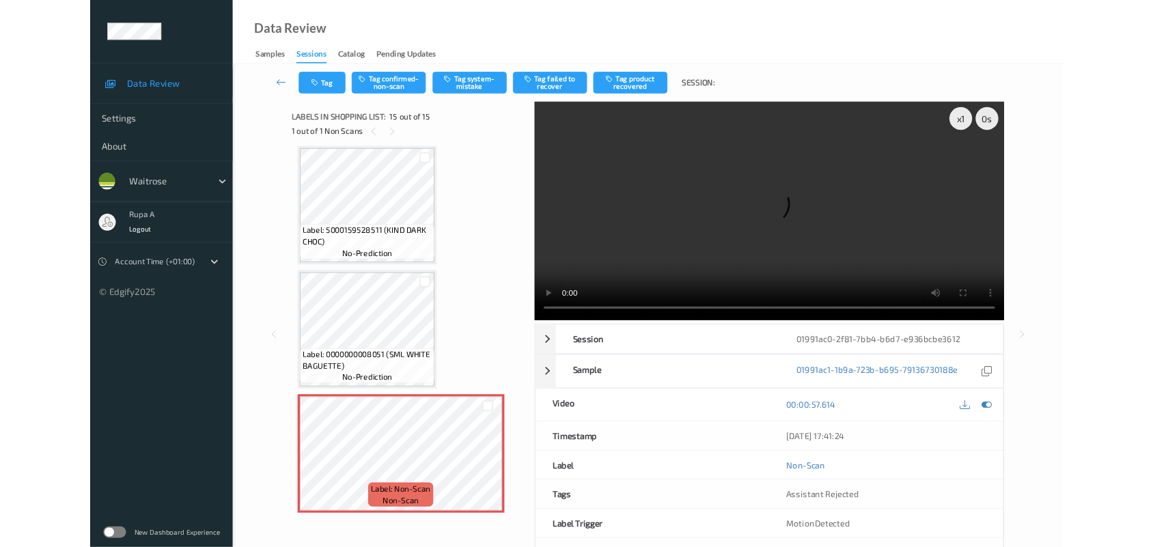
scroll to position [1789, 0]
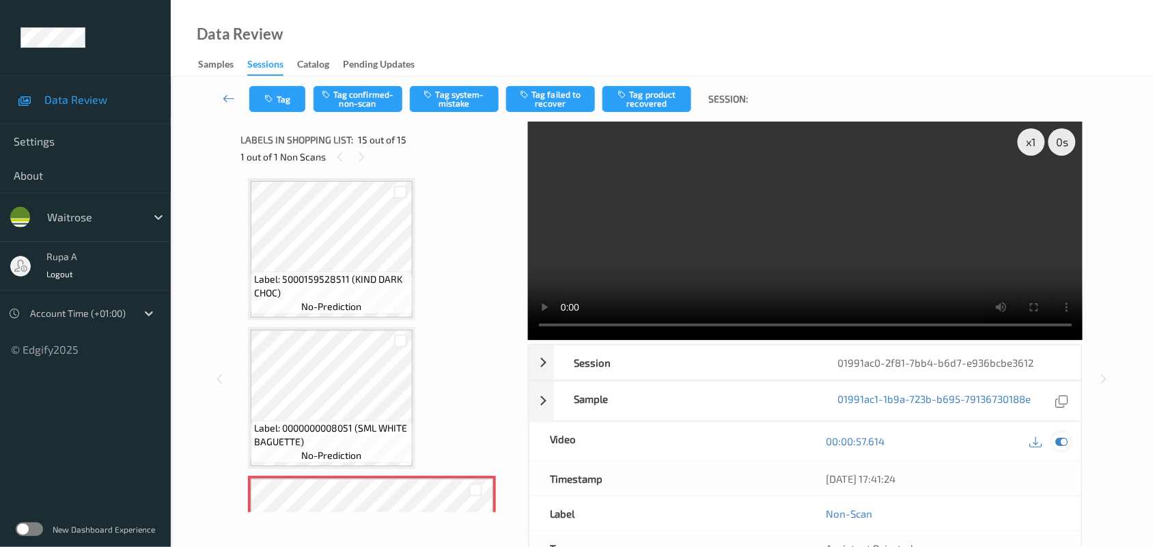
click at [1063, 445] on icon at bounding box center [1062, 441] width 12 height 12
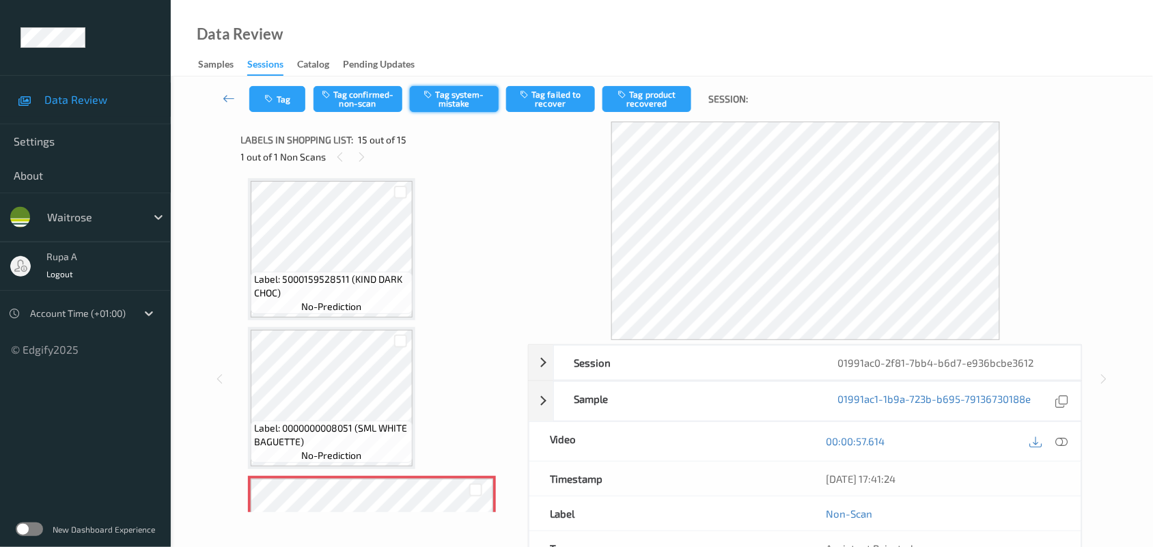
click at [465, 104] on button "Tag system-mistake" at bounding box center [454, 99] width 89 height 26
click at [256, 103] on button "Tag" at bounding box center [277, 99] width 56 height 26
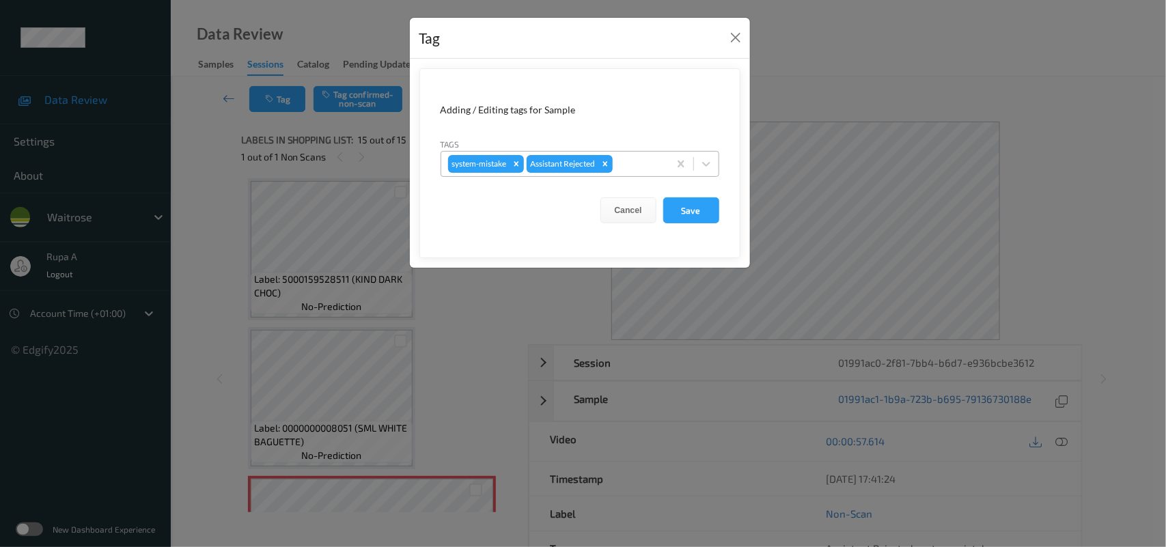
click at [615, 160] on div "system-mistake Assistant Rejected" at bounding box center [554, 163] width 227 height 23
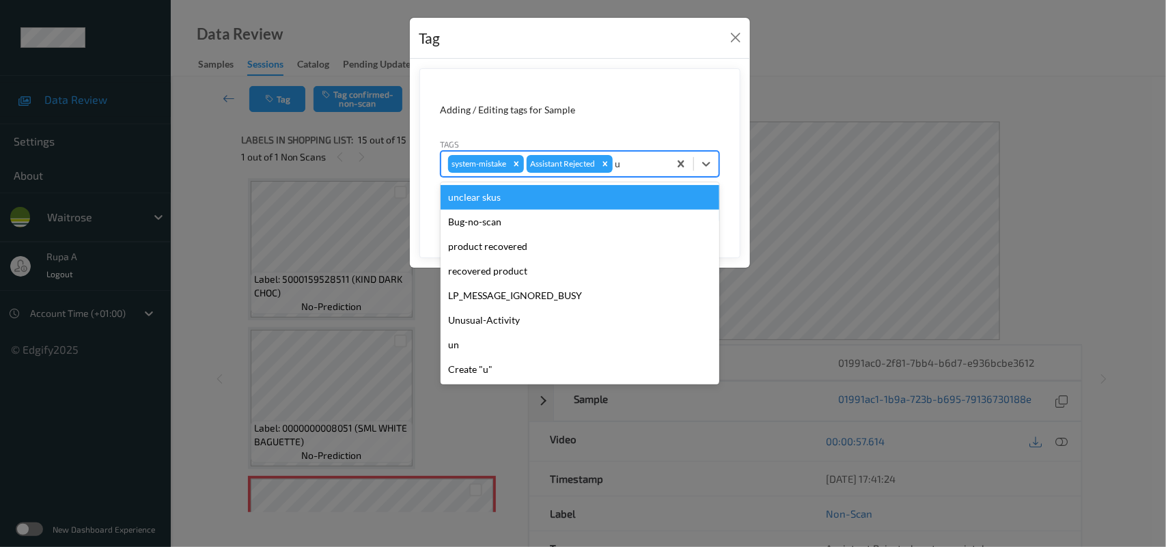
type input "un"
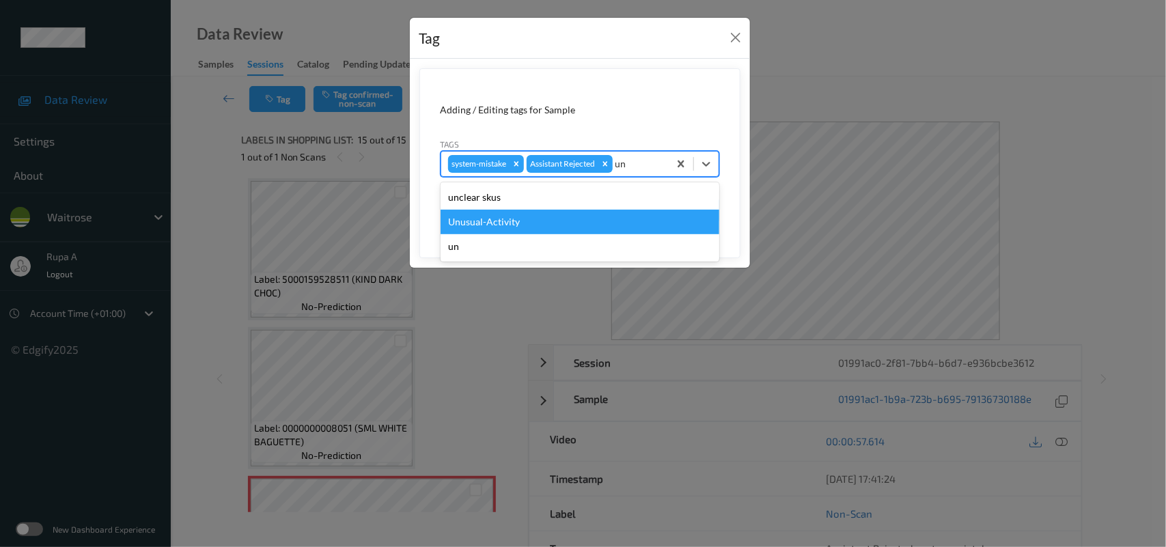
click at [529, 223] on div "Unusual-Activity" at bounding box center [580, 222] width 279 height 25
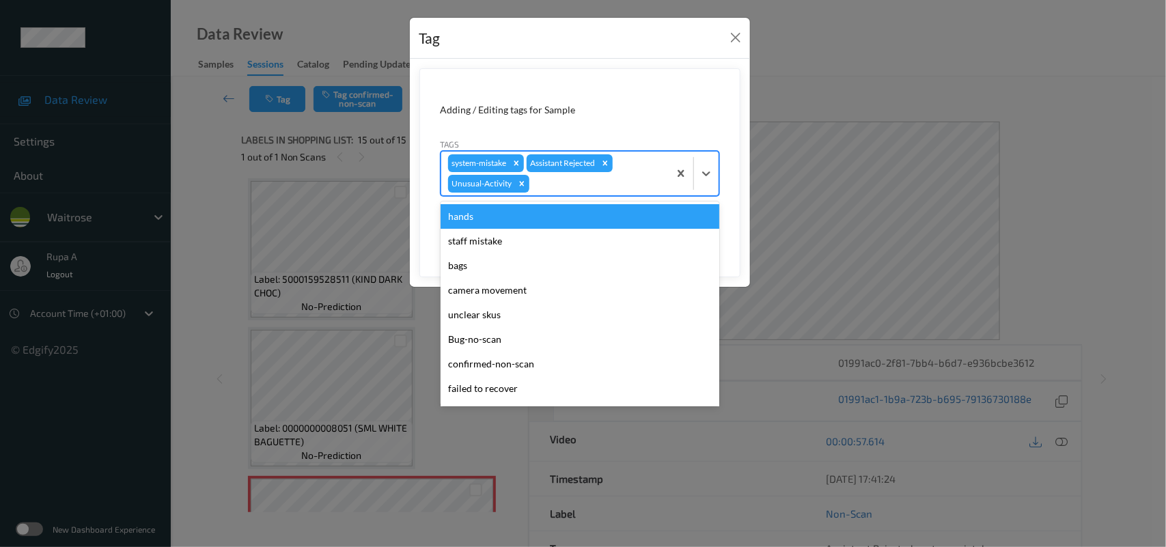
click at [581, 192] on div at bounding box center [597, 184] width 130 height 16
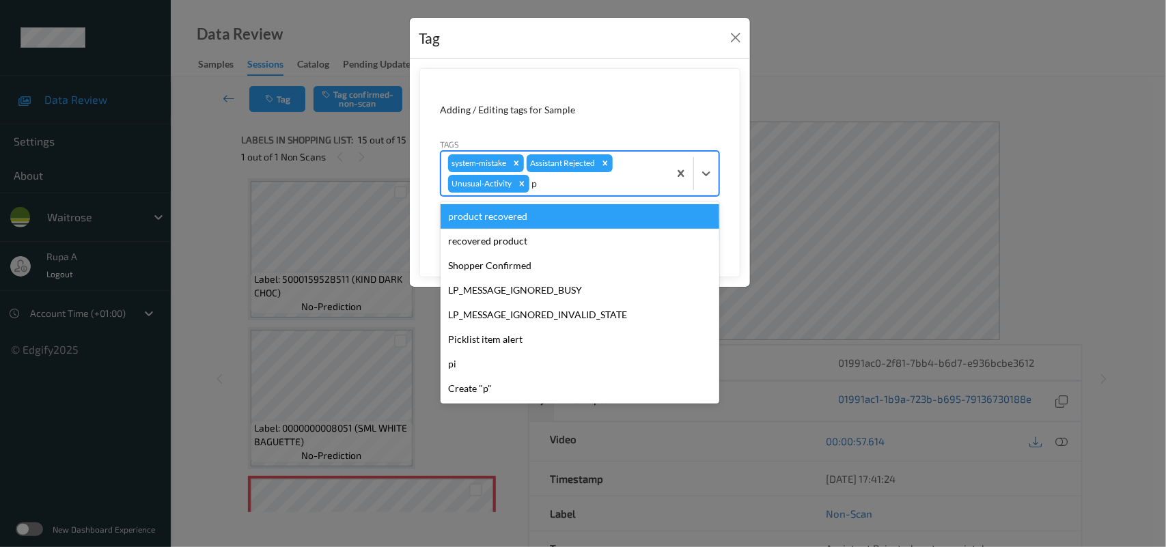
type input "pi"
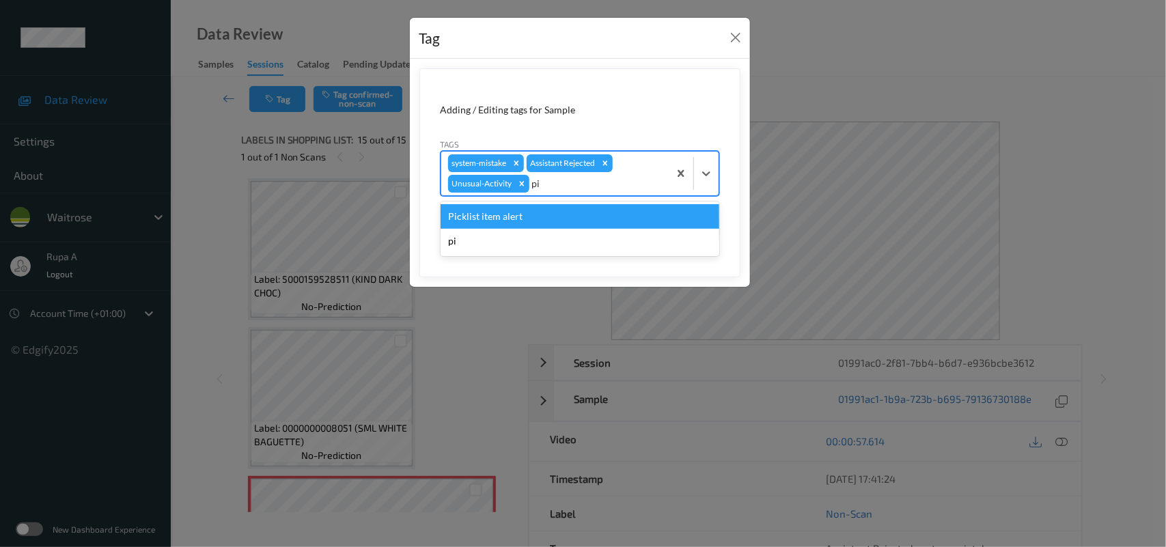
click at [562, 214] on div "Picklist item alert" at bounding box center [580, 216] width 279 height 25
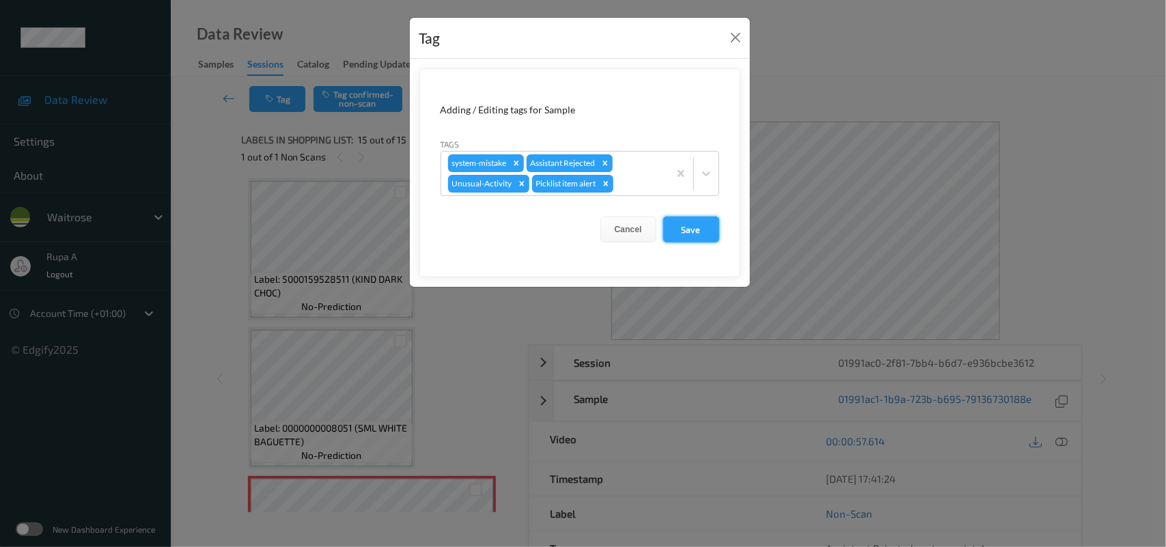
click at [699, 239] on button "Save" at bounding box center [691, 229] width 56 height 26
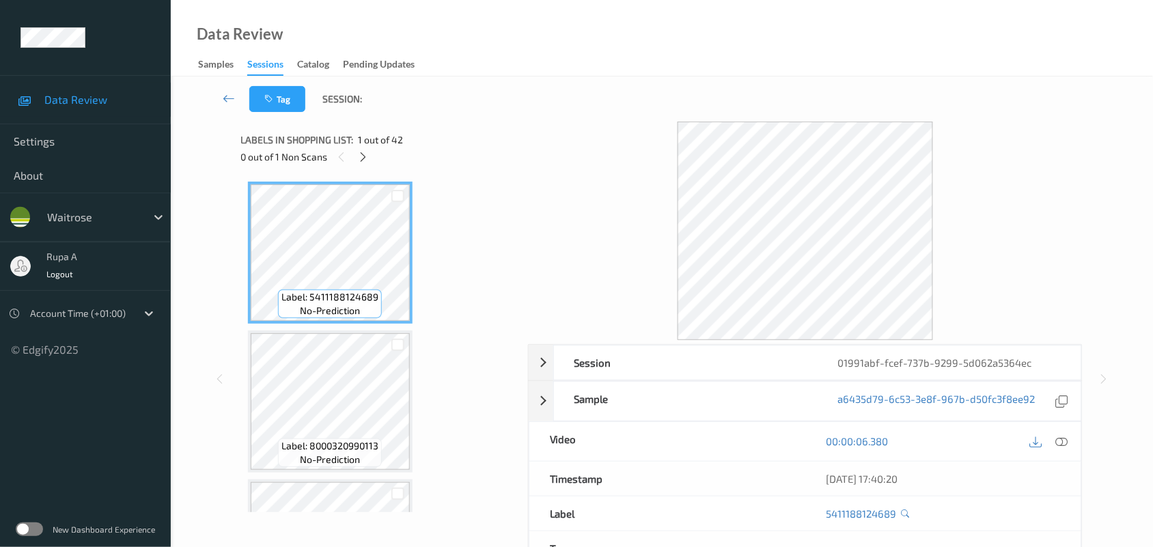
click at [544, 134] on div at bounding box center [805, 231] width 555 height 219
click at [359, 156] on icon at bounding box center [363, 157] width 12 height 12
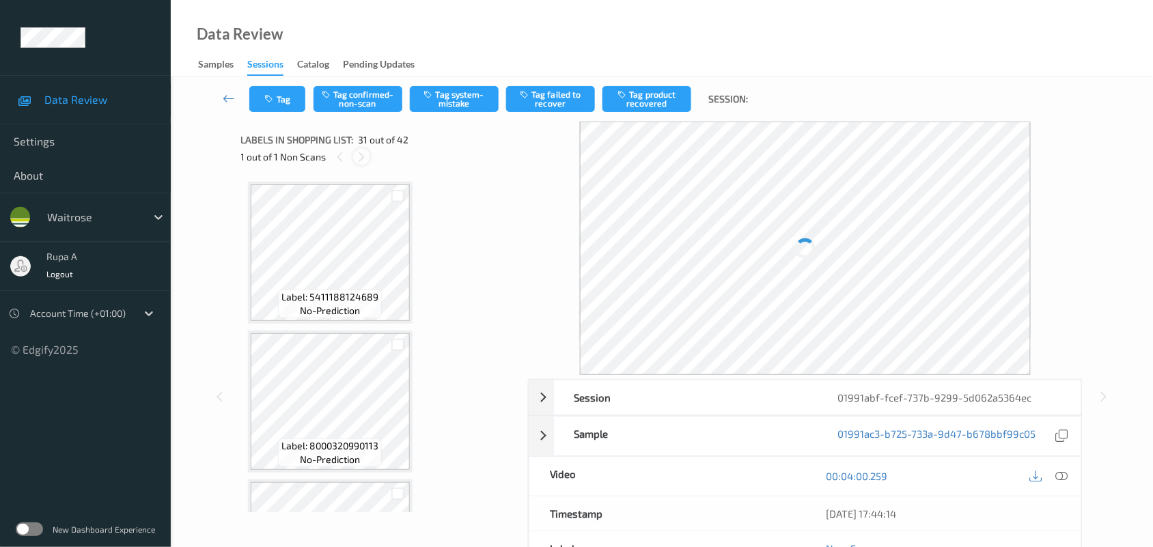
scroll to position [4314, 0]
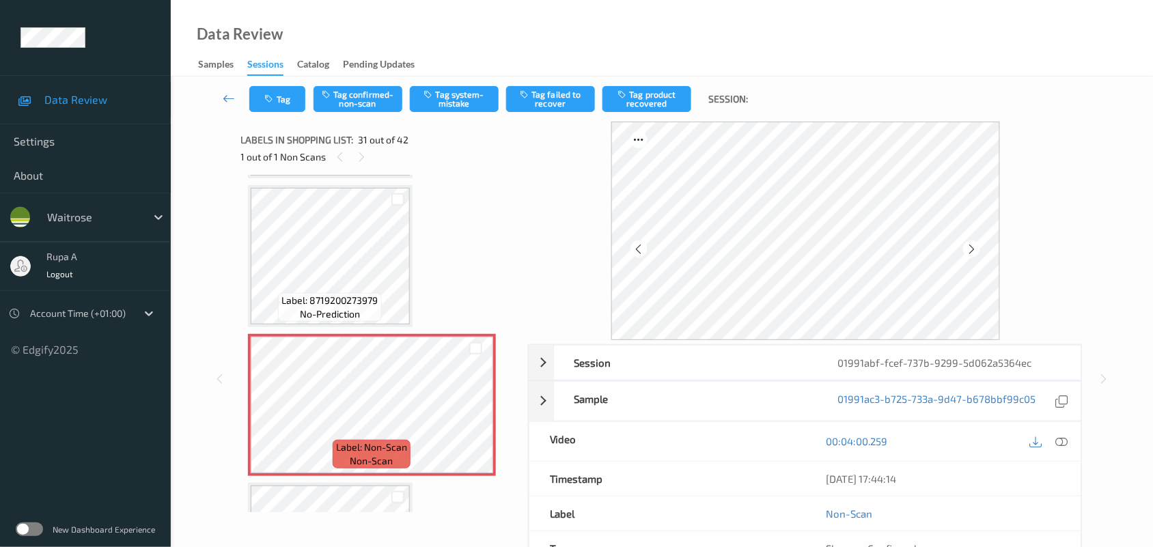
click at [1053, 439] on div at bounding box center [1061, 441] width 18 height 18
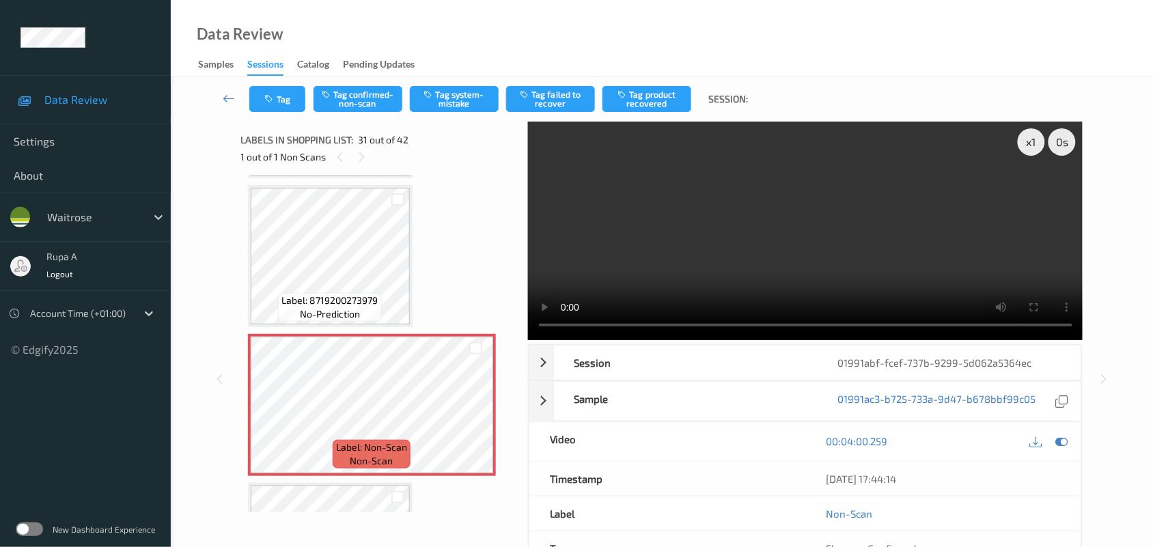
click at [885, 36] on div "Data Review Samples Sessions Catalog Pending Updates" at bounding box center [662, 38] width 982 height 76
click at [1057, 443] on icon at bounding box center [1062, 441] width 12 height 12
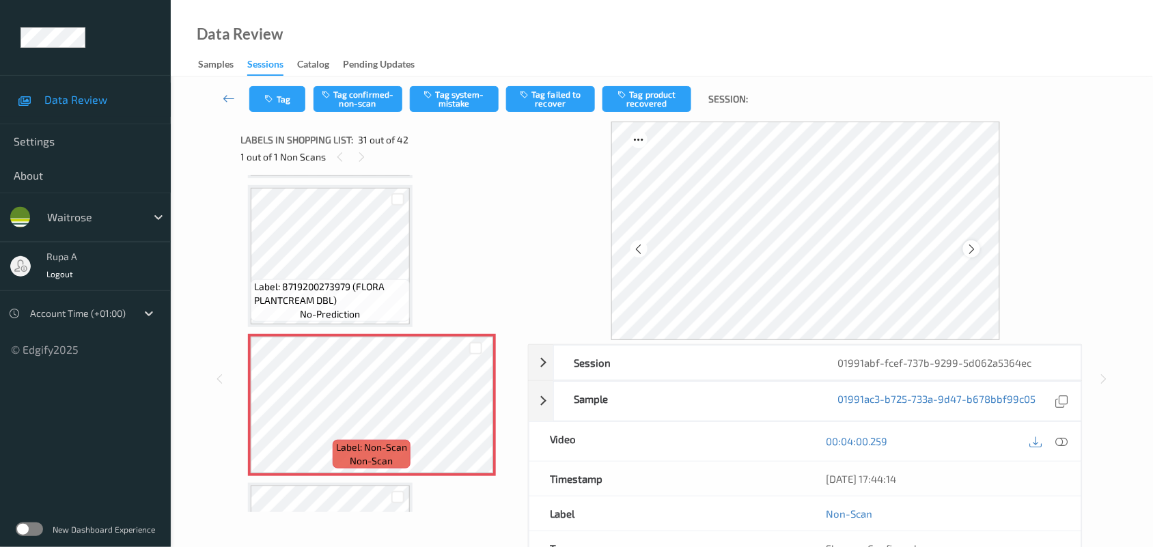
click at [971, 249] on icon at bounding box center [972, 249] width 12 height 12
click at [972, 249] on icon at bounding box center [972, 249] width 12 height 12
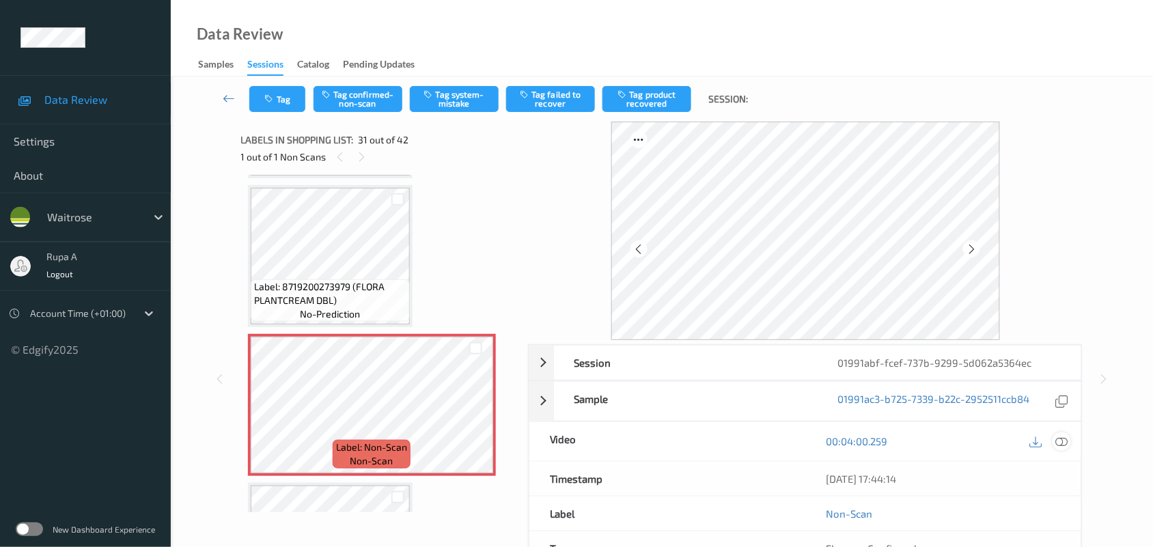
click at [1061, 444] on icon at bounding box center [1062, 441] width 12 height 12
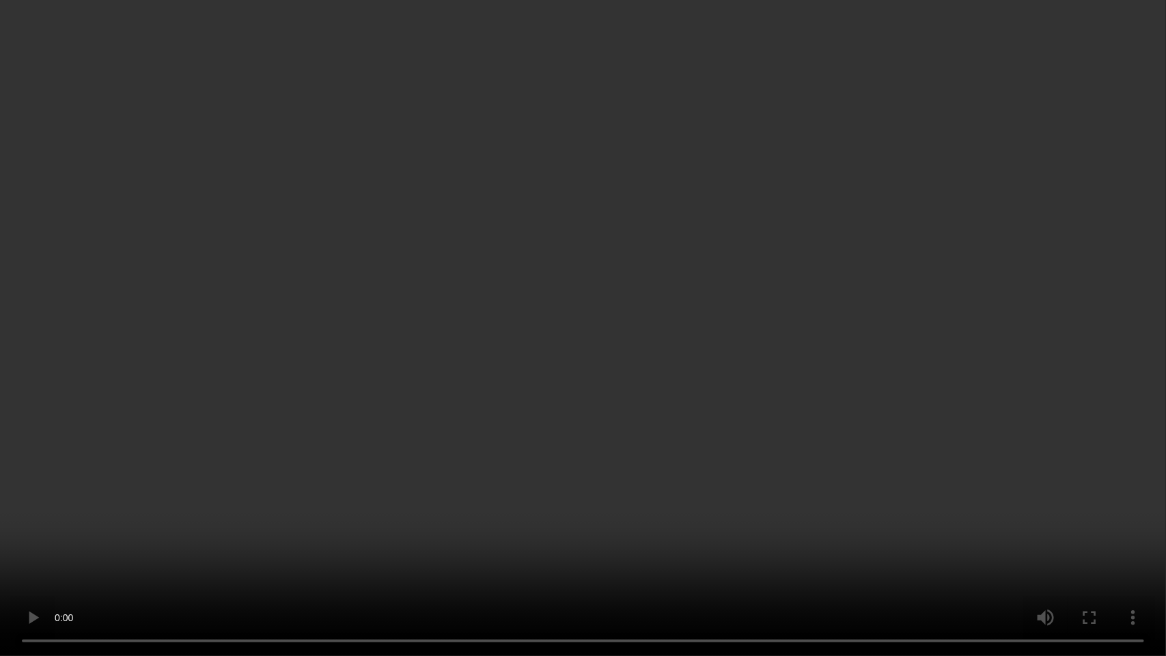
click at [1165, 335] on video at bounding box center [583, 328] width 1166 height 656
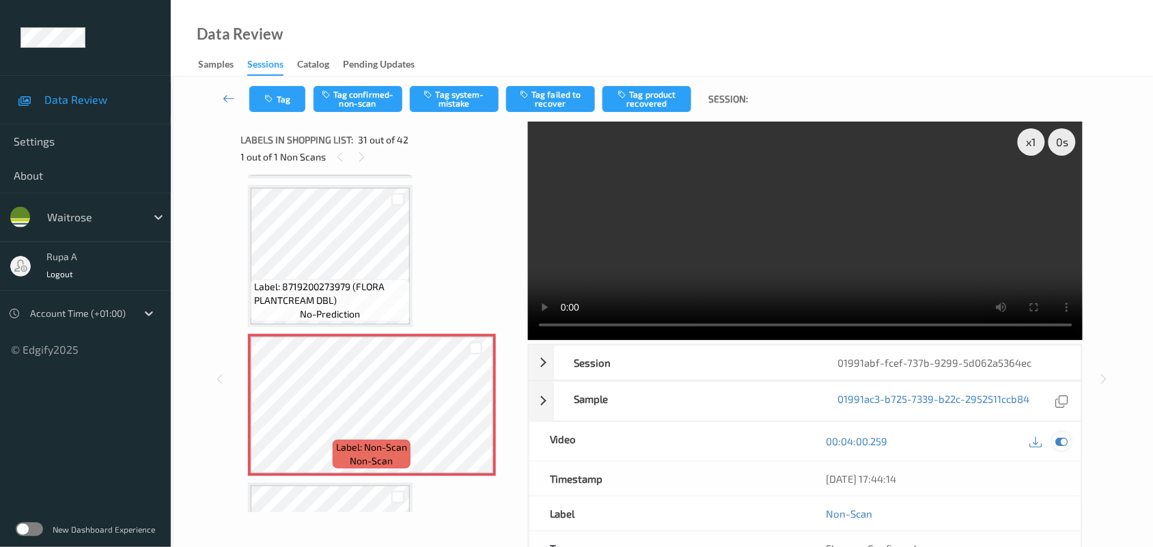
click at [1063, 442] on icon at bounding box center [1062, 441] width 12 height 12
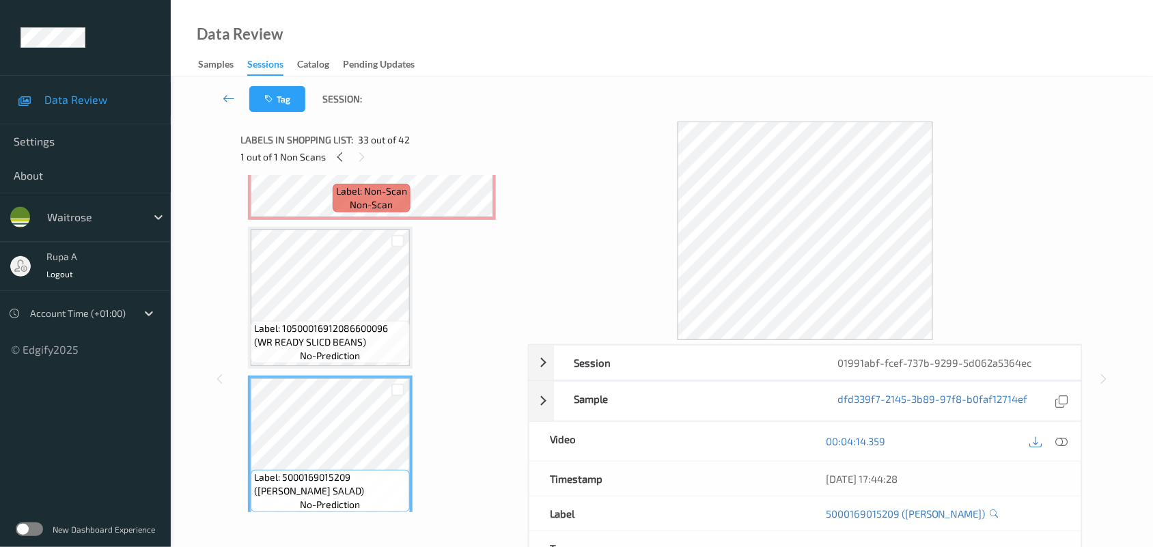
scroll to position [4485, 0]
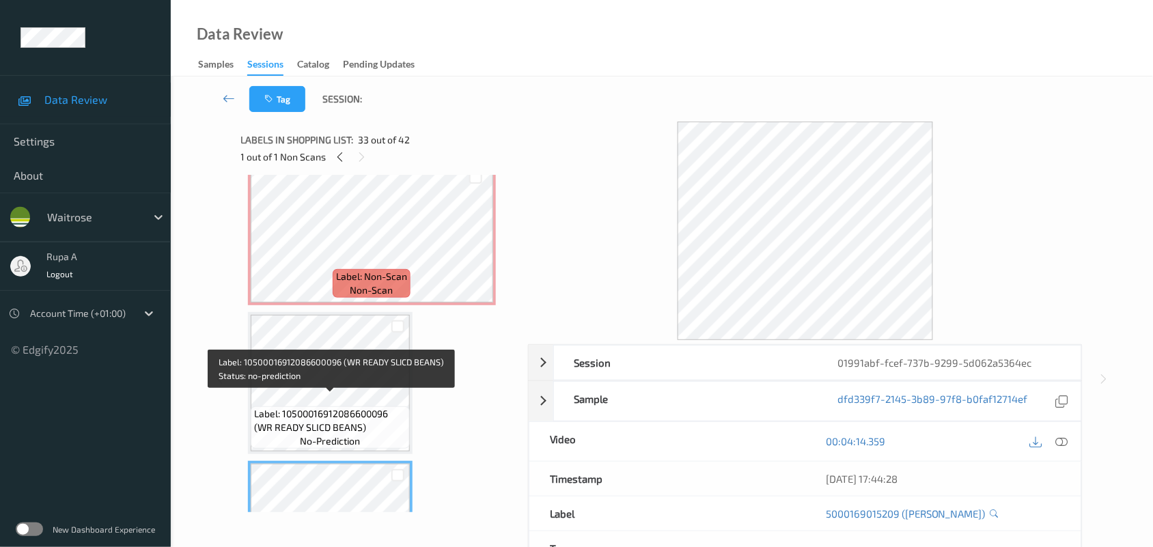
click at [336, 407] on span "Label: 10500016912086600096 (WR READY SLICD BEANS)" at bounding box center [330, 420] width 152 height 27
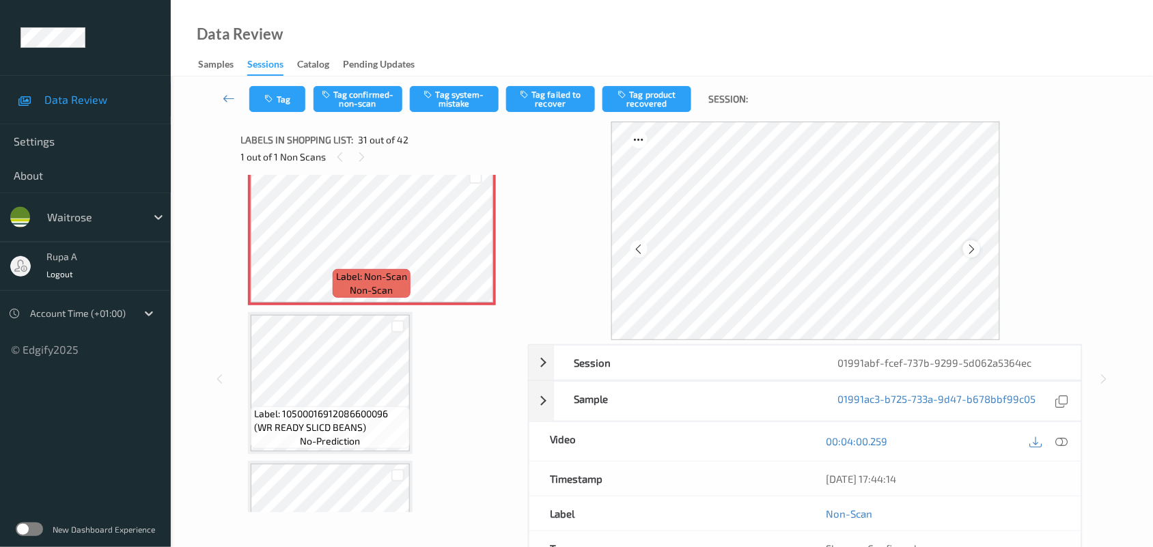
click at [968, 249] on icon at bounding box center [972, 249] width 12 height 12
click at [1061, 445] on icon at bounding box center [1062, 441] width 12 height 12
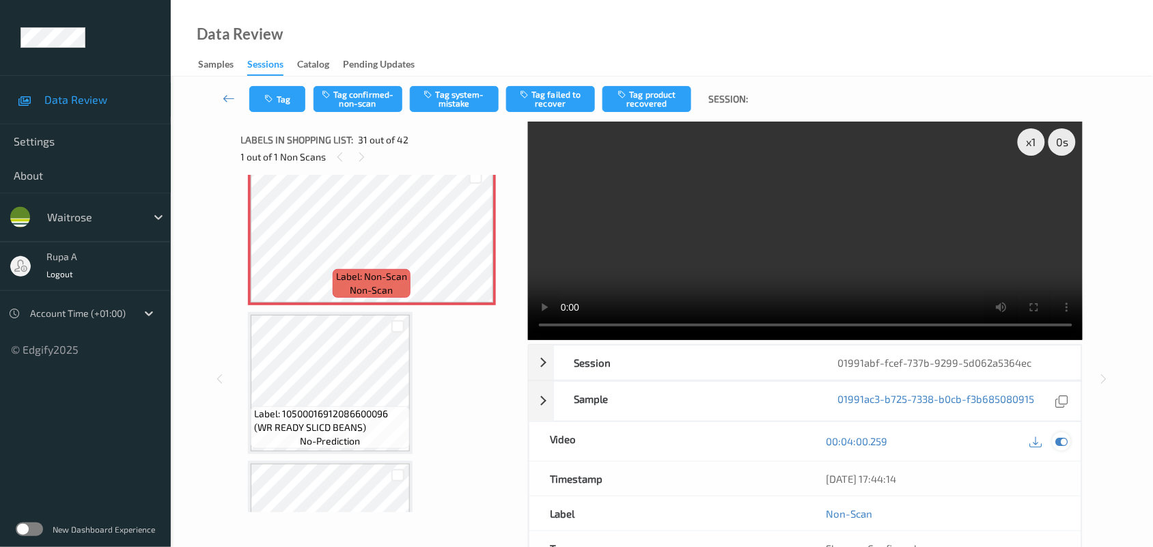
click at [1056, 441] on icon at bounding box center [1062, 441] width 12 height 12
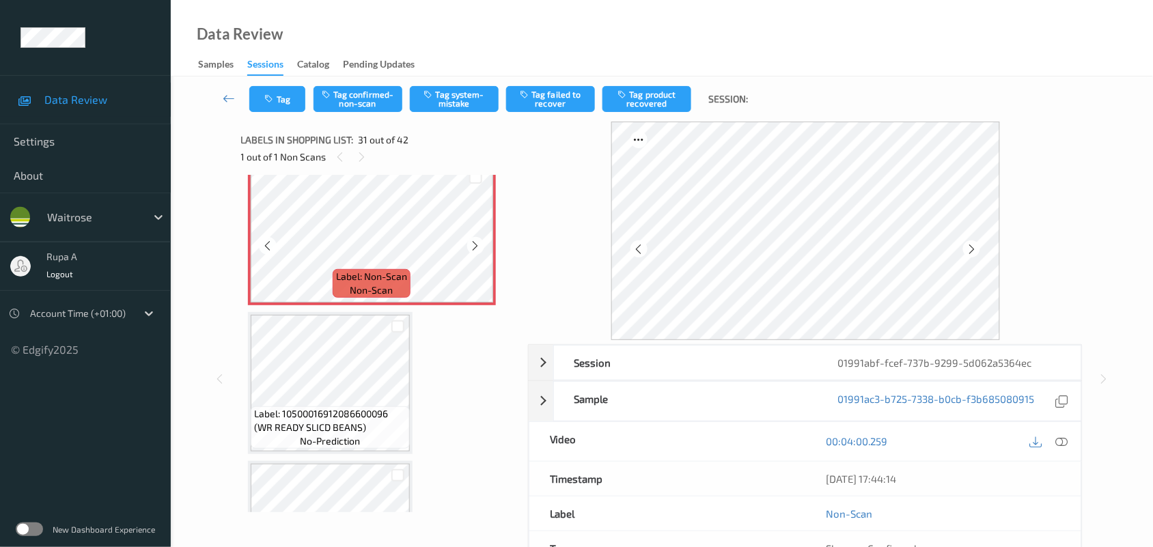
scroll to position [4314, 0]
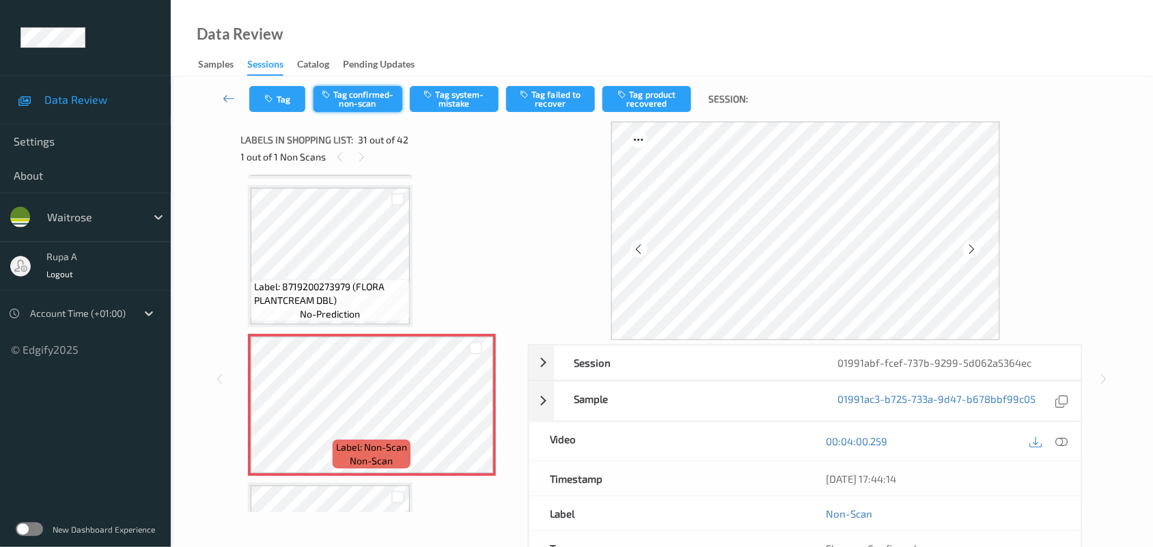
click at [361, 107] on button "Tag confirmed-non-scan" at bounding box center [357, 99] width 89 height 26
click at [652, 110] on button "Tag product recovered" at bounding box center [646, 99] width 89 height 26
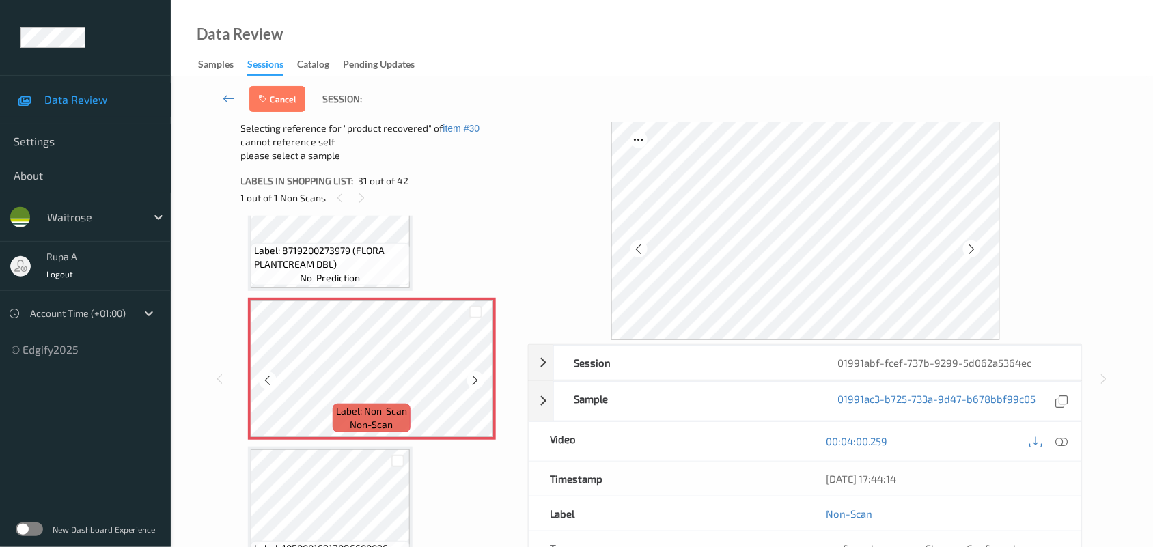
scroll to position [4485, 0]
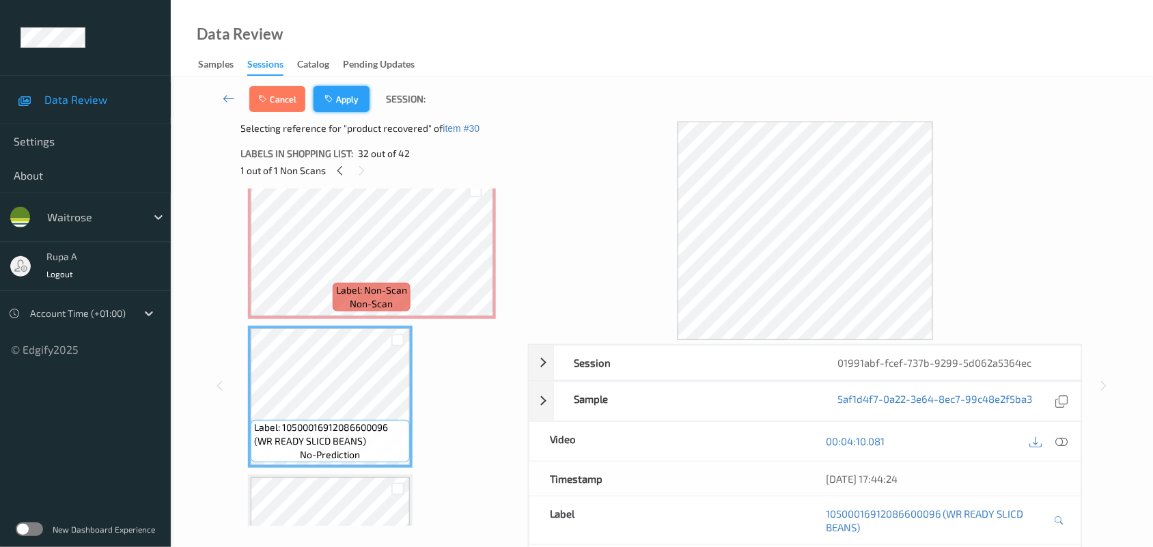
click at [350, 107] on button "Apply" at bounding box center [341, 99] width 56 height 26
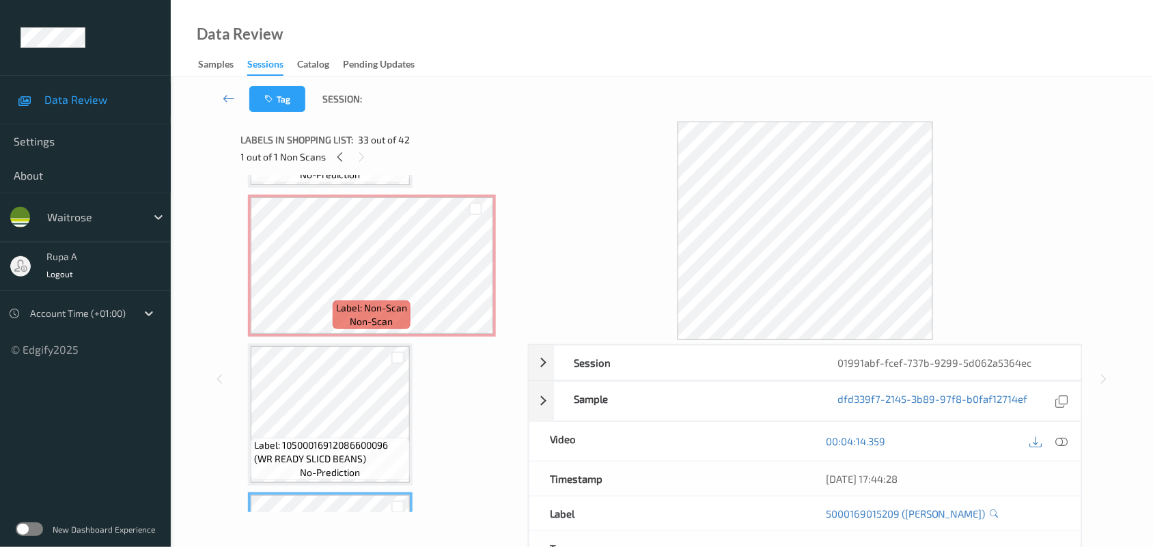
scroll to position [4400, 0]
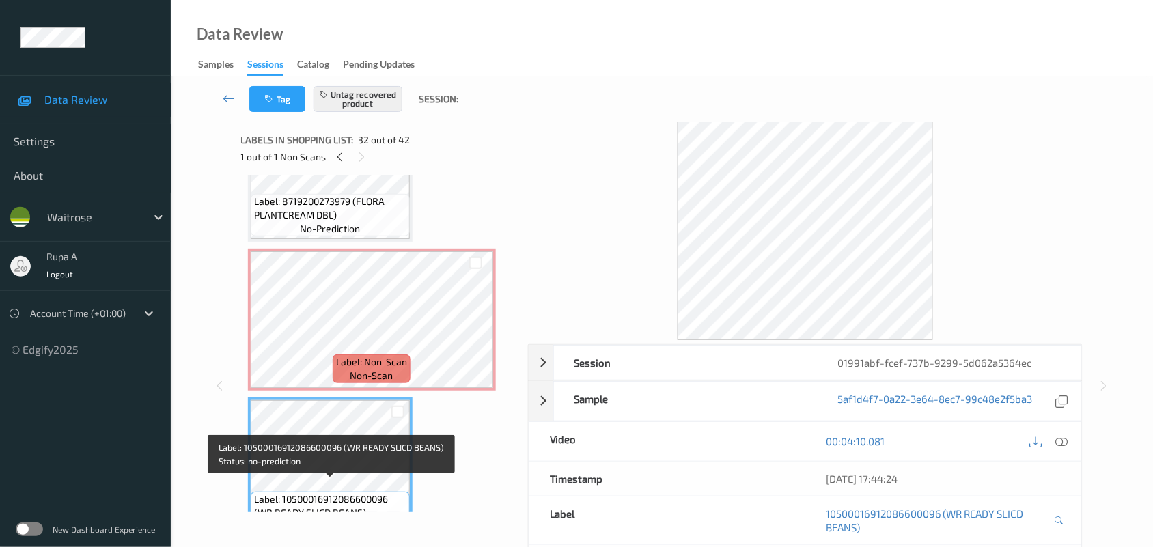
click at [343, 499] on span "Label: 10500016912086600096 (WR READY SLICD BEANS)" at bounding box center [330, 505] width 152 height 27
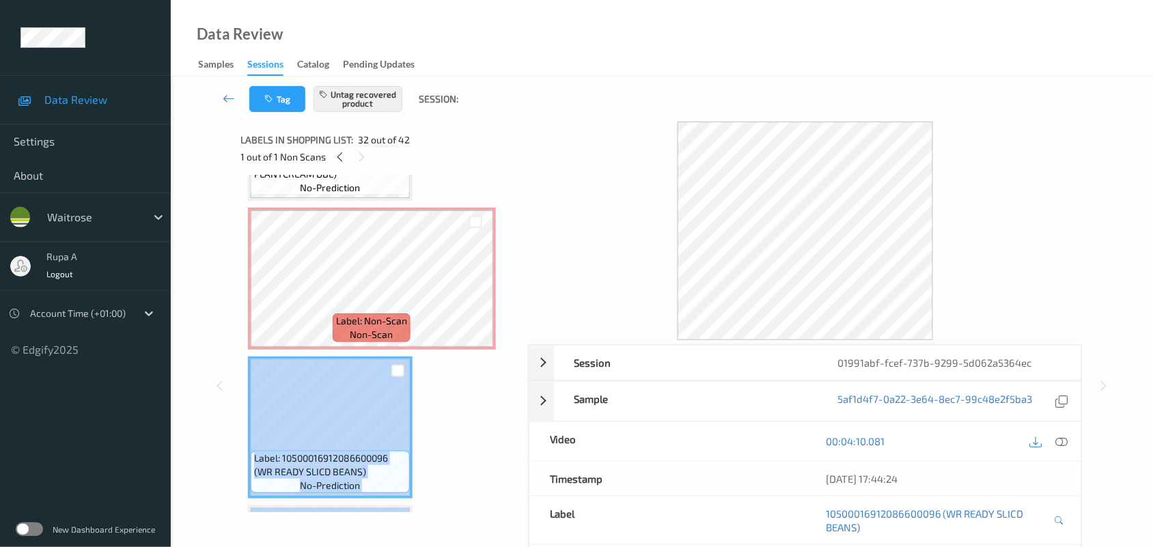
click at [322, 465] on span "Label: 10500016912086600096 (WR READY SLICD BEANS)" at bounding box center [330, 464] width 152 height 27
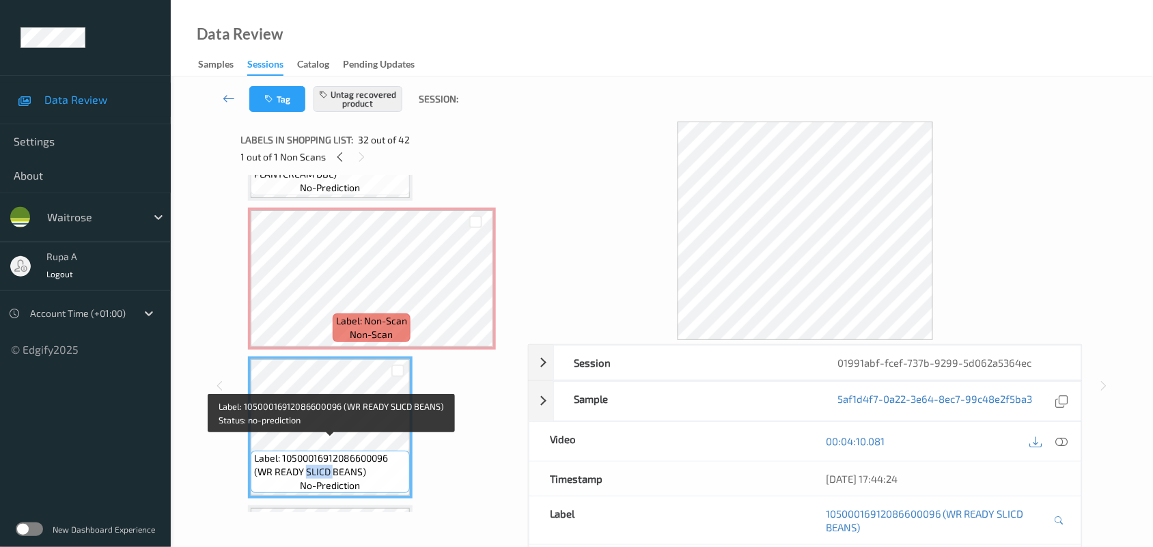
click at [322, 465] on span "Label: 10500016912086600096 (WR READY SLICD BEANS)" at bounding box center [330, 464] width 152 height 27
click at [322, 462] on span "Label: 10500016912086600096 (WR READY SLICD BEANS)" at bounding box center [330, 464] width 152 height 27
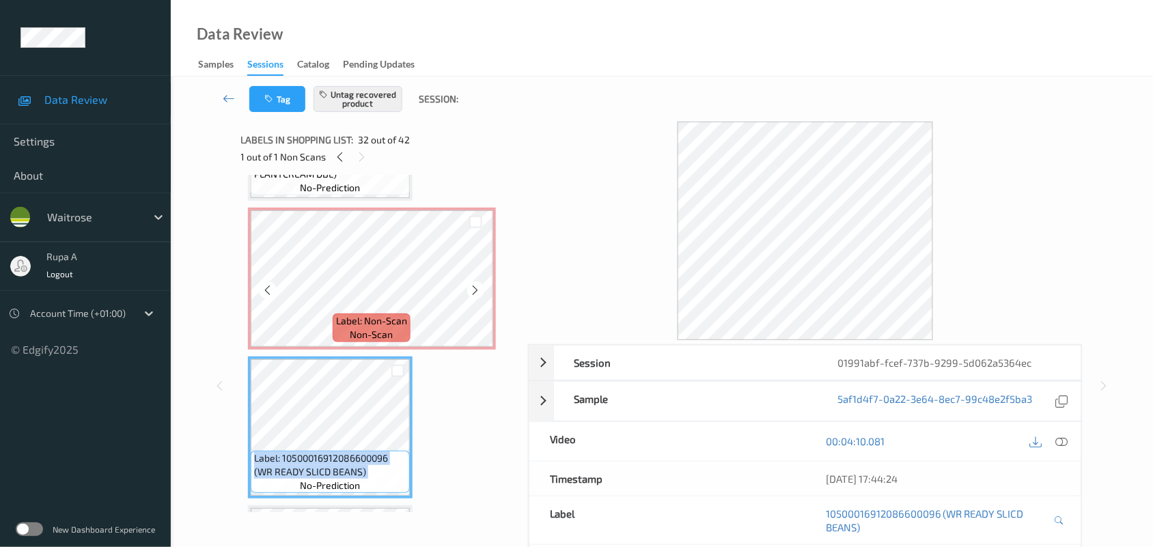
scroll to position [4355, 0]
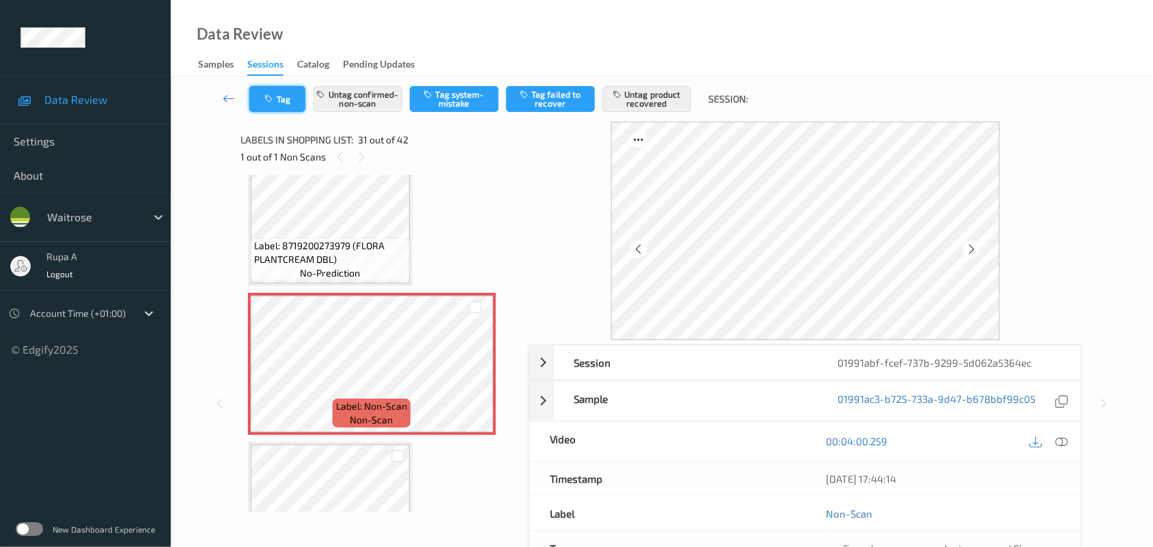
click at [285, 97] on button "Tag" at bounding box center [277, 99] width 56 height 26
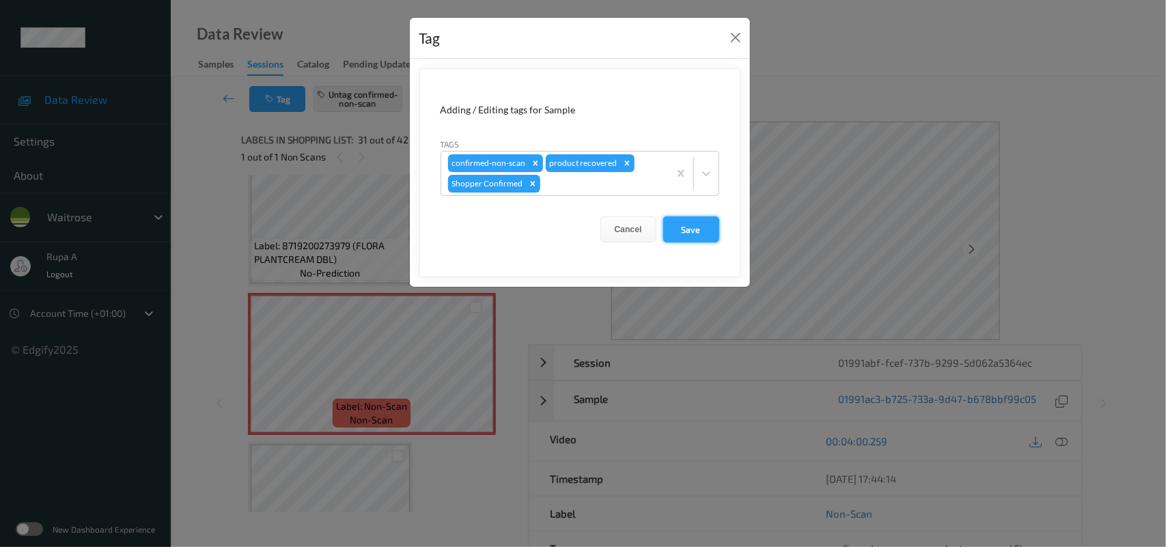
click at [684, 239] on button "Save" at bounding box center [691, 229] width 56 height 26
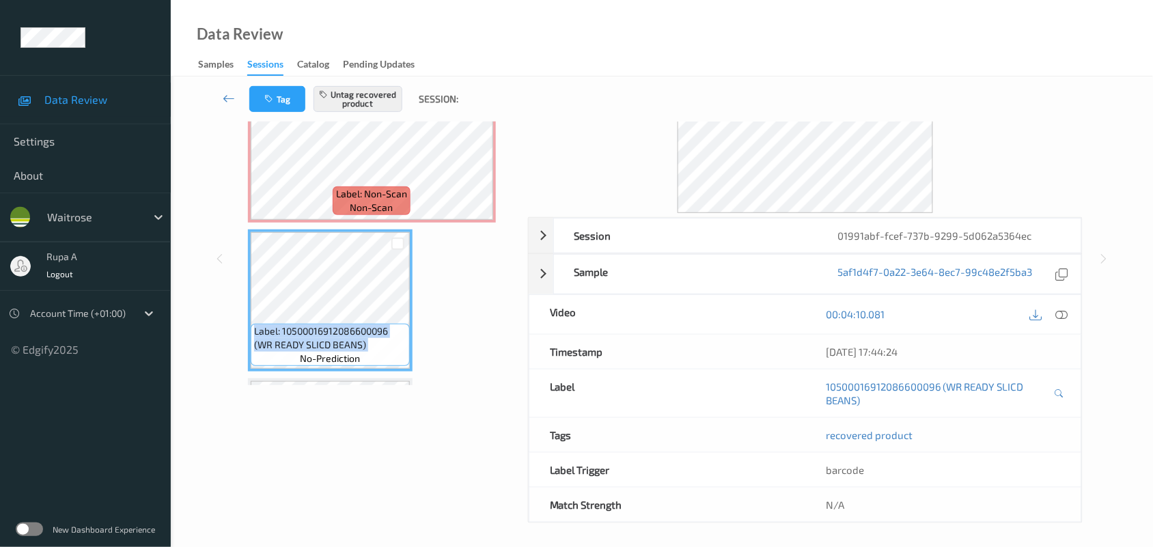
scroll to position [133, 0]
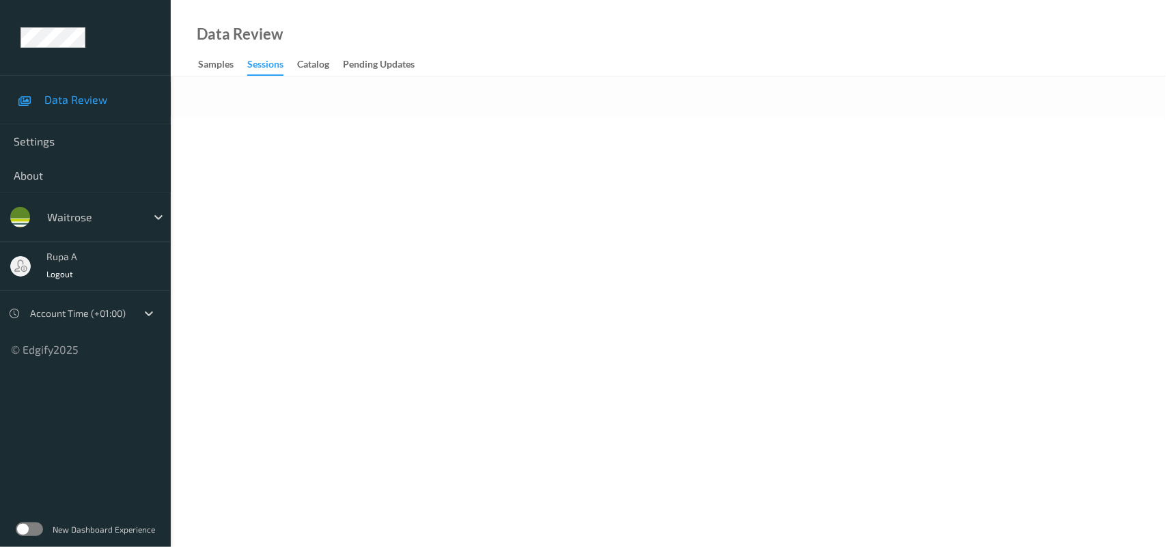
click at [415, 133] on body "Data Review Settings About waitrose rupa a Logout Account Time (+01:00) © Edgif…" at bounding box center [583, 273] width 1166 height 547
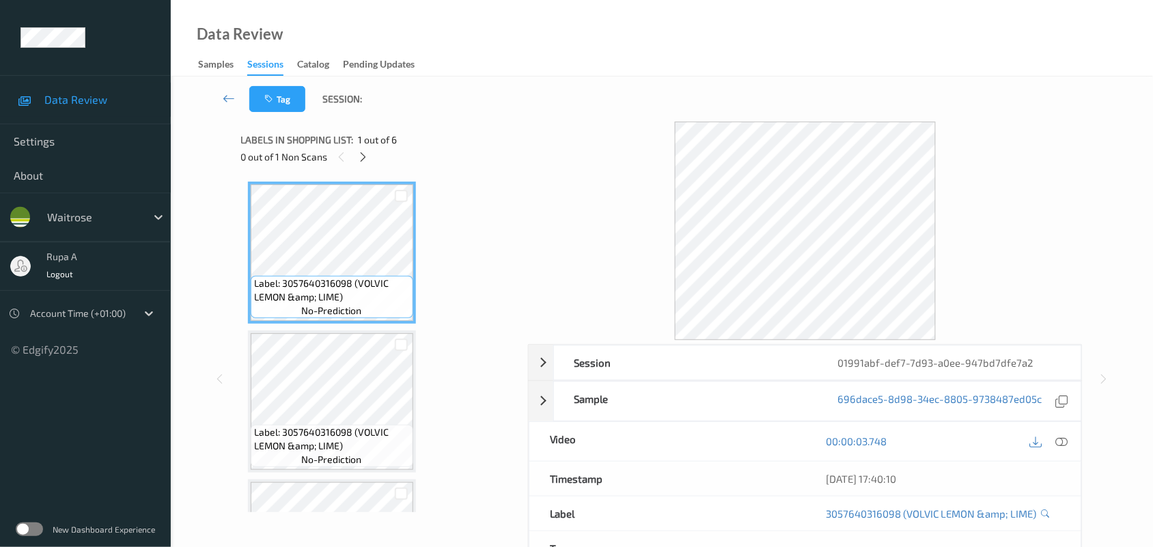
drag, startPoint x: 361, startPoint y: 158, endPoint x: 373, endPoint y: 158, distance: 12.3
click at [363, 158] on icon at bounding box center [363, 157] width 12 height 12
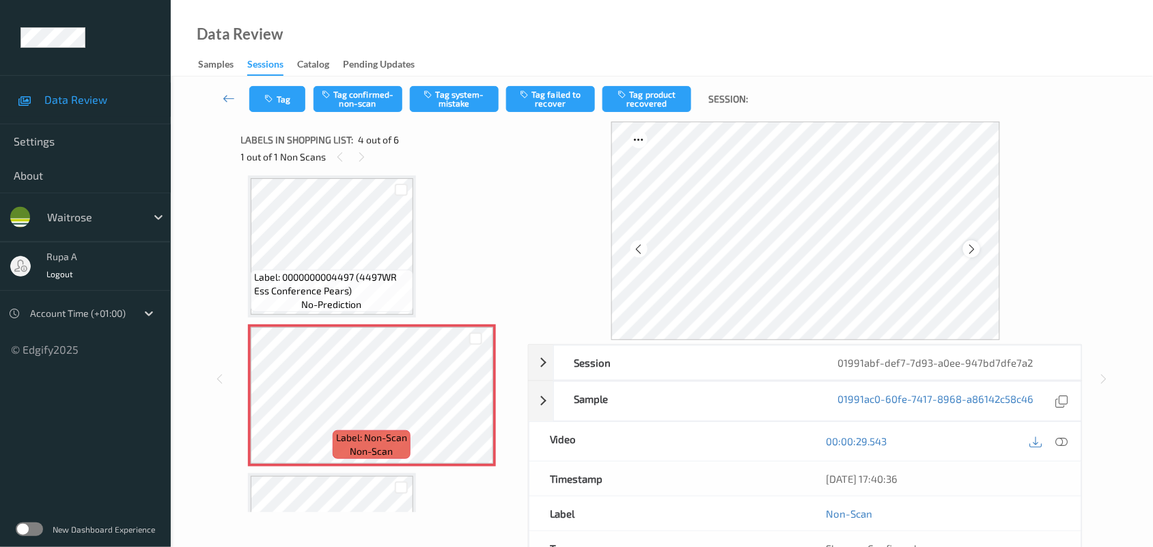
click at [967, 251] on icon at bounding box center [972, 249] width 12 height 12
click at [1056, 445] on icon at bounding box center [1062, 441] width 12 height 12
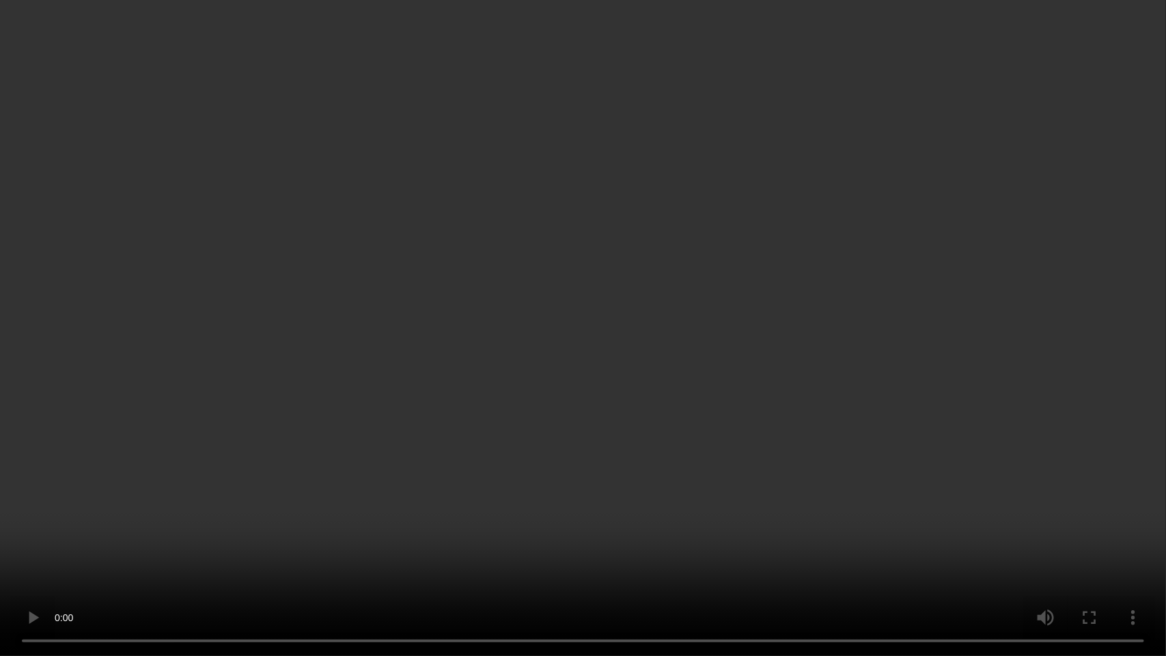
click at [958, 414] on video at bounding box center [583, 328] width 1166 height 656
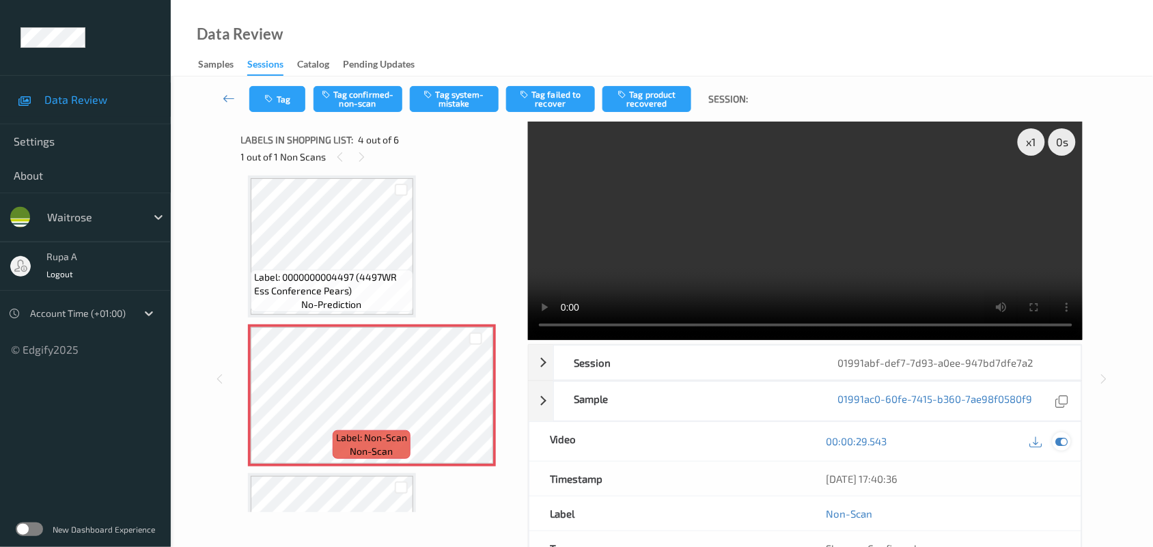
click at [1065, 439] on icon at bounding box center [1062, 441] width 12 height 12
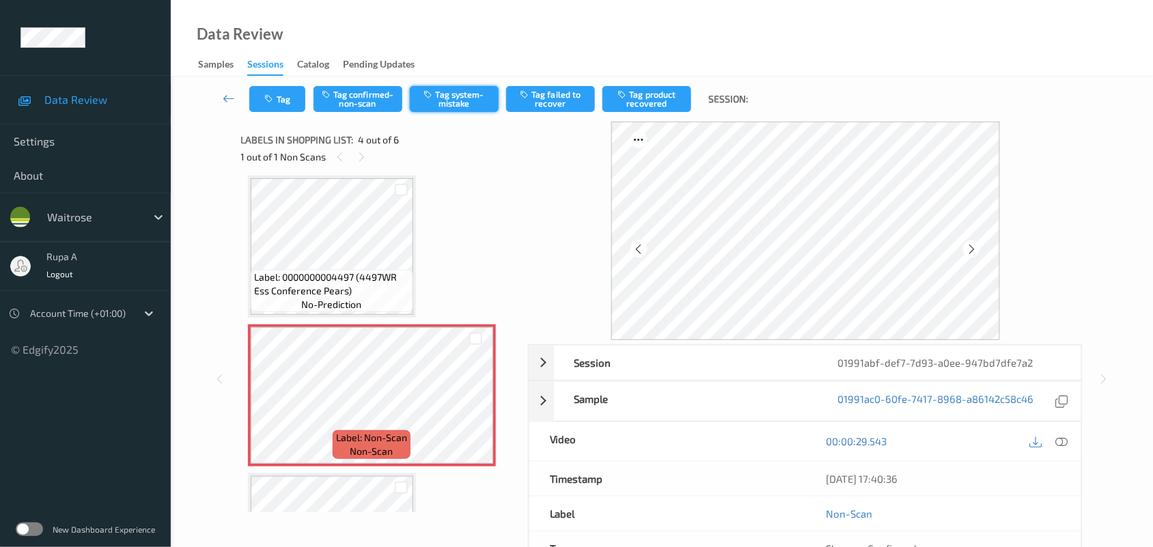
click at [462, 103] on button "Tag system-mistake" at bounding box center [454, 99] width 89 height 26
click at [275, 101] on icon "button" at bounding box center [271, 99] width 12 height 10
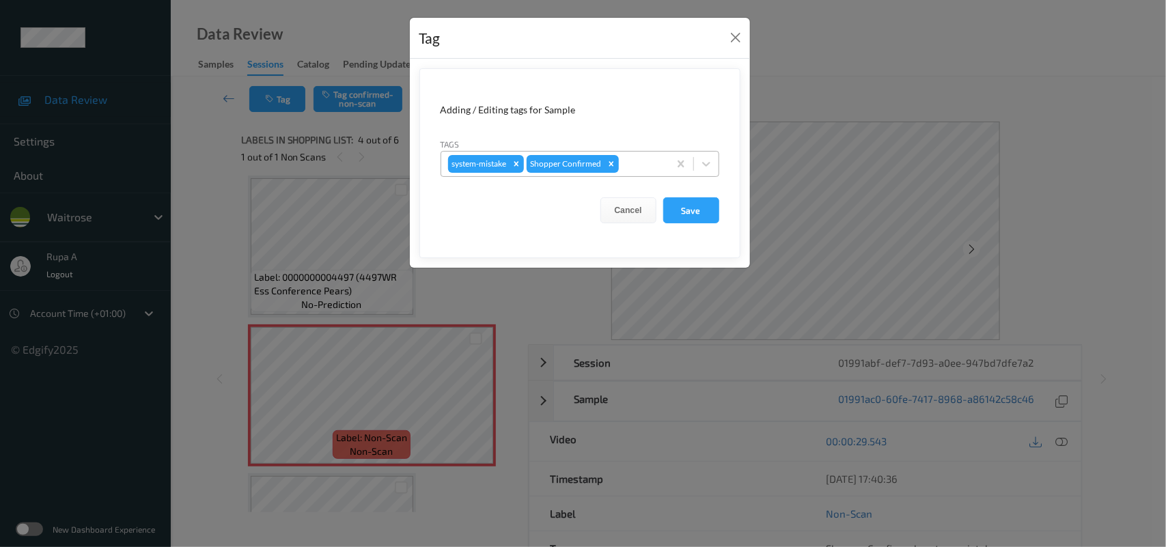
click at [640, 171] on div at bounding box center [641, 164] width 40 height 16
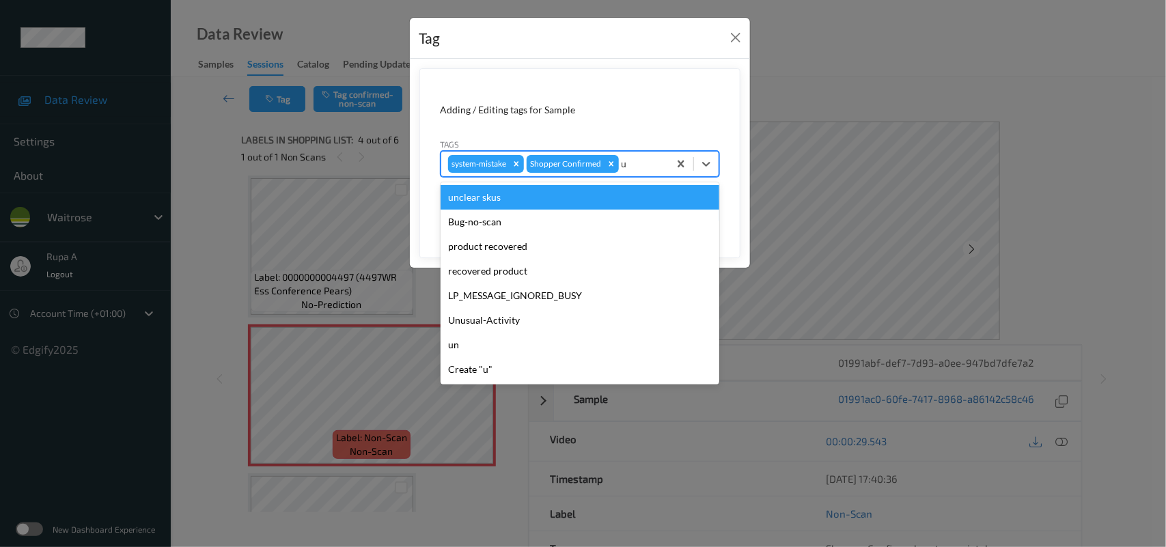
type input "un"
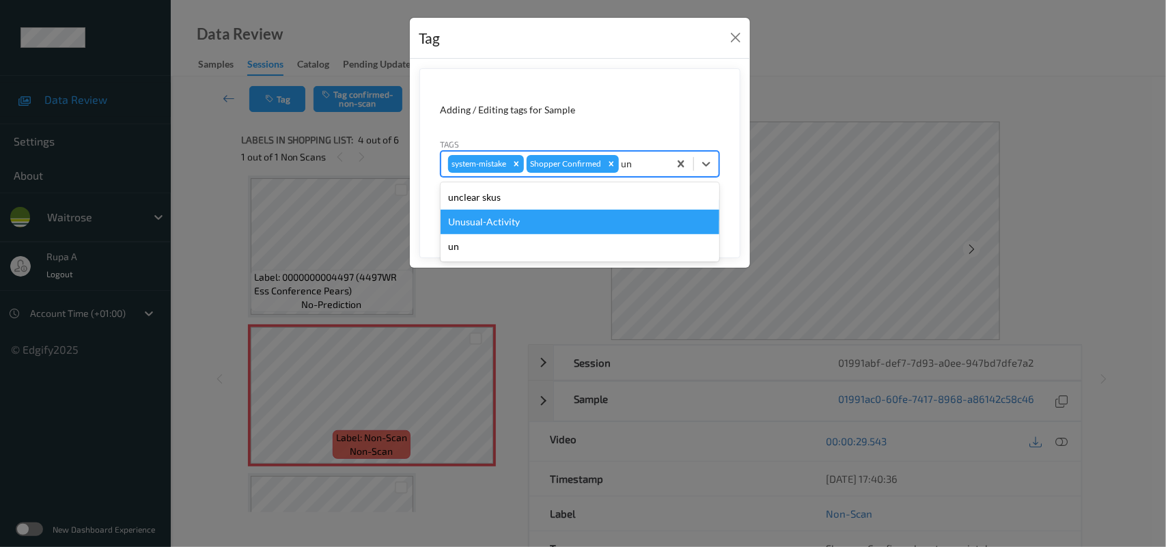
click at [530, 224] on div "Unusual-Activity" at bounding box center [580, 222] width 279 height 25
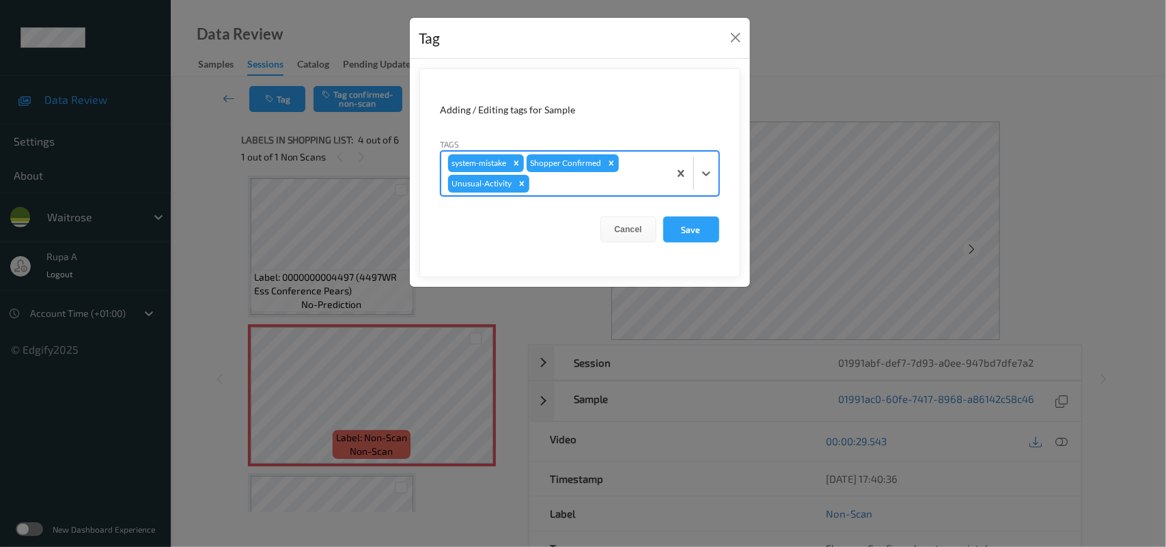
click at [540, 186] on div at bounding box center [597, 184] width 130 height 16
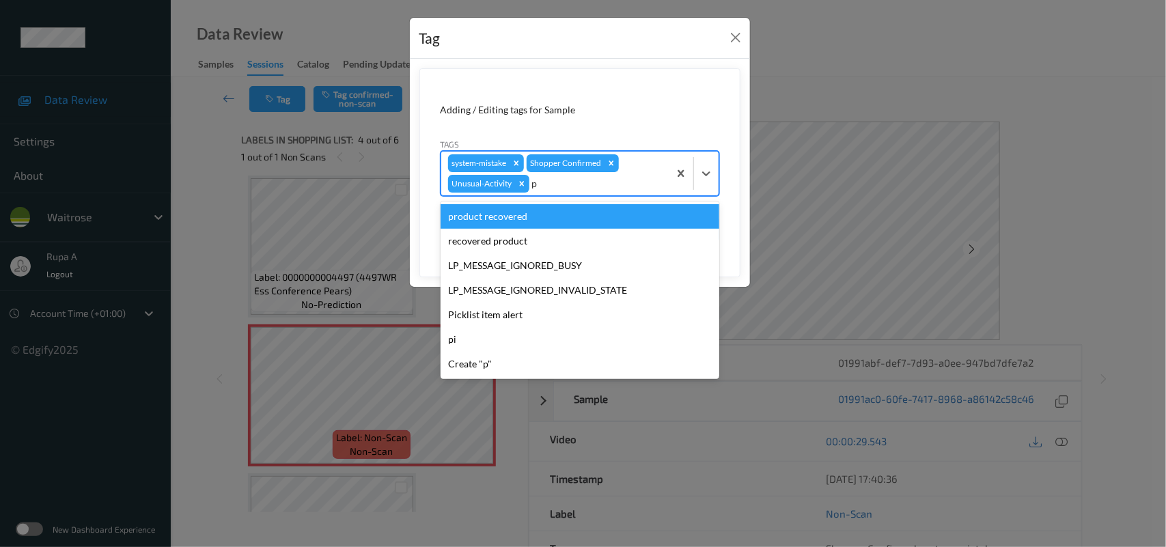
type input "pi"
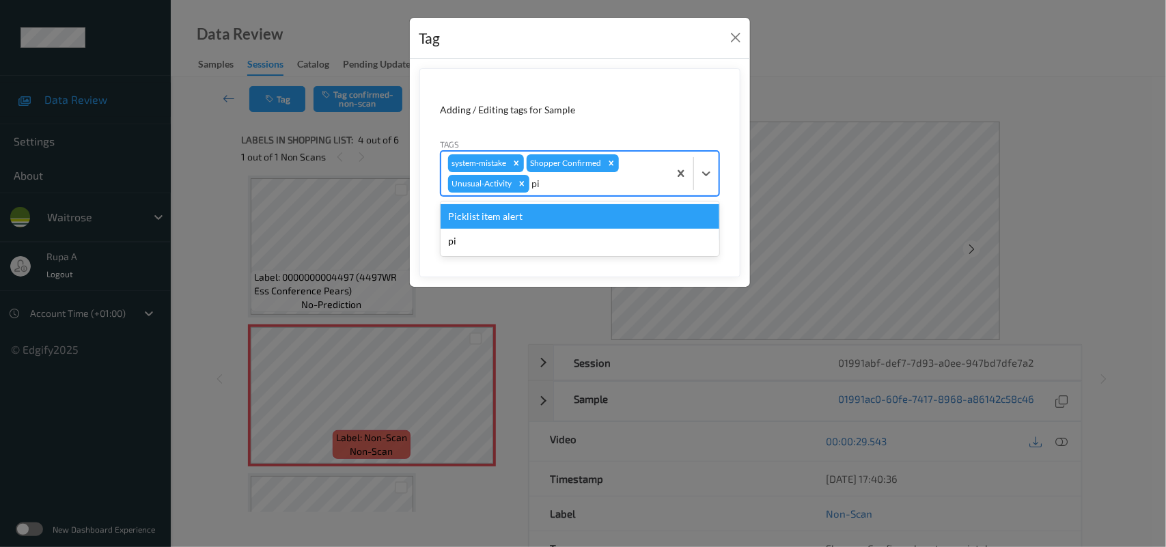
click at [516, 227] on div "Picklist item alert" at bounding box center [580, 216] width 279 height 25
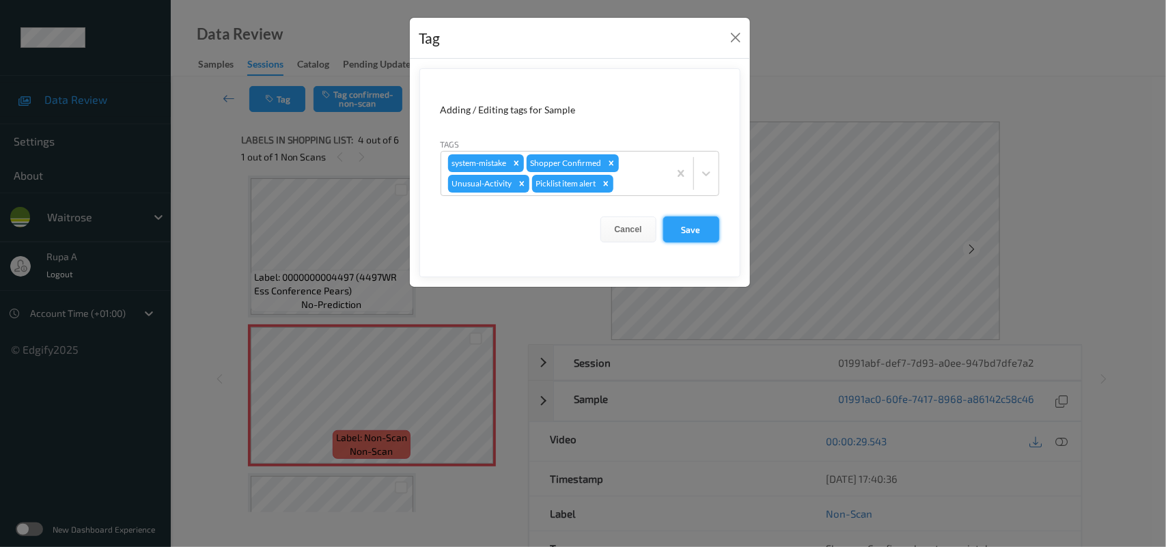
click at [701, 223] on button "Save" at bounding box center [691, 229] width 56 height 26
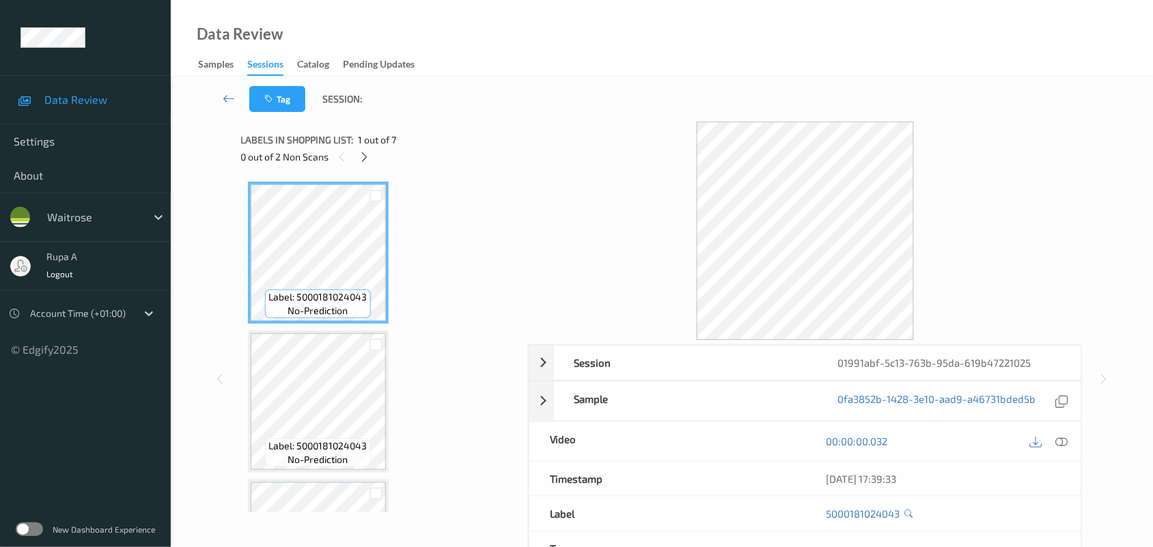
drag, startPoint x: 486, startPoint y: 176, endPoint x: 456, endPoint y: 176, distance: 30.1
click at [484, 176] on div "Label: 5000181024043 no-prediction Label: 5000181024043 no-prediction Label: 31…" at bounding box center [379, 343] width 277 height 337
click at [359, 154] on icon at bounding box center [365, 157] width 12 height 12
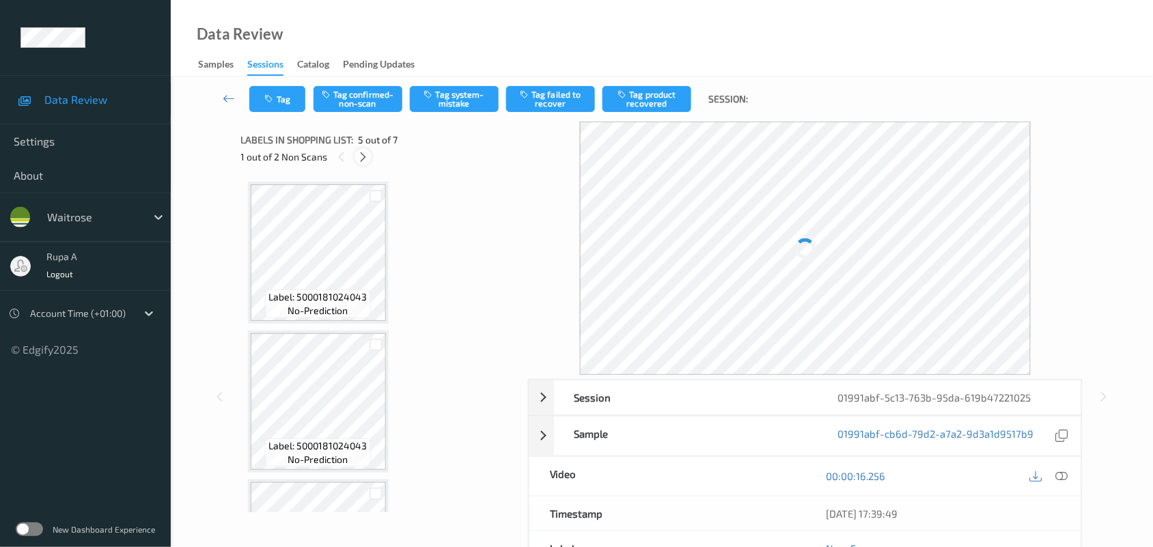
scroll to position [452, 0]
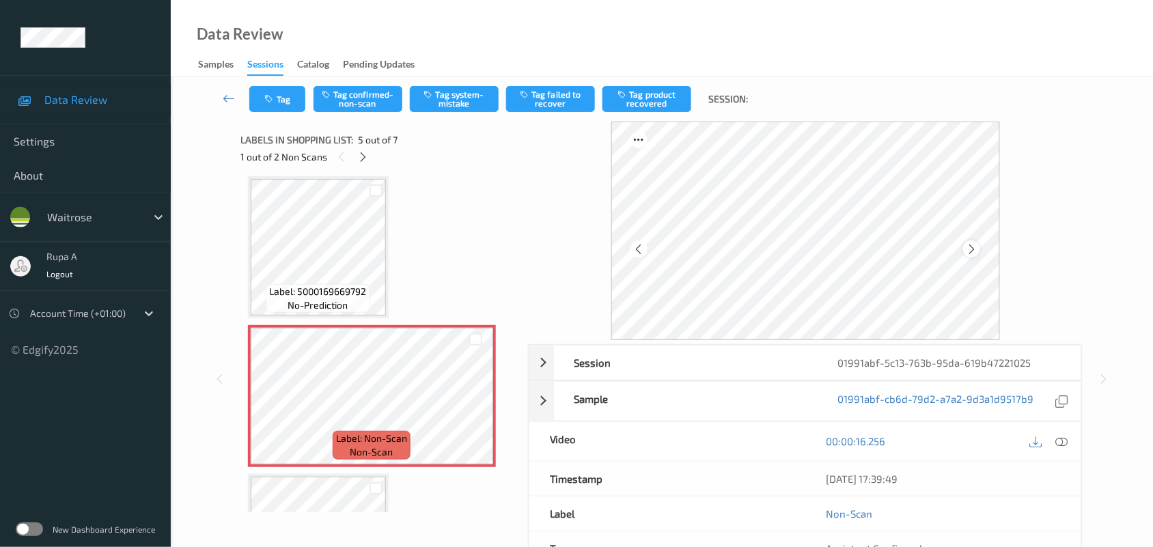
click at [973, 254] on icon at bounding box center [972, 249] width 12 height 12
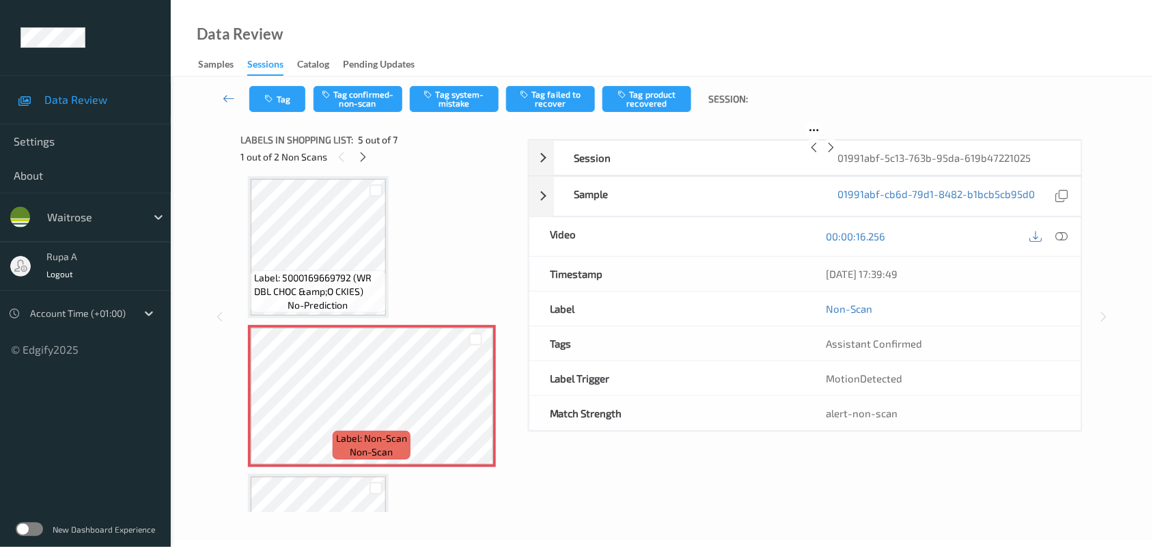
click at [837, 154] on icon at bounding box center [831, 147] width 12 height 12
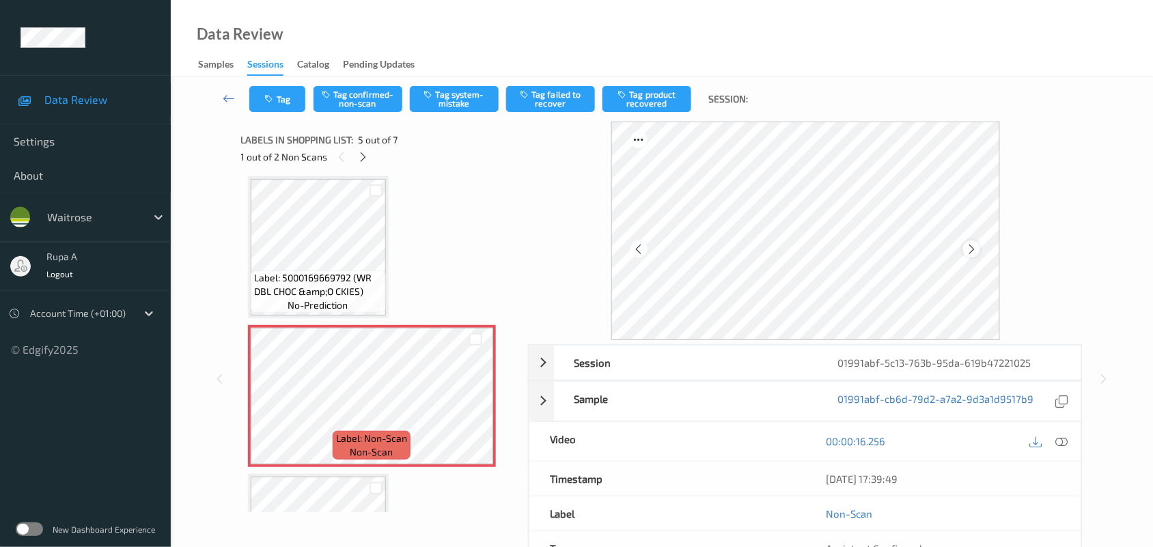
click at [977, 248] on icon at bounding box center [972, 249] width 12 height 12
click at [363, 159] on icon at bounding box center [363, 157] width 12 height 12
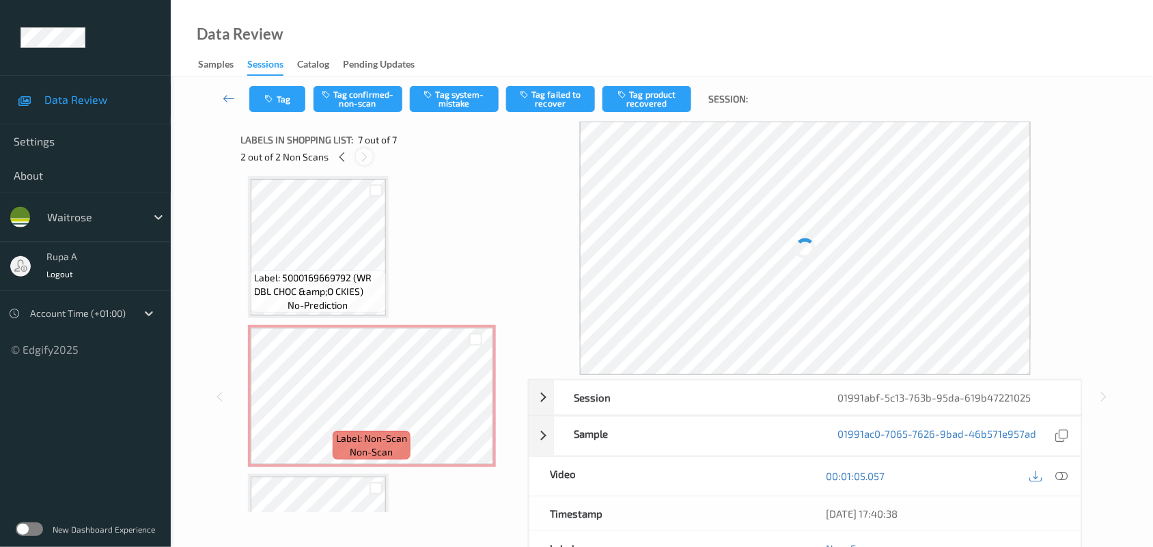
scroll to position [709, 0]
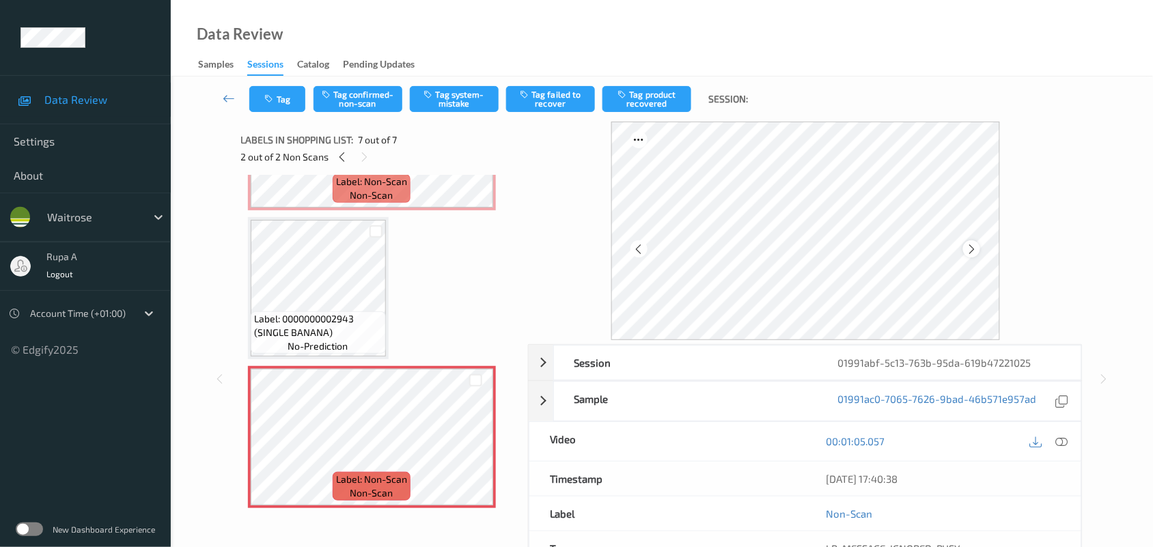
click at [973, 249] on icon at bounding box center [972, 249] width 12 height 12
click at [335, 154] on div at bounding box center [342, 156] width 17 height 17
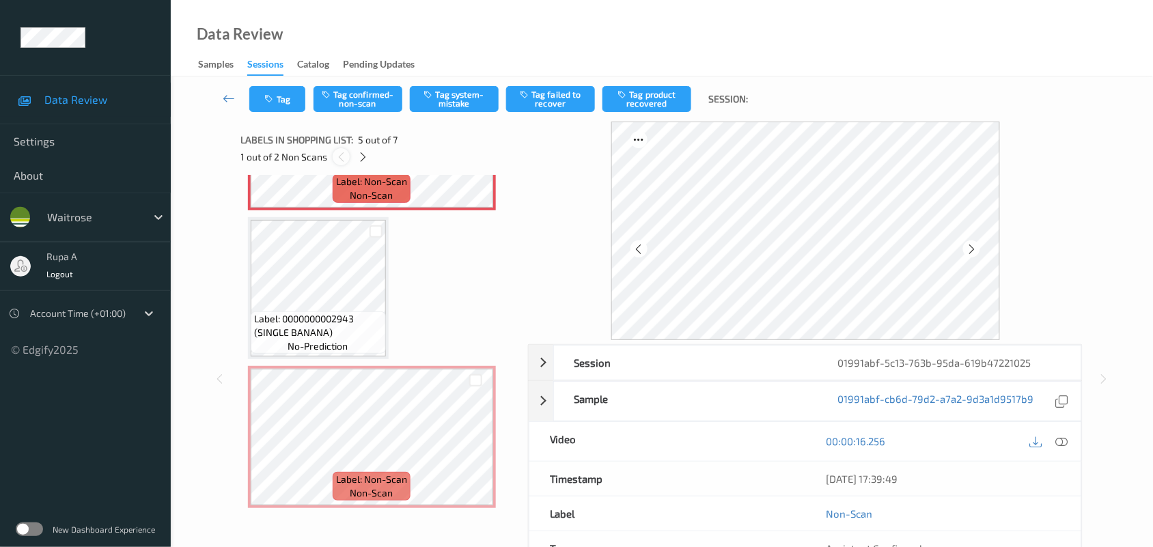
scroll to position [452, 0]
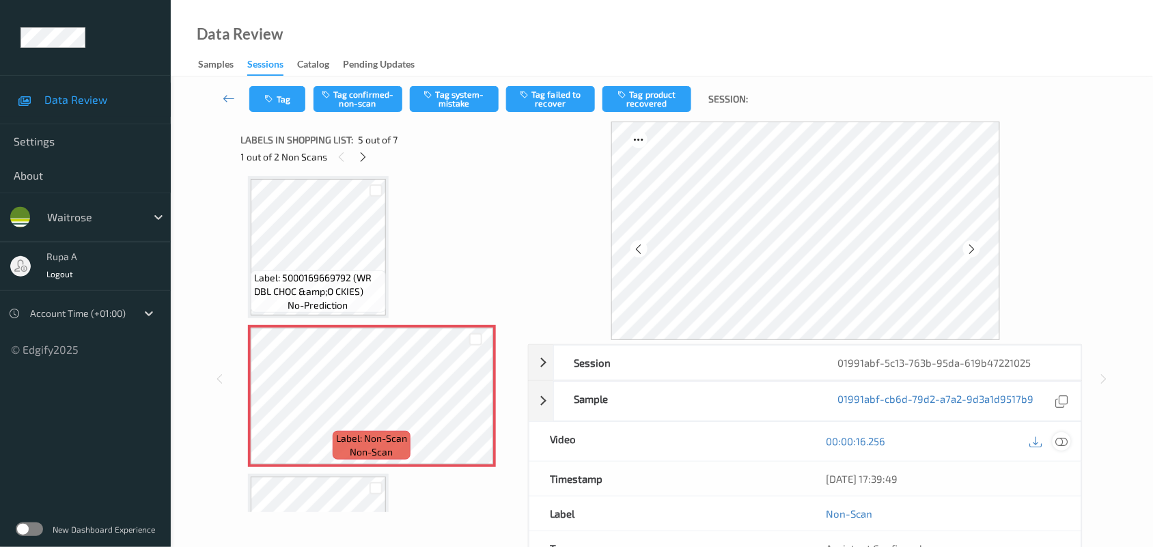
click at [1057, 438] on icon at bounding box center [1062, 441] width 12 height 12
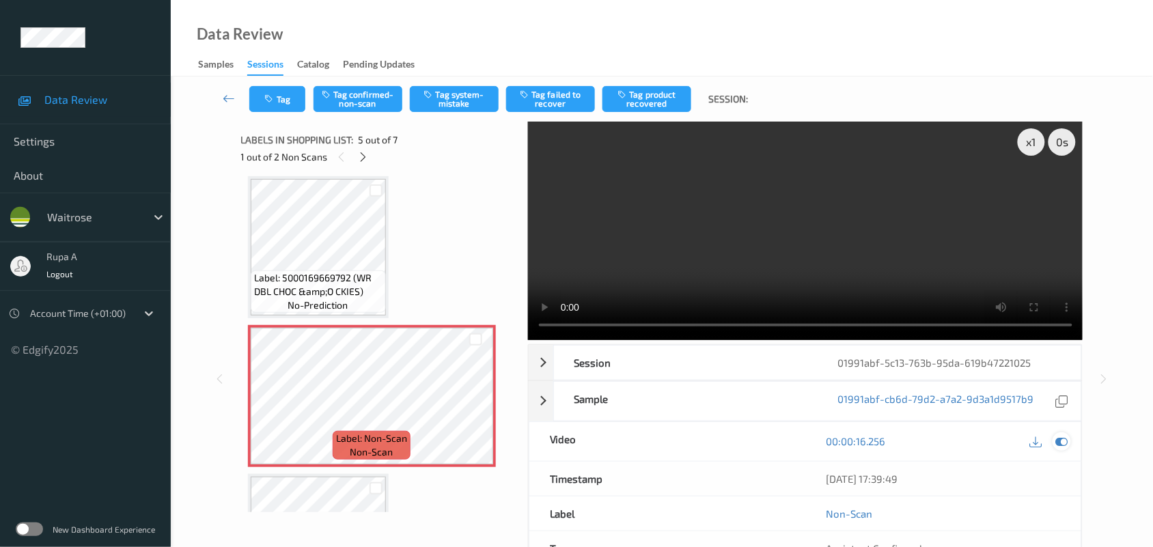
click at [1064, 444] on icon at bounding box center [1062, 441] width 12 height 12
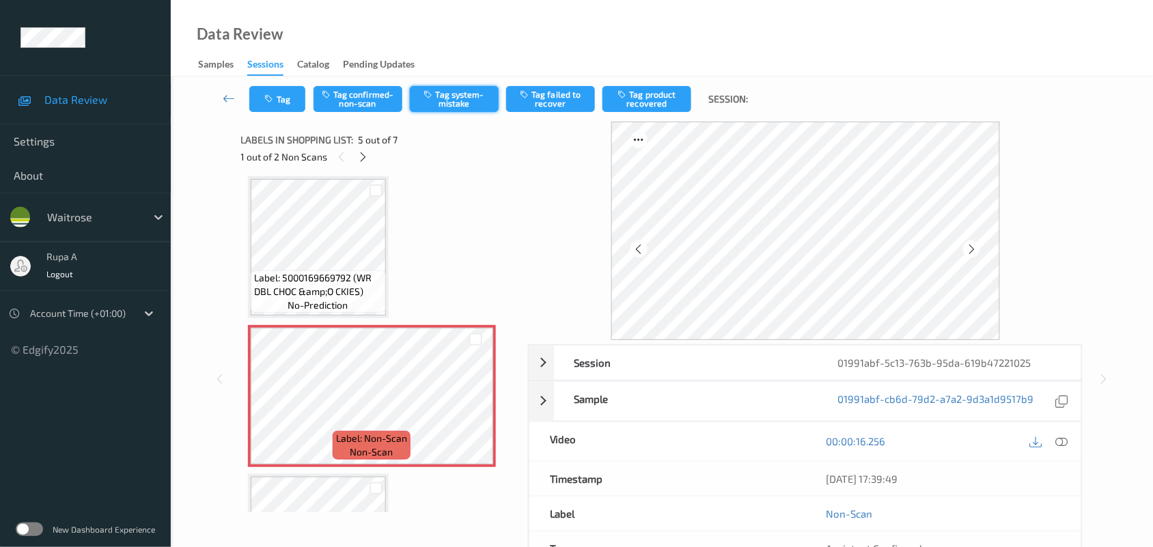
click at [456, 111] on button "Tag system-mistake" at bounding box center [454, 99] width 89 height 26
click at [281, 90] on button "Tag" at bounding box center [277, 99] width 56 height 26
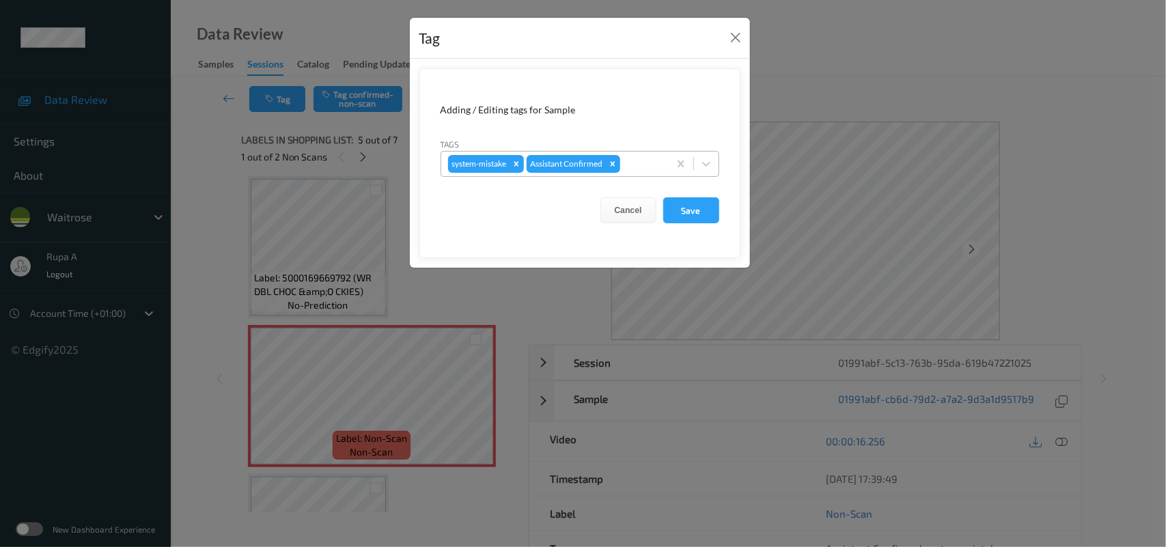
click at [646, 165] on div at bounding box center [642, 164] width 39 height 16
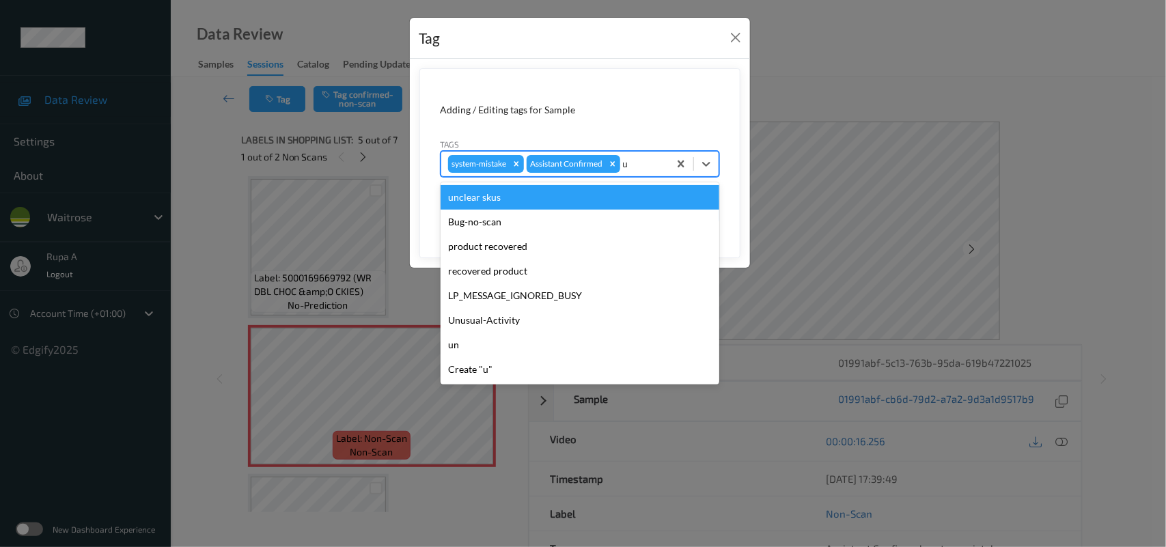
type input "un"
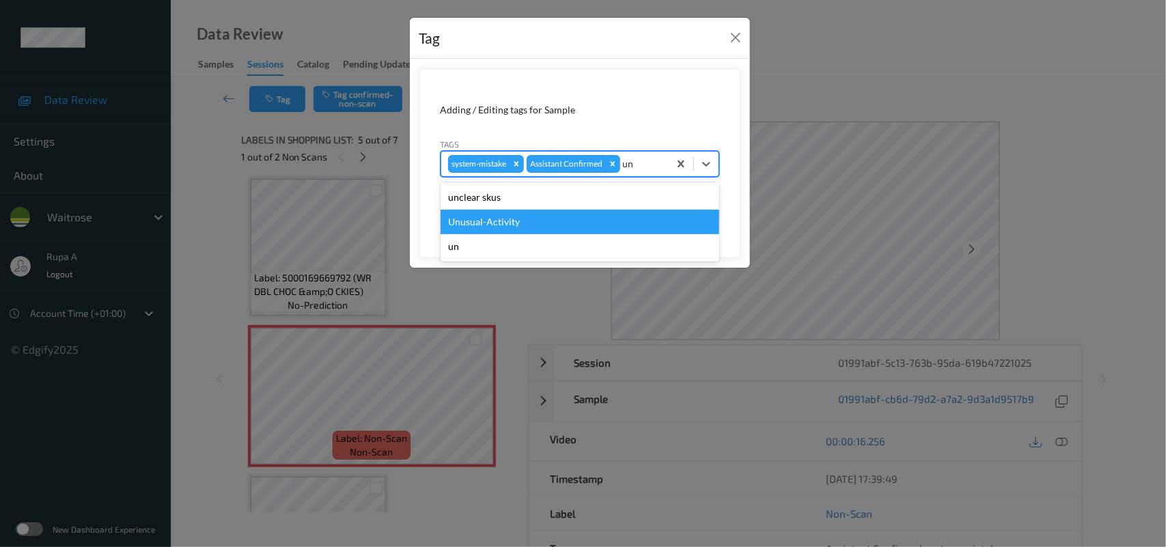
click at [554, 212] on div "Unusual-Activity" at bounding box center [580, 222] width 279 height 25
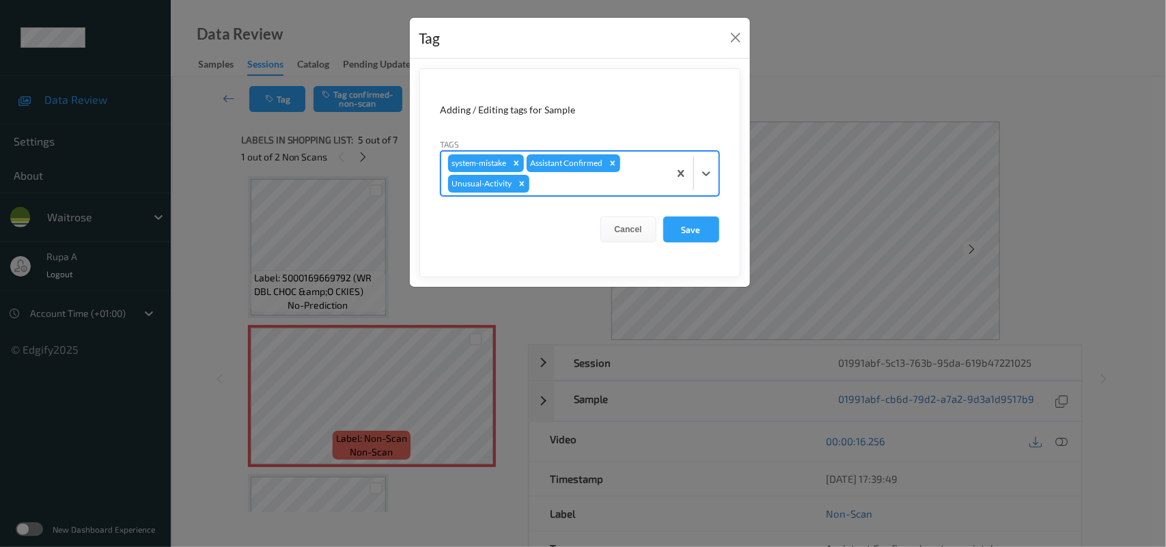
click at [647, 186] on div at bounding box center [597, 184] width 130 height 16
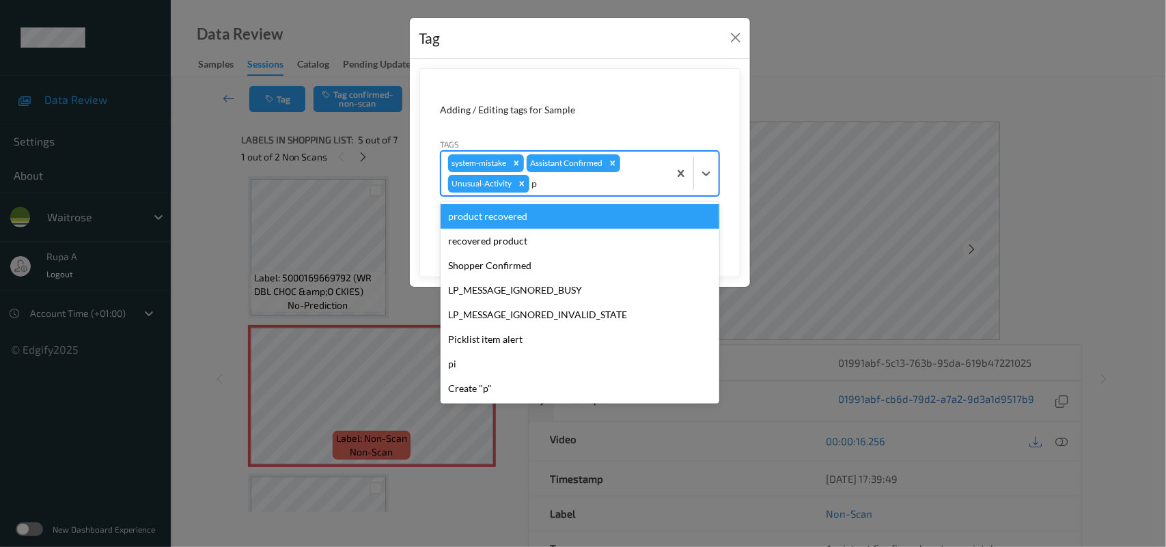
type input "pi"
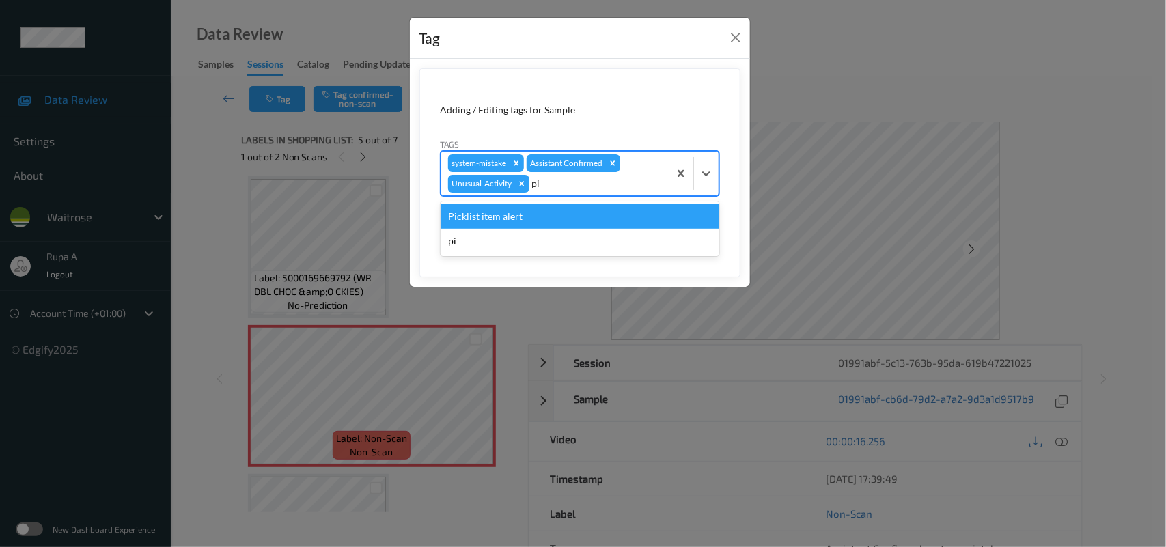
click at [619, 226] on div "Picklist item alert" at bounding box center [580, 216] width 279 height 25
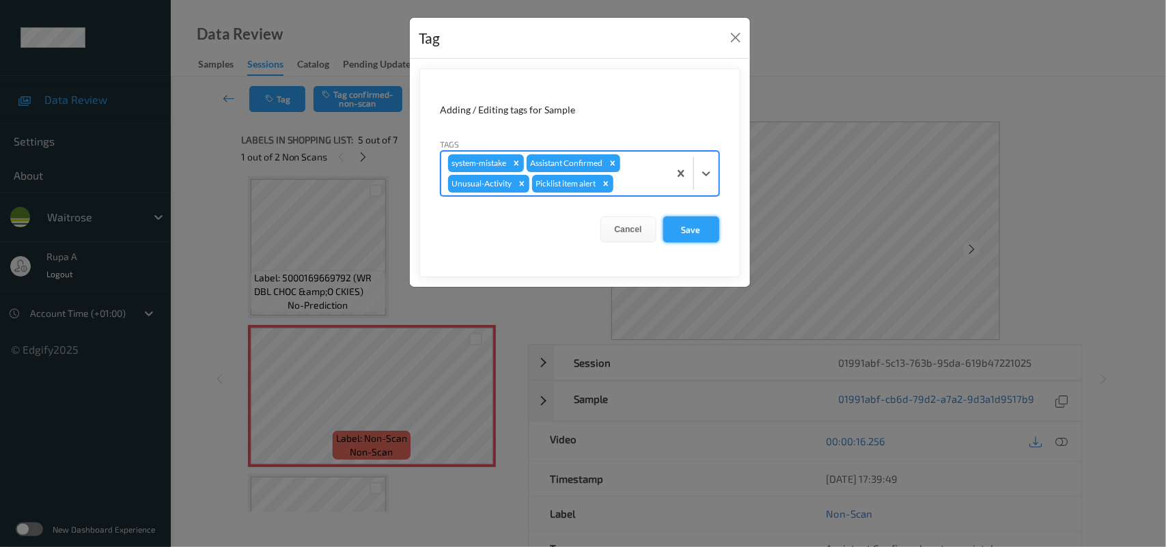
click at [692, 231] on button "Save" at bounding box center [691, 229] width 56 height 26
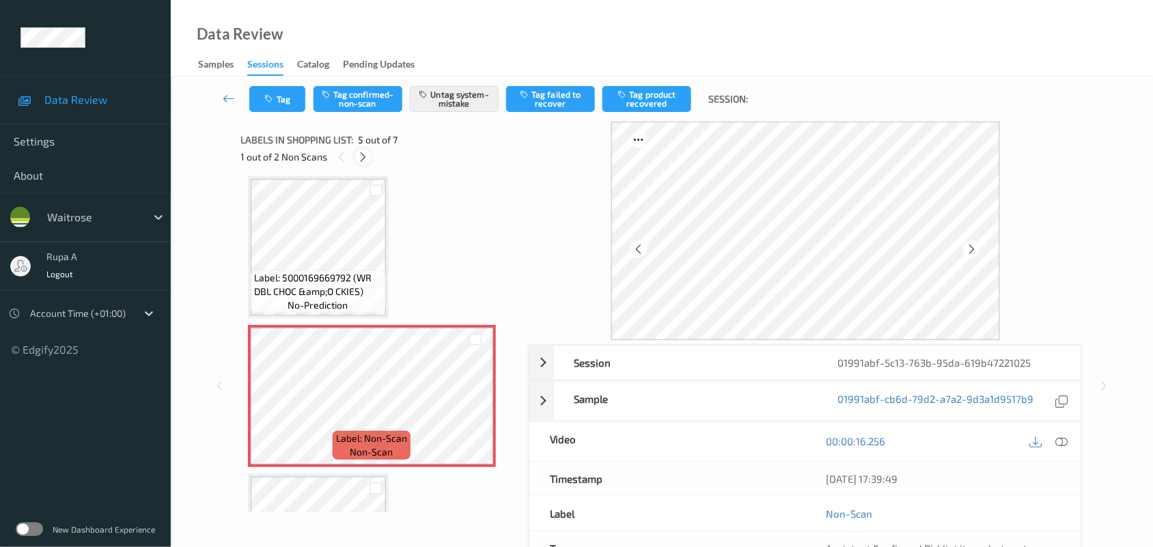
click at [357, 158] on icon at bounding box center [363, 157] width 12 height 12
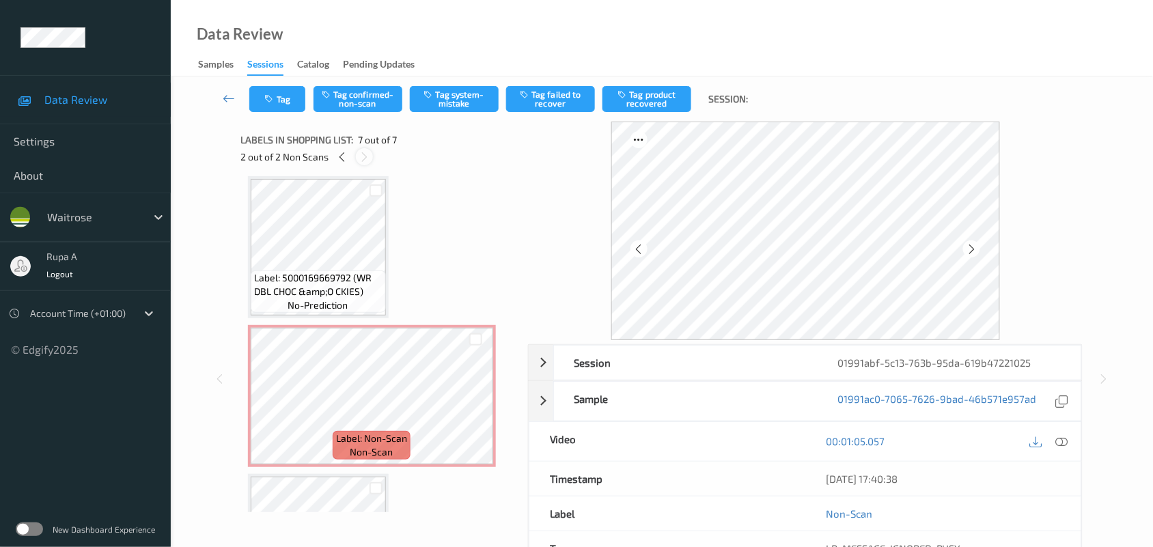
scroll to position [709, 0]
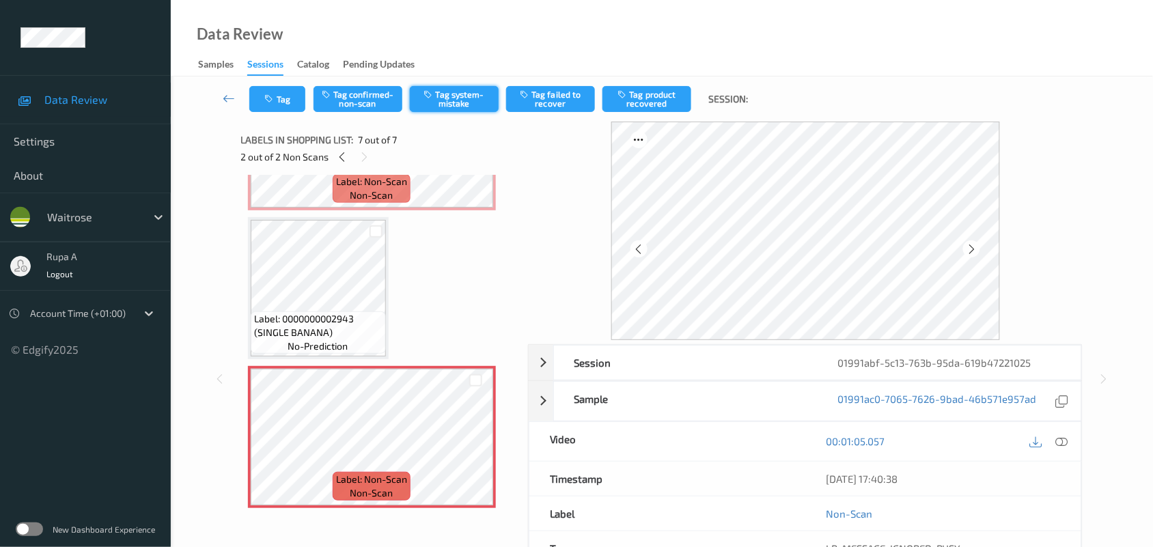
click at [466, 99] on button "Tag system-mistake" at bounding box center [454, 99] width 89 height 26
click at [284, 100] on button "Tag" at bounding box center [277, 99] width 56 height 26
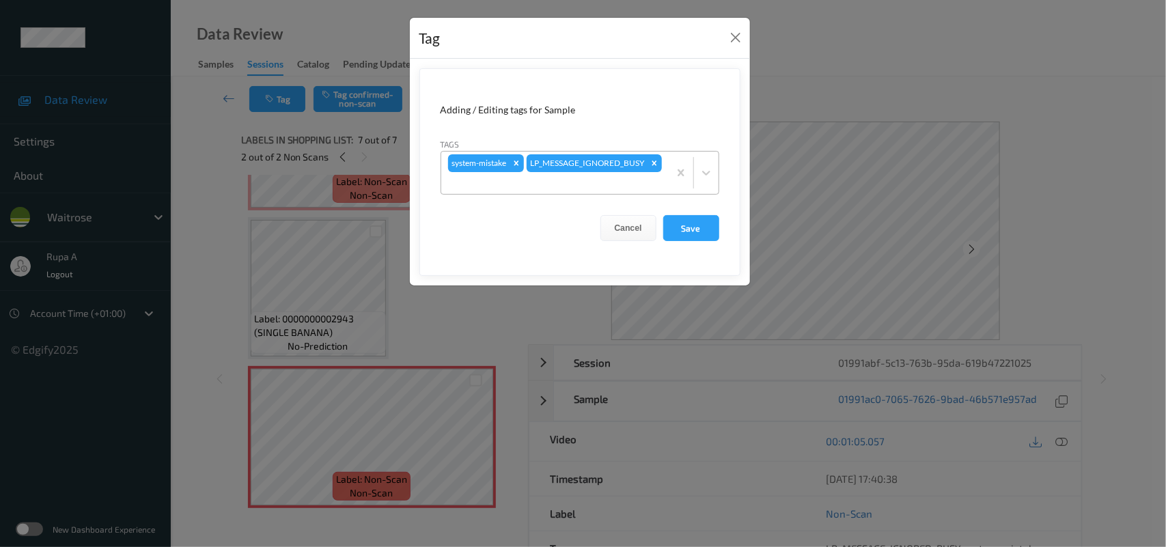
click at [625, 171] on div "system-mistake LP_MESSAGE_IGNORED_BUSY" at bounding box center [554, 173] width 227 height 42
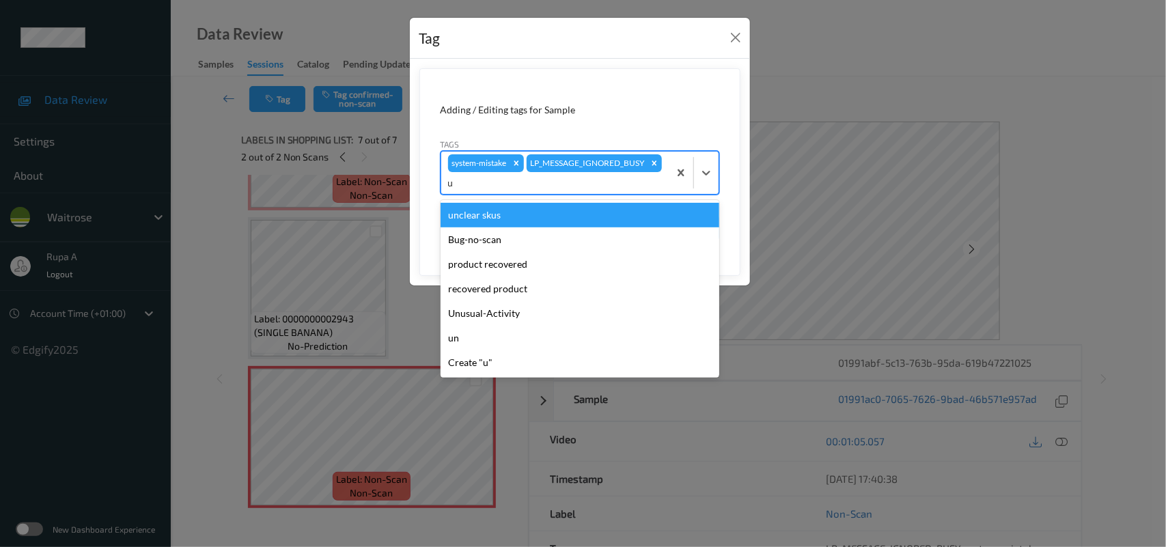
type input "un"
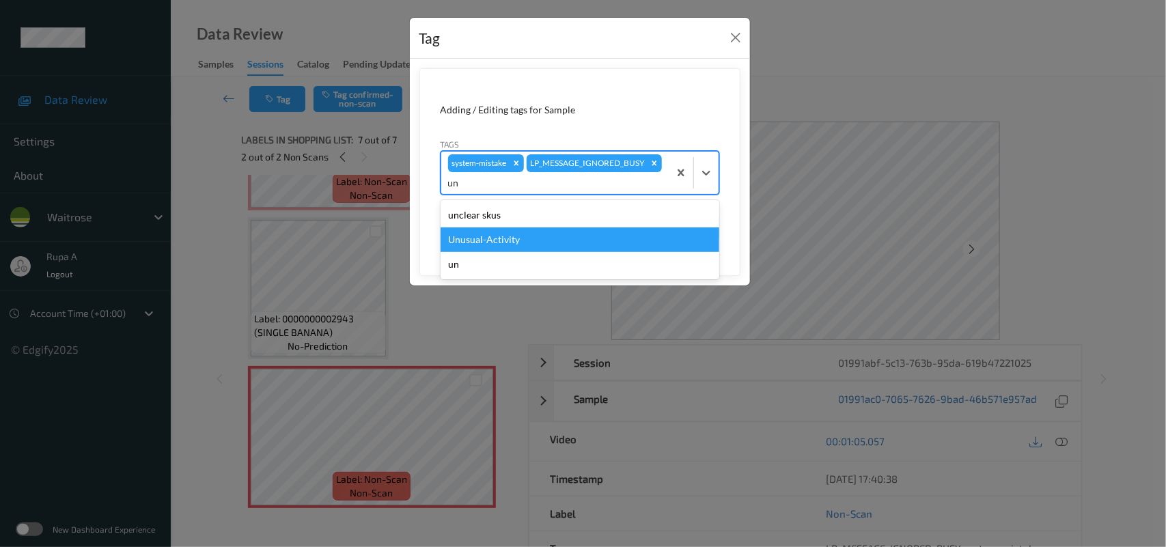
click at [510, 236] on div "Unusual-Activity" at bounding box center [580, 239] width 279 height 25
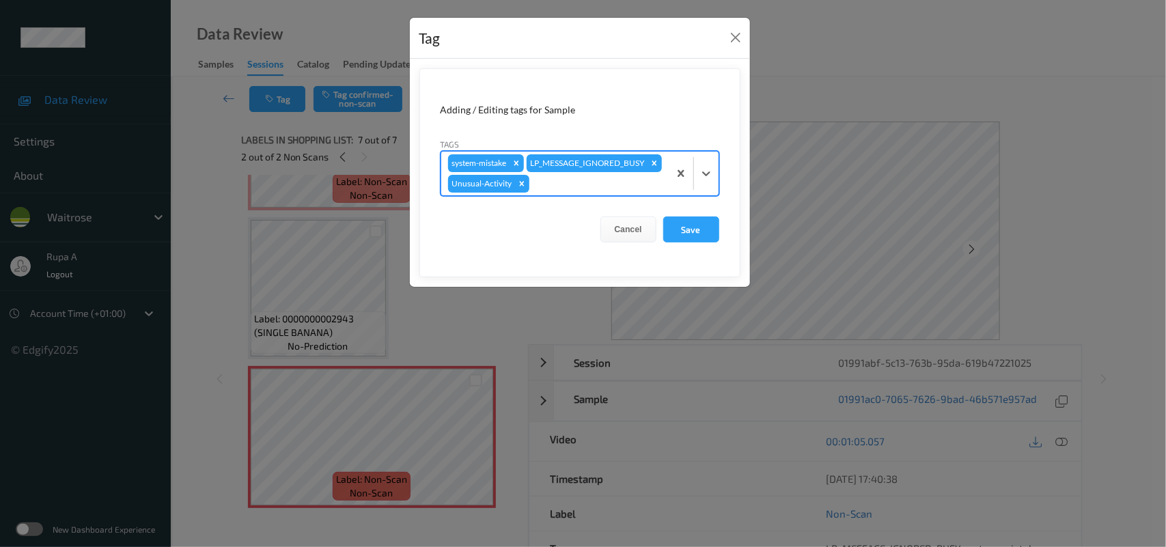
click at [577, 192] on div at bounding box center [597, 184] width 130 height 16
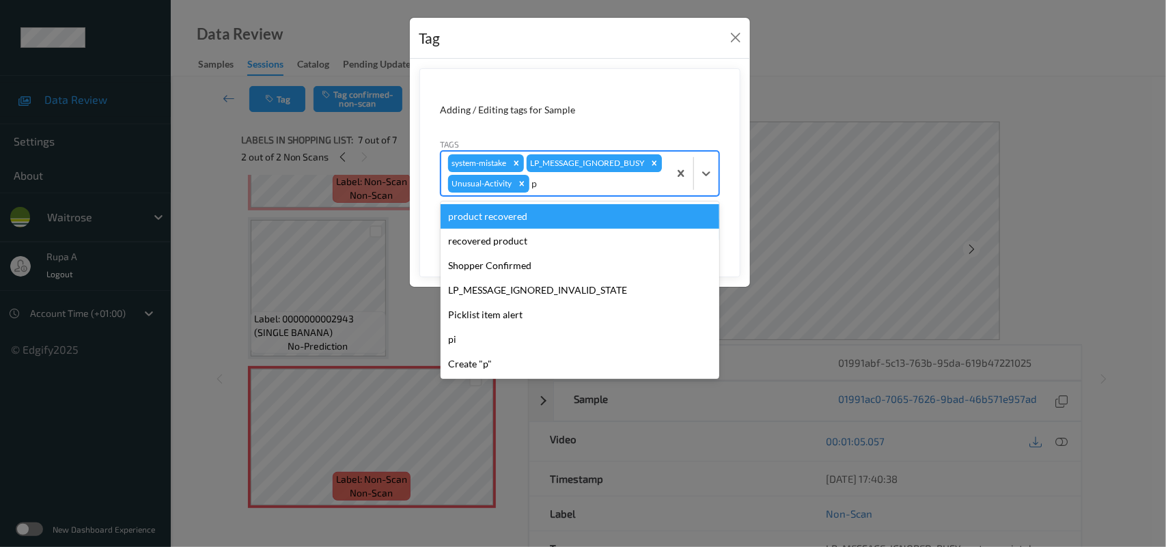
type input "pi"
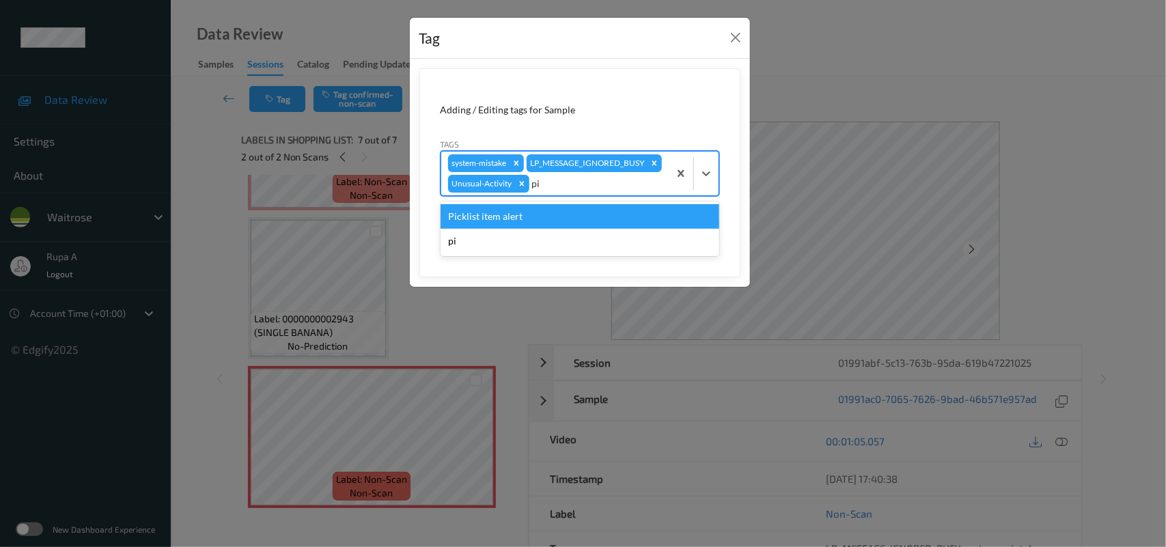
click at [533, 229] on div "Picklist item alert" at bounding box center [580, 216] width 279 height 25
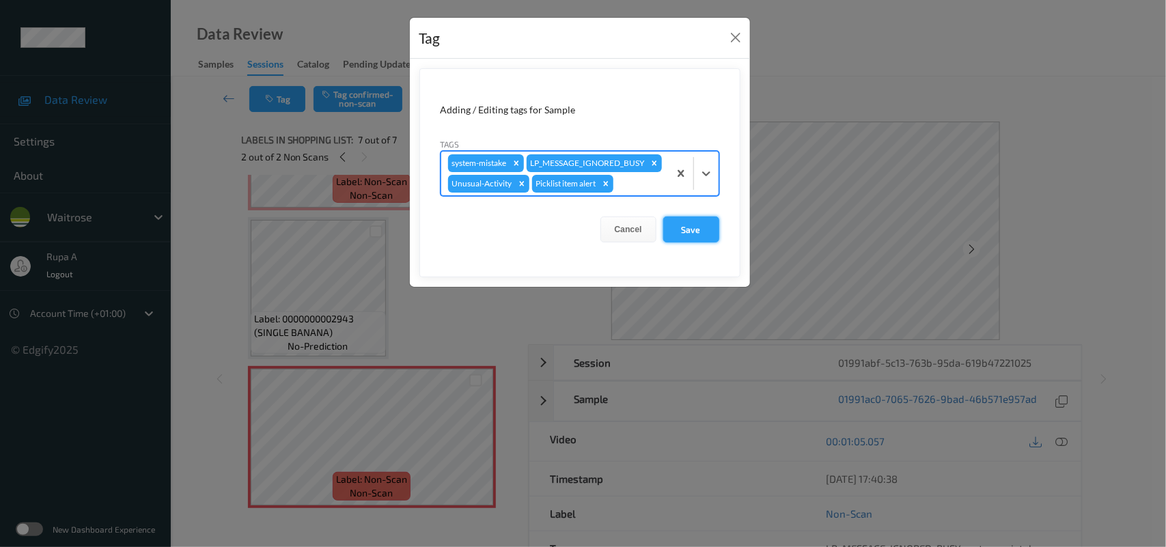
click at [692, 242] on button "Save" at bounding box center [691, 229] width 56 height 26
